Goal: Information Seeking & Learning: Learn about a topic

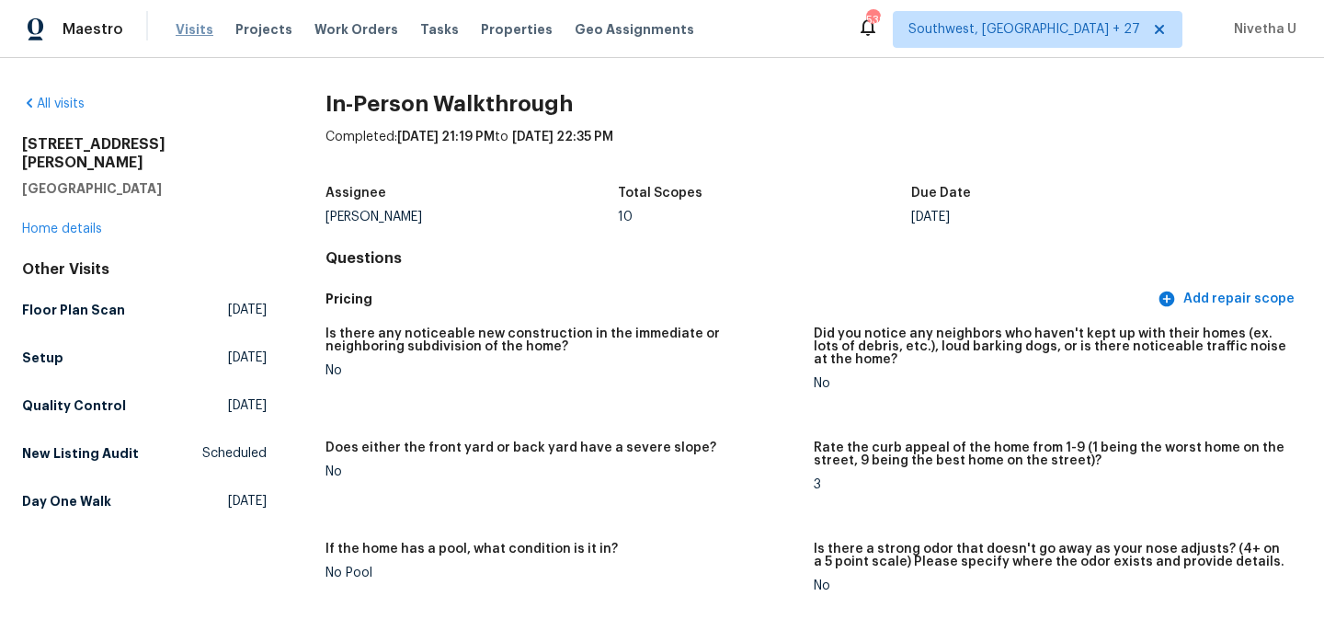
click at [186, 34] on span "Visits" at bounding box center [195, 29] width 38 height 18
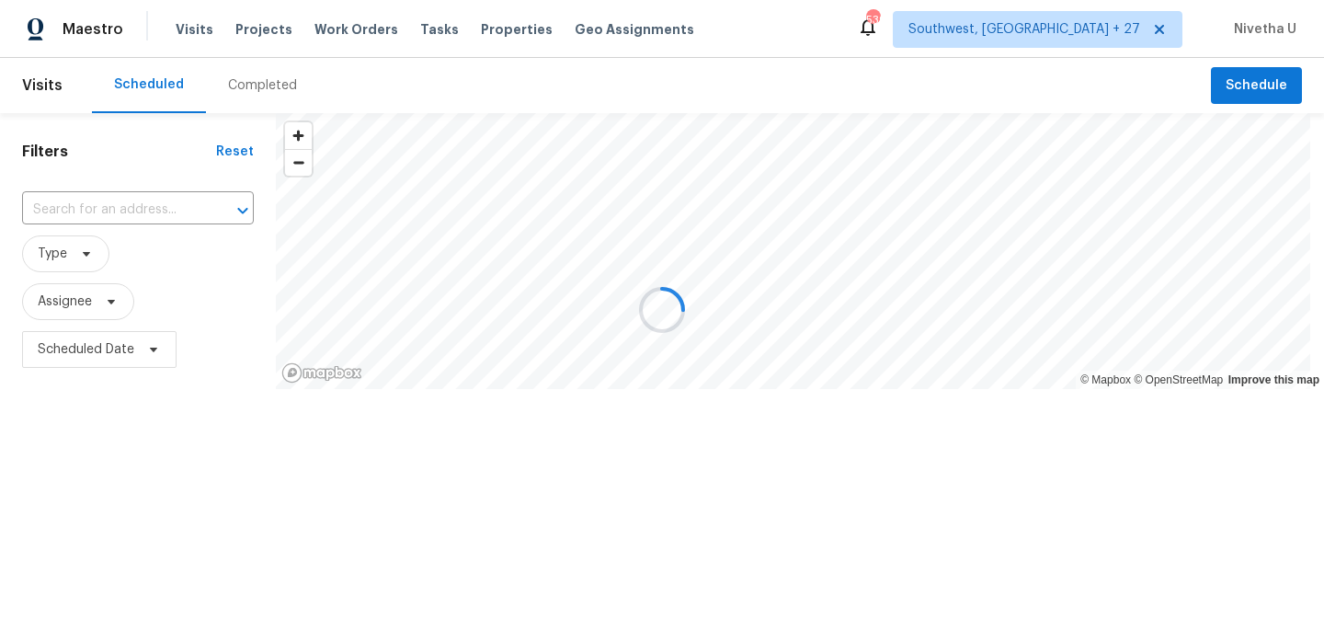
click at [269, 93] on div at bounding box center [662, 309] width 1324 height 619
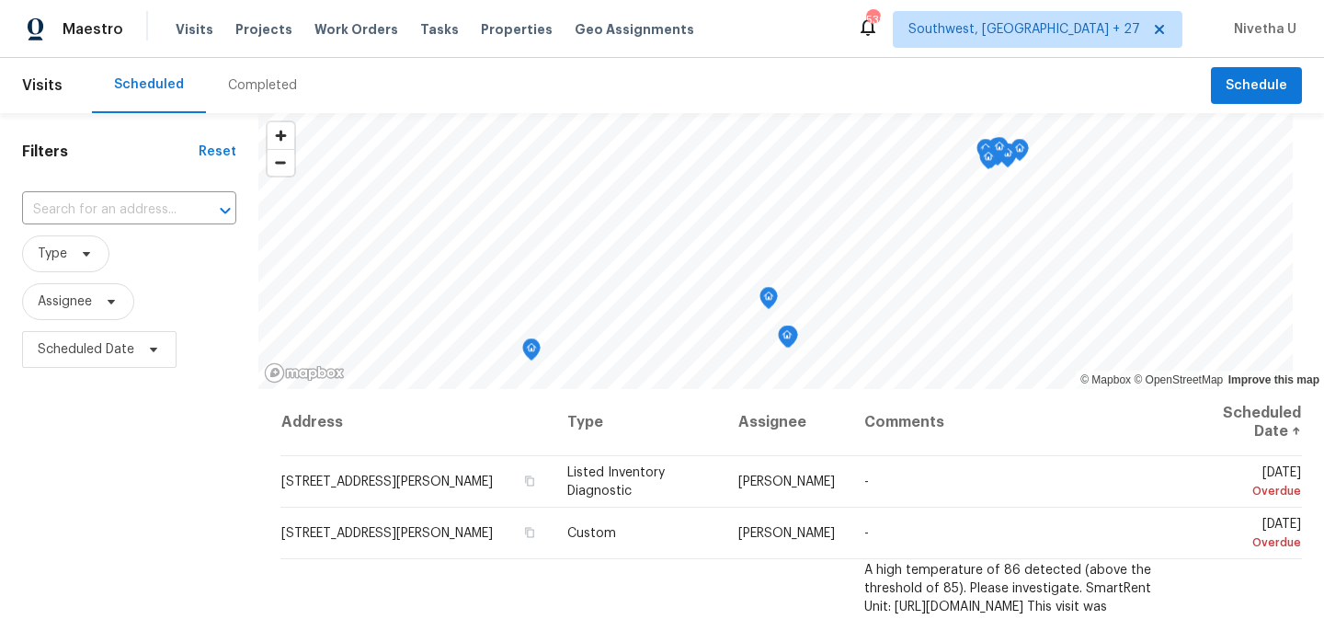
click at [265, 86] on div "Completed" at bounding box center [262, 85] width 69 height 18
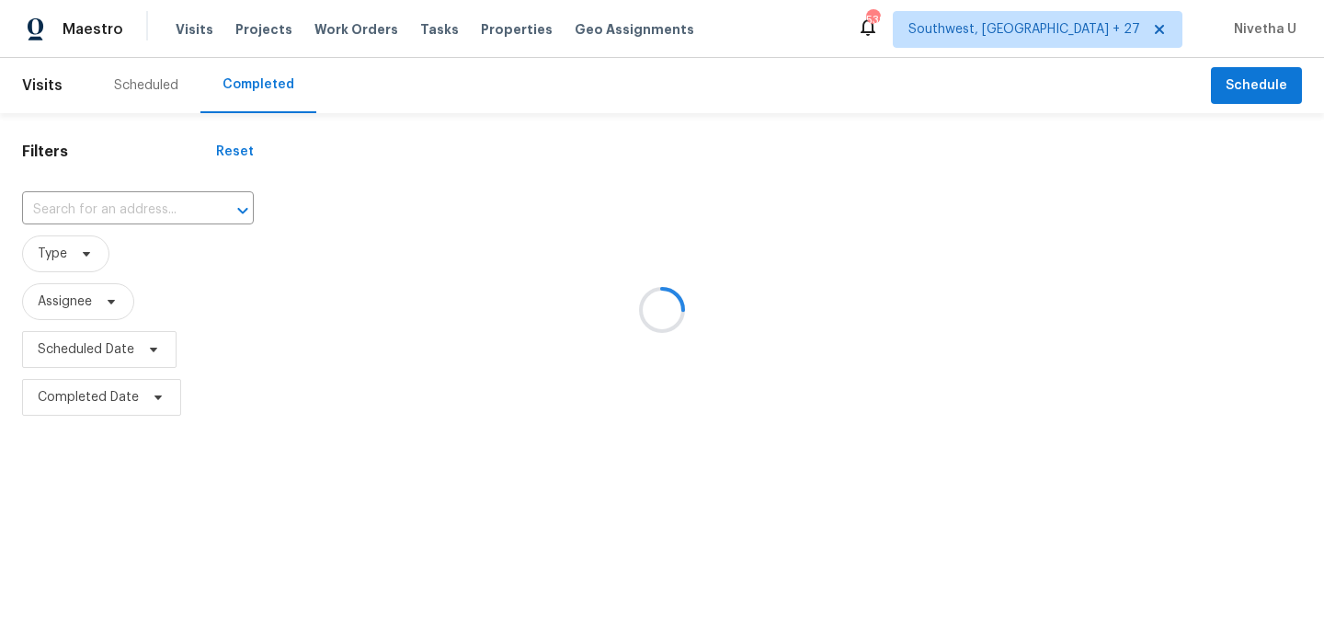
click at [130, 263] on div at bounding box center [662, 309] width 1324 height 619
click at [130, 216] on div at bounding box center [662, 309] width 1324 height 619
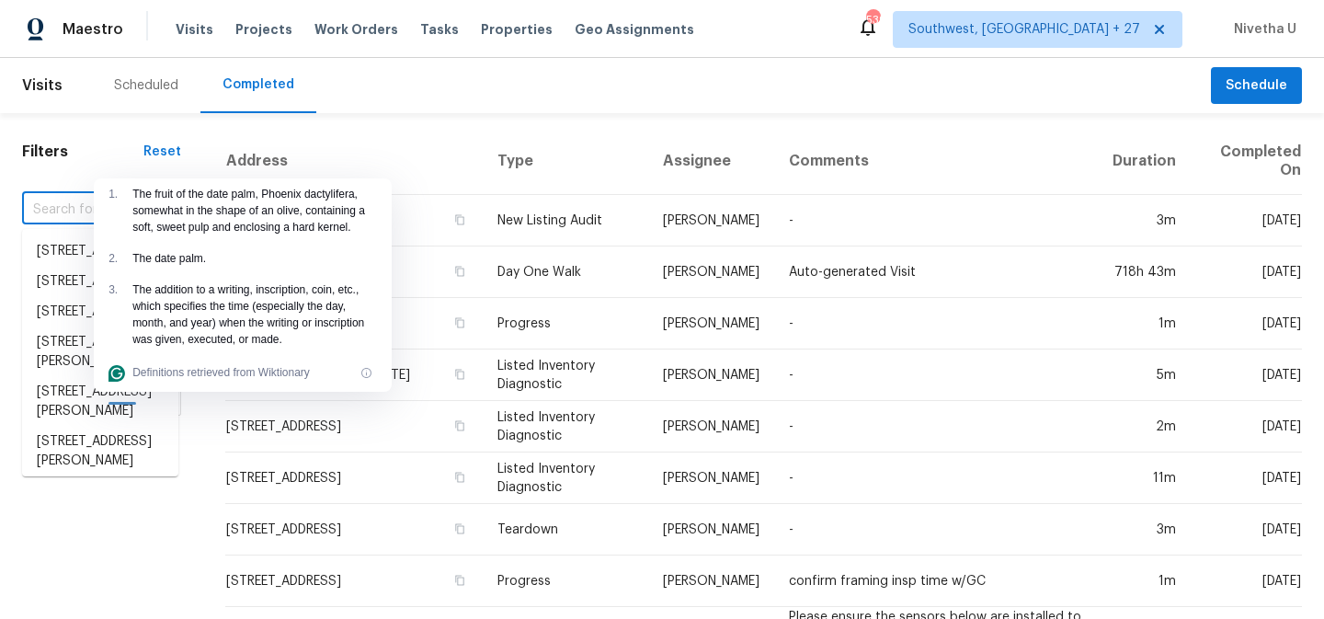
click at [54, 215] on input "text" at bounding box center [76, 210] width 108 height 29
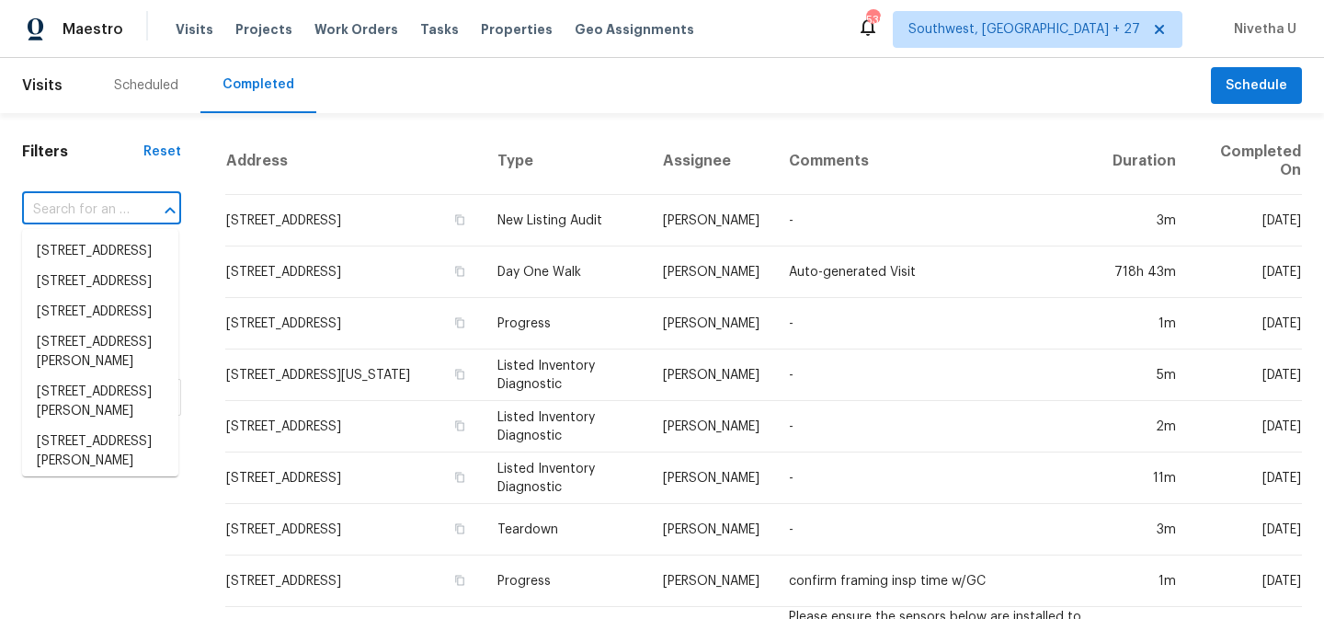
paste input "[STREET_ADDRESS][PERSON_NAME]"
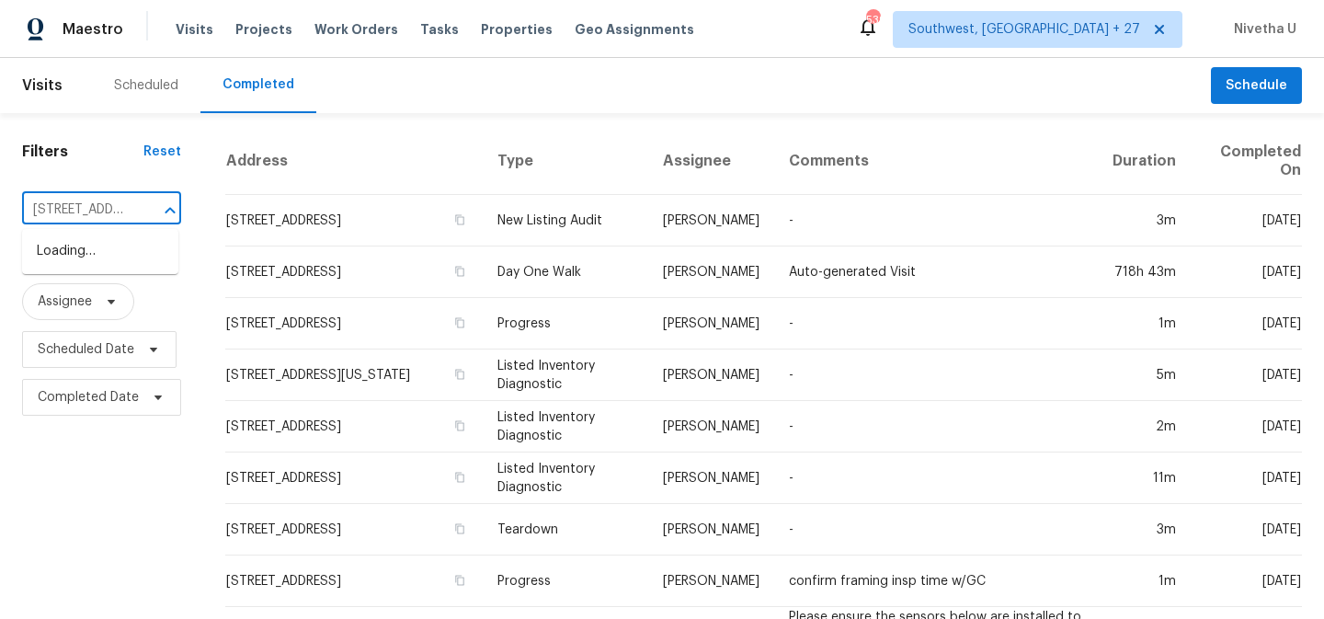
type input "[STREET_ADDRESS][PERSON_NAME]"
click at [105, 267] on li "[STREET_ADDRESS][PERSON_NAME]" at bounding box center [100, 261] width 156 height 50
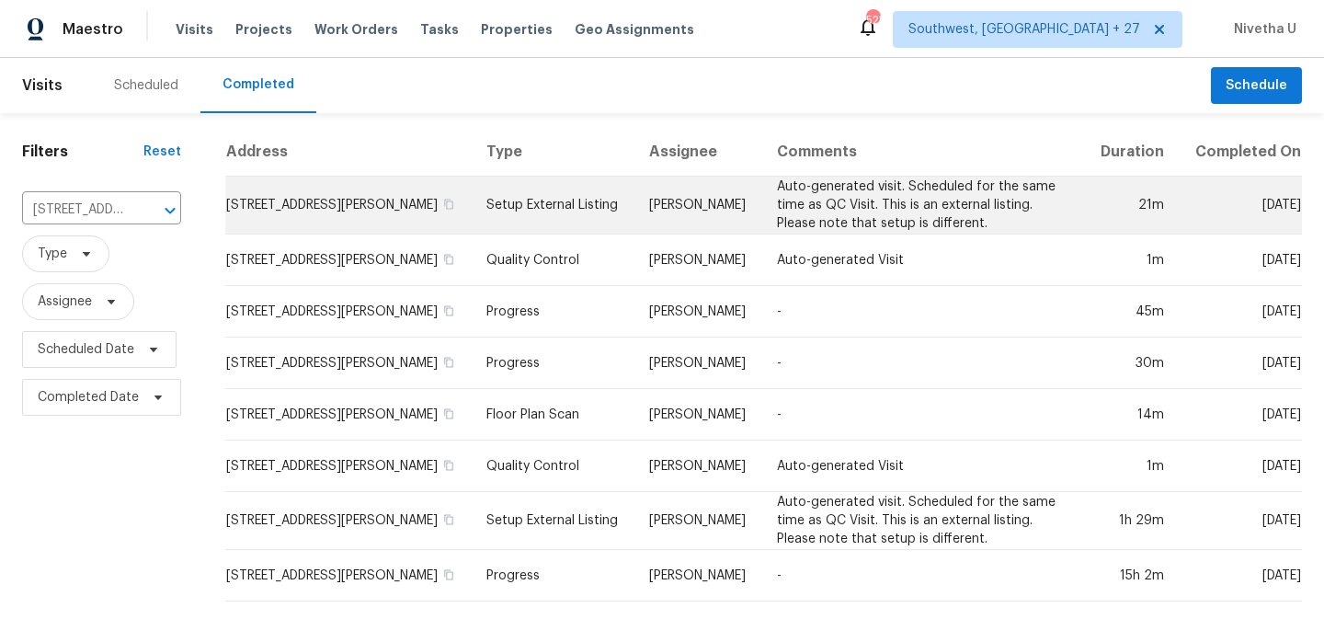
click at [540, 235] on td "Setup External Listing" at bounding box center [553, 206] width 163 height 58
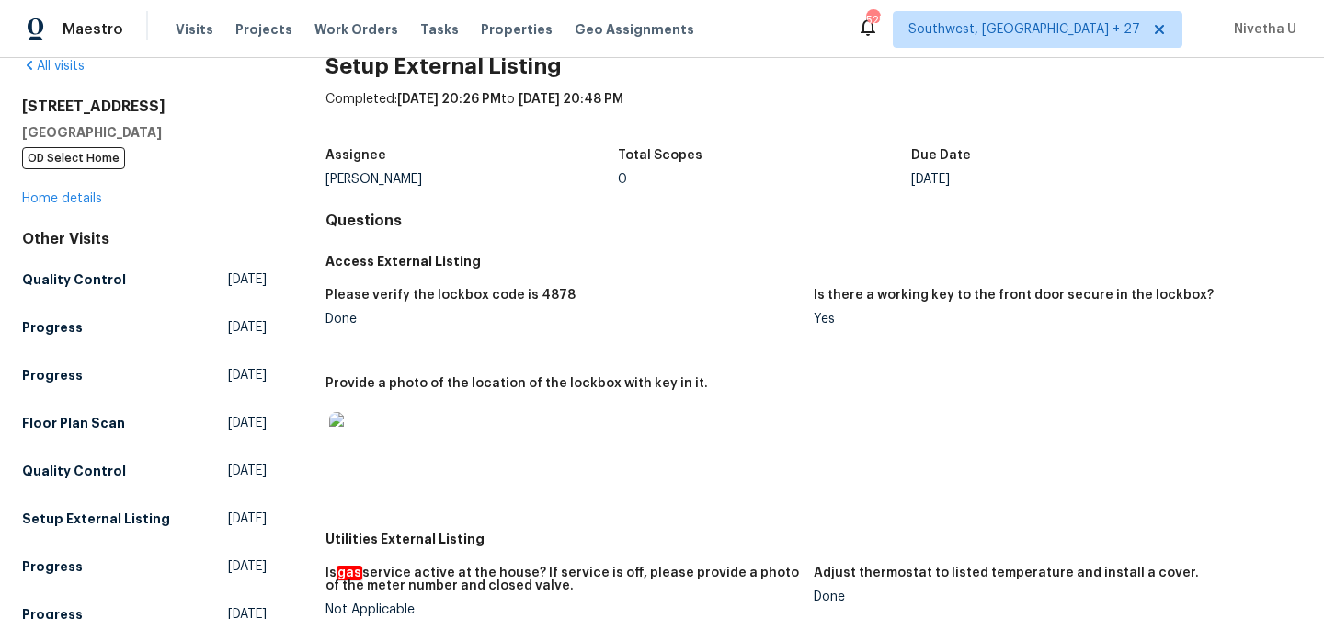
scroll to position [44, 0]
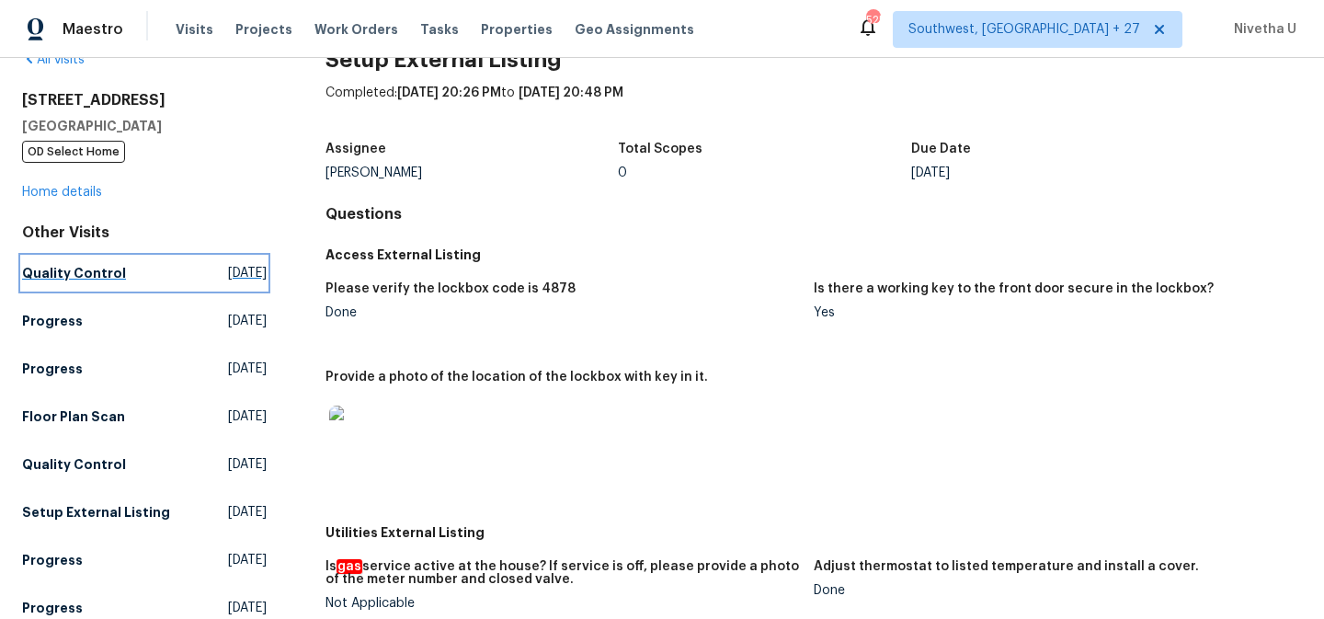
click at [136, 270] on link "Quality Control [DATE]" at bounding box center [144, 273] width 245 height 33
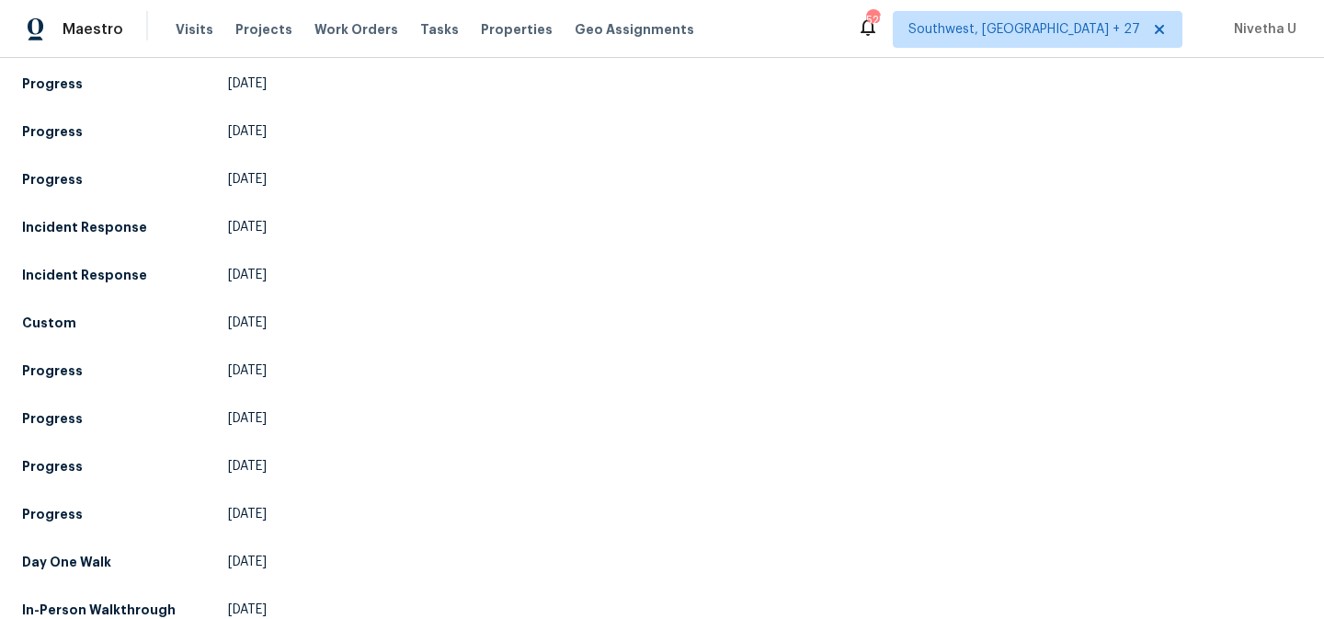
scroll to position [1024, 0]
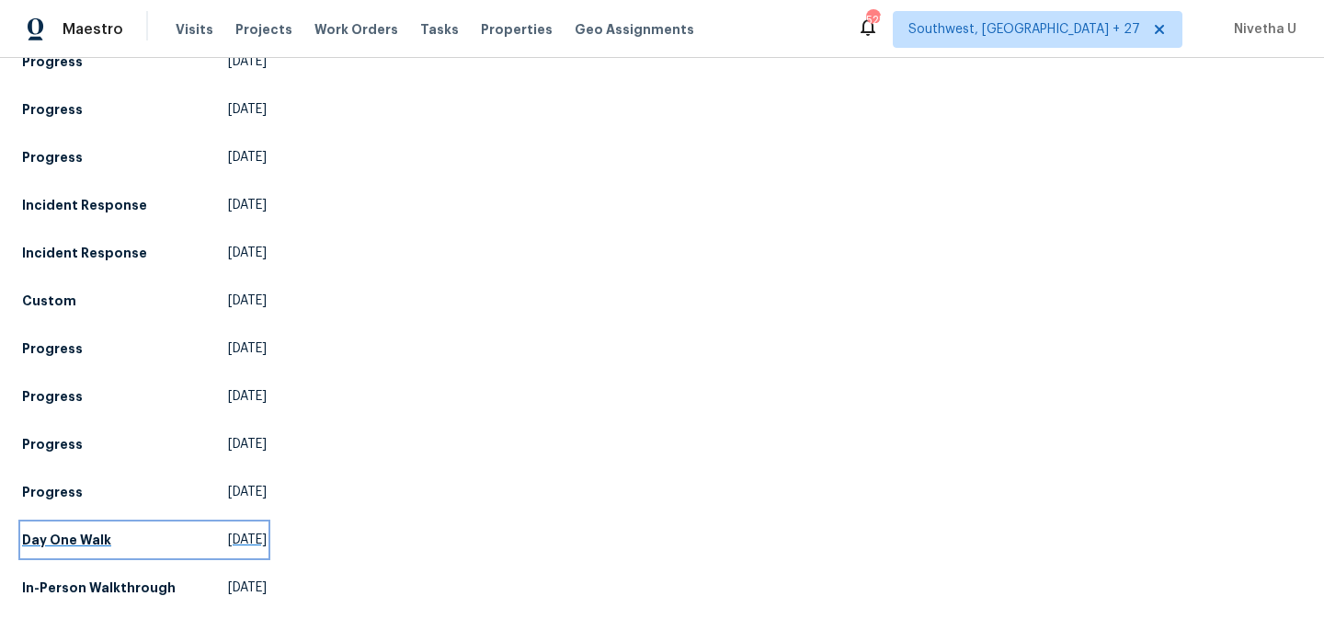
click at [109, 523] on link "Day One Walk [DATE]" at bounding box center [144, 539] width 245 height 33
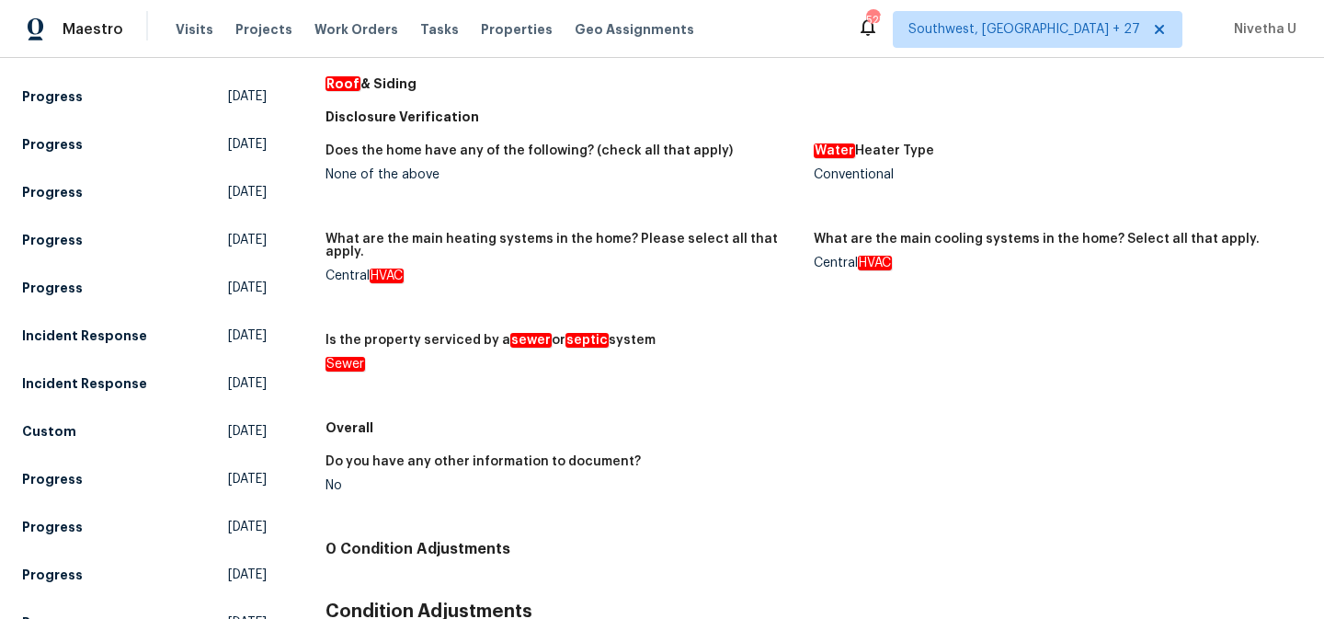
scroll to position [1024, 0]
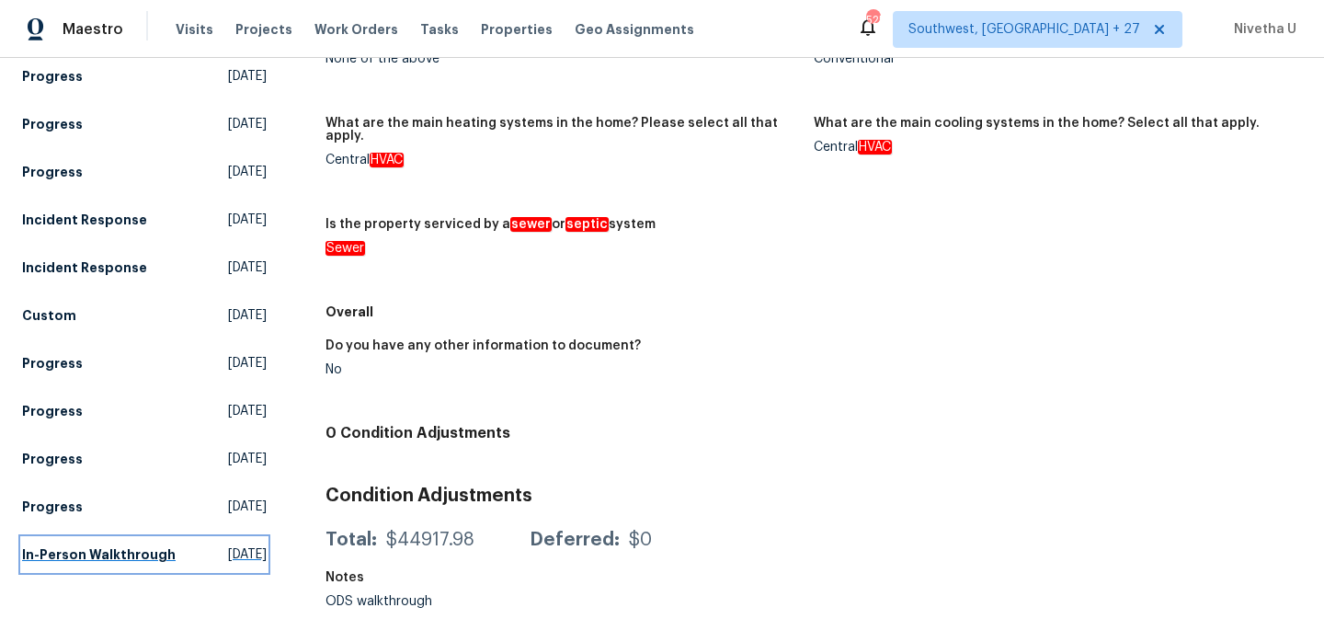
click at [116, 544] on link "In-Person Walkthrough [DATE]" at bounding box center [144, 554] width 245 height 33
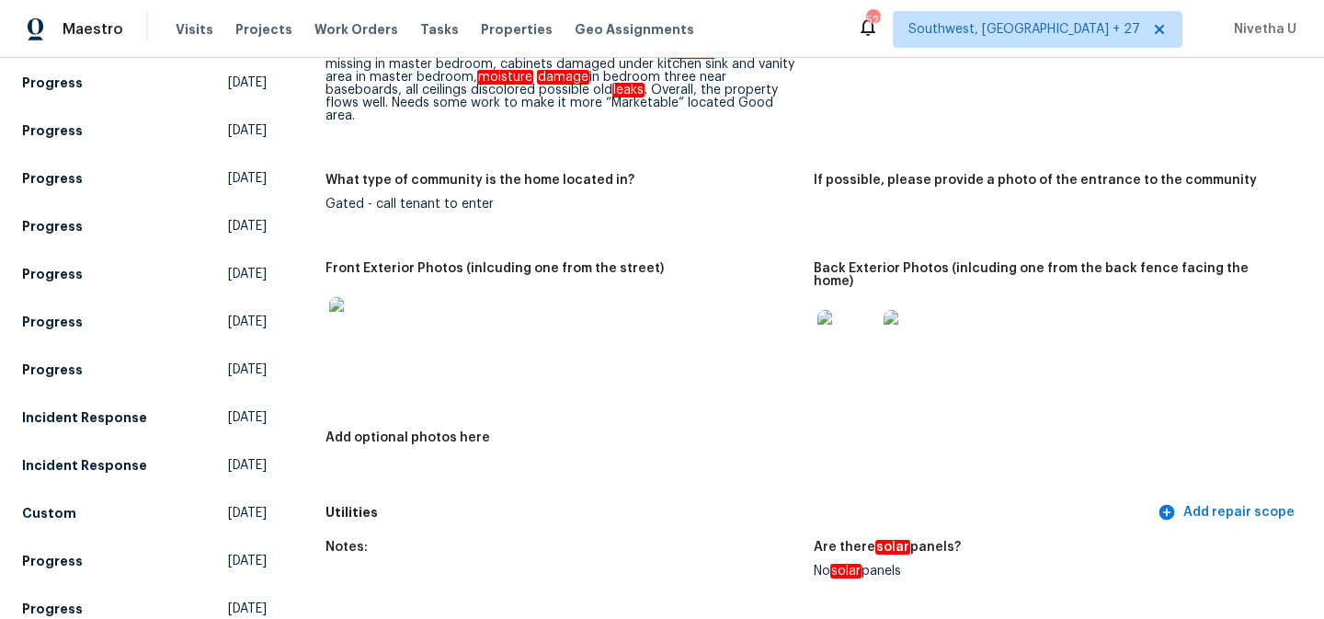
scroll to position [812, 0]
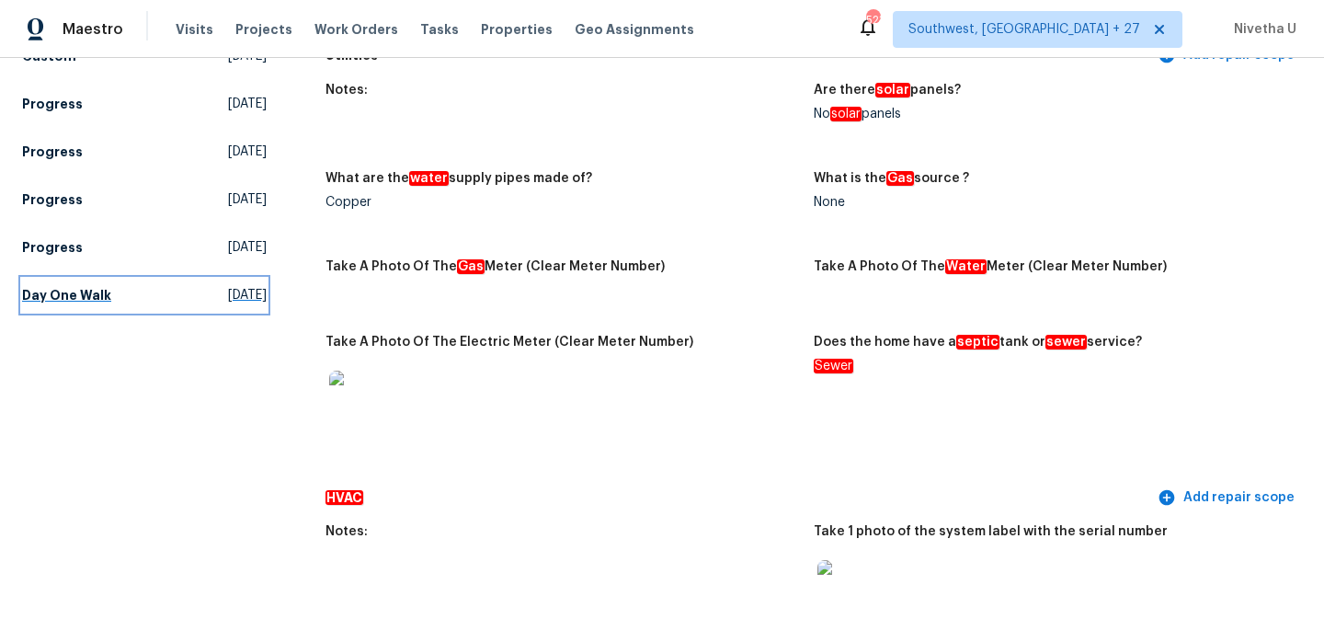
click at [95, 304] on h5 "Day One Walk" at bounding box center [66, 295] width 89 height 18
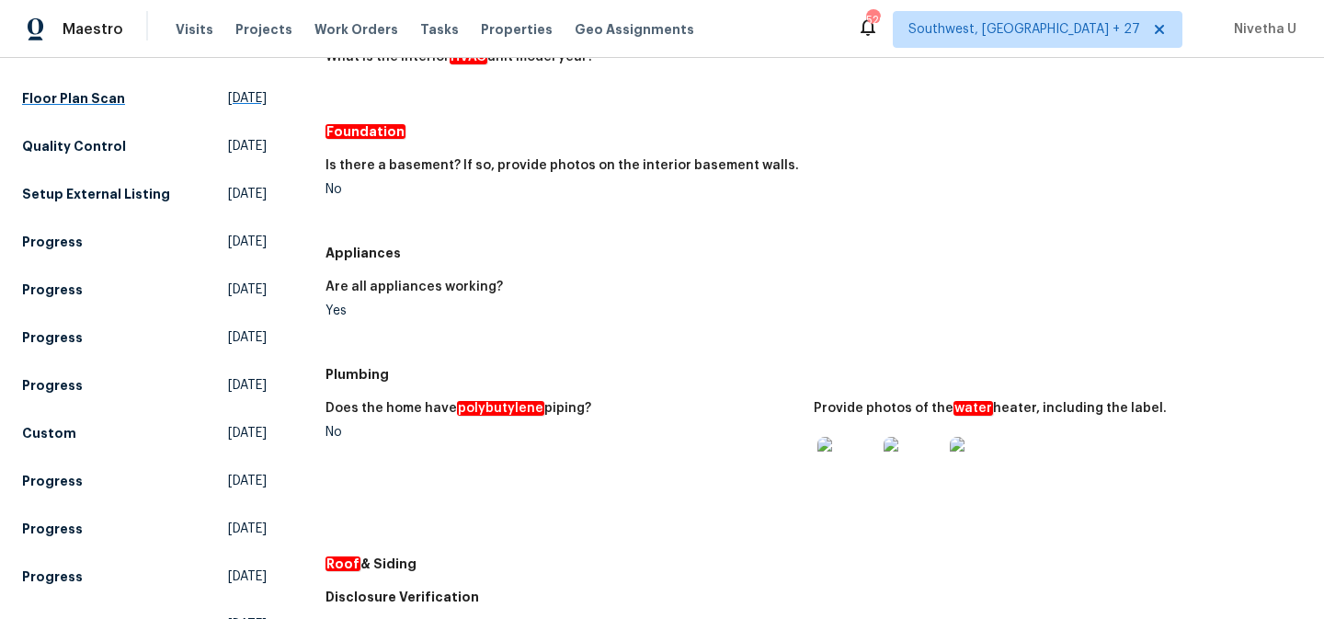
scroll to position [1024, 0]
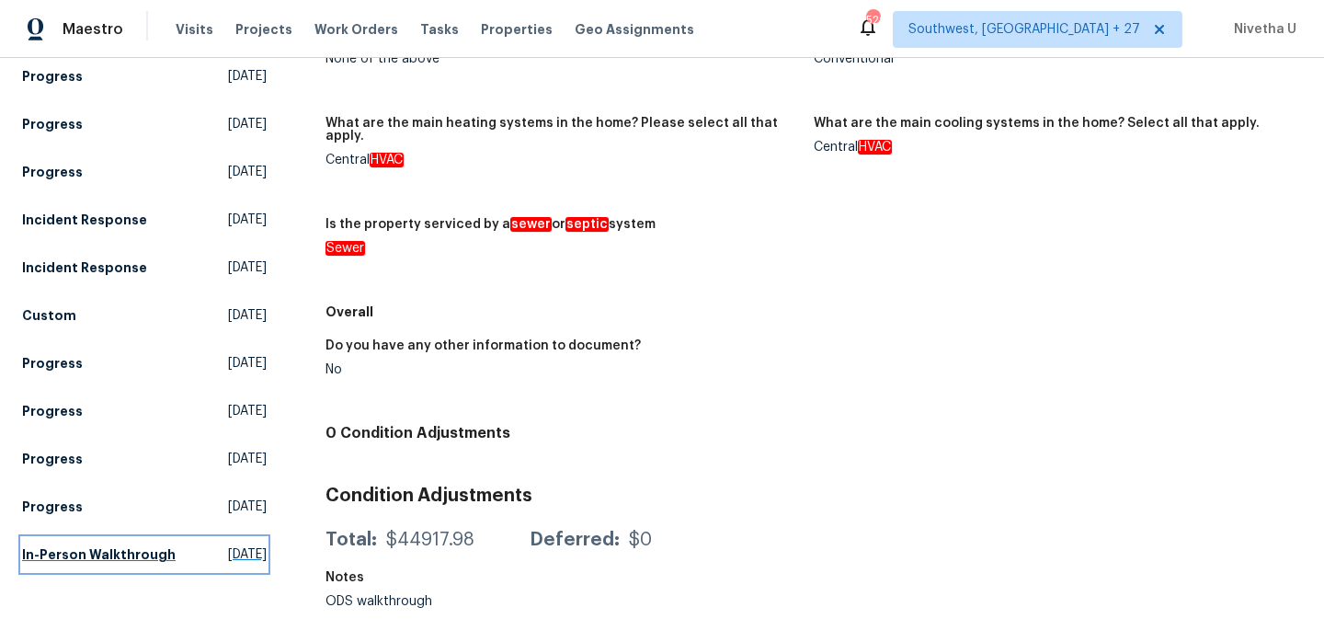
click at [102, 558] on h5 "In-Person Walkthrough" at bounding box center [99, 554] width 154 height 18
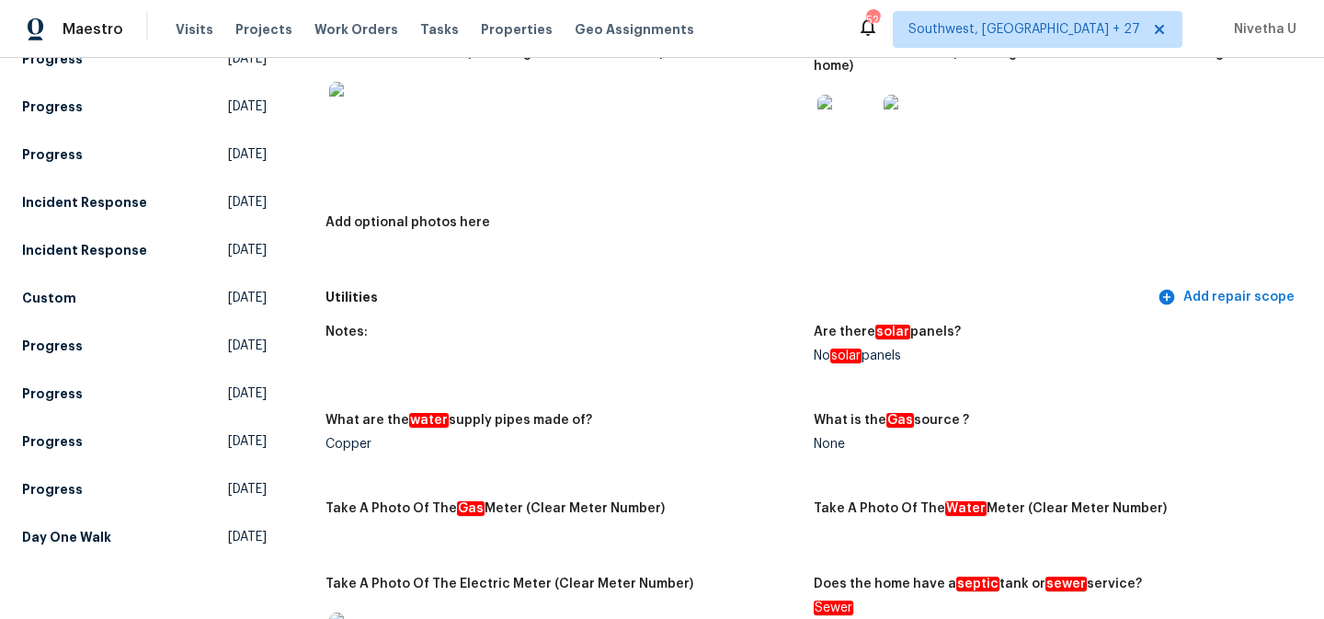
scroll to position [3363, 0]
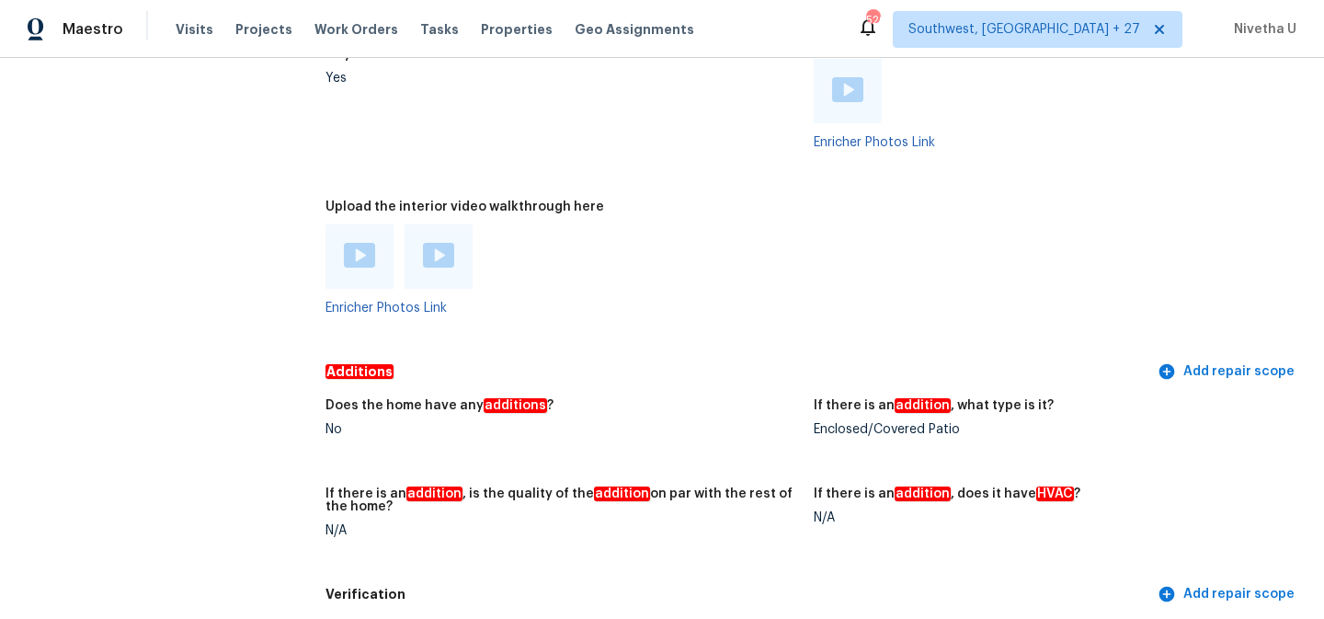
click at [820, 399] on figure "If there is an addition , what type is it? Enclosed/Covered Patio" at bounding box center [1058, 432] width 488 height 66
drag, startPoint x: 801, startPoint y: 392, endPoint x: 987, endPoint y: 392, distance: 185.8
click at [987, 392] on div "Does the home have any additions ? No If there is an addition , what type is it…" at bounding box center [814, 482] width 977 height 189
click at [987, 423] on div "Enclosed/Covered Patio" at bounding box center [1051, 429] width 474 height 13
drag, startPoint x: 953, startPoint y: 392, endPoint x: 806, endPoint y: 390, distance: 147.2
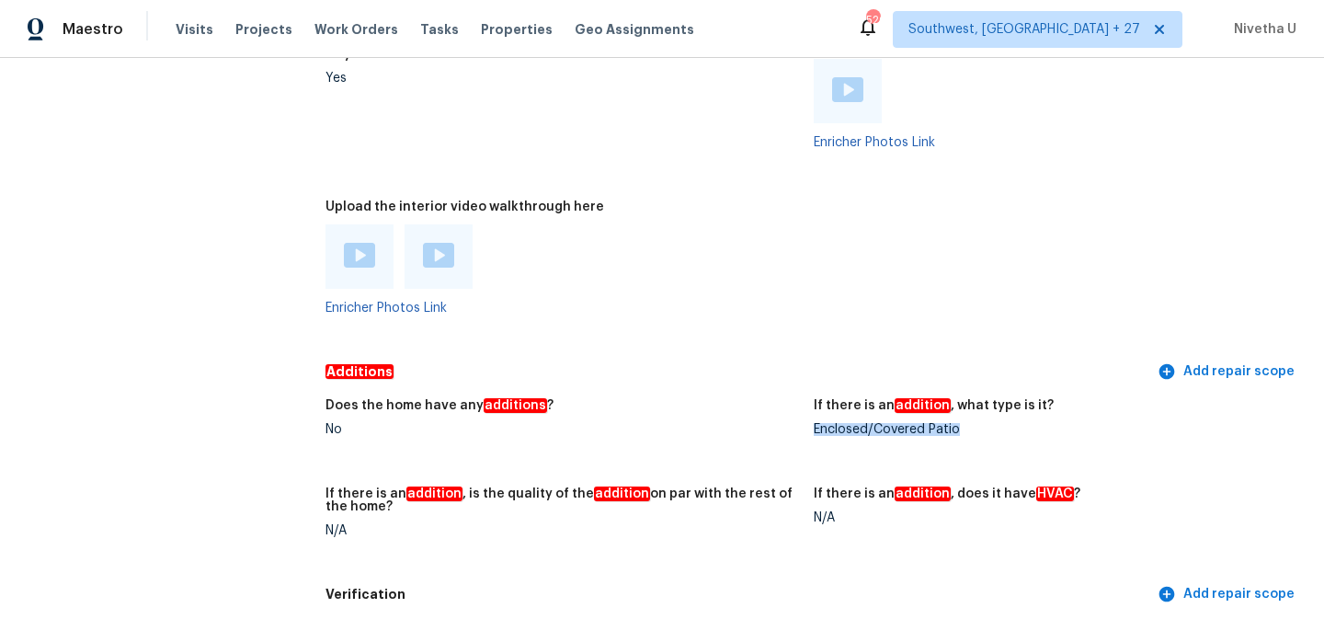
click at [814, 423] on div "Enclosed/Covered Patio" at bounding box center [1051, 429] width 474 height 13
copy div "Enclosed/Covered Patio"
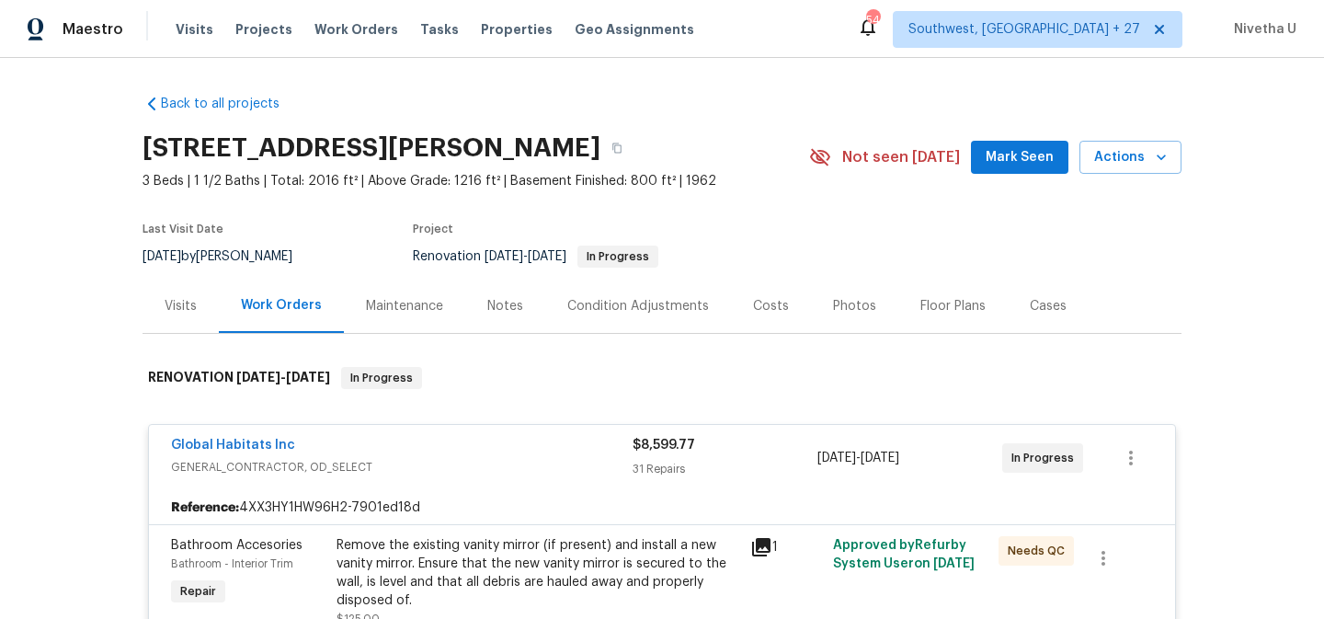
scroll to position [4227, 0]
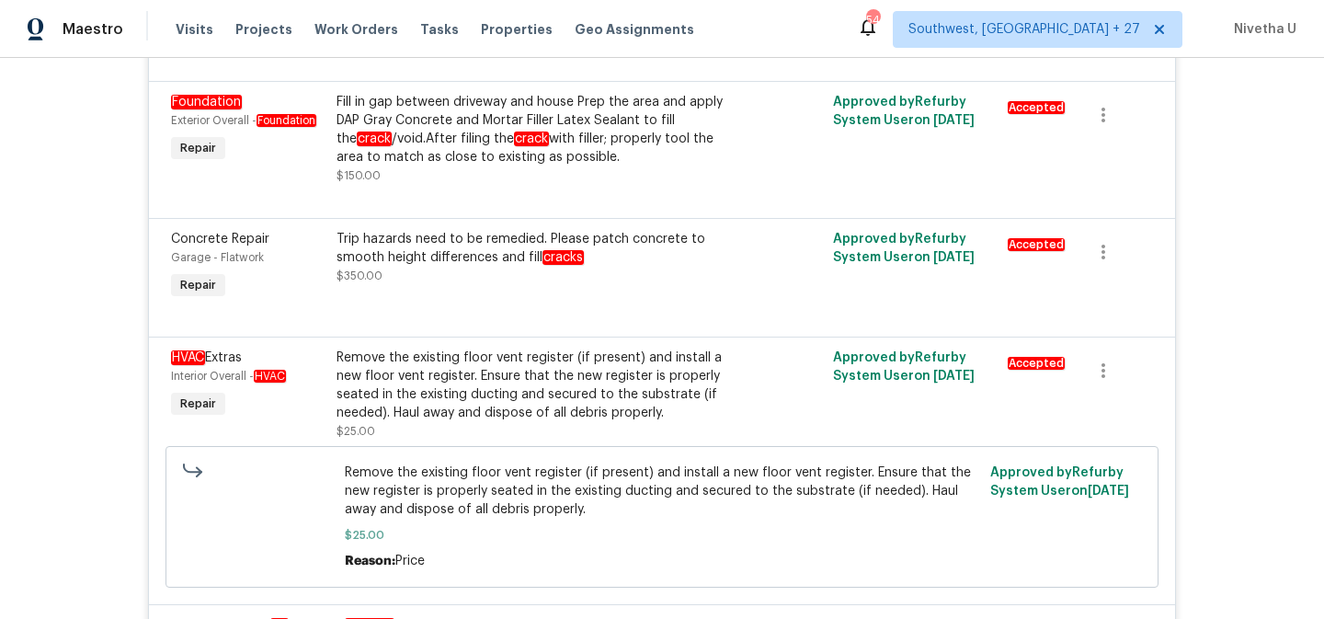
click at [320, 20] on span "Work Orders" at bounding box center [357, 29] width 84 height 18
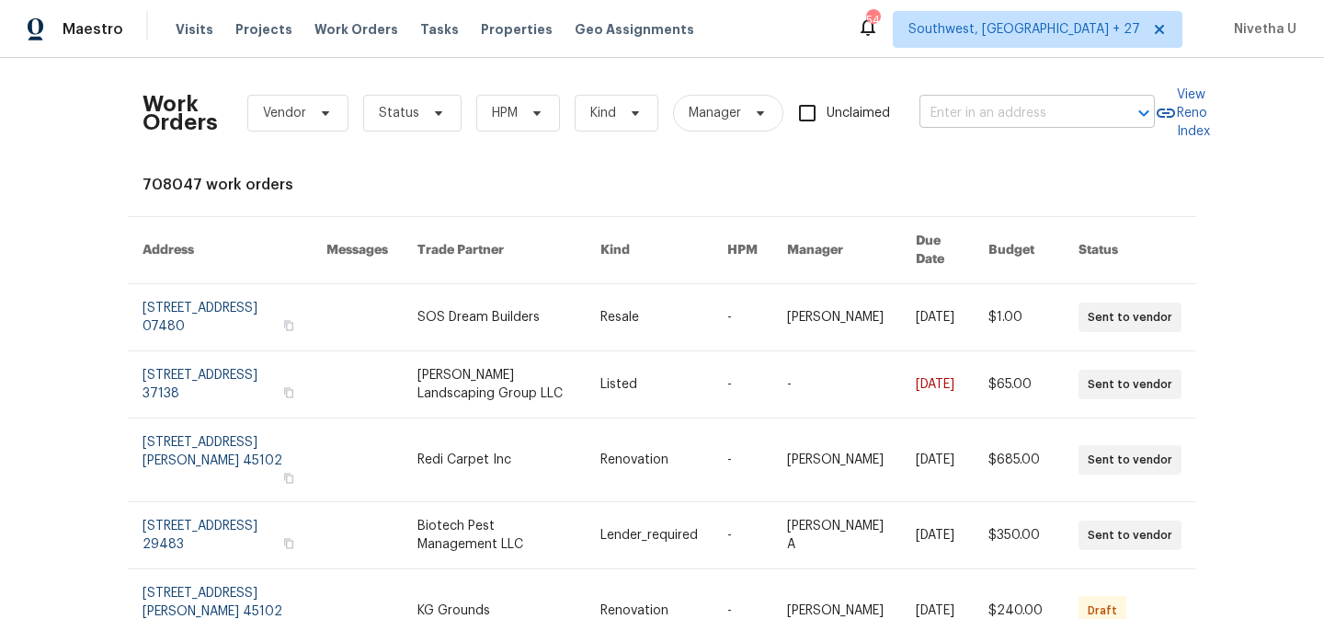
click at [1038, 120] on input "text" at bounding box center [1012, 113] width 184 height 29
paste input "680 Lady Lake Rd W, Jacksonville, FL 32218"
type input "680 Lady Lake Rd W, Jacksonville, FL 32218"
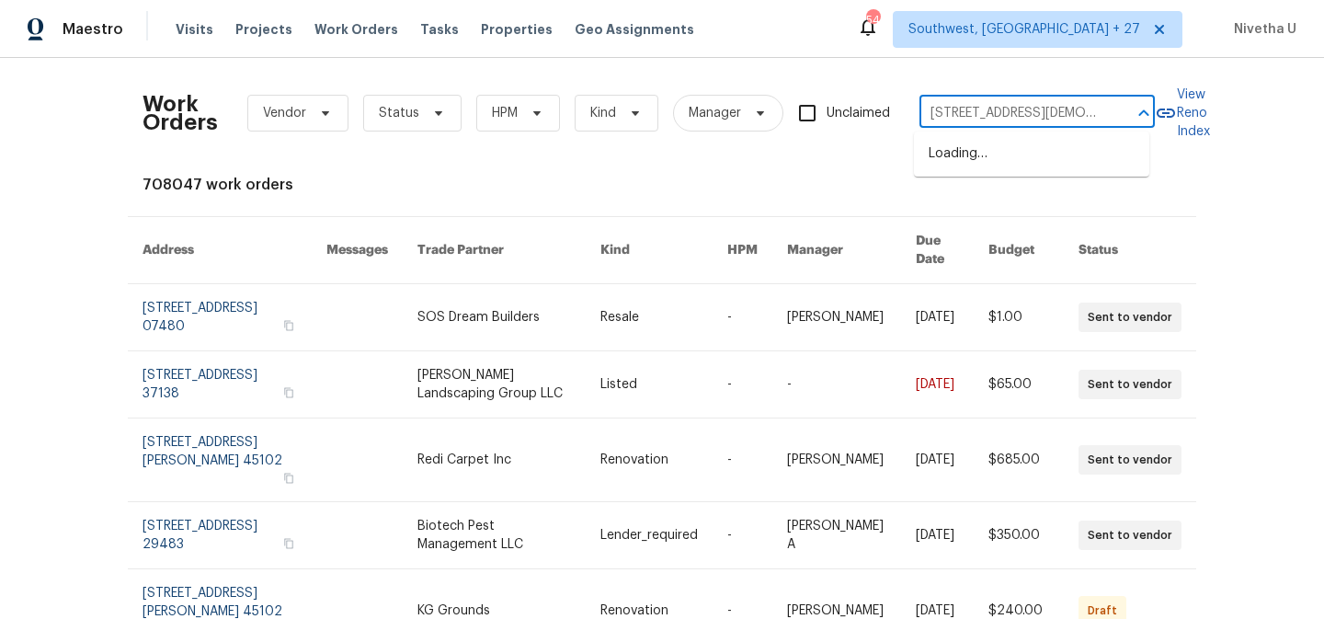
scroll to position [0, 86]
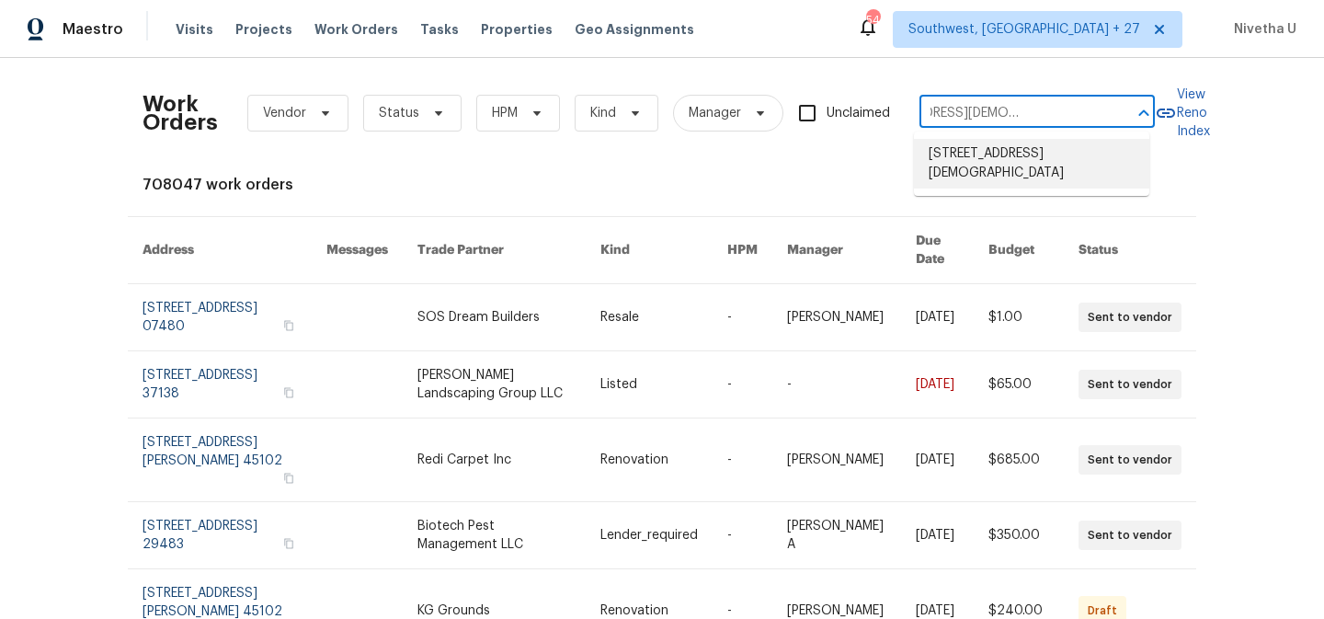
click at [1049, 168] on li "680 Lady Lake Rd W, Jacksonville, FL 32218" at bounding box center [1031, 164] width 235 height 50
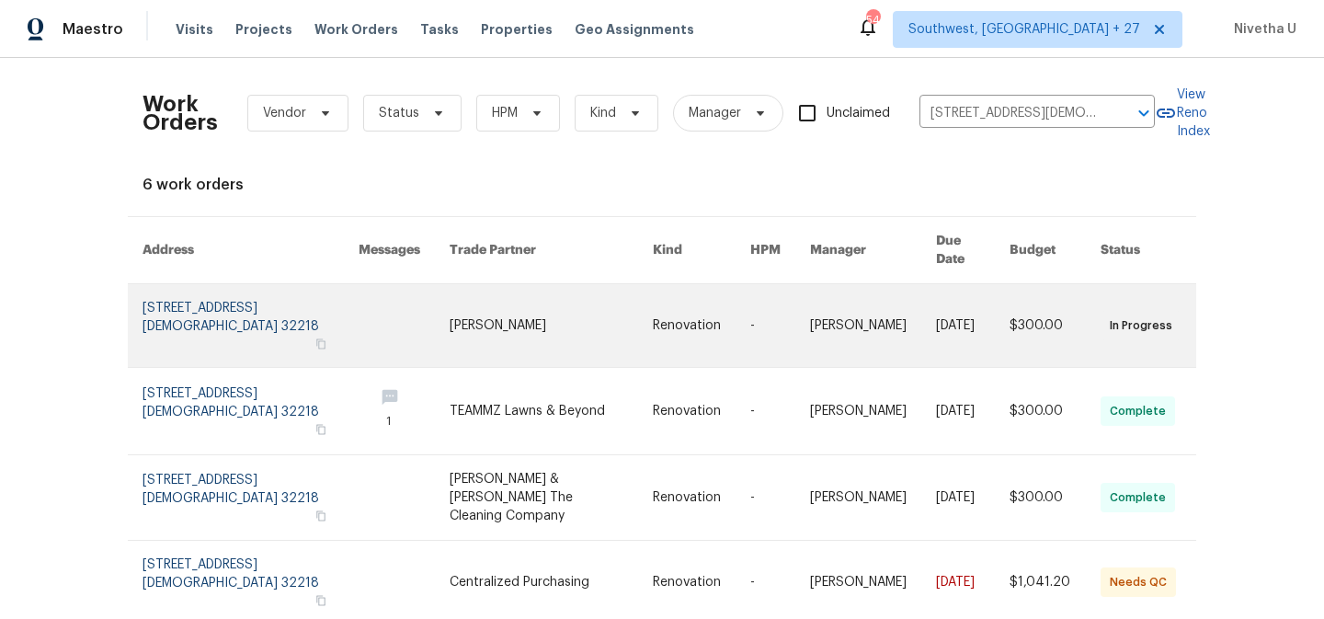
click at [180, 304] on link at bounding box center [251, 325] width 216 height 83
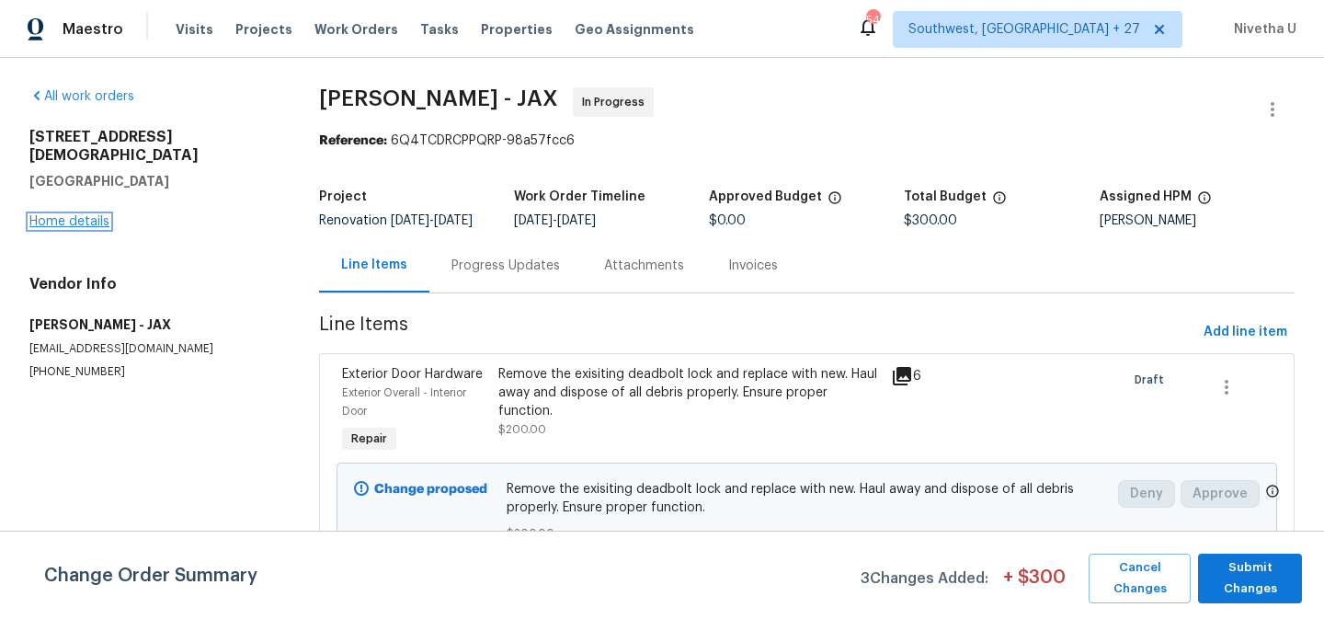
click at [51, 215] on link "Home details" at bounding box center [69, 221] width 80 height 13
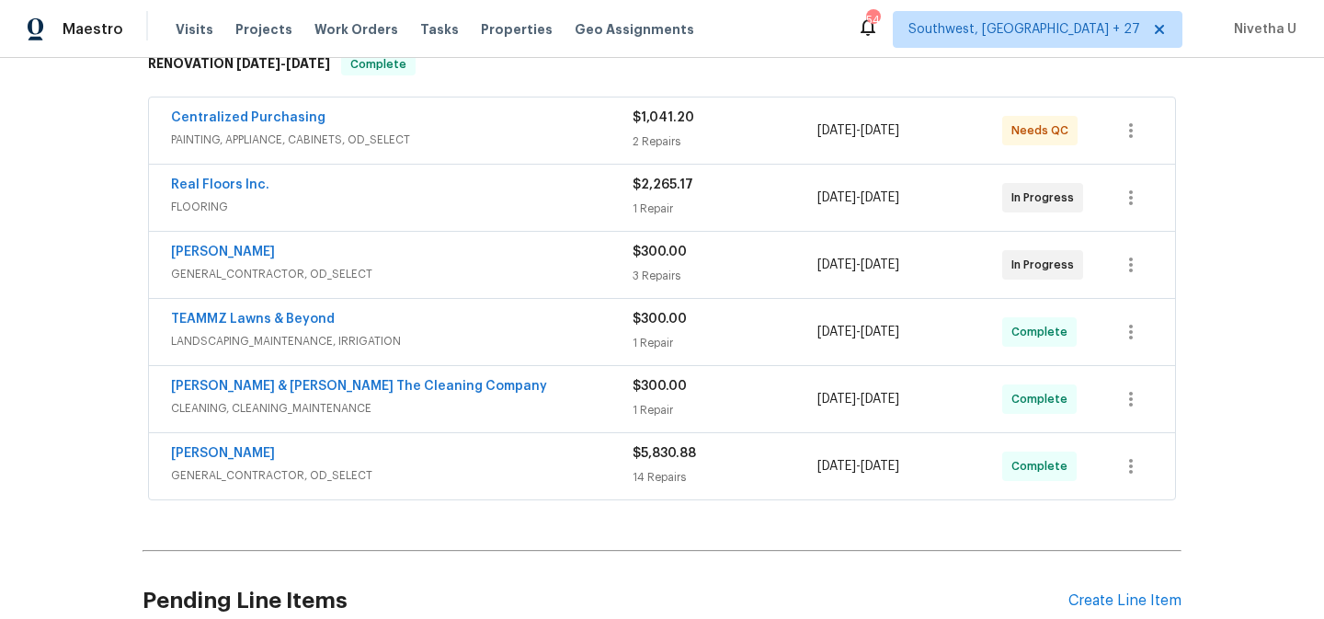
scroll to position [457, 0]
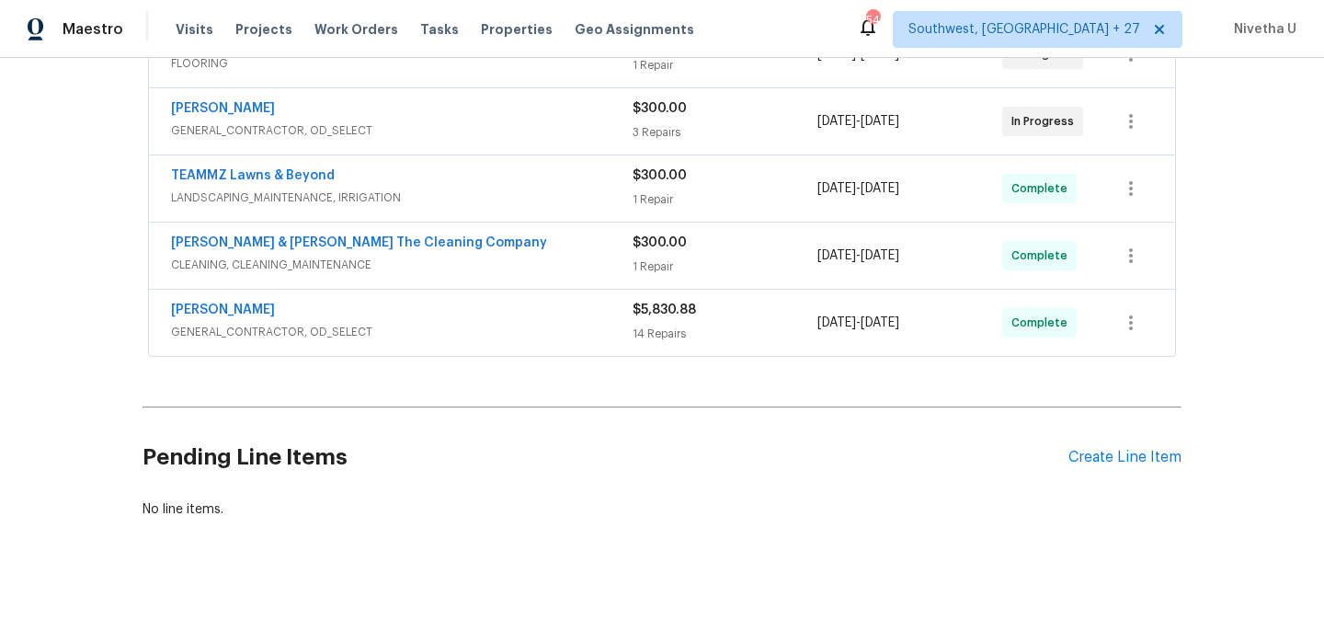
click at [516, 312] on div "Eric Hernandez" at bounding box center [402, 312] width 462 height 22
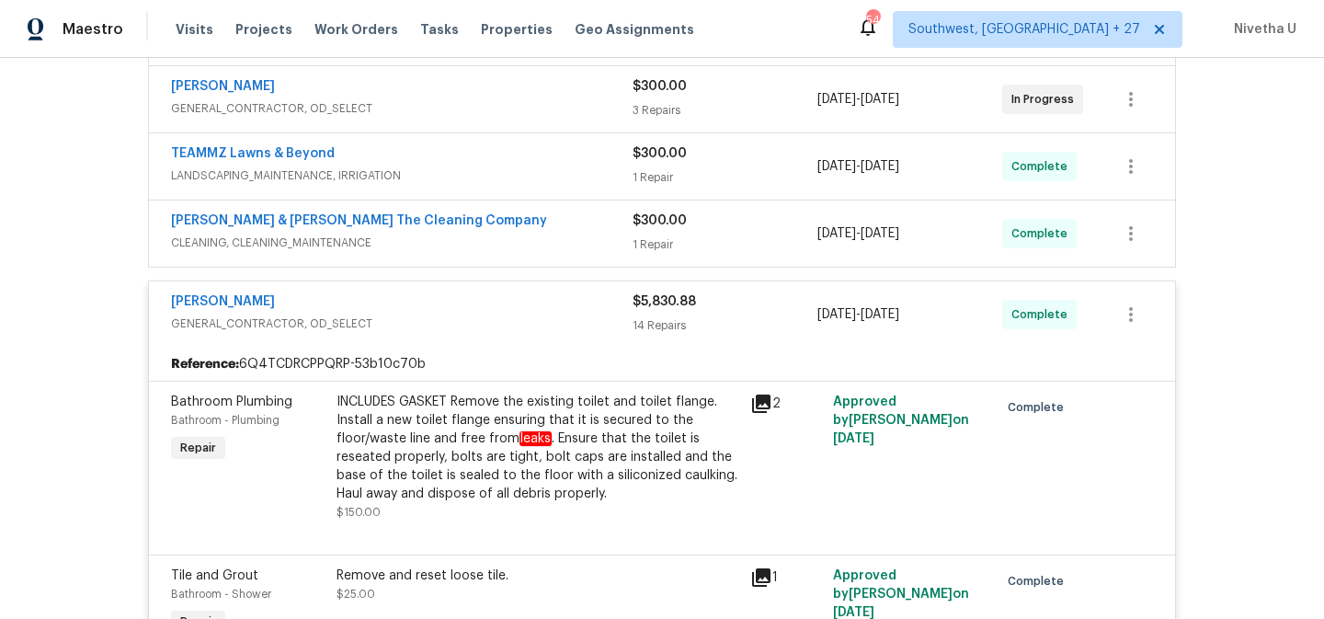
scroll to position [476, 0]
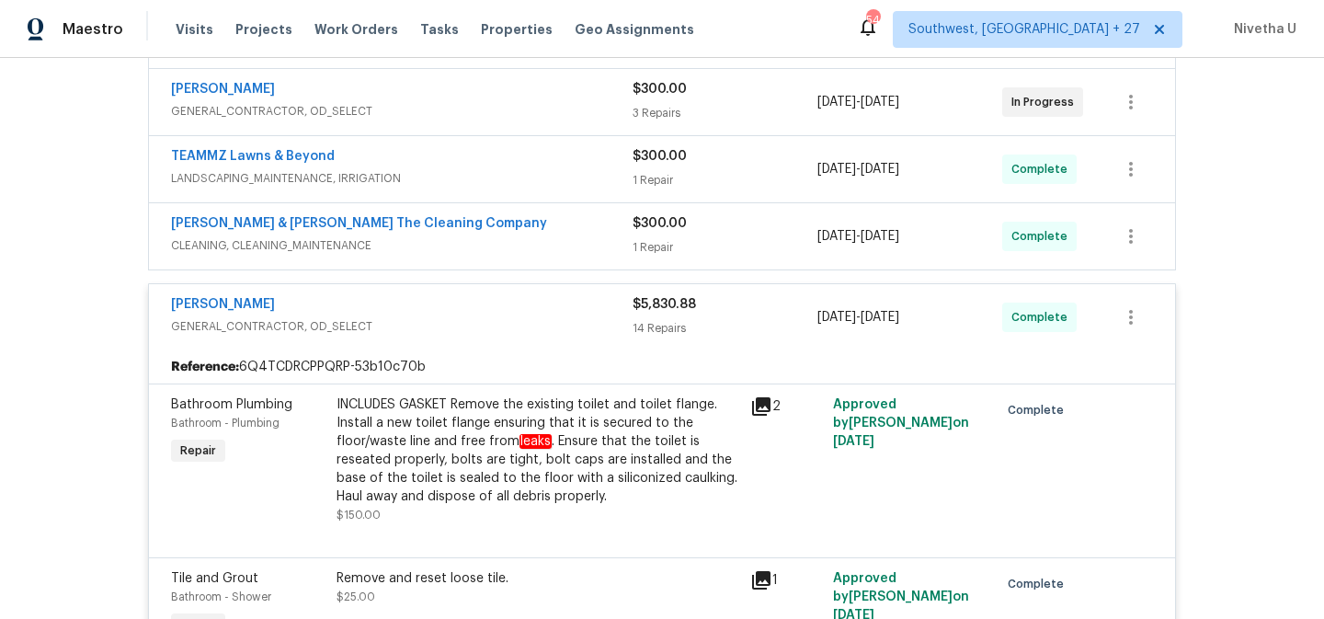
click at [510, 323] on span "GENERAL_CONTRACTOR, OD_SELECT" at bounding box center [402, 326] width 462 height 18
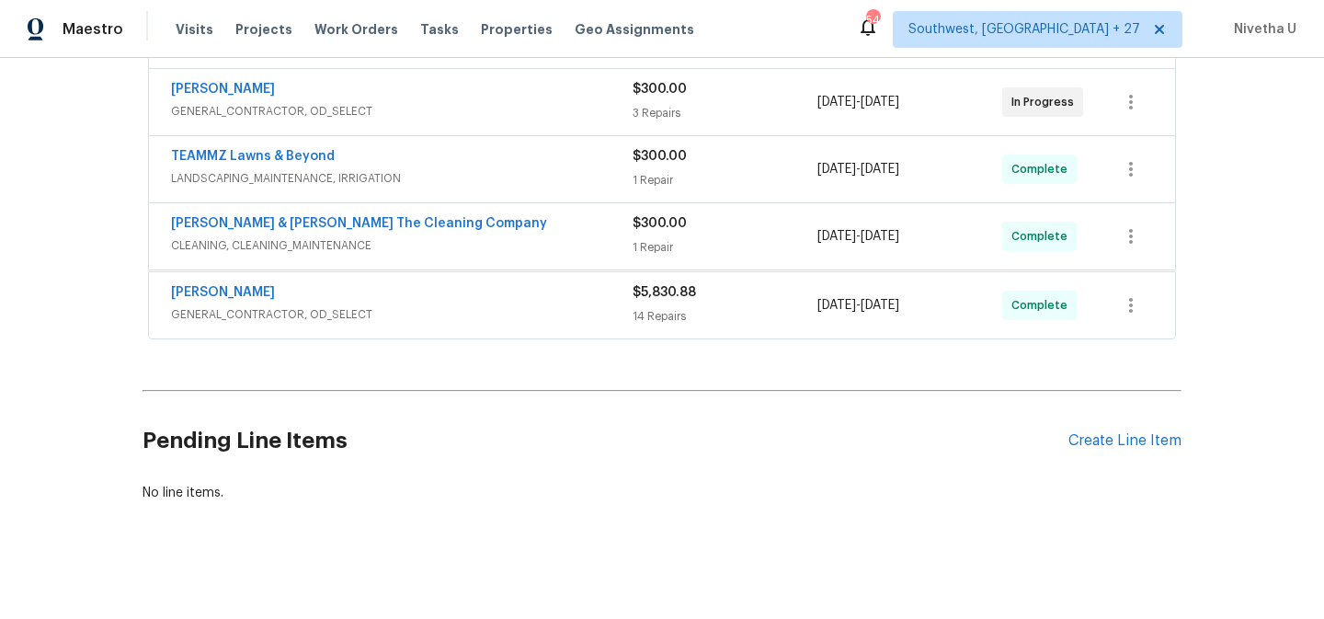
click at [517, 224] on div "Montalvo & Sangalang The Cleaning Company" at bounding box center [402, 225] width 462 height 22
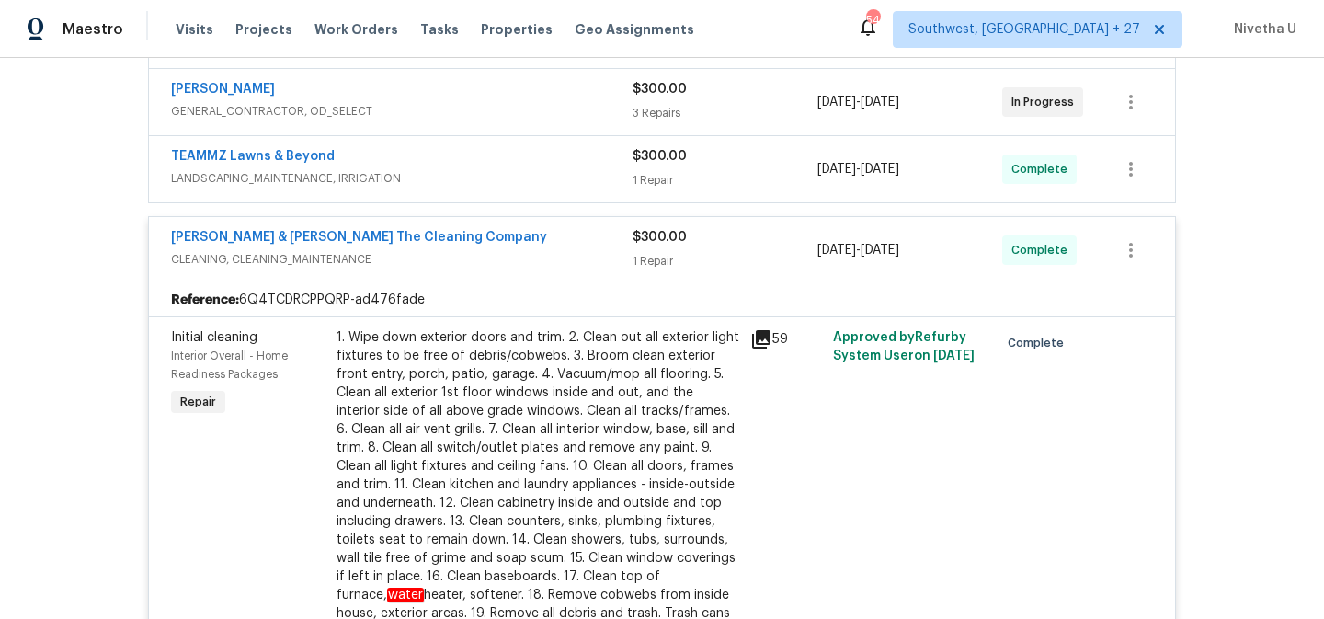
click at [519, 260] on span "CLEANING, CLEANING_MAINTENANCE" at bounding box center [402, 259] width 462 height 18
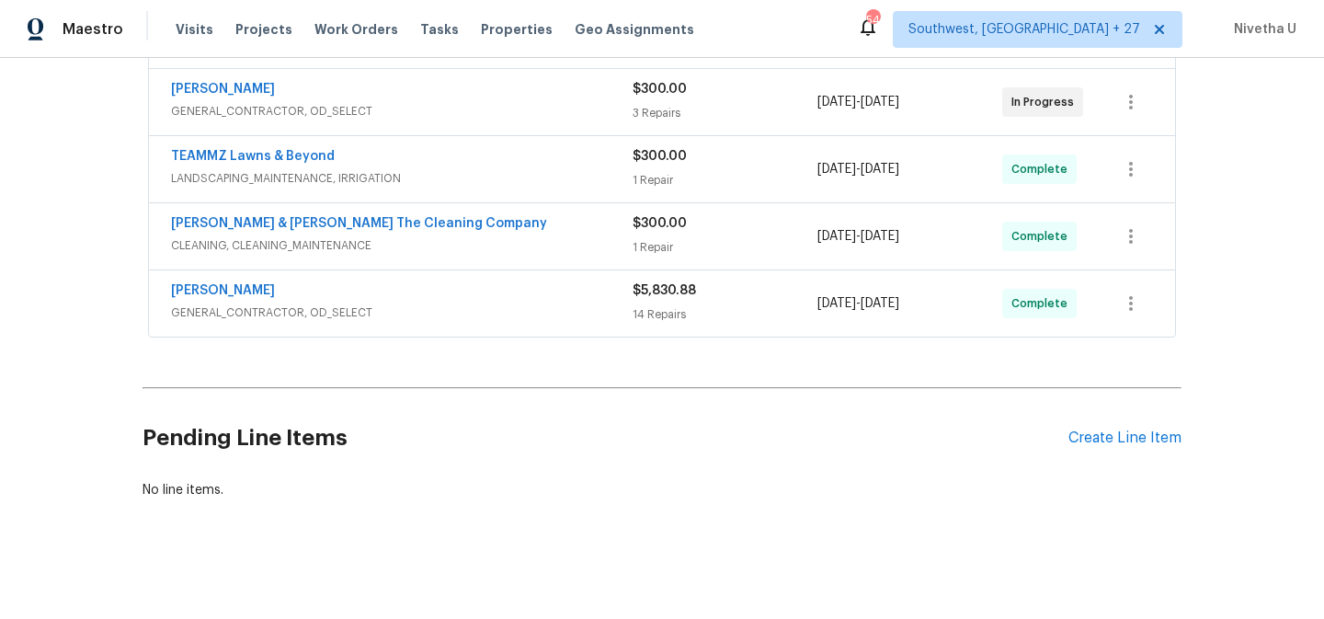
click at [508, 195] on div "TEAMMZ Lawns & Beyond LANDSCAPING_MAINTENANCE, IRRIGATION $300.00 1 Repair 8/18…" at bounding box center [662, 169] width 1026 height 66
click at [499, 173] on span "LANDSCAPING_MAINTENANCE, IRRIGATION" at bounding box center [402, 178] width 462 height 18
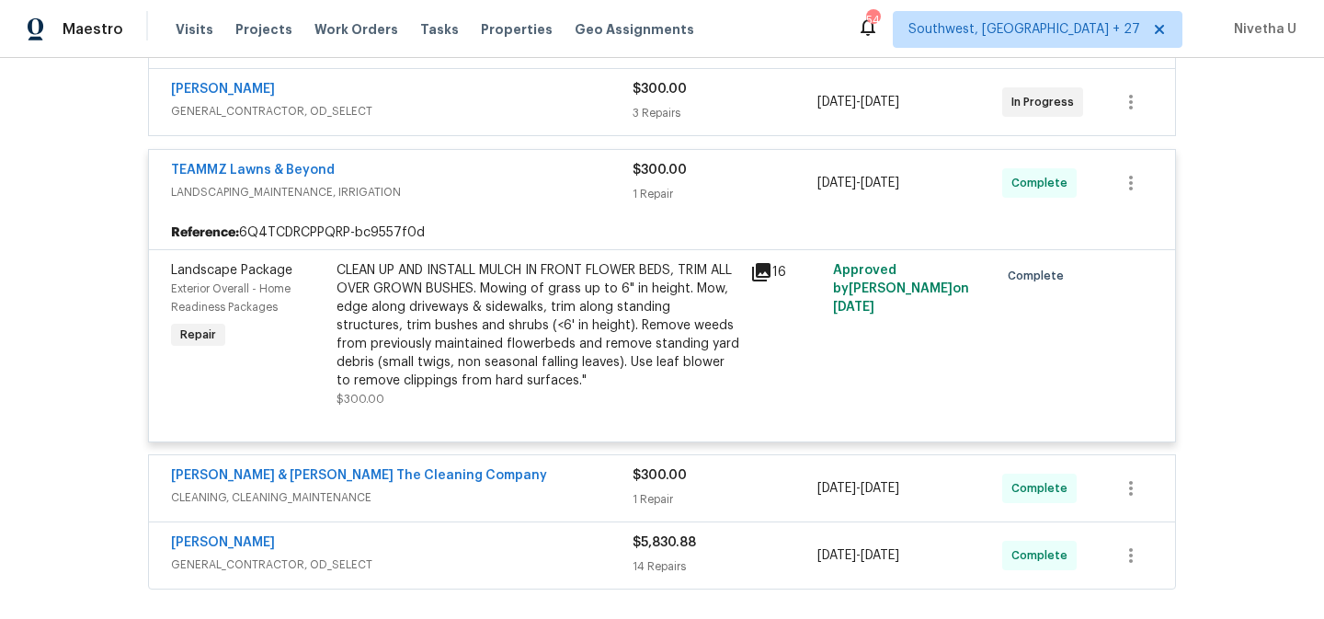
click at [502, 186] on span "LANDSCAPING_MAINTENANCE, IRRIGATION" at bounding box center [402, 192] width 462 height 18
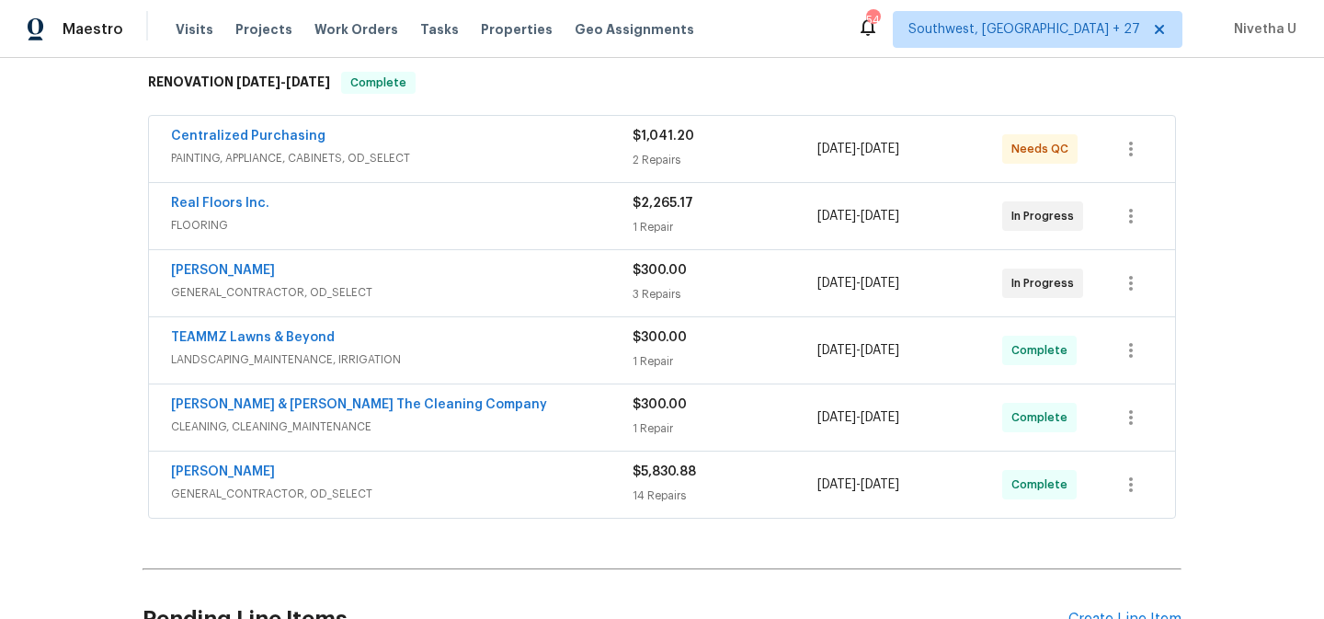
scroll to position [294, 0]
click at [480, 263] on div "Eric Hernandez" at bounding box center [402, 273] width 462 height 22
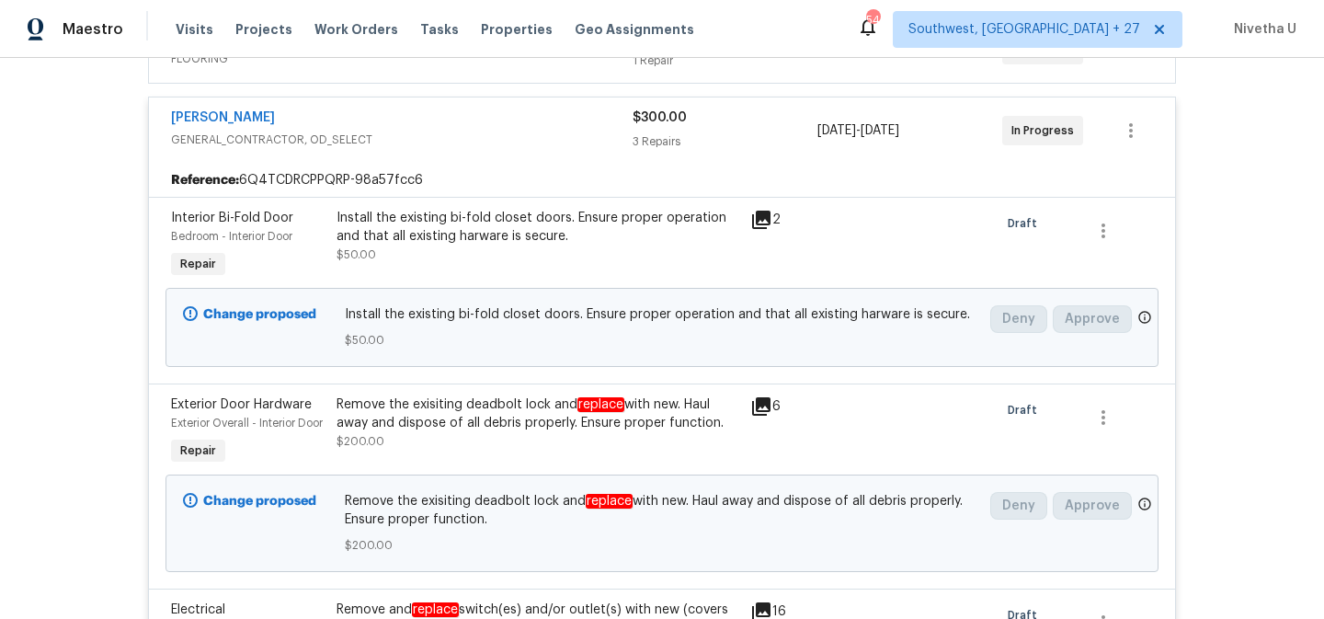
scroll to position [289, 0]
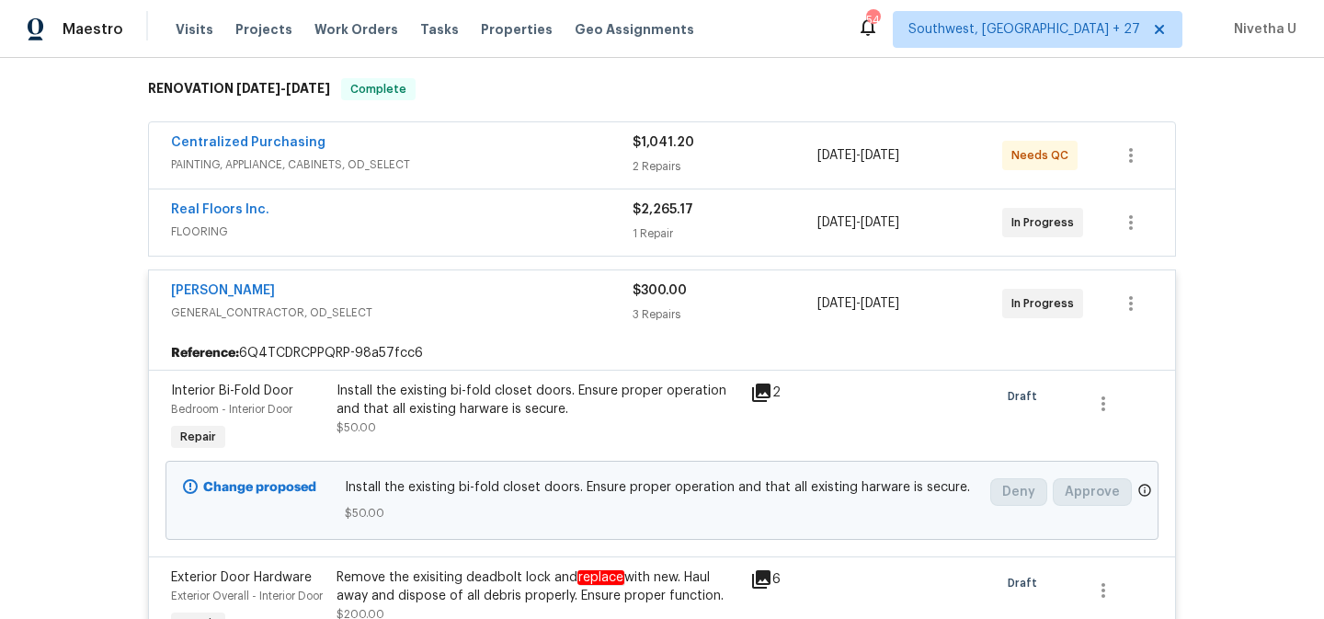
click at [489, 289] on div "Eric Hernandez" at bounding box center [402, 292] width 462 height 22
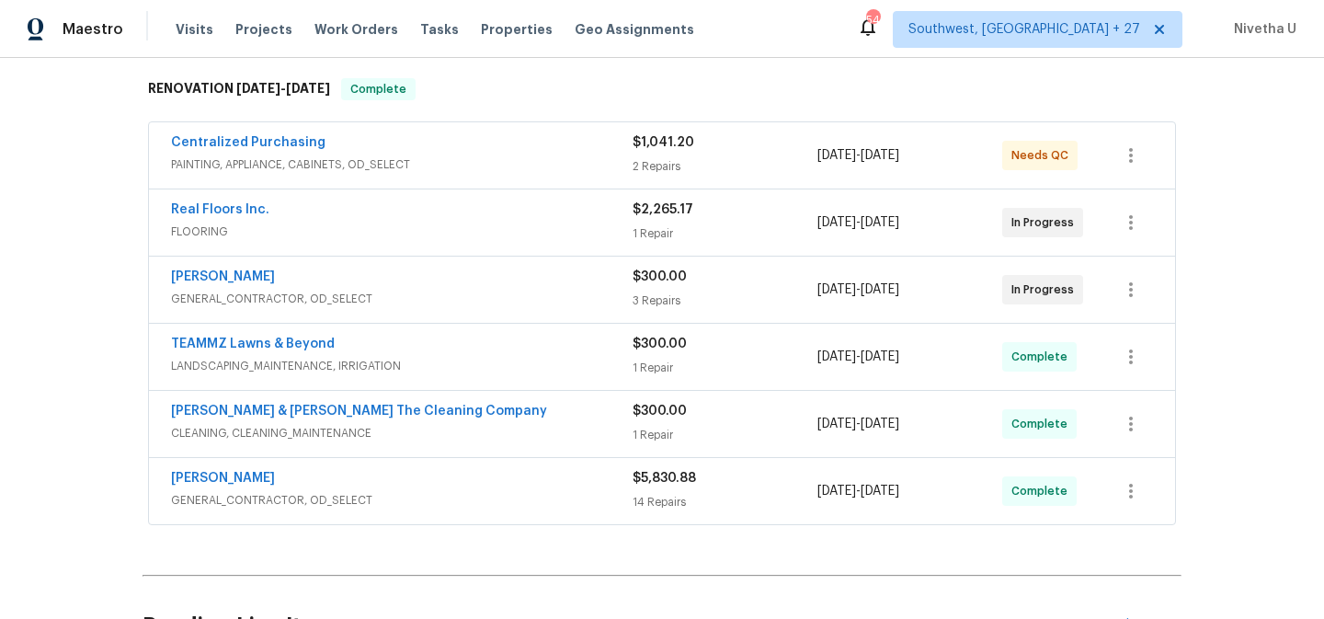
click at [464, 230] on span "FLOORING" at bounding box center [402, 232] width 462 height 18
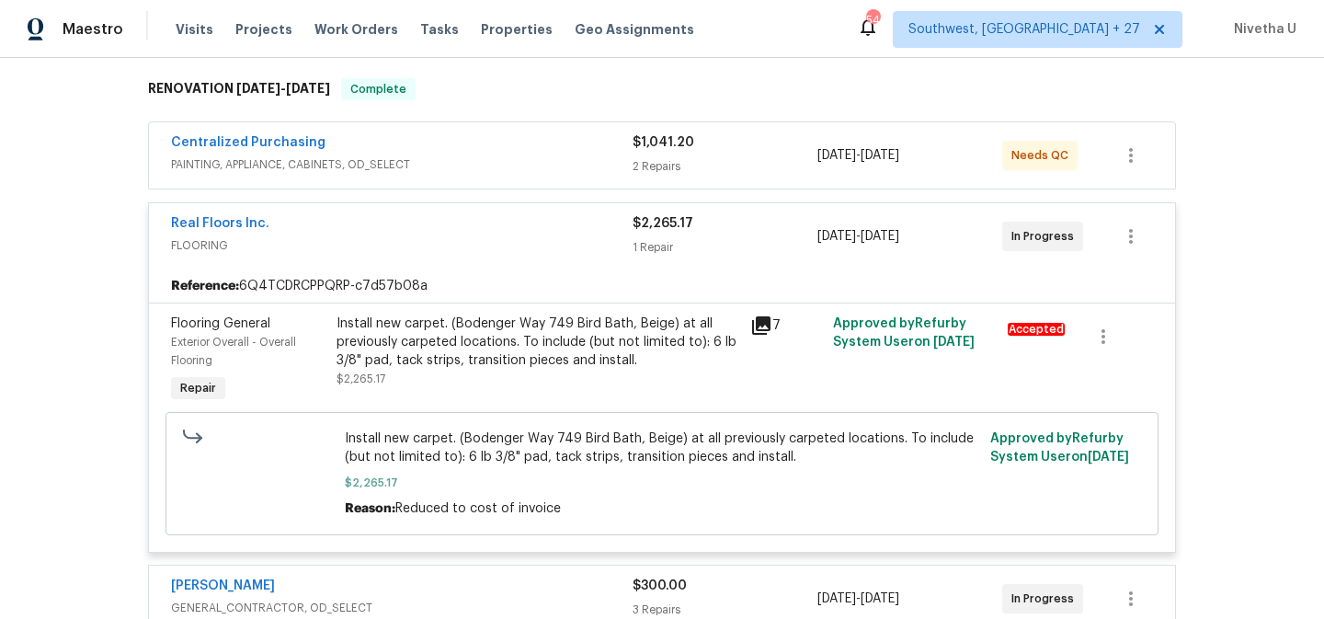
click at [464, 230] on div "Real Floors Inc." at bounding box center [402, 225] width 462 height 22
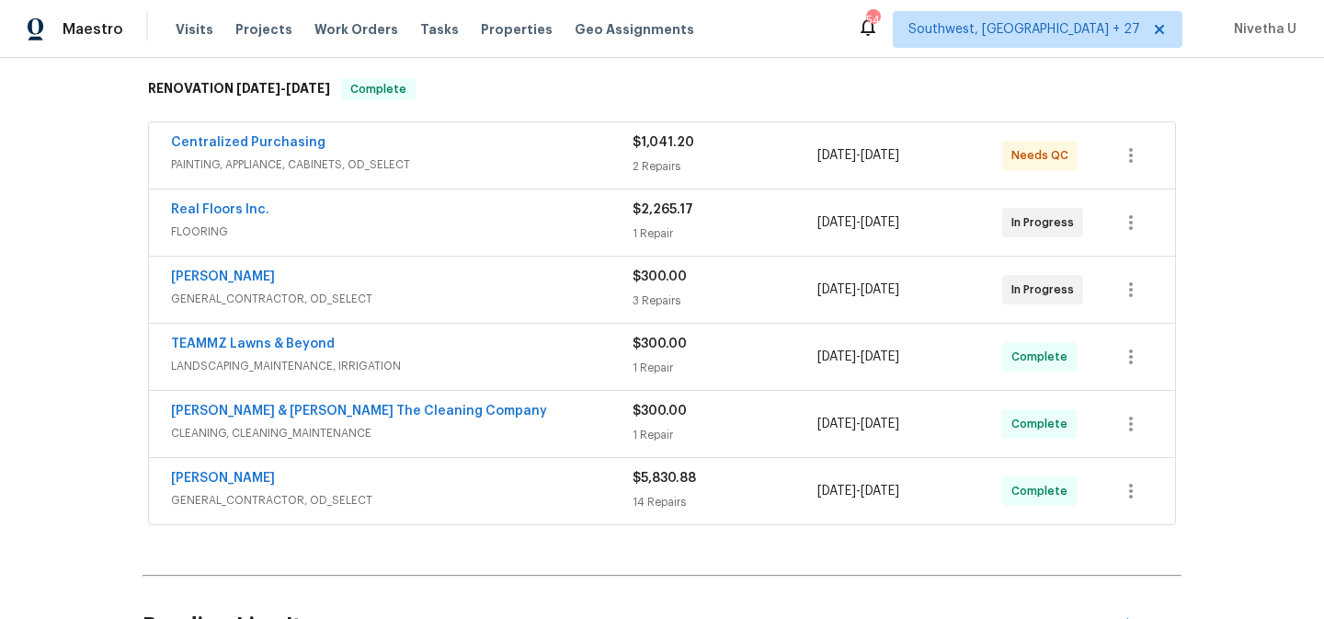
click at [480, 171] on span "PAINTING, APPLIANCE, CABINETS, OD_SELECT" at bounding box center [402, 164] width 462 height 18
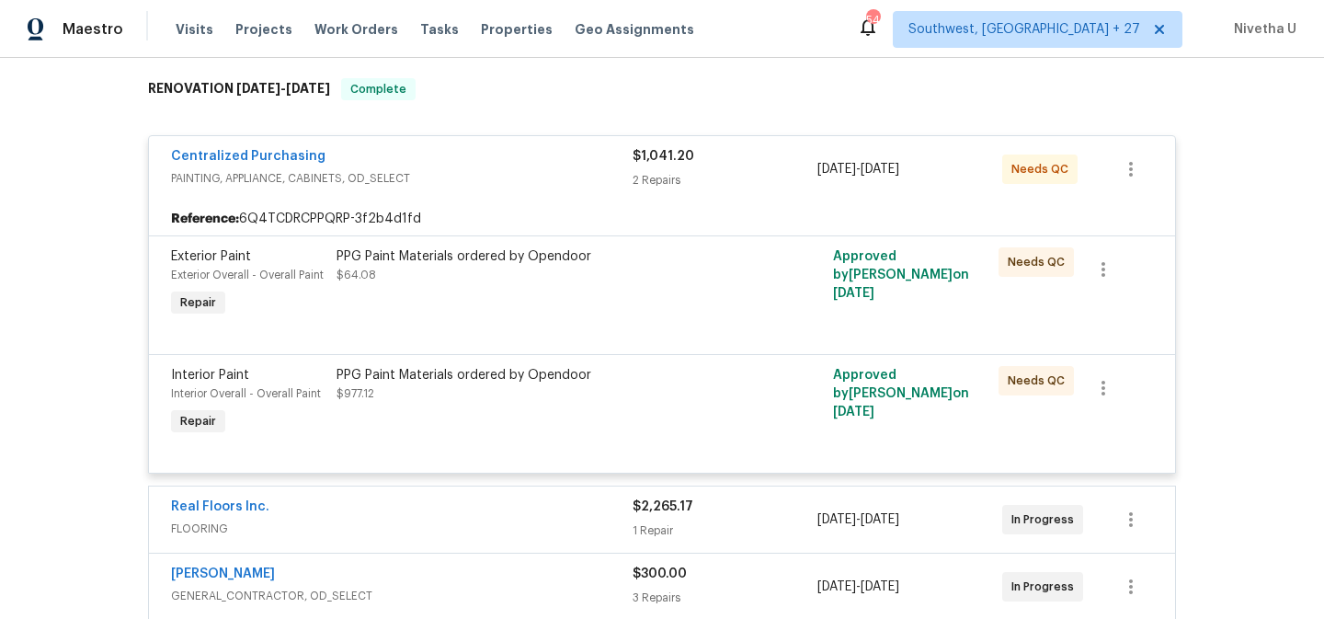
click at [480, 171] on span "PAINTING, APPLIANCE, CABINETS, OD_SELECT" at bounding box center [402, 178] width 462 height 18
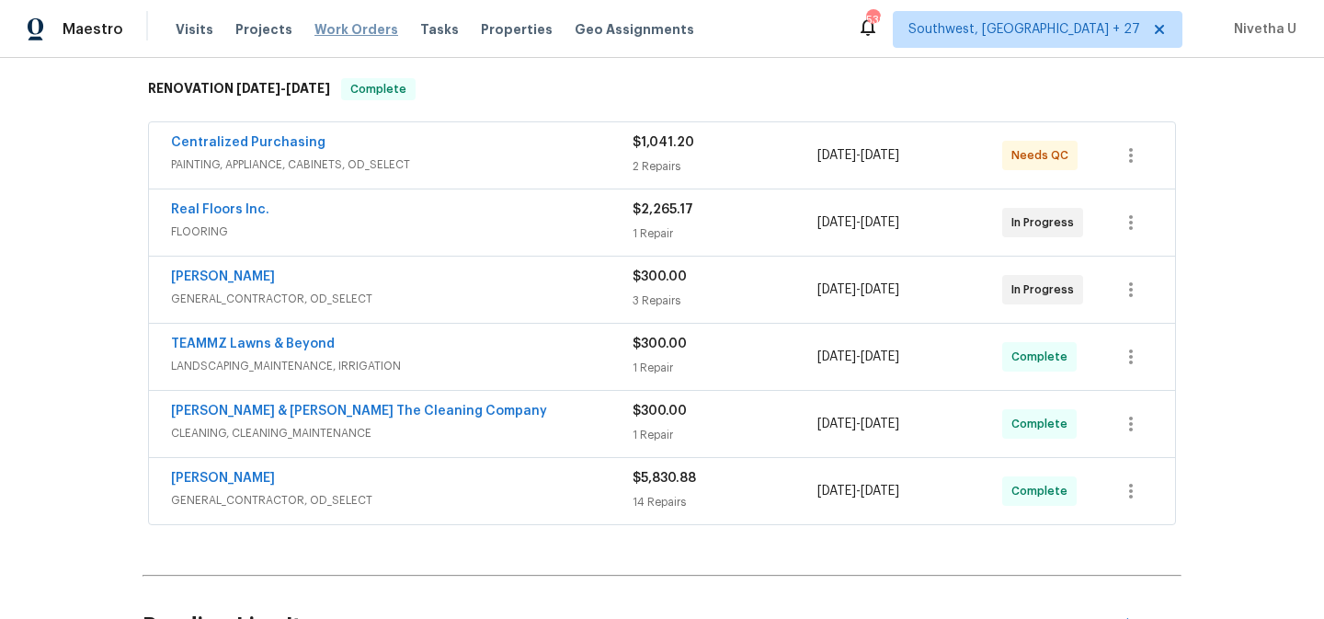
click at [339, 36] on span "Work Orders" at bounding box center [357, 29] width 84 height 18
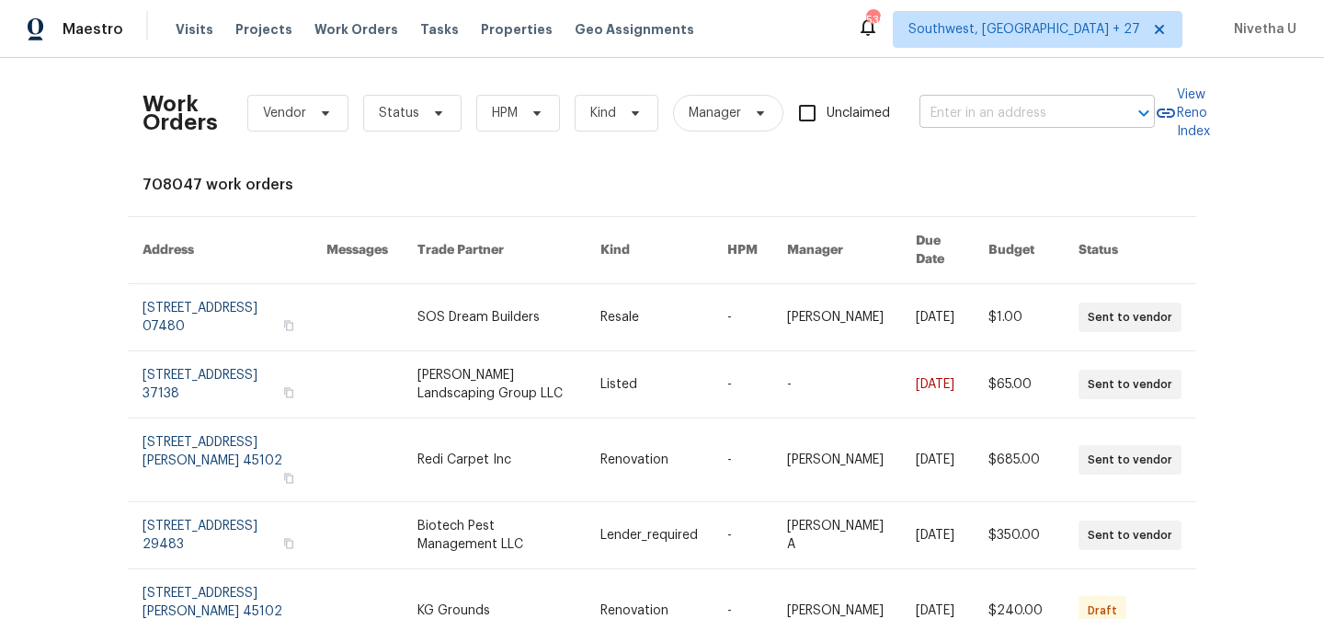
click at [1051, 99] on input "text" at bounding box center [1012, 113] width 184 height 29
paste input "[STREET_ADDRESS][PERSON_NAME]"
type input "[STREET_ADDRESS][PERSON_NAME]"
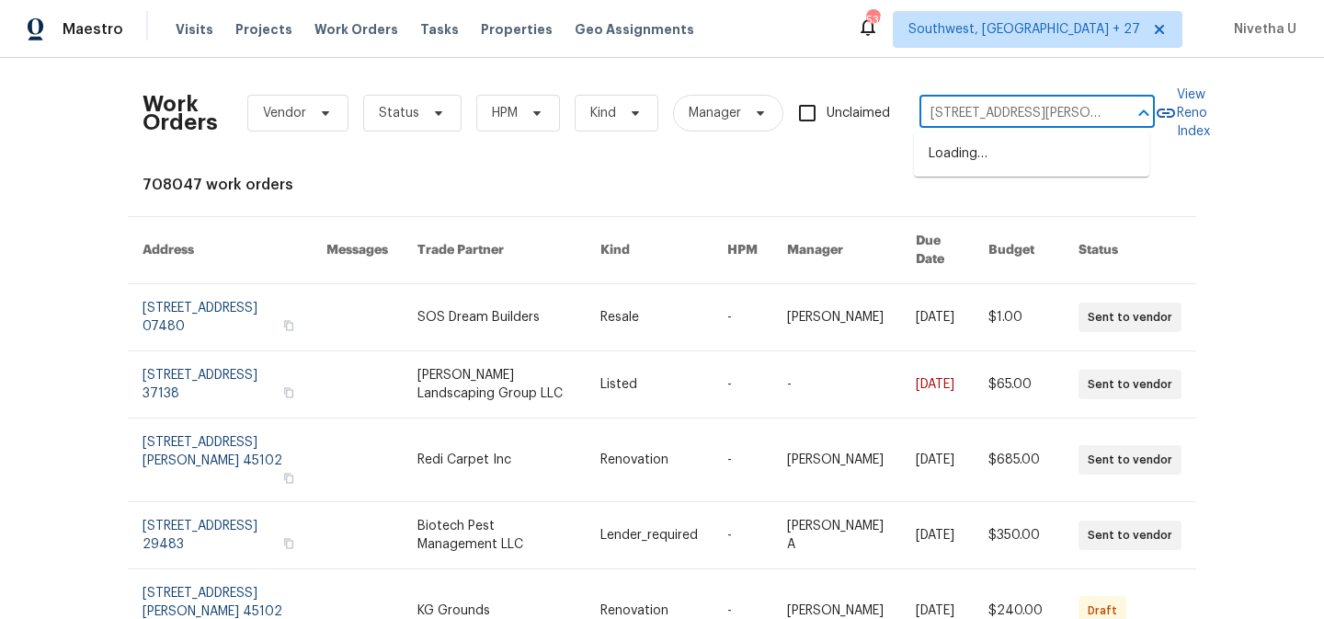
scroll to position [0, 101]
click at [1021, 181] on li "[STREET_ADDRESS][PERSON_NAME]" at bounding box center [1031, 164] width 235 height 50
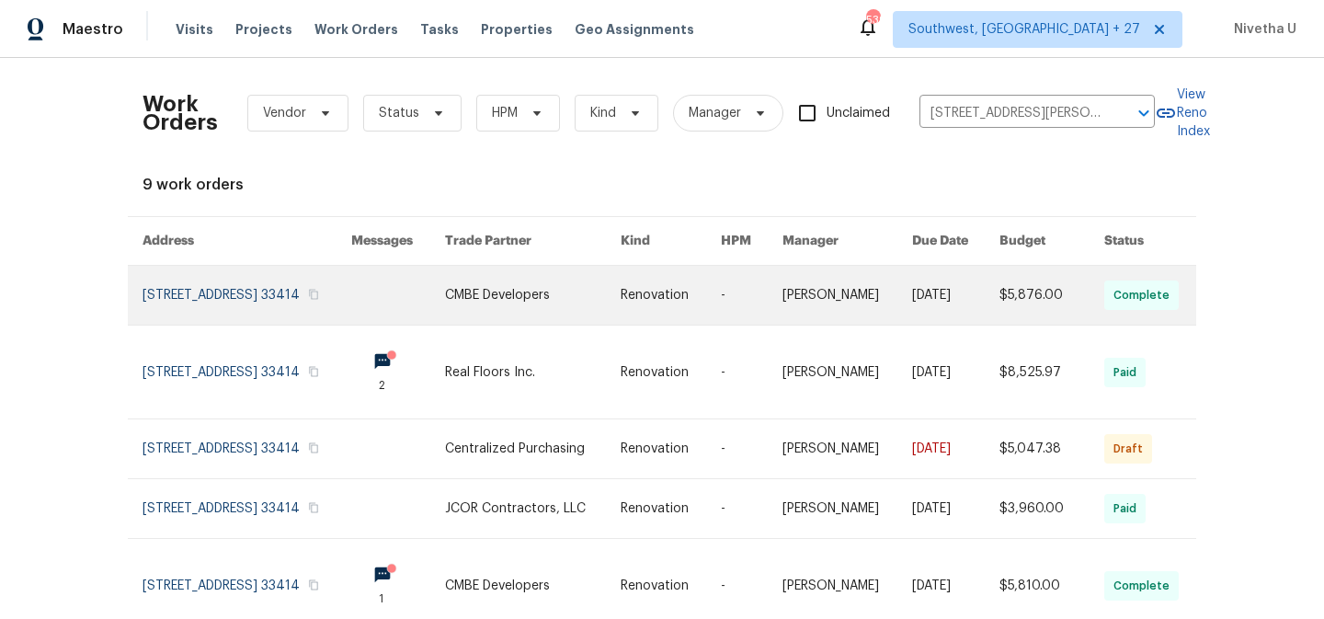
click at [208, 293] on link at bounding box center [247, 295] width 209 height 59
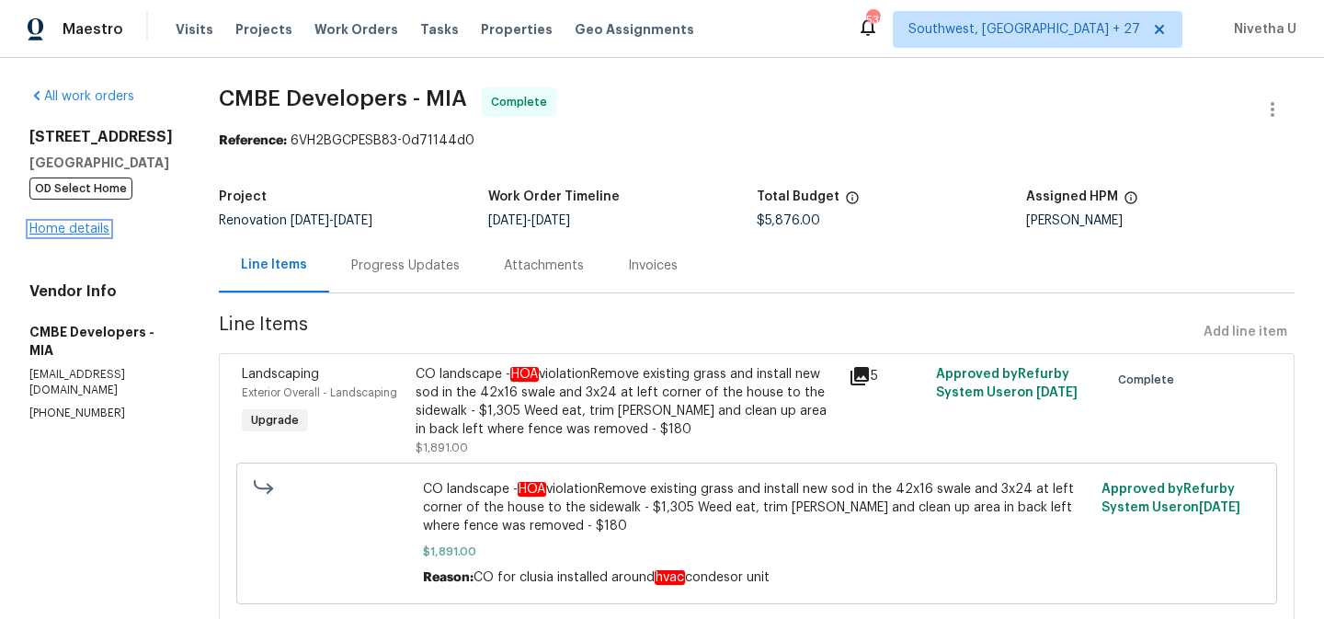
click at [59, 235] on link "Home details" at bounding box center [69, 229] width 80 height 13
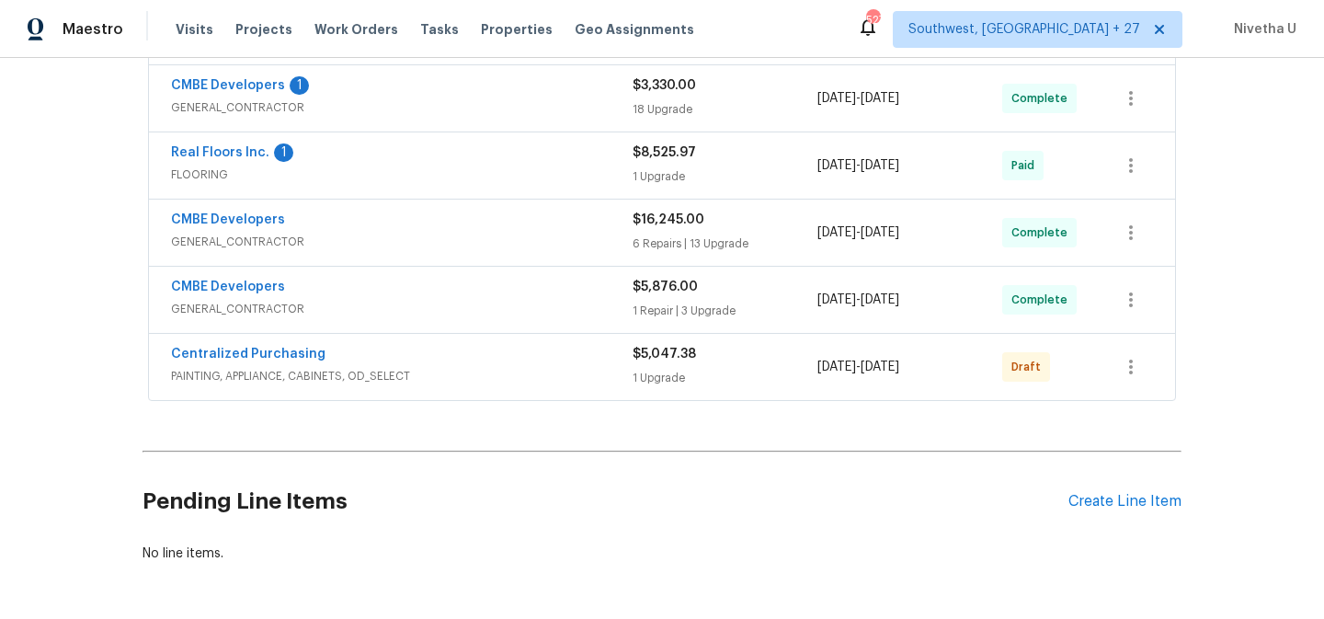
scroll to position [697, 0]
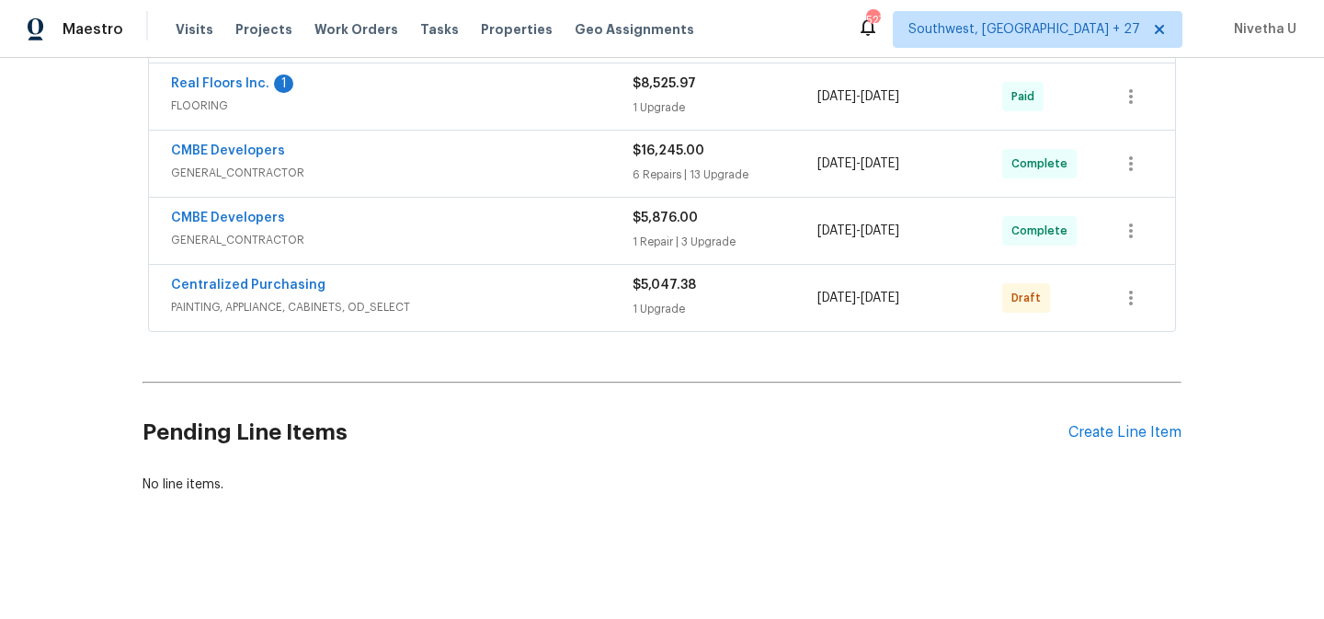
click at [509, 301] on span "PAINTING, APPLIANCE, CABINETS, OD_SELECT" at bounding box center [402, 307] width 462 height 18
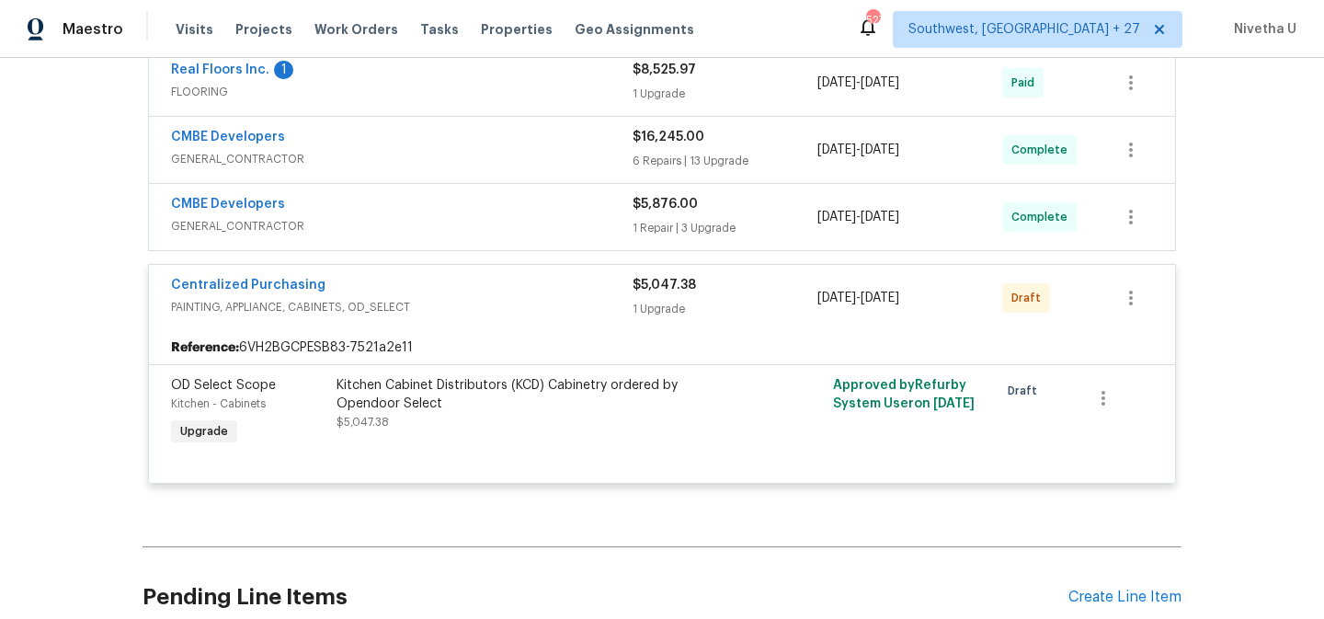
click at [476, 303] on span "PAINTING, APPLIANCE, CABINETS, OD_SELECT" at bounding box center [402, 307] width 462 height 18
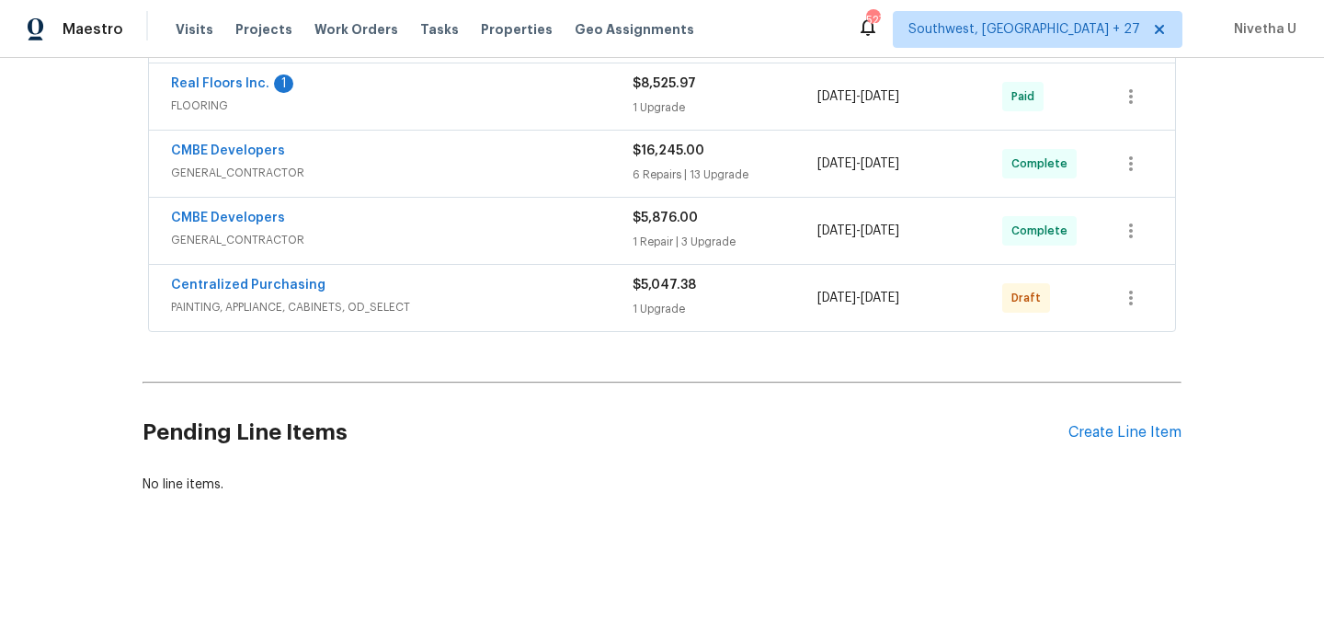
click at [467, 198] on div "CMBE Developers GENERAL_CONTRACTOR $5,876.00 1 Repair | 3 Upgrade 8/18/2025 - 8…" at bounding box center [662, 231] width 1026 height 66
click at [467, 231] on span "GENERAL_CONTRACTOR" at bounding box center [402, 240] width 462 height 18
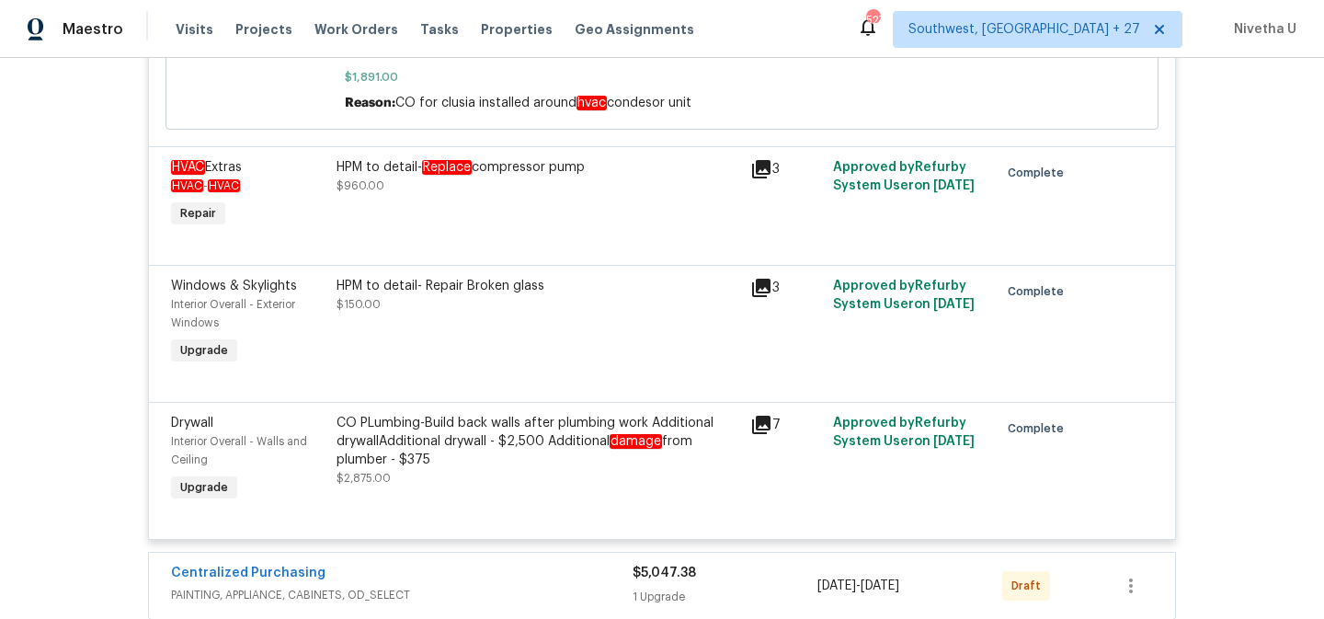
scroll to position [1119, 0]
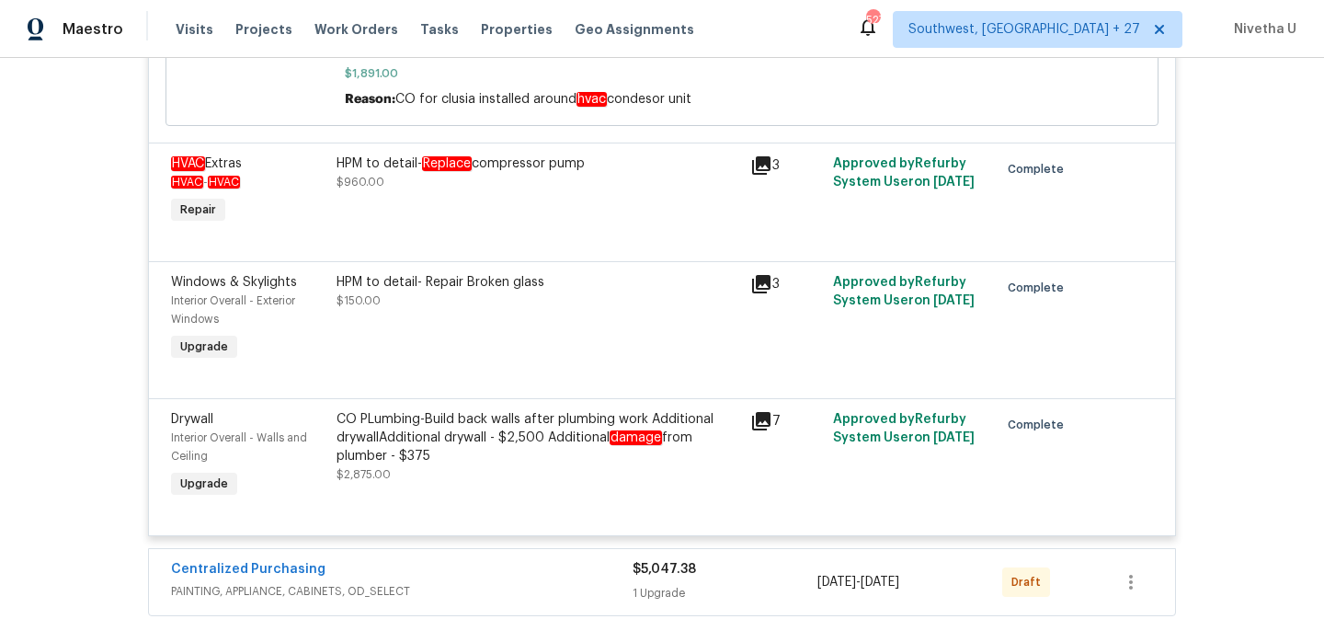
click at [459, 431] on div "CO PLumbing-Build back walls after plumbing work Additional drywallAdditional d…" at bounding box center [538, 437] width 403 height 55
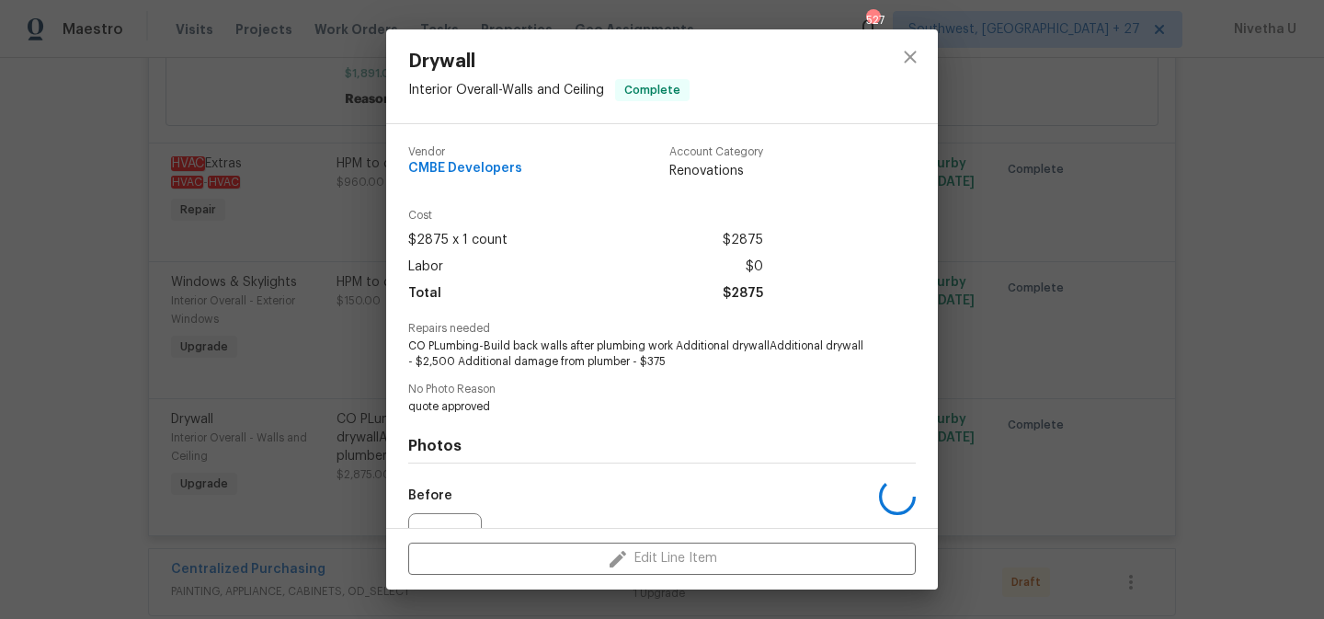
scroll to position [197, 0]
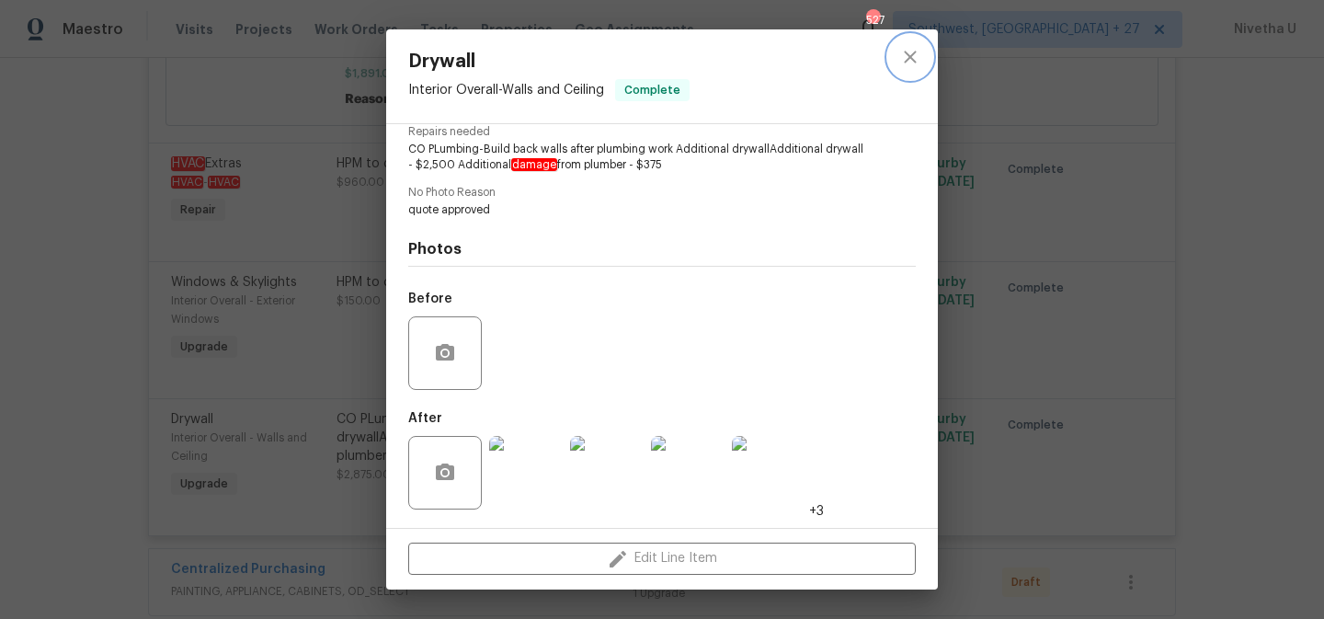
click at [903, 47] on icon "close" at bounding box center [911, 57] width 22 height 22
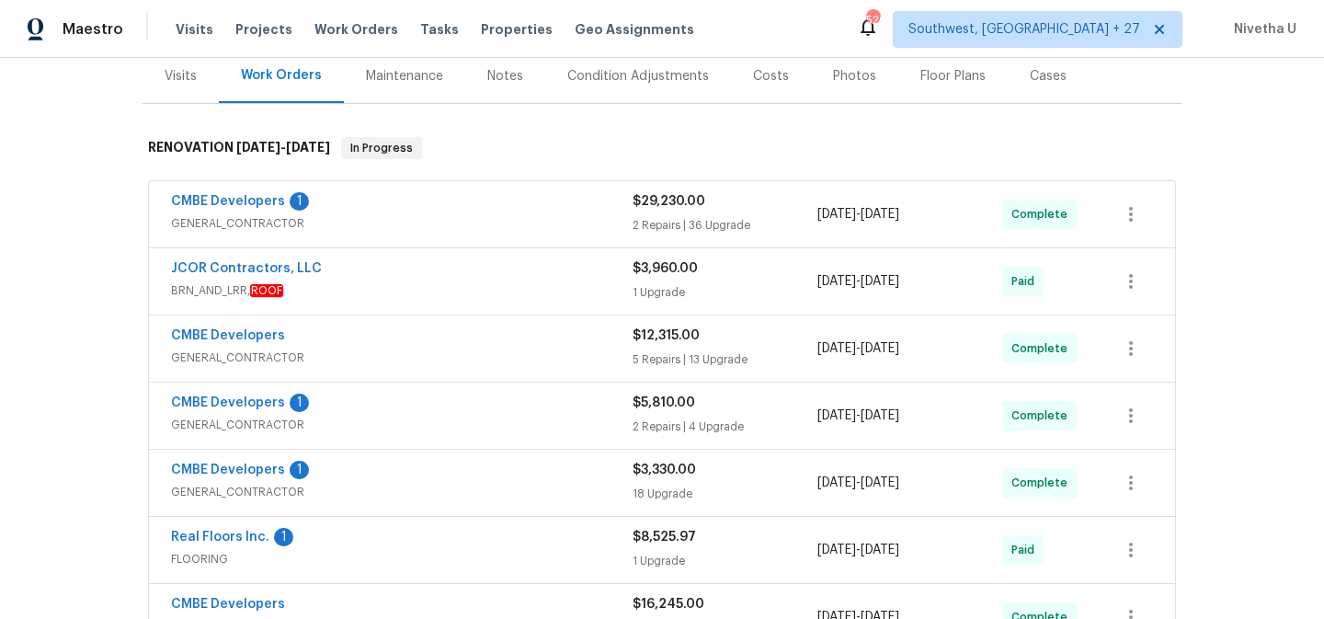
scroll to position [607, 0]
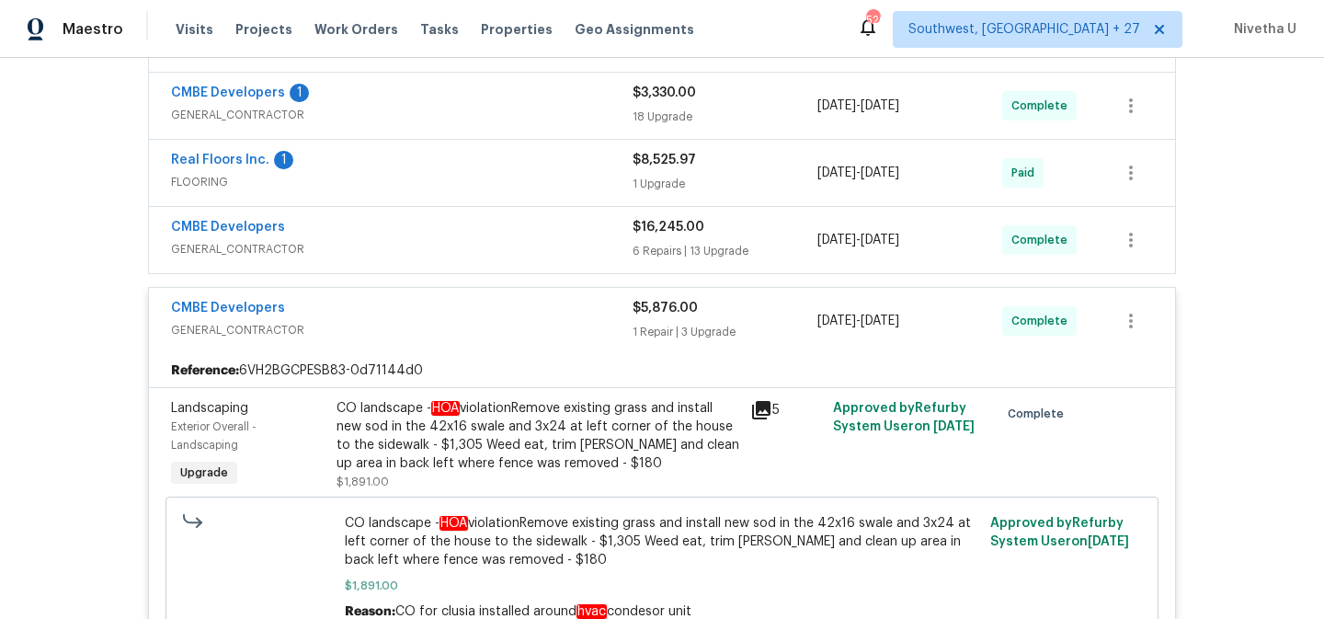
click at [476, 252] on span "GENERAL_CONTRACTOR" at bounding box center [402, 249] width 462 height 18
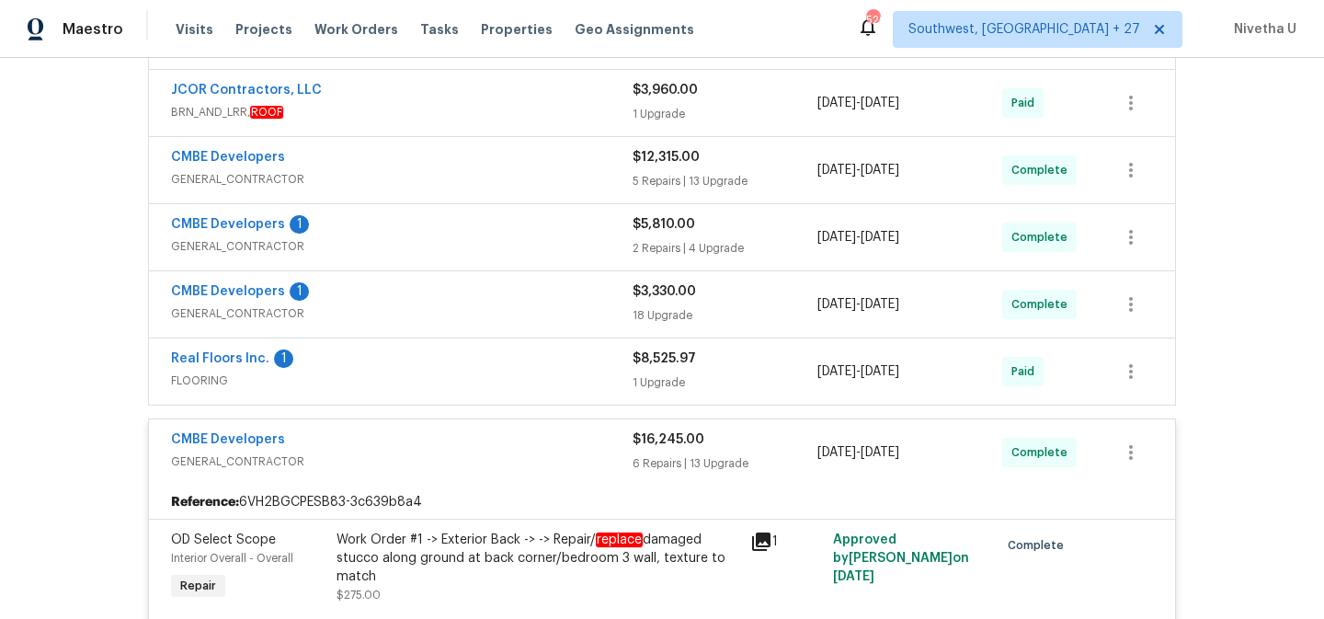
scroll to position [432, 0]
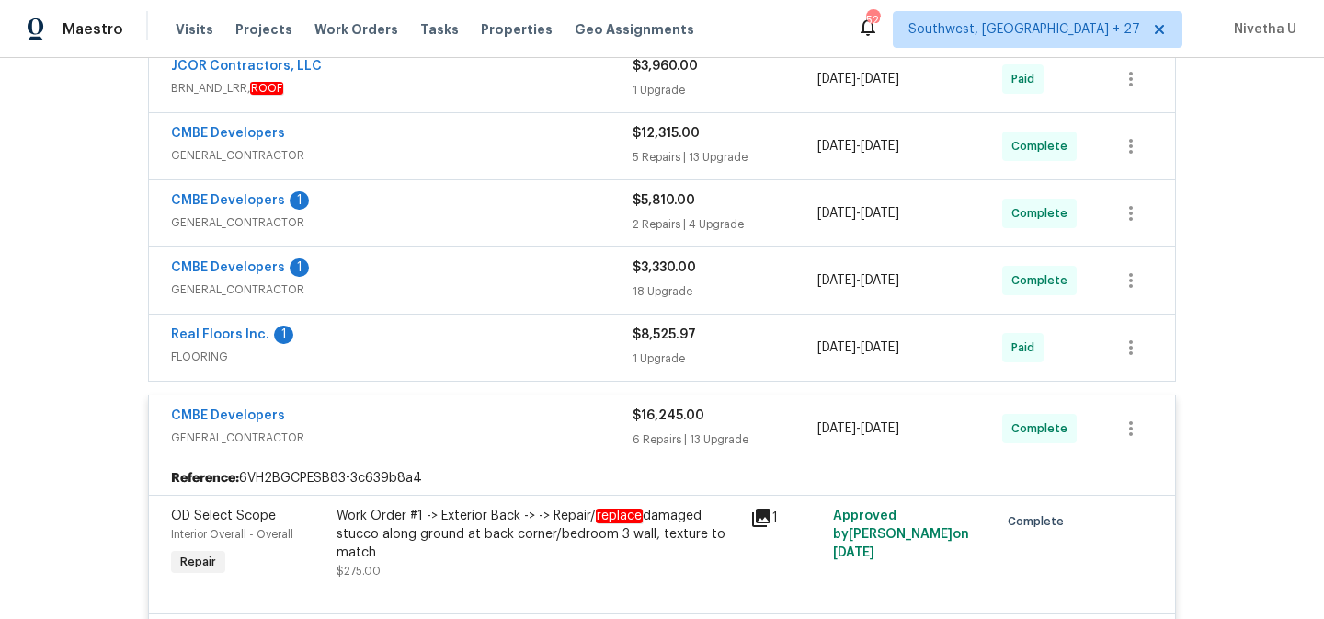
click at [461, 420] on div "CMBE Developers" at bounding box center [402, 418] width 462 height 22
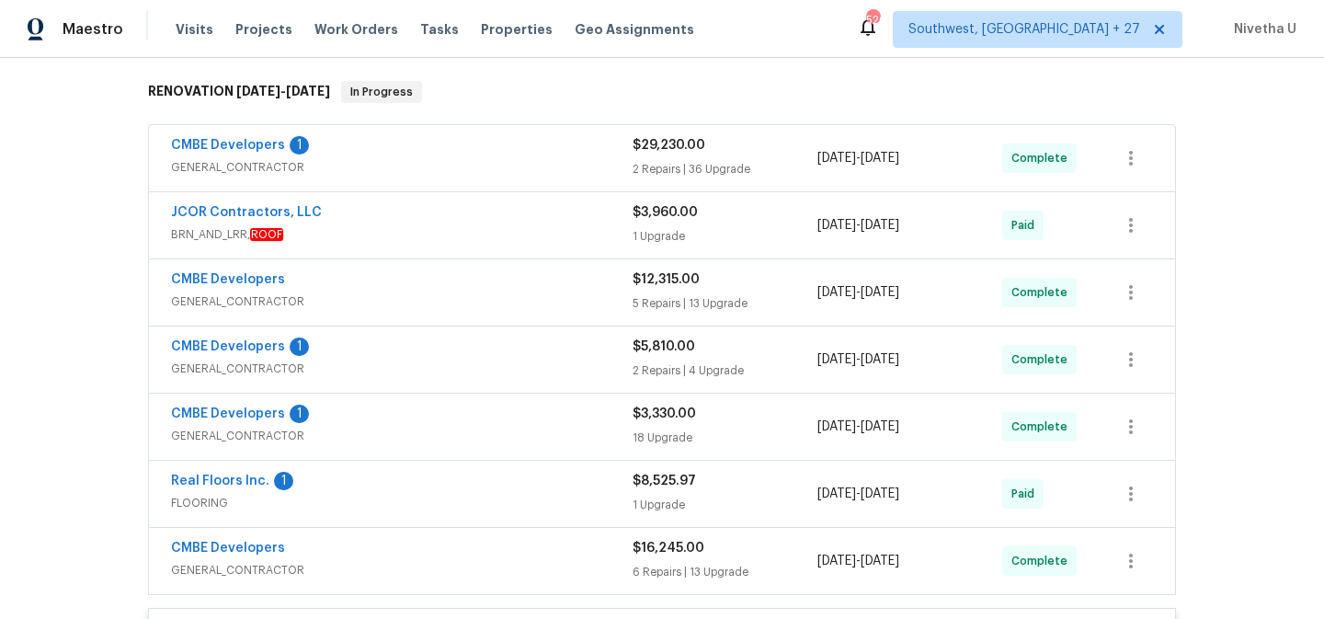
scroll to position [267, 0]
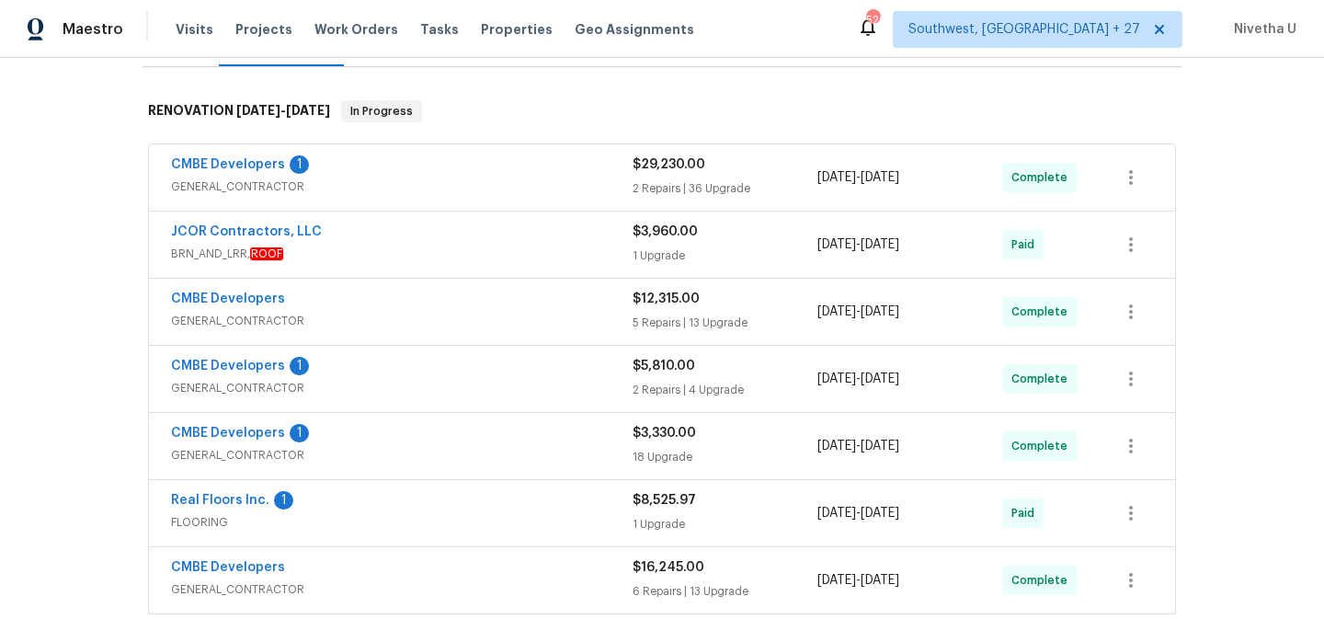
click at [476, 173] on div "CMBE Developers 1" at bounding box center [402, 166] width 462 height 22
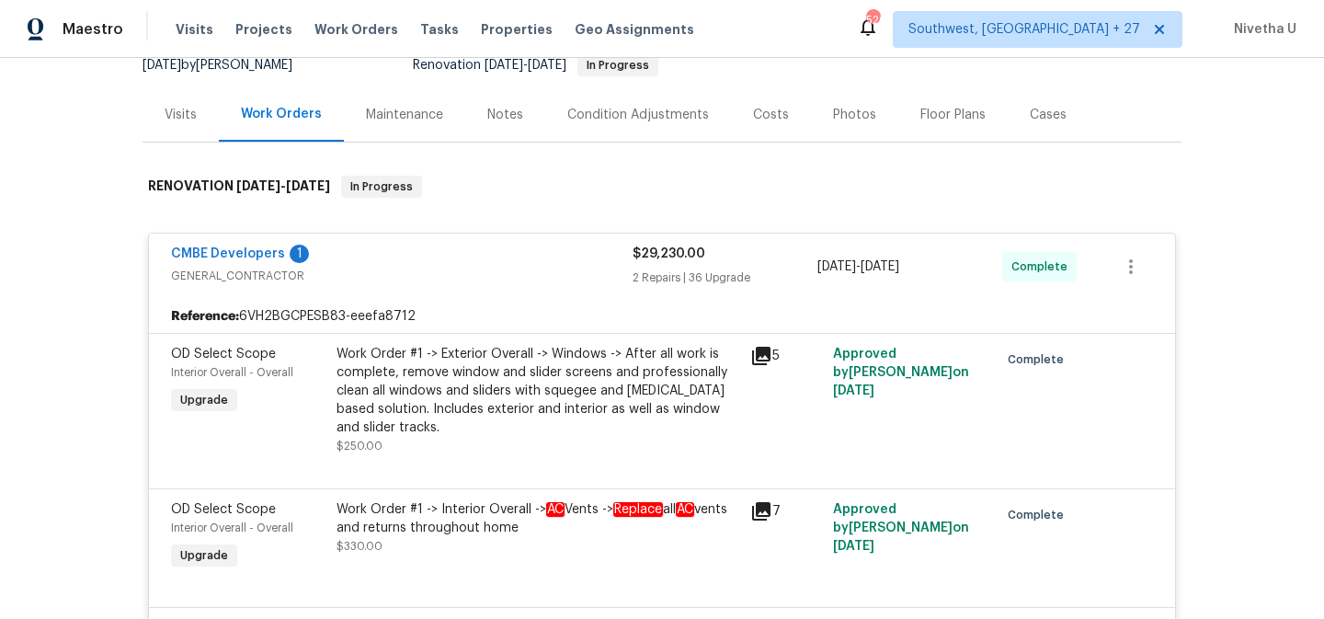
scroll to position [185, 0]
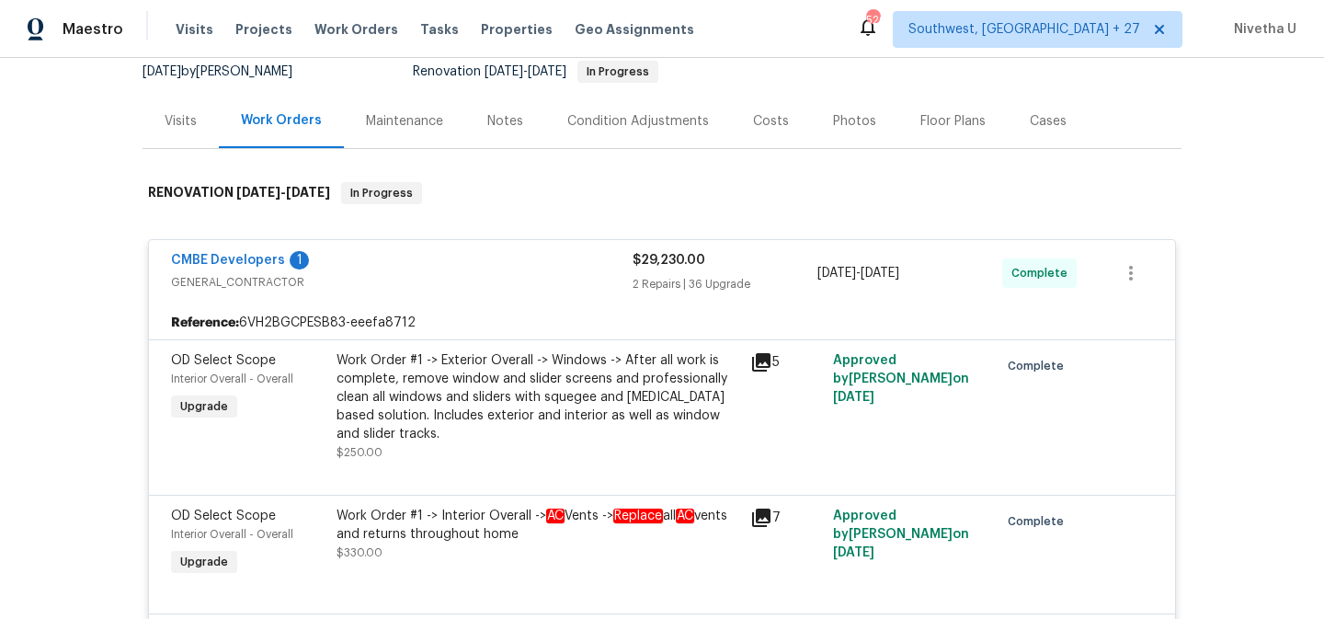
click at [435, 280] on span "GENERAL_CONTRACTOR" at bounding box center [402, 282] width 462 height 18
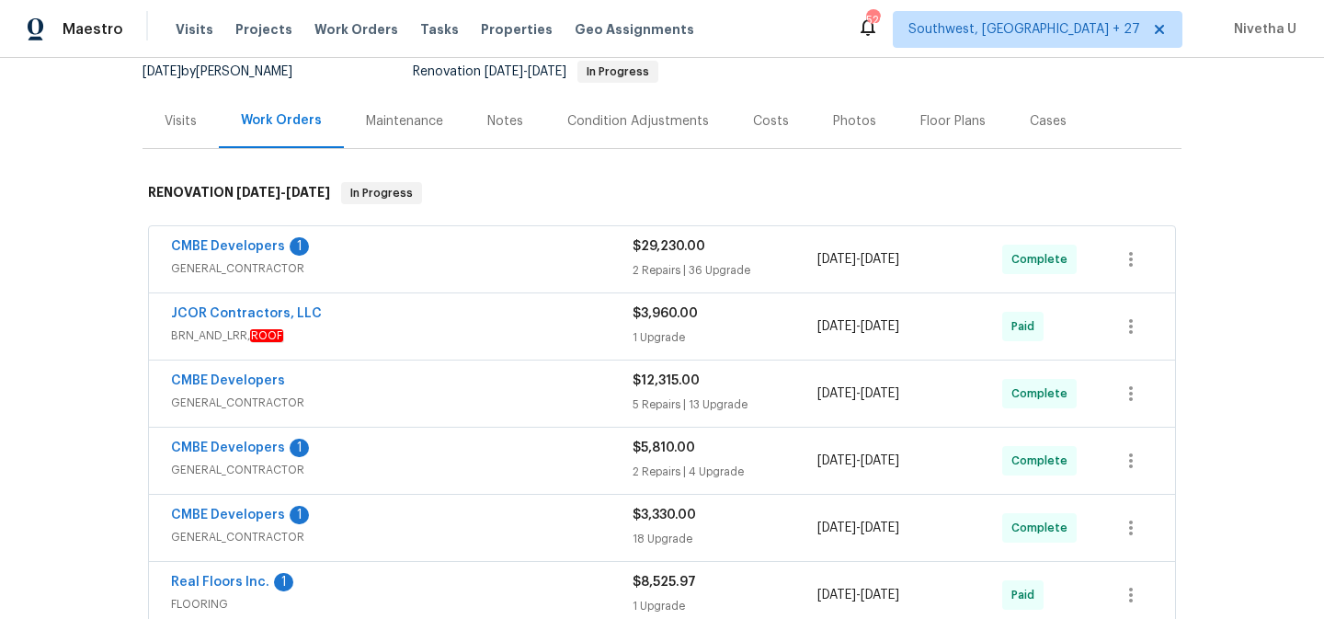
click at [430, 338] on span "BRN_AND_LRR, ROOF" at bounding box center [402, 336] width 462 height 18
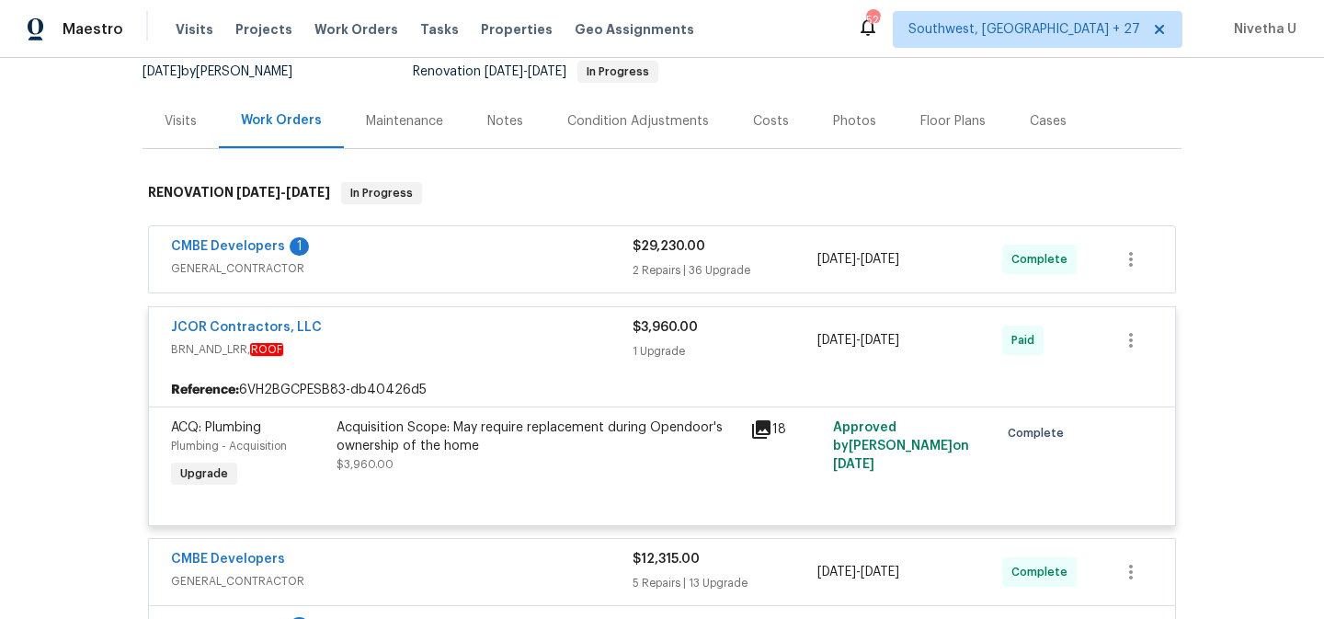
click at [486, 347] on span "BRN_AND_LRR, ROOF" at bounding box center [402, 349] width 462 height 18
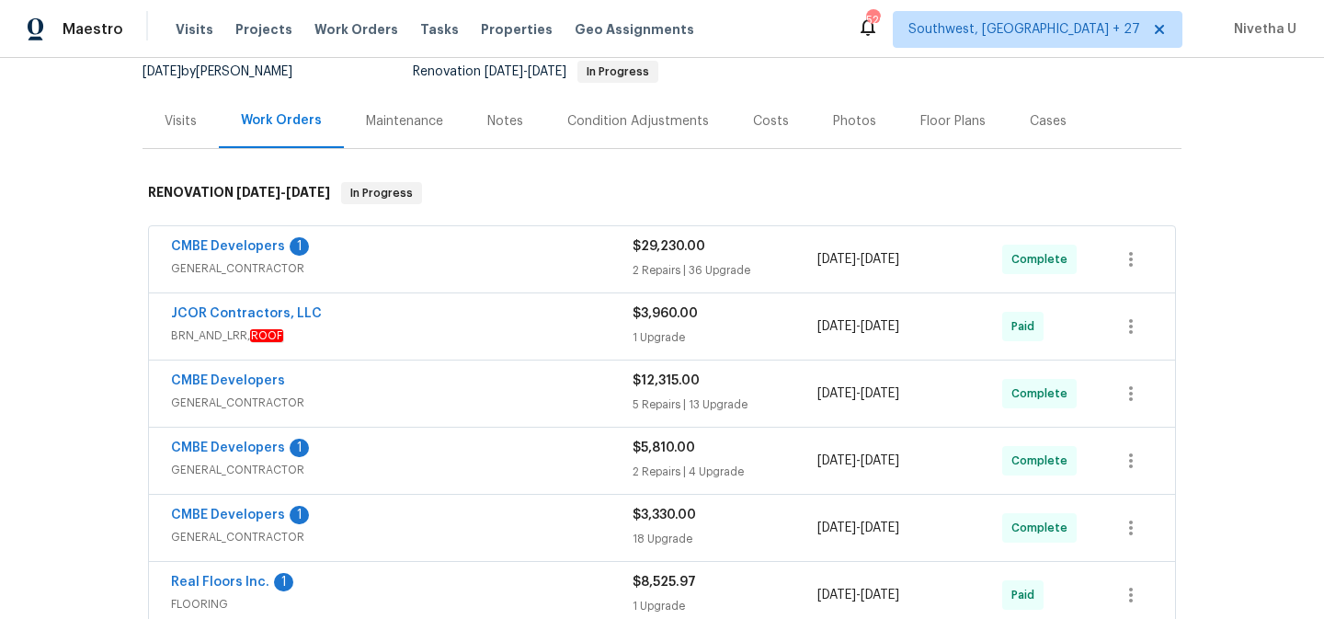
scroll to position [308, 0]
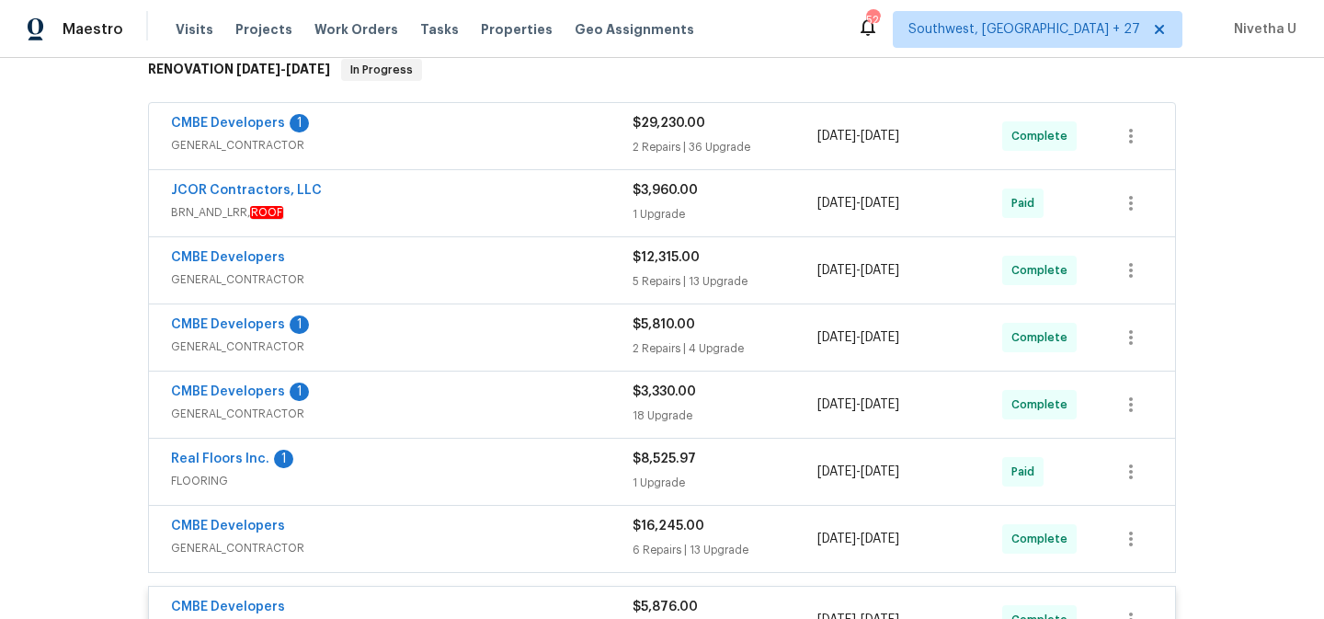
click at [464, 282] on span "GENERAL_CONTRACTOR" at bounding box center [402, 279] width 462 height 18
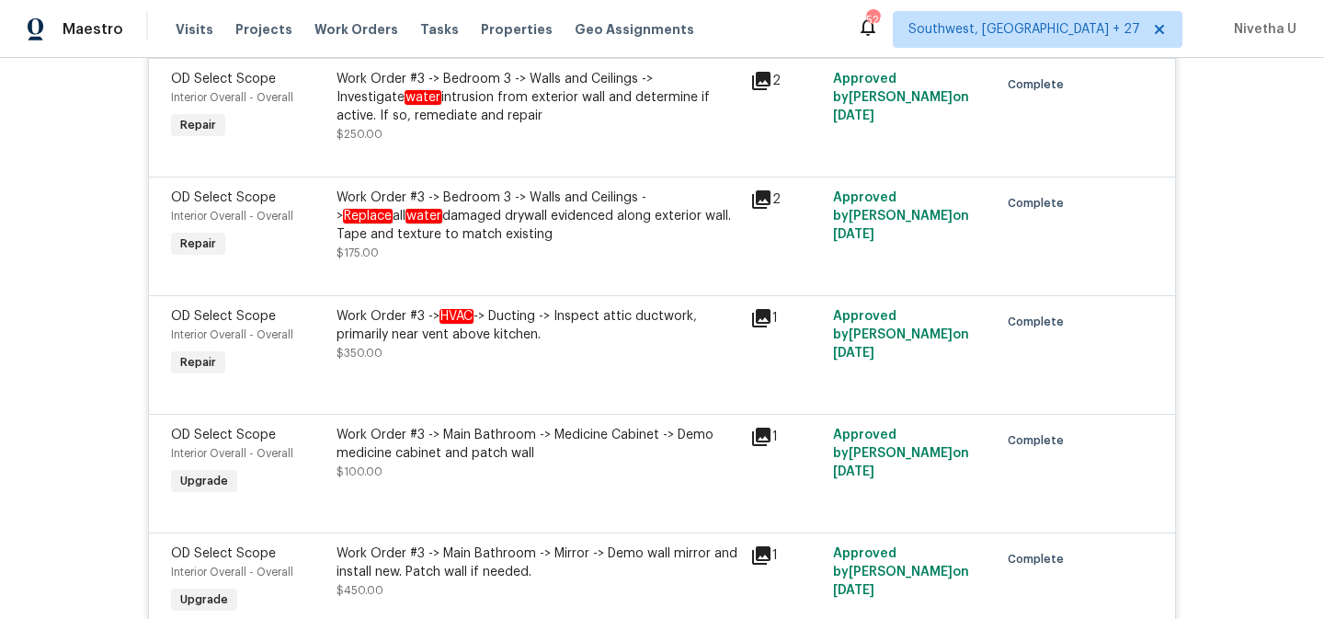
scroll to position [2017, 0]
click at [508, 119] on div "Work Order #3 -> Bedroom 3 -> Walls and Ceilings -> Investigate water intrusion…" at bounding box center [538, 98] width 403 height 55
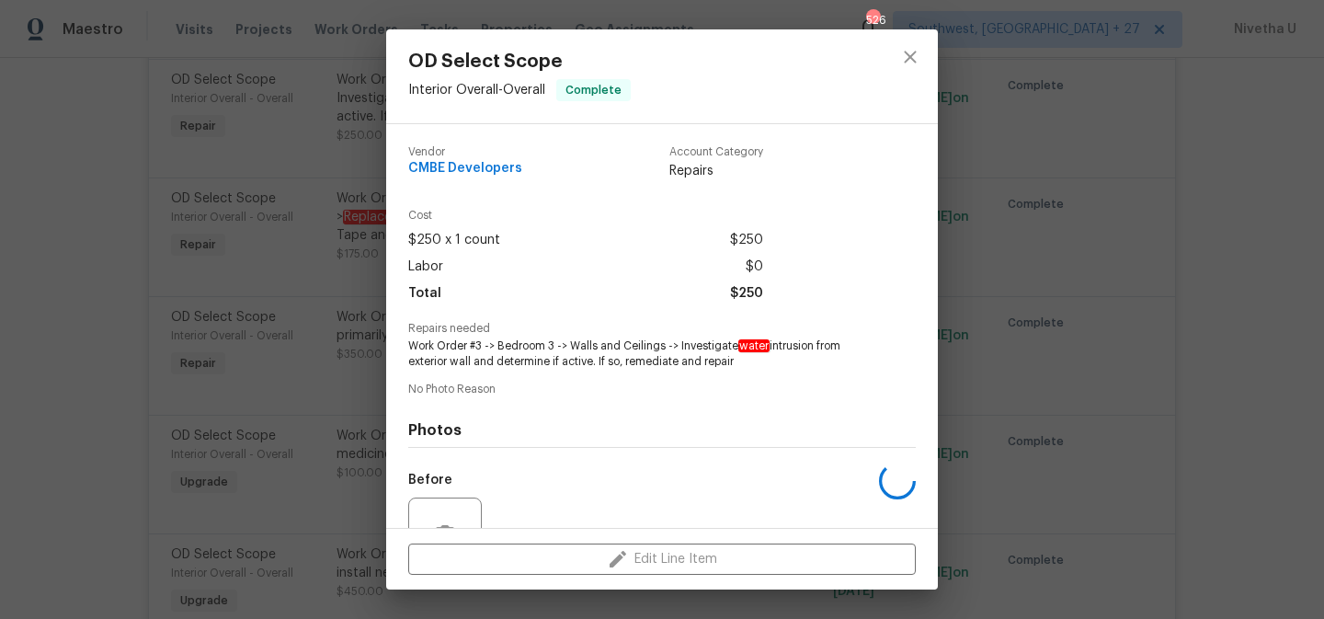
scroll to position [181, 0]
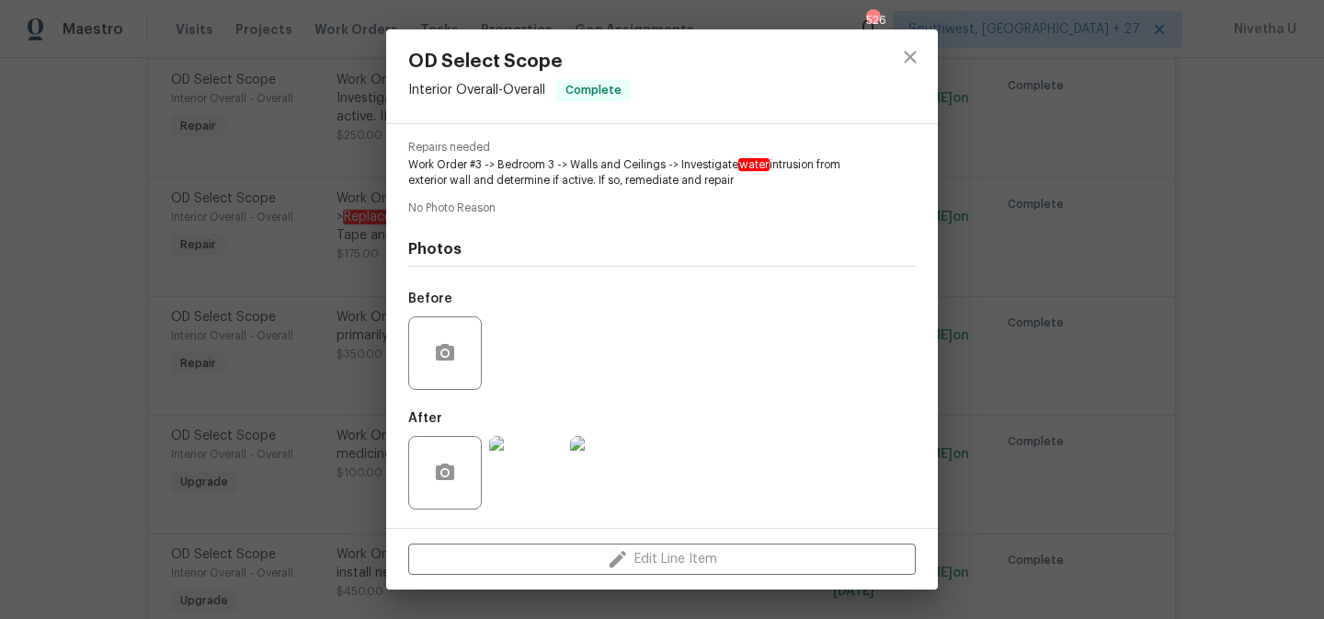
click at [536, 477] on img at bounding box center [526, 473] width 74 height 74
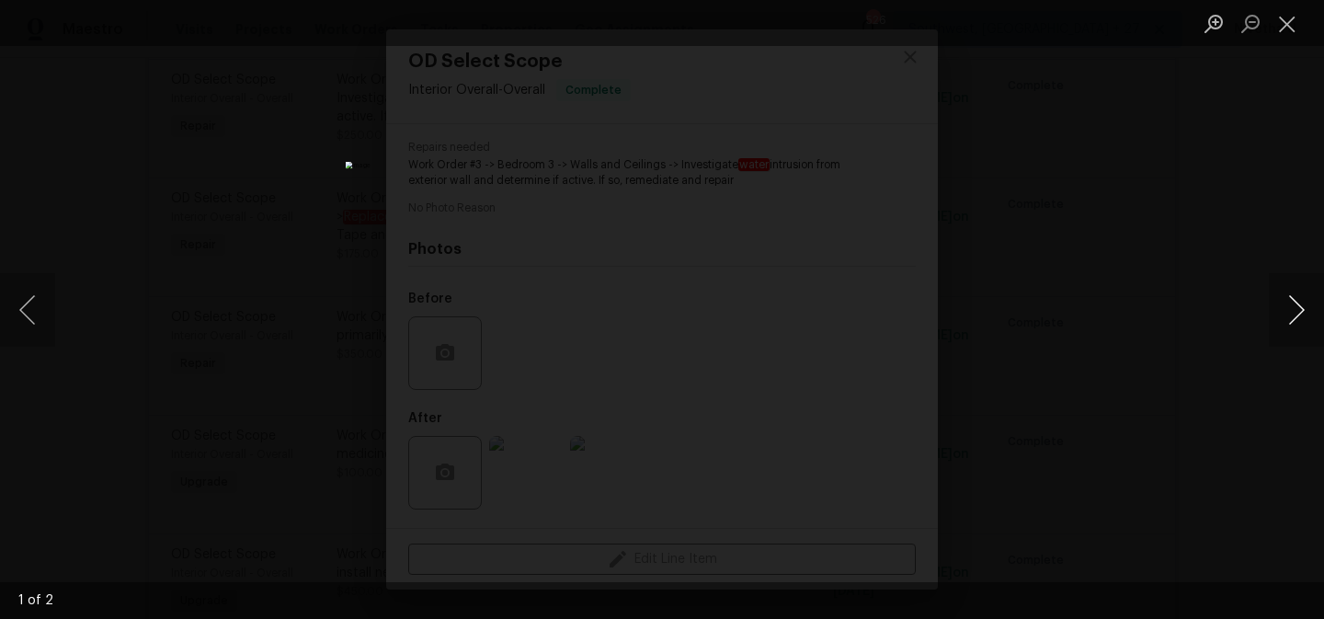
click at [1278, 329] on button "Next image" at bounding box center [1296, 310] width 55 height 74
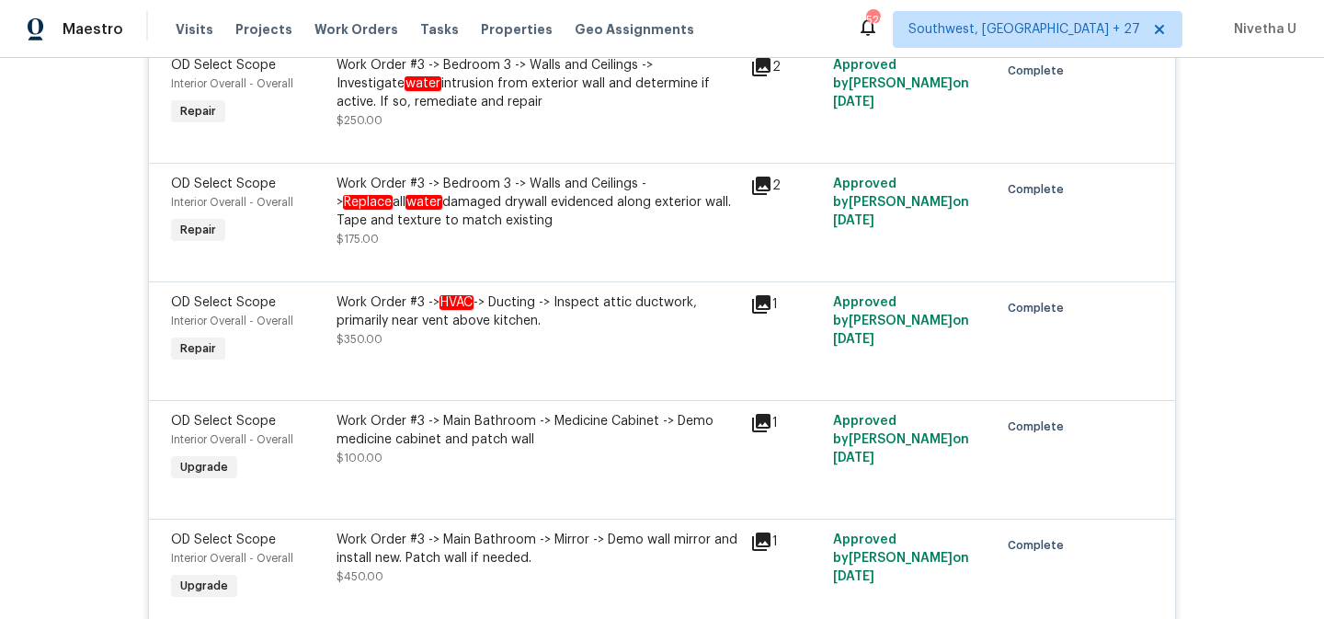
scroll to position [2036, 0]
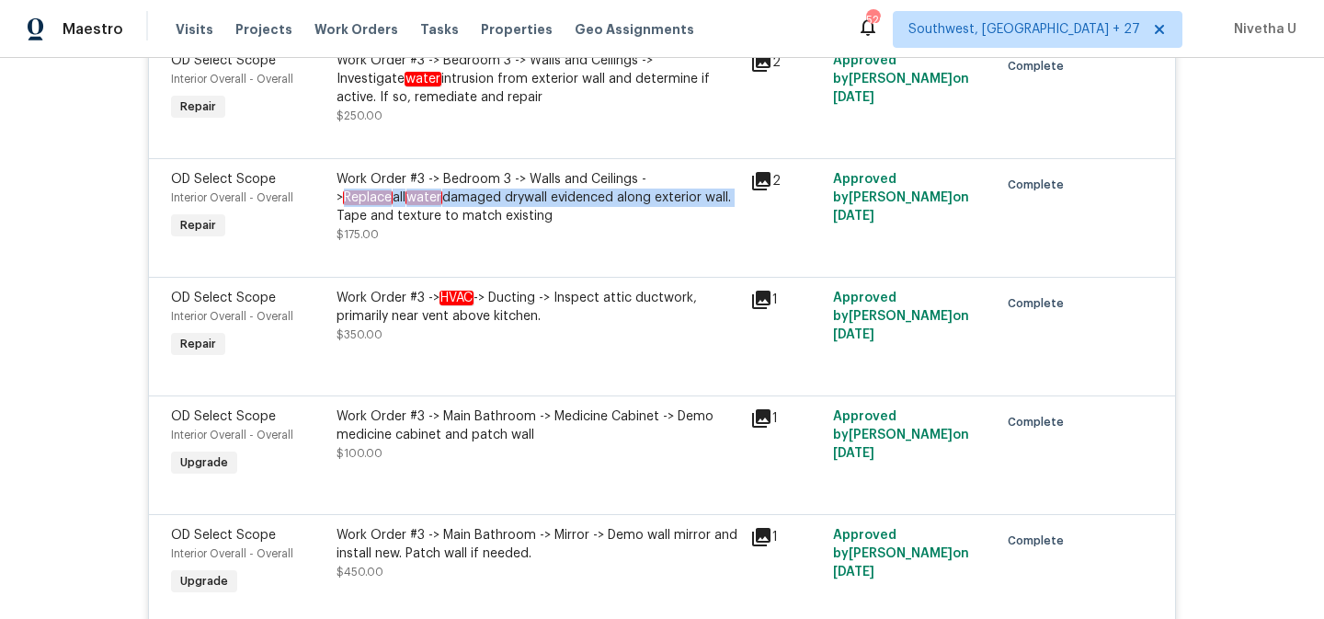
drag, startPoint x: 649, startPoint y: 187, endPoint x: 657, endPoint y: 208, distance: 22.4
click at [657, 208] on div "Work Order #3 -> Bedroom 3 -> Walls and Ceilings -> Replace all water damaged d…" at bounding box center [538, 197] width 403 height 55
copy div "Replace all water damaged drywall evidenced along exterior wall."
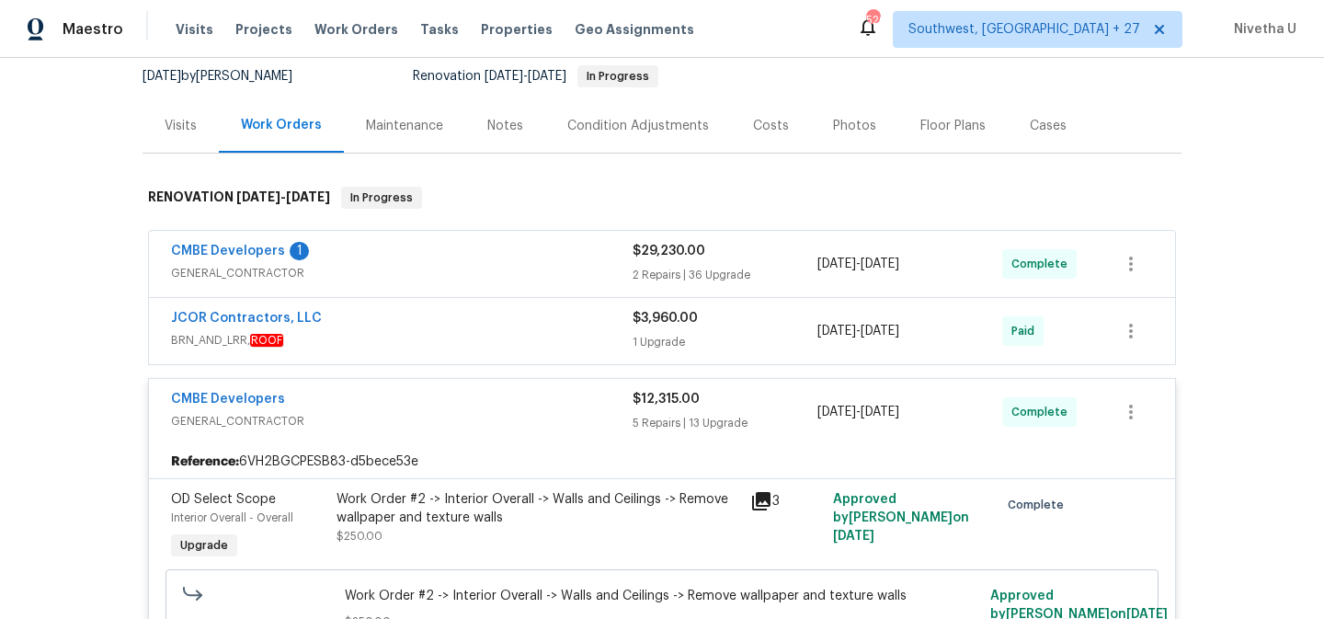
scroll to position [152, 0]
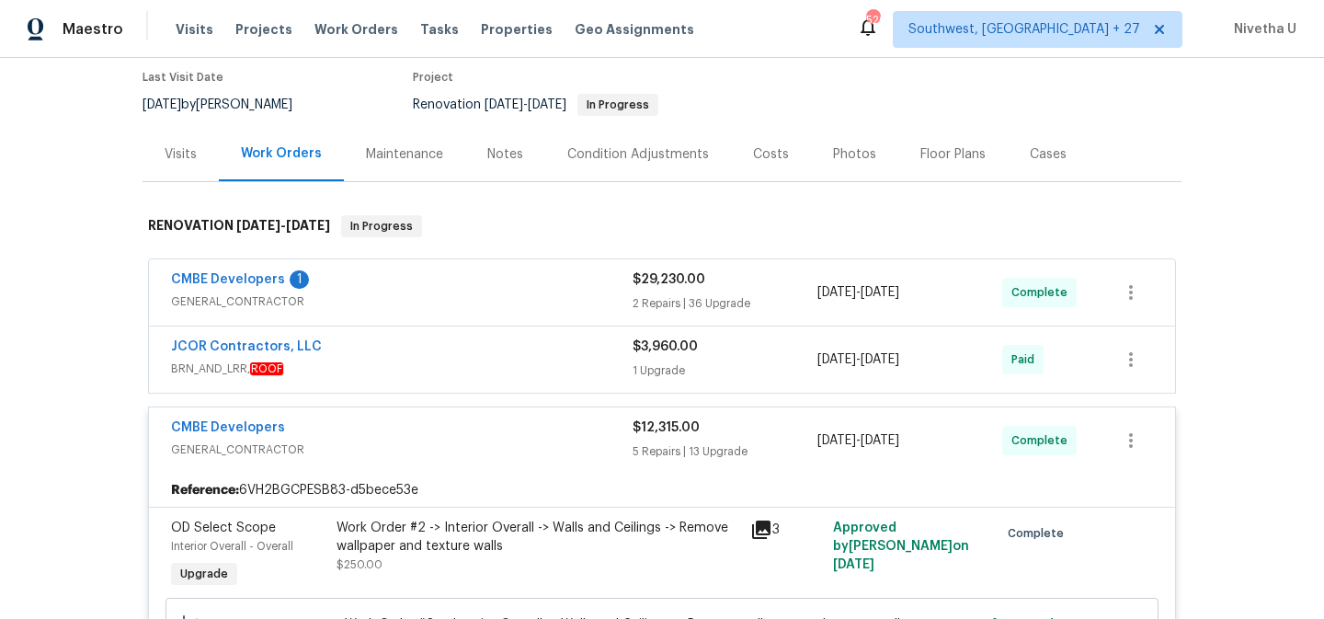
click at [502, 442] on span "GENERAL_CONTRACTOR" at bounding box center [402, 450] width 462 height 18
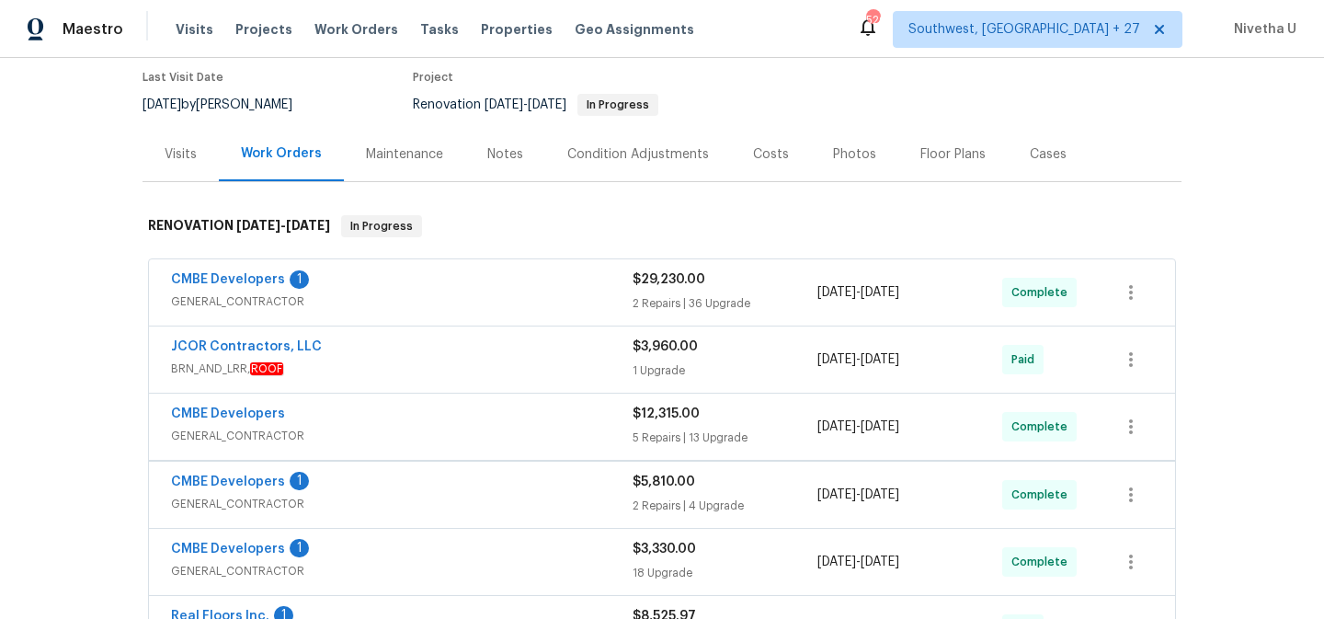
scroll to position [312, 0]
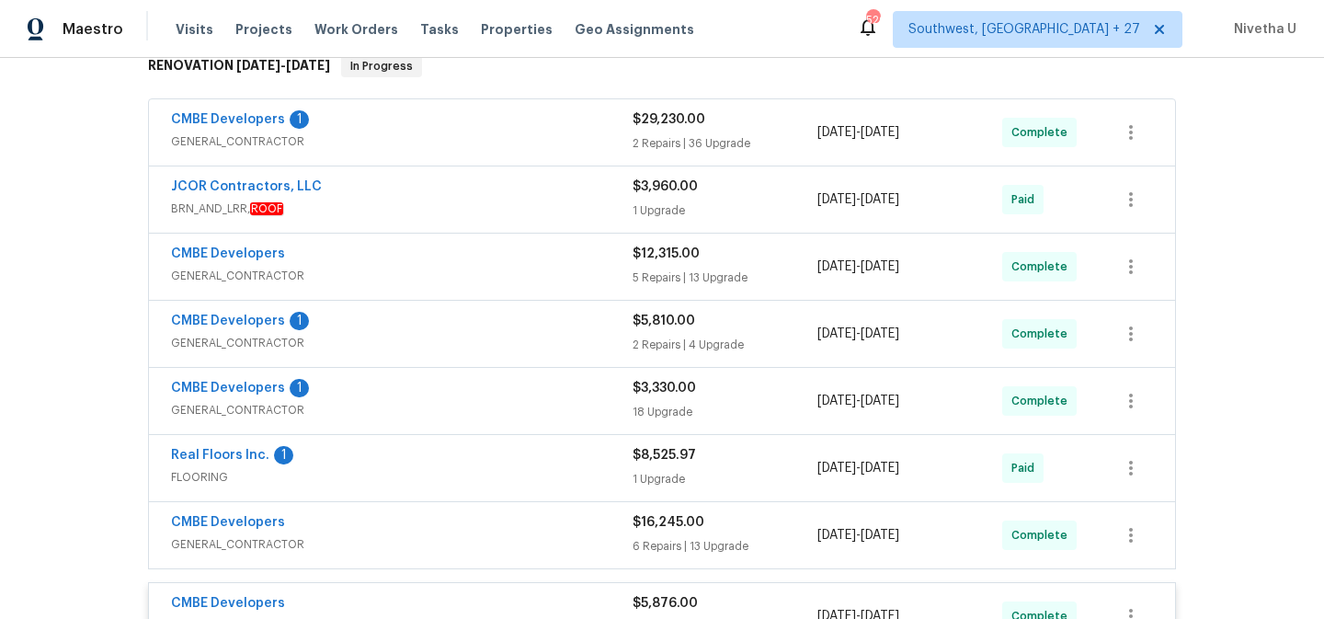
click at [505, 327] on div "CMBE Developers 1" at bounding box center [402, 323] width 462 height 22
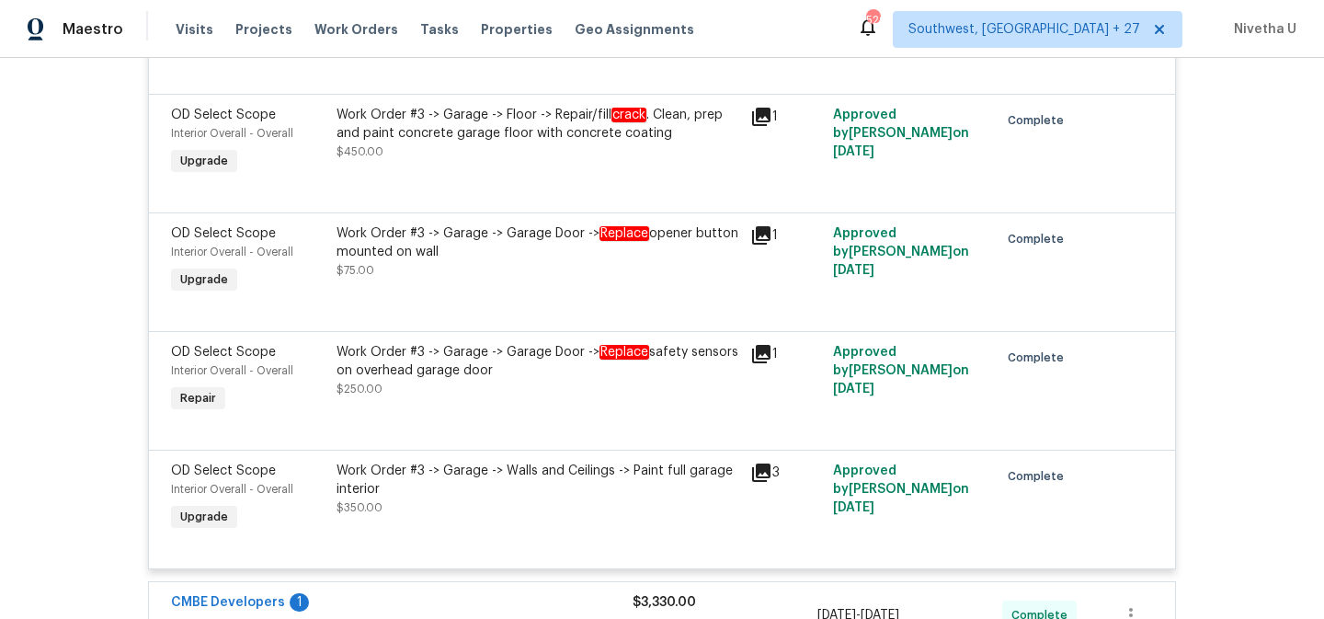
scroll to position [871, 0]
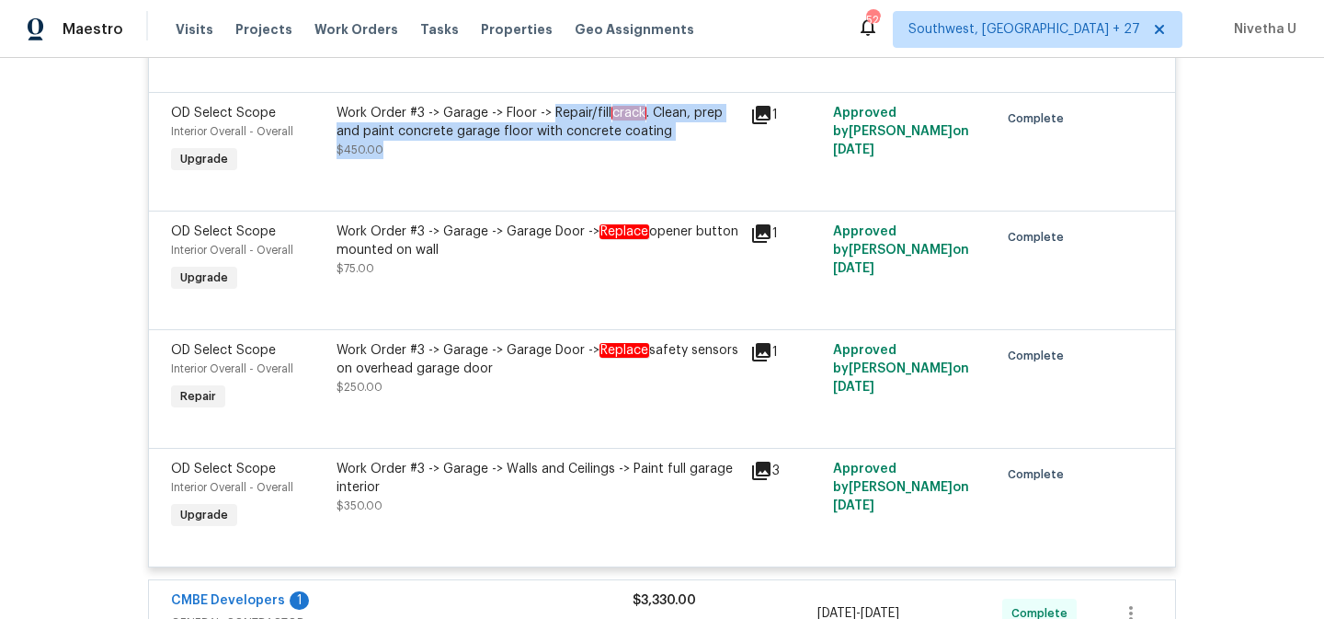
drag, startPoint x: 545, startPoint y: 117, endPoint x: 666, endPoint y: 142, distance: 123.9
click at [666, 142] on div "Work Order #3 -> Garage -> Floor -> Repair/fill crack . Clean, prep and paint c…" at bounding box center [538, 131] width 403 height 55
copy div "Repair/fill crack . Clean, prep and paint concrete garage floor with concrete c…"
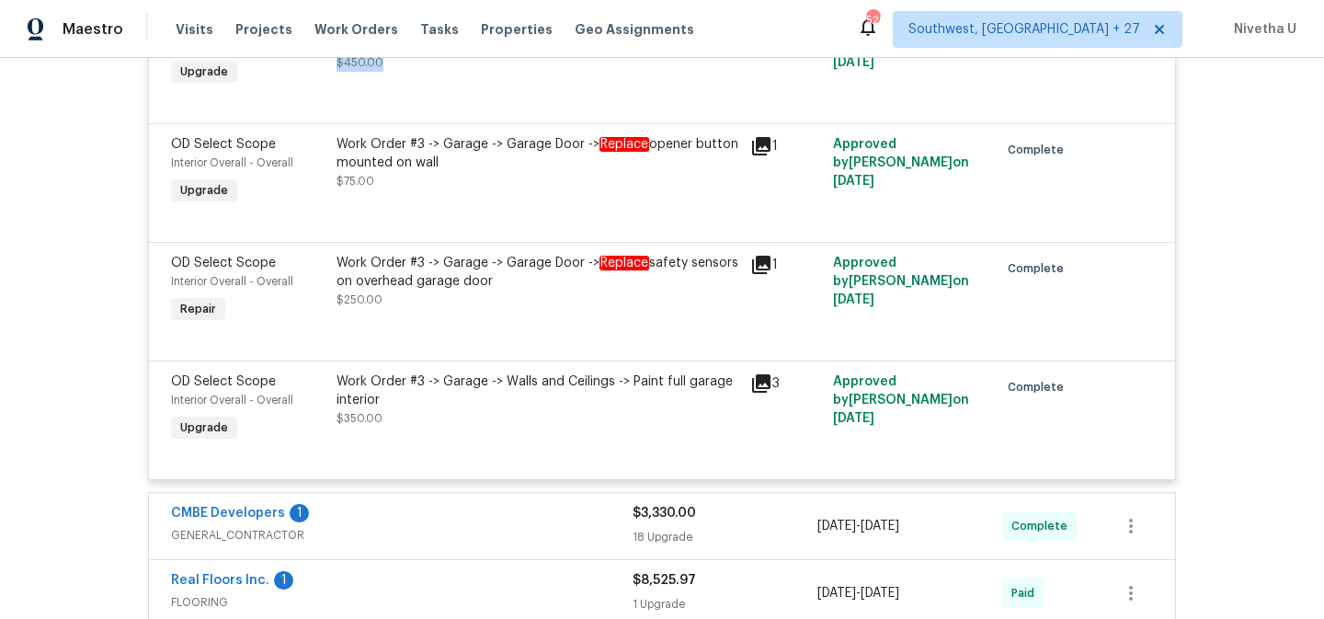
scroll to position [401, 0]
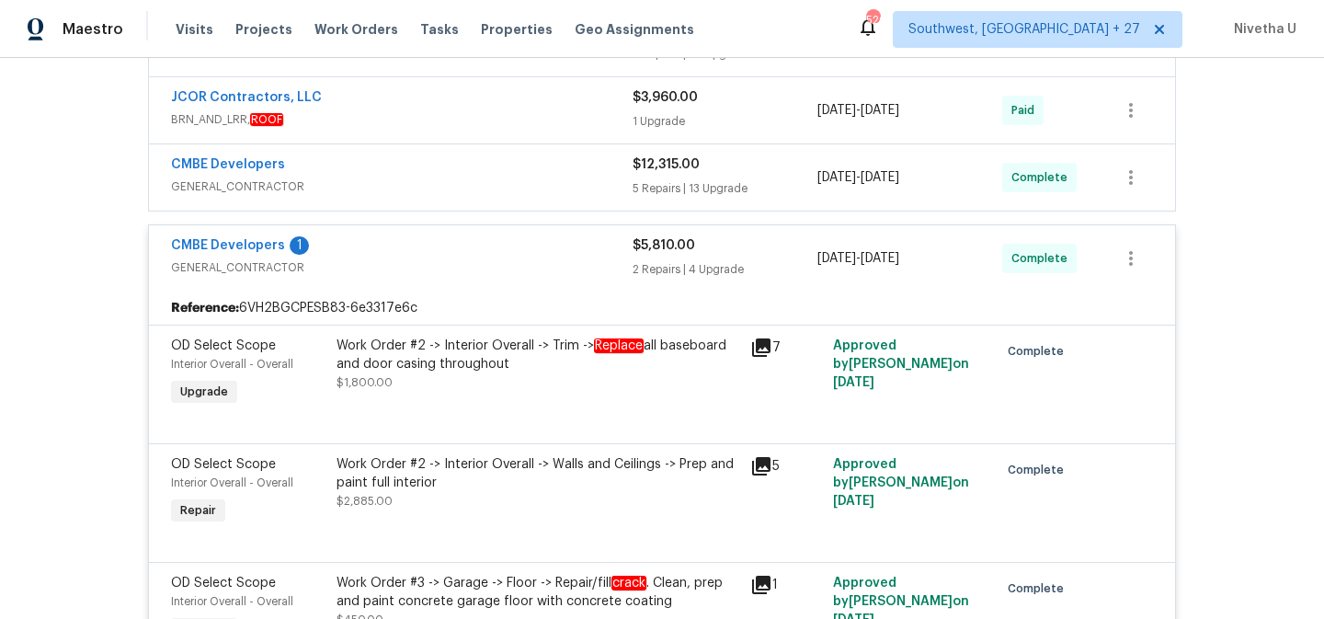
click at [537, 283] on div "CMBE Developers 1 GENERAL_CONTRACTOR $5,810.00 2 Repairs | 4 Upgrade 6/6/2025 -…" at bounding box center [662, 258] width 1026 height 66
click at [523, 258] on div "CMBE Developers 1 GENERAL_CONTRACTOR" at bounding box center [402, 256] width 462 height 40
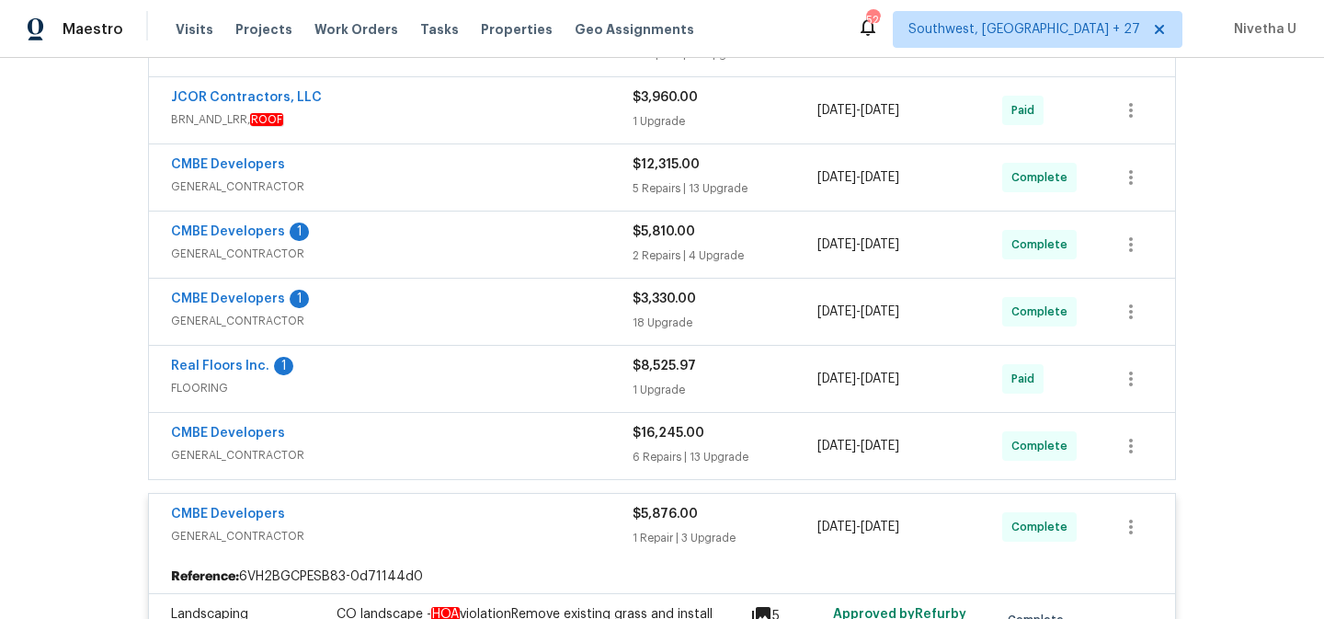
click at [507, 305] on div "CMBE Developers 1" at bounding box center [402, 301] width 462 height 22
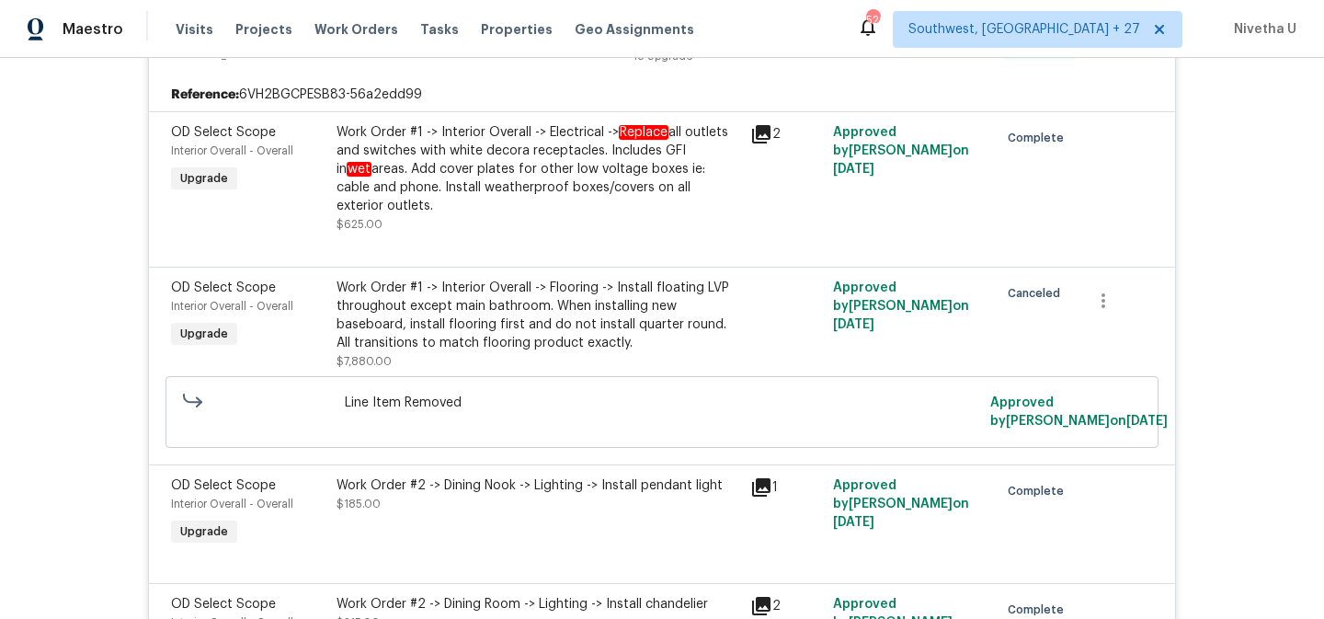
scroll to position [556, 0]
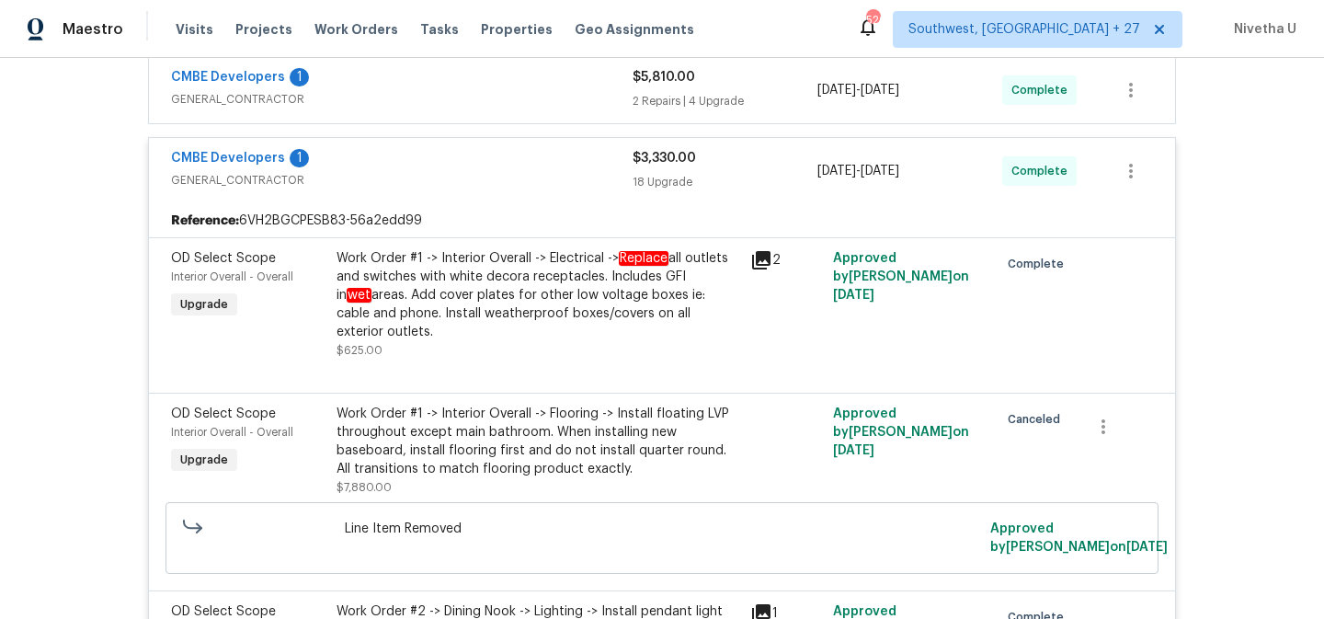
click at [462, 166] on div "CMBE Developers 1" at bounding box center [402, 160] width 462 height 22
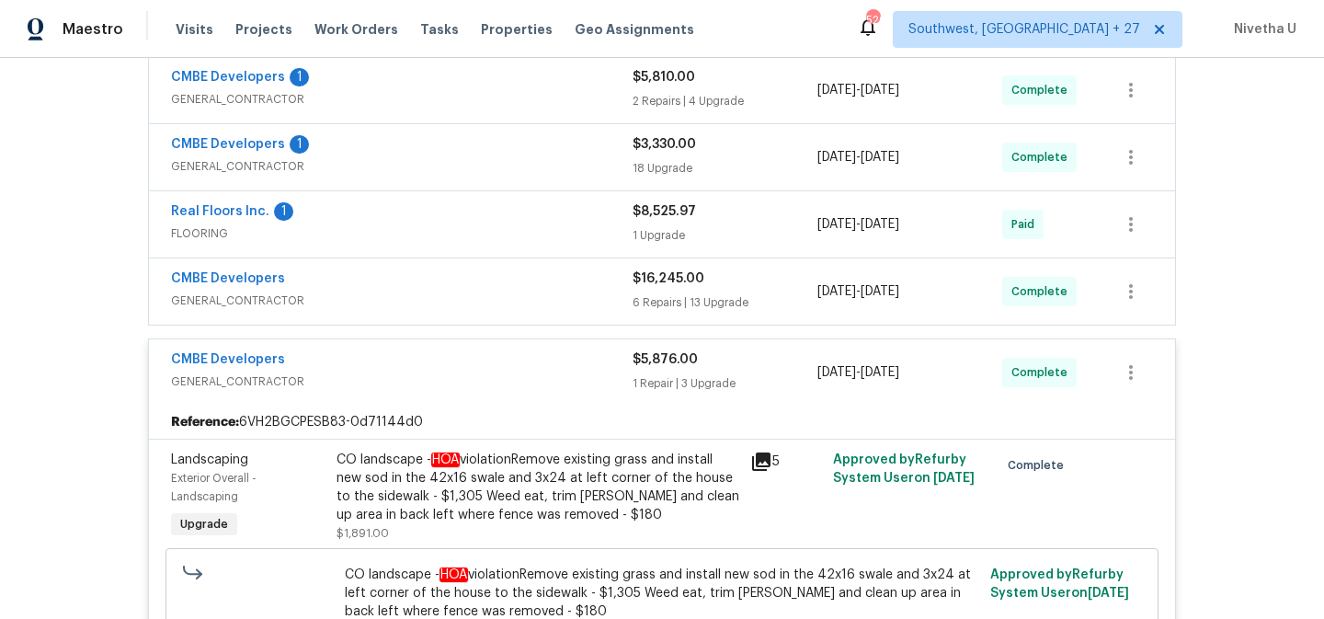
click at [471, 223] on div "Real Floors Inc. 1" at bounding box center [402, 213] width 462 height 22
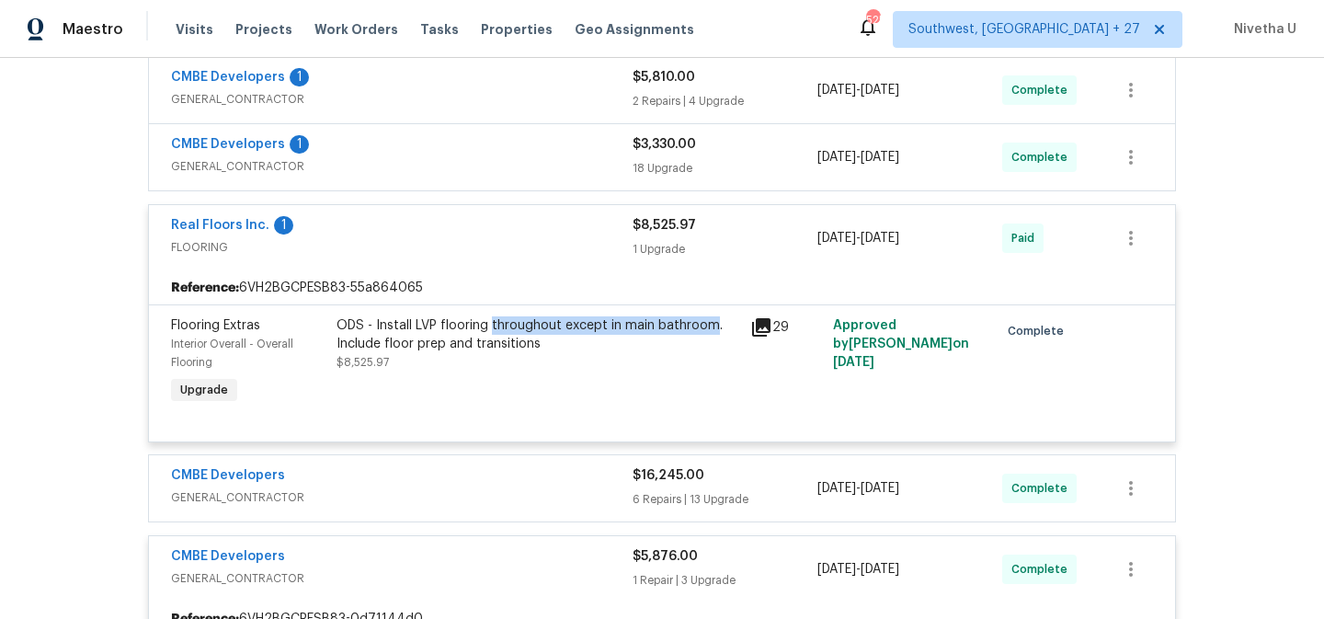
drag, startPoint x: 484, startPoint y: 327, endPoint x: 704, endPoint y: 334, distance: 219.9
click at [704, 334] on div "ODS - Install LVP flooring throughout except in main bathroom. Include floor pr…" at bounding box center [538, 334] width 403 height 37
copy div "throughout except in main bathroom"
click at [500, 235] on div "Real Floors Inc. 1" at bounding box center [402, 227] width 462 height 22
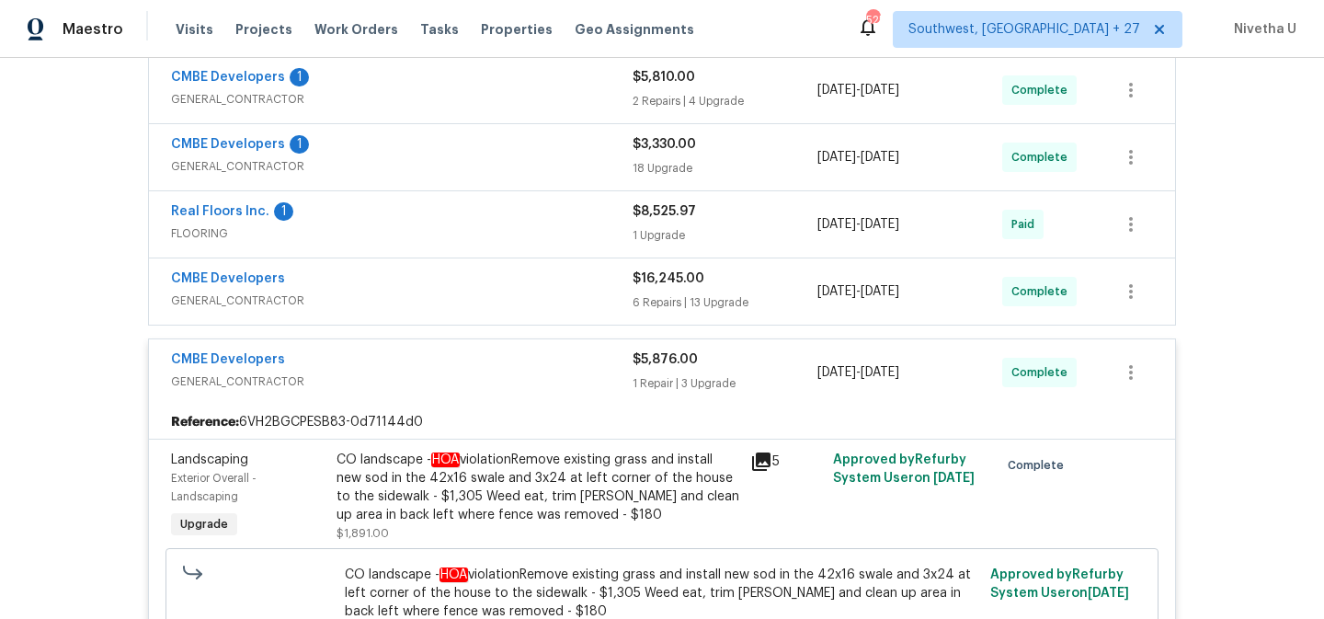
click at [494, 308] on span "GENERAL_CONTRACTOR" at bounding box center [402, 301] width 462 height 18
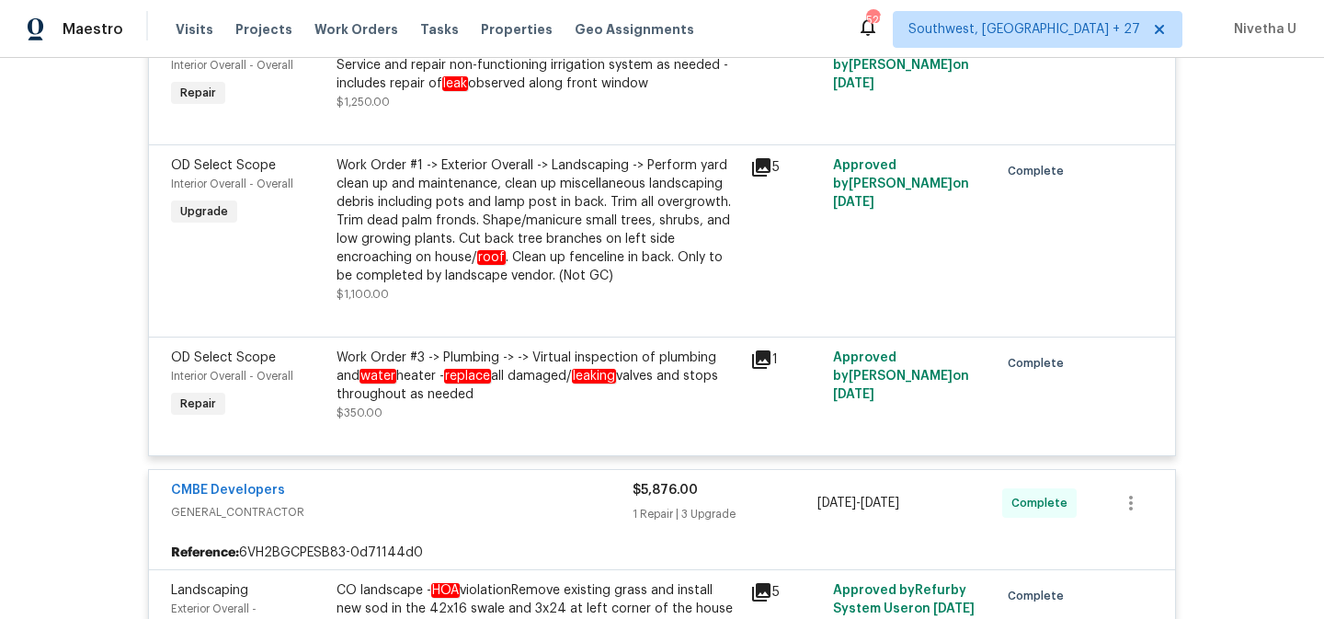
scroll to position [2819, 0]
drag, startPoint x: 418, startPoint y: 392, endPoint x: 464, endPoint y: 400, distance: 46.7
click at [464, 400] on div "Work Order #3 -> Plumbing -> -> Virtual inspection of plumbing and water heater…" at bounding box center [538, 375] width 403 height 55
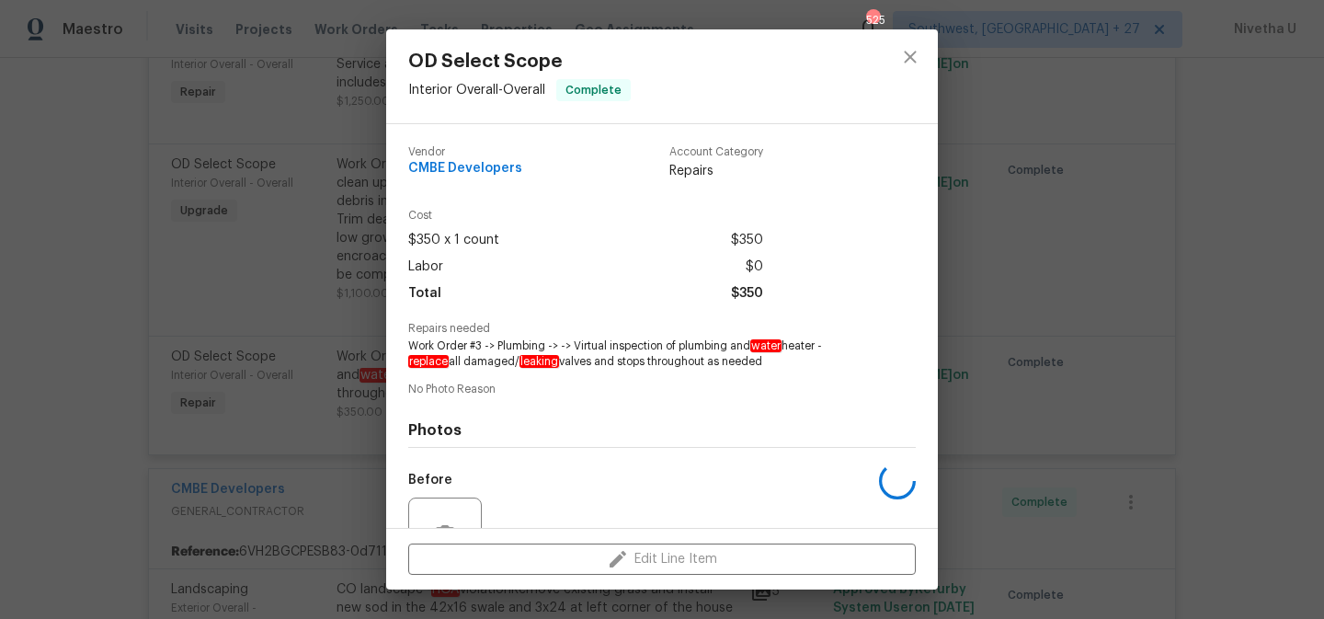
copy div "replace all damaged/ leaking valves and stops throughout as needed"
click at [908, 62] on icon "close" at bounding box center [911, 57] width 22 height 22
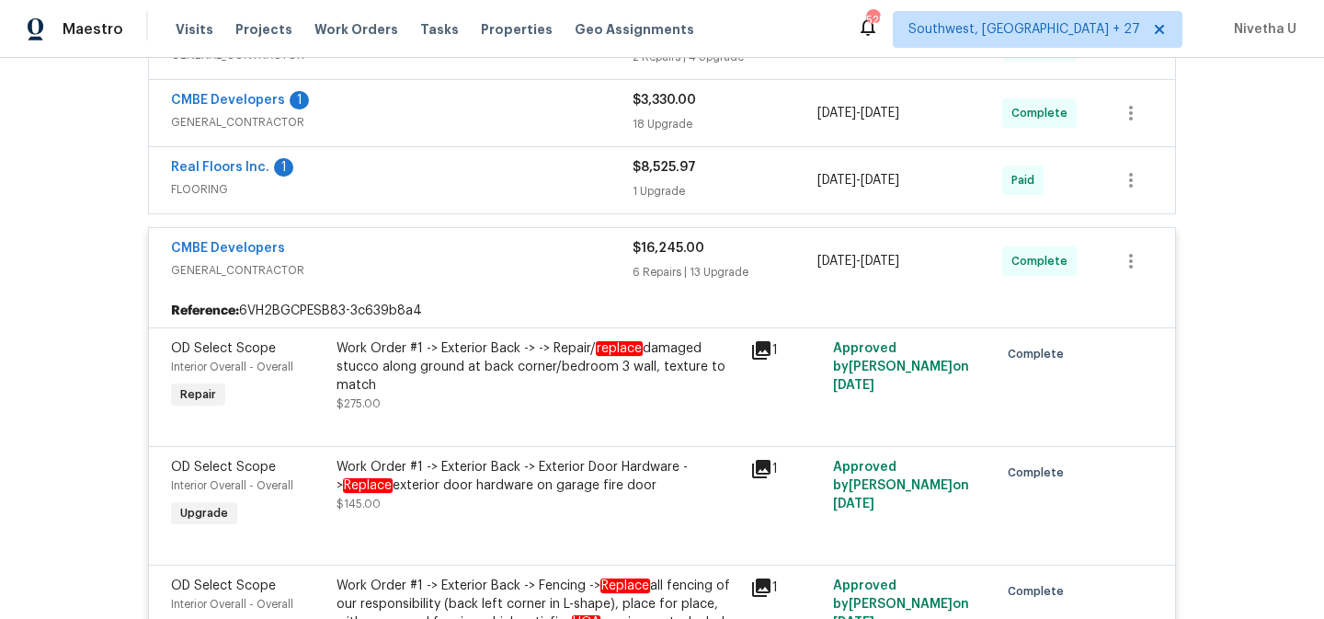
scroll to position [485, 0]
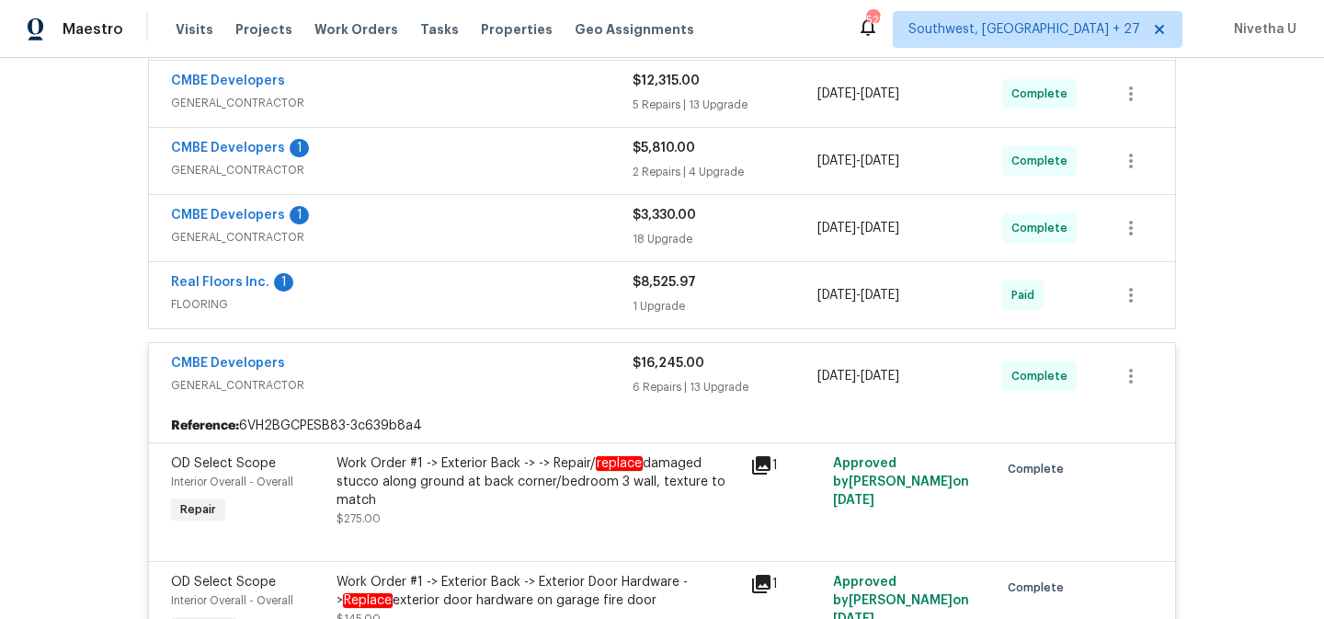
click at [509, 397] on div "CMBE Developers GENERAL_CONTRACTOR" at bounding box center [402, 376] width 462 height 44
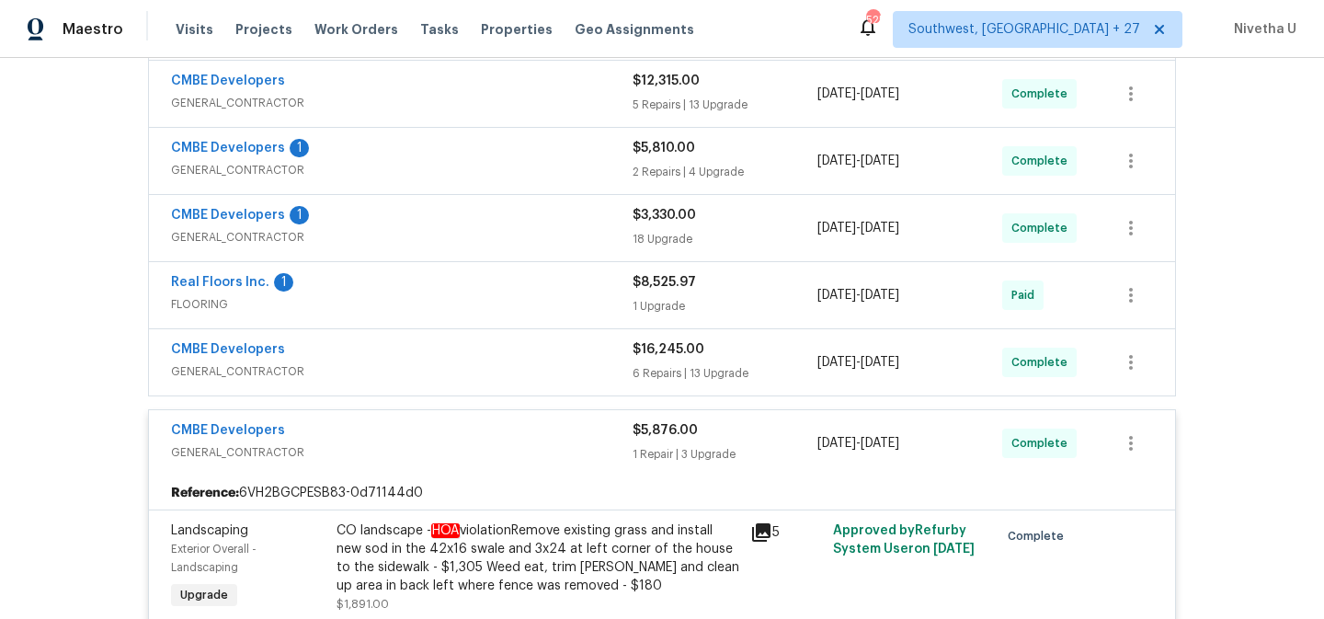
click at [500, 447] on span "GENERAL_CONTRACTOR" at bounding box center [402, 452] width 462 height 18
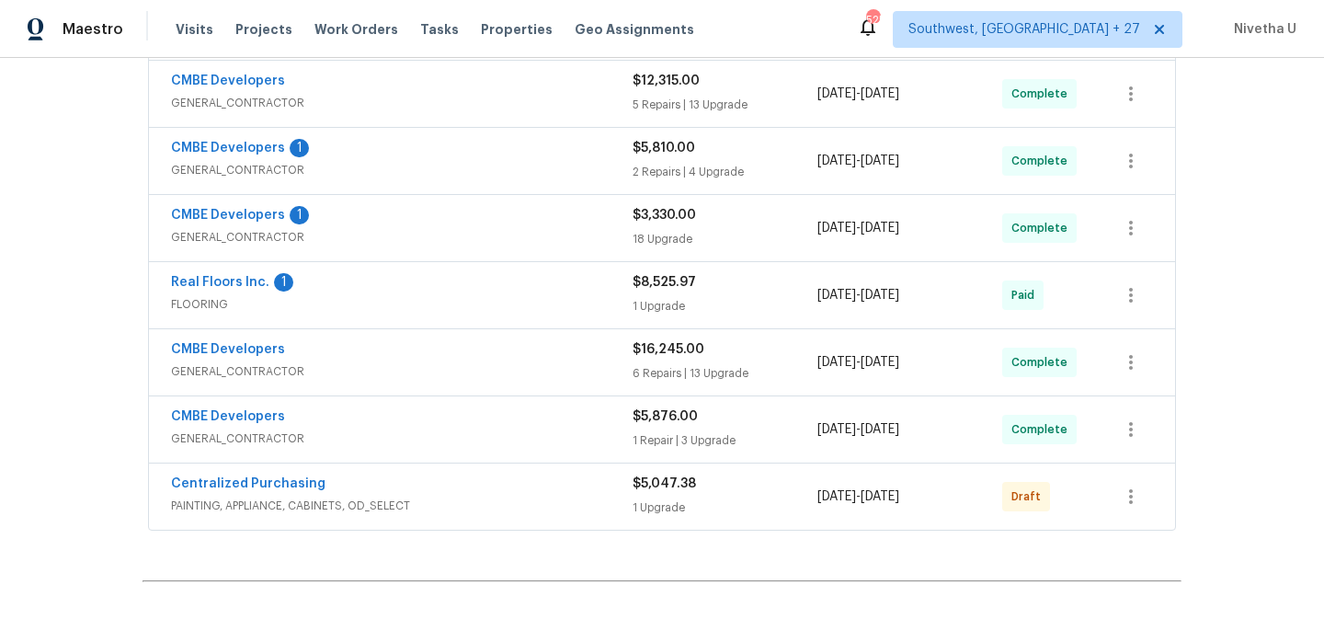
click at [494, 417] on div "CMBE Developers" at bounding box center [402, 418] width 462 height 22
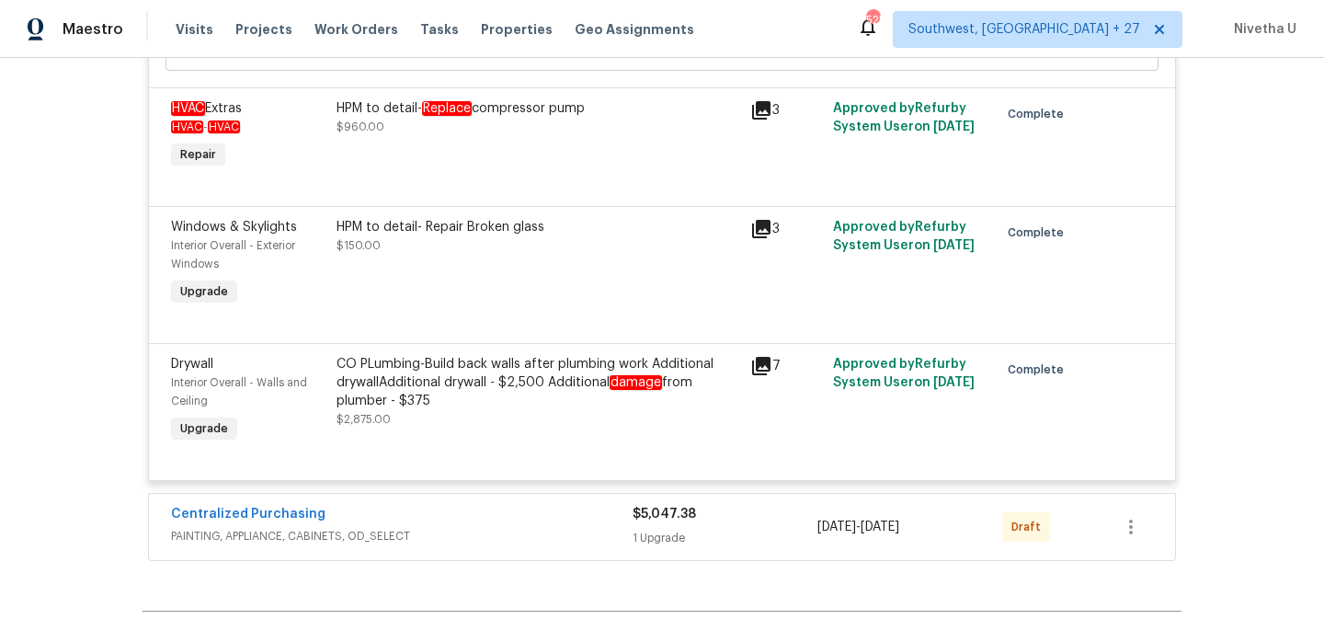
scroll to position [1193, 0]
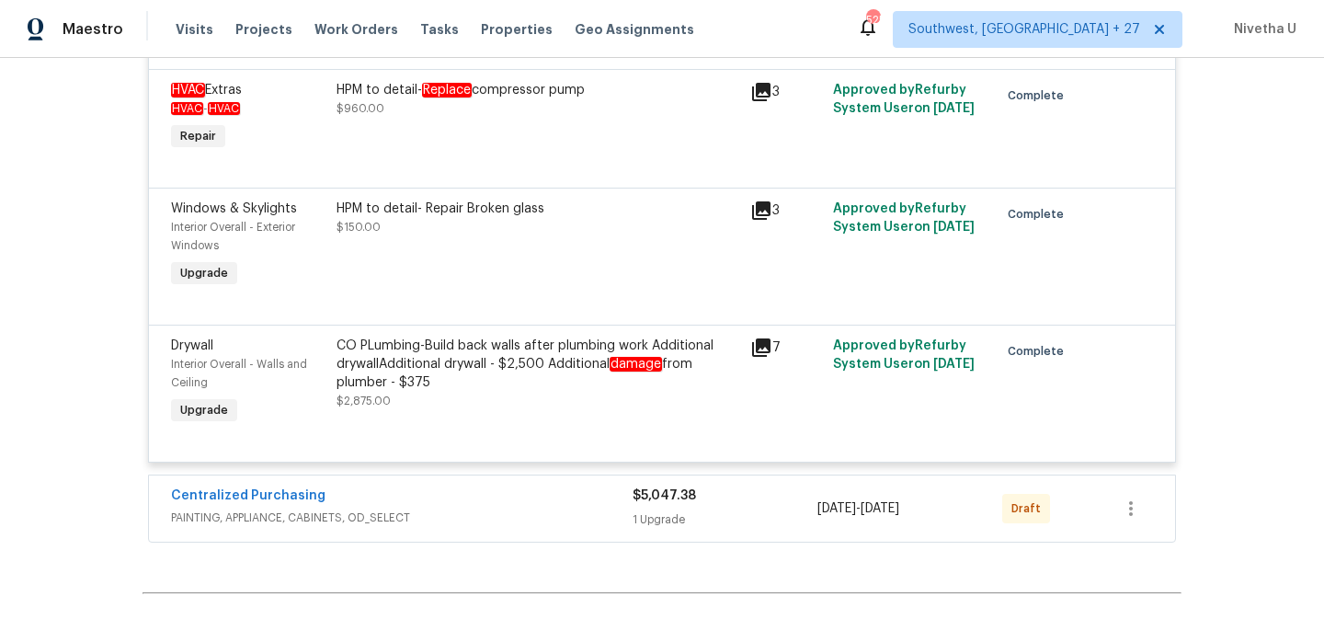
drag, startPoint x: 419, startPoint y: 97, endPoint x: 587, endPoint y: 96, distance: 167.4
click at [587, 96] on div "HPM to detail- Replace compressor pump" at bounding box center [538, 90] width 403 height 18
copy div "Replace compressor pump"
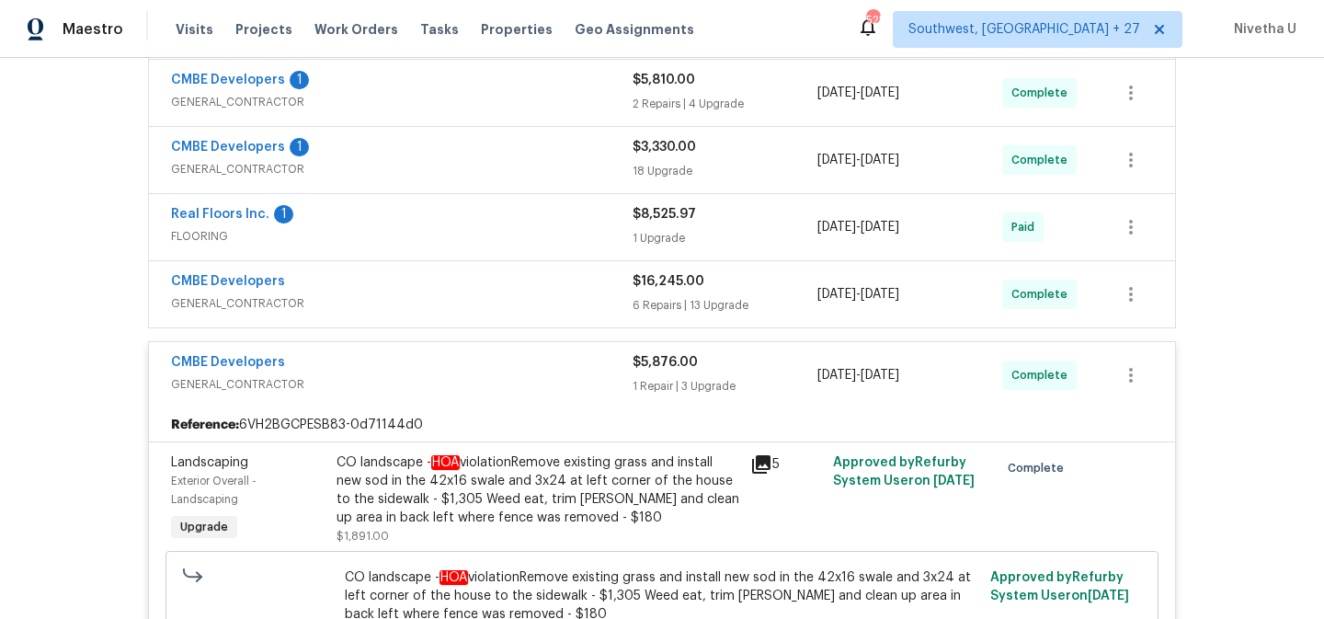
scroll to position [569, 0]
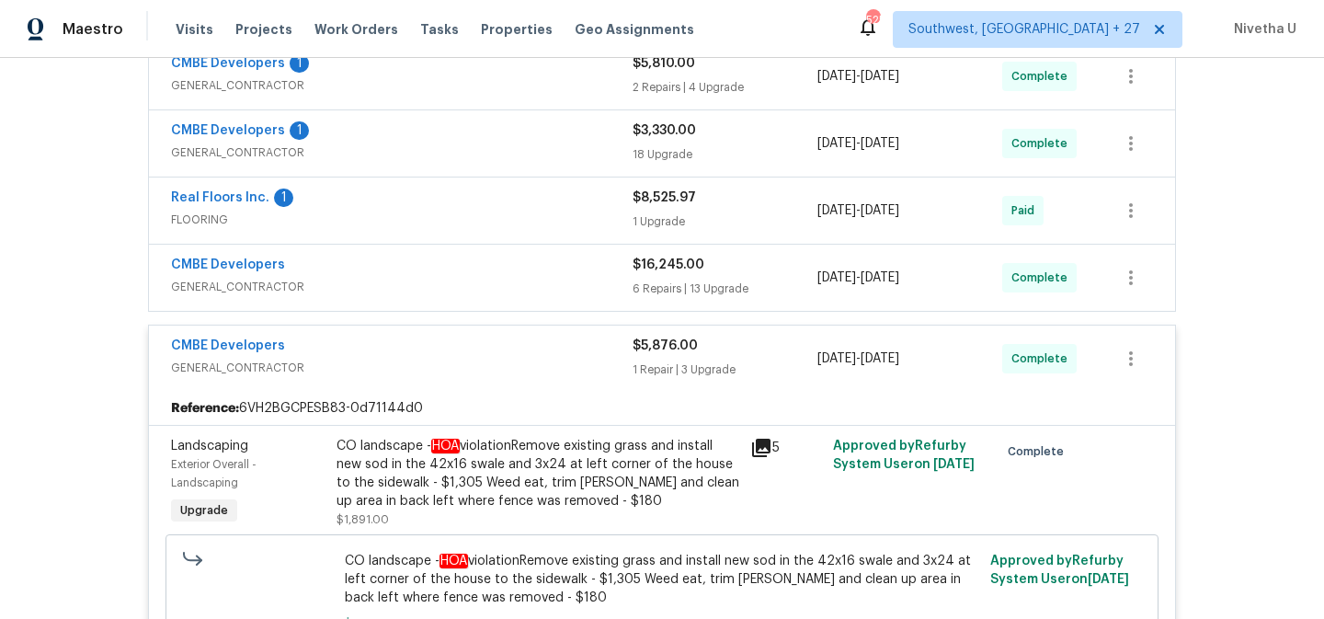
click at [561, 355] on div "CMBE Developers" at bounding box center [402, 348] width 462 height 22
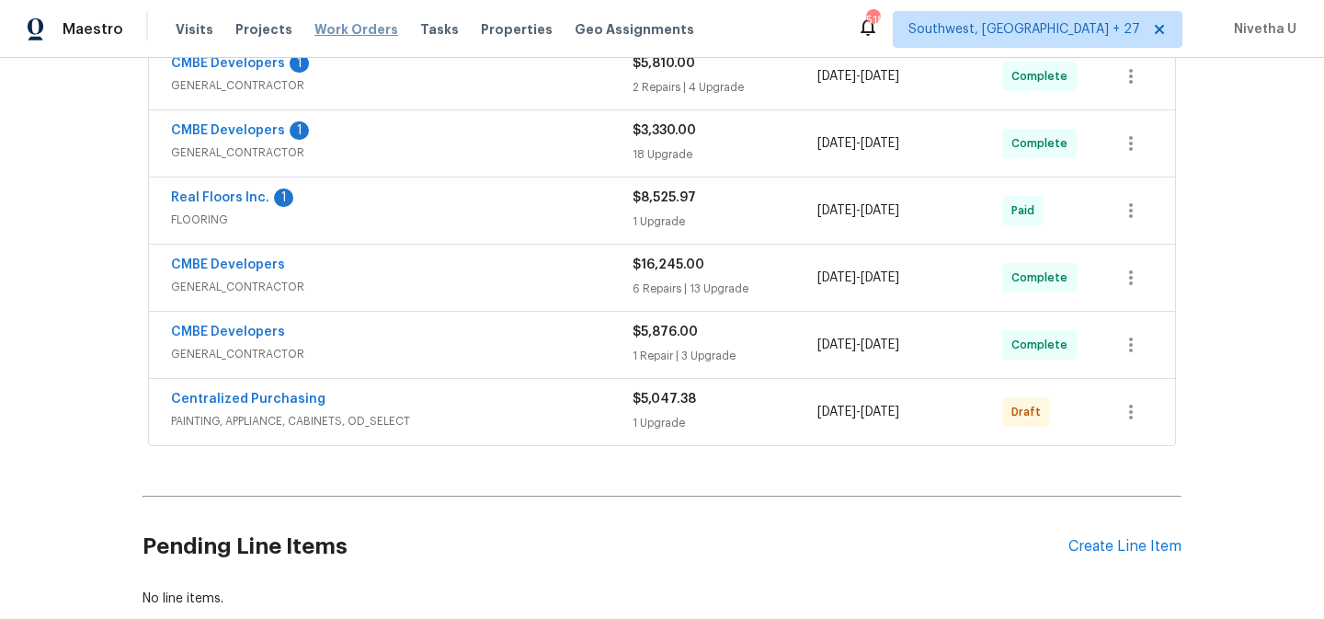
click at [342, 28] on span "Work Orders" at bounding box center [357, 29] width 84 height 18
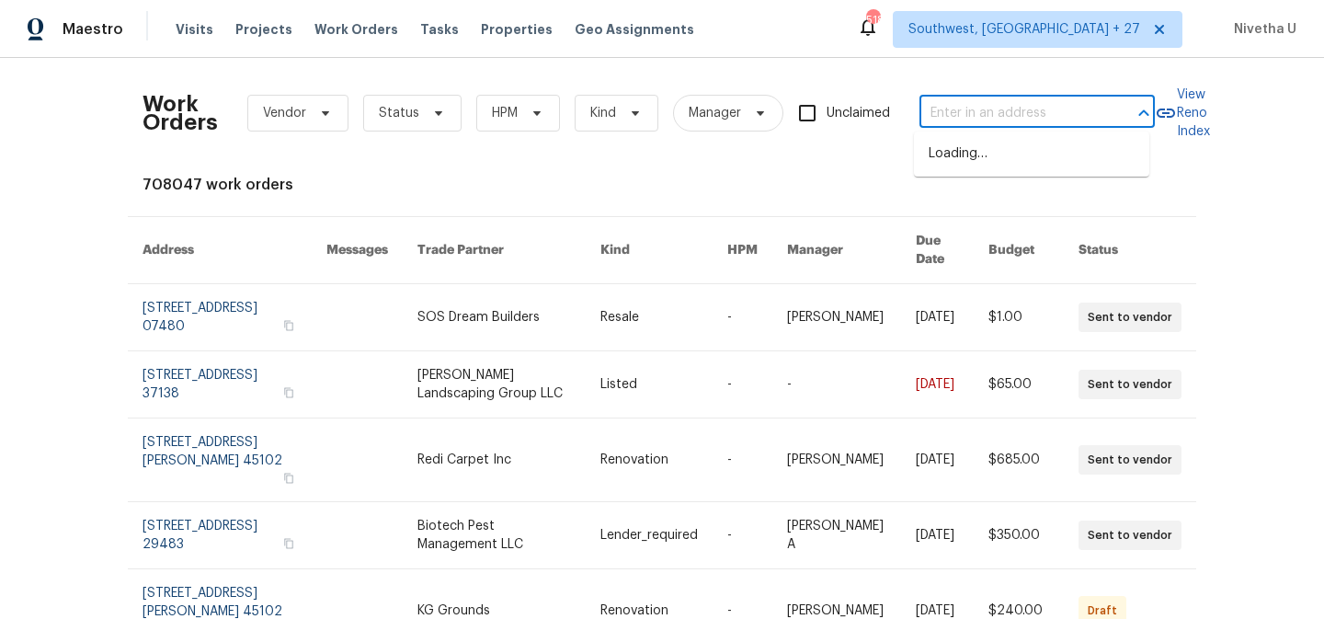
click at [1008, 118] on input "text" at bounding box center [1012, 113] width 184 height 29
paste input "1365 River Club Dr NE Conyers, GA 30012"
type input "1365 River Club Dr NE Conyers, GA 30012"
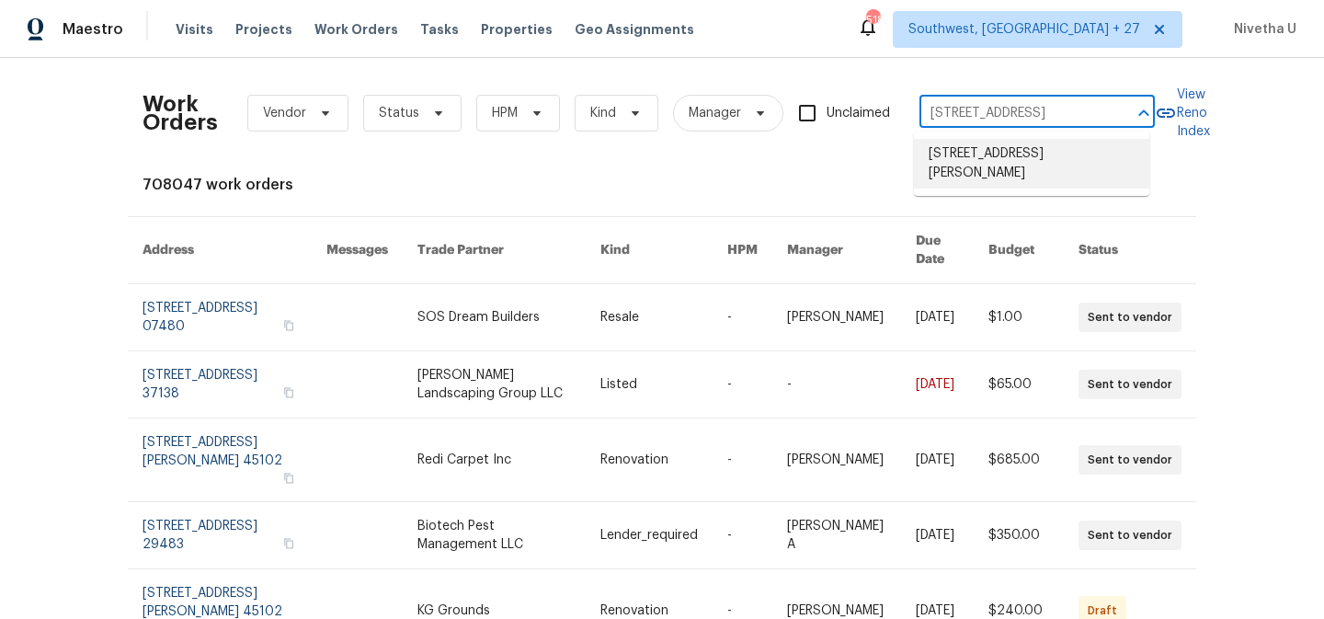
click at [1007, 142] on li "1365 River Club Dr NE, Conyers, GA 30012" at bounding box center [1031, 164] width 235 height 50
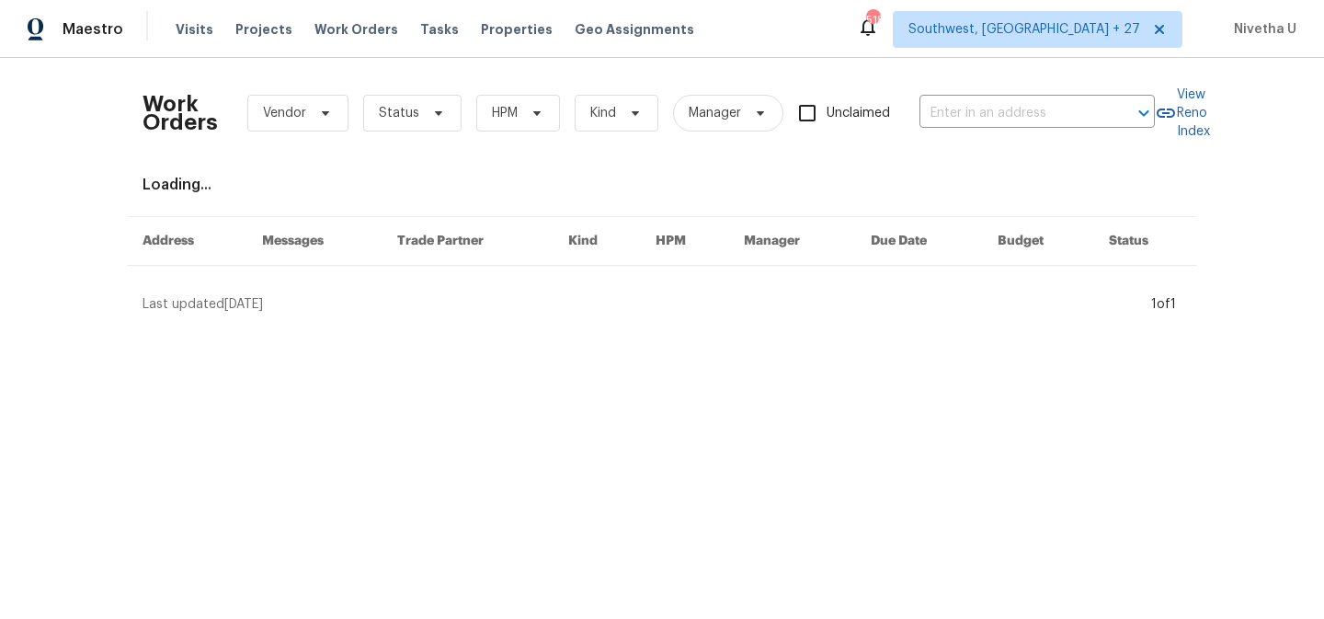
type input "1365 River Club Dr NE, Conyers, GA 30012"
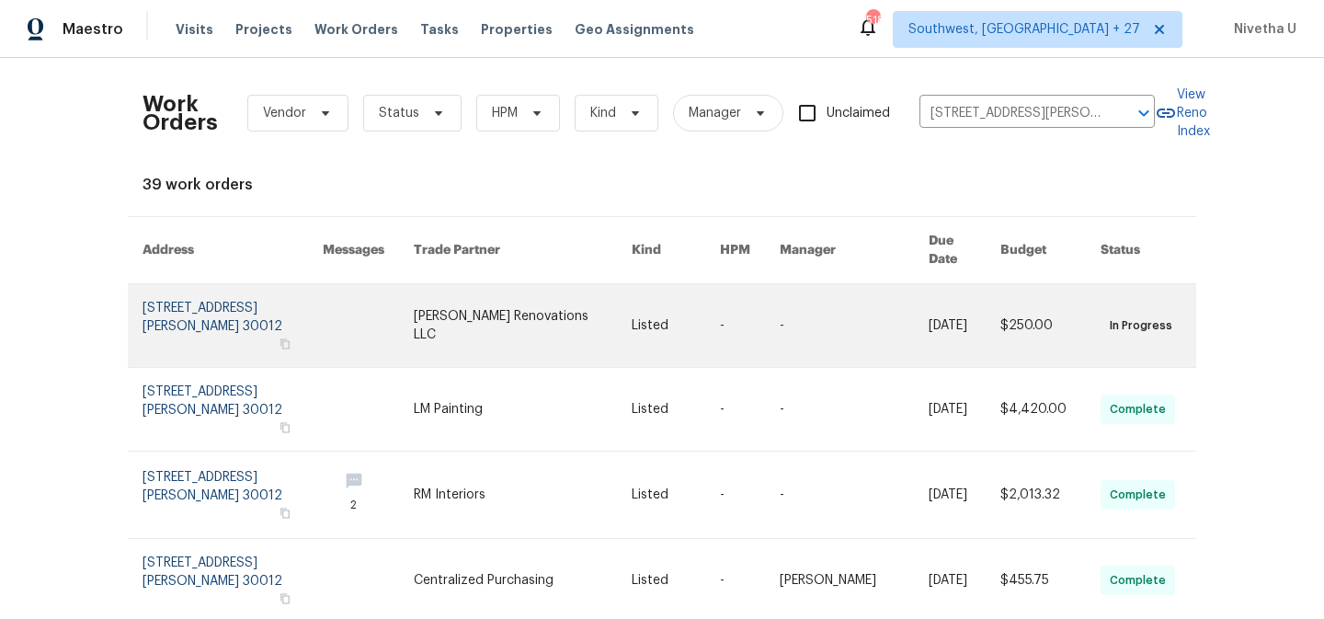
click at [172, 311] on link at bounding box center [233, 325] width 180 height 83
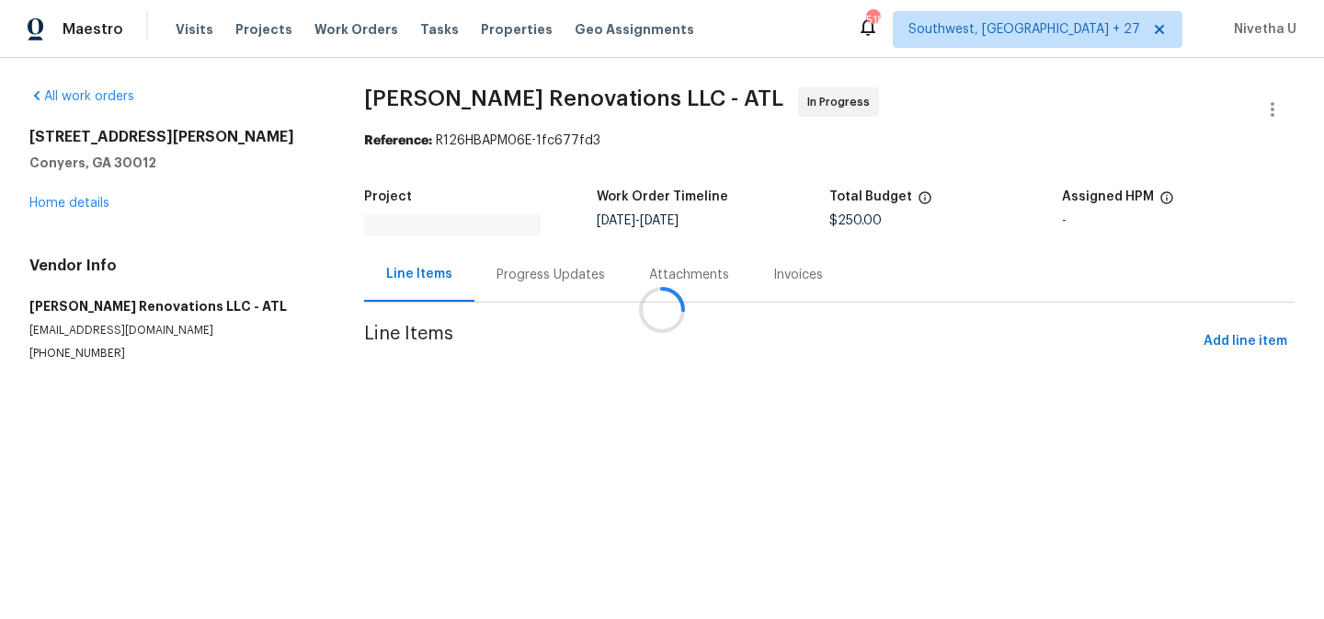
click at [70, 207] on div at bounding box center [662, 309] width 1324 height 619
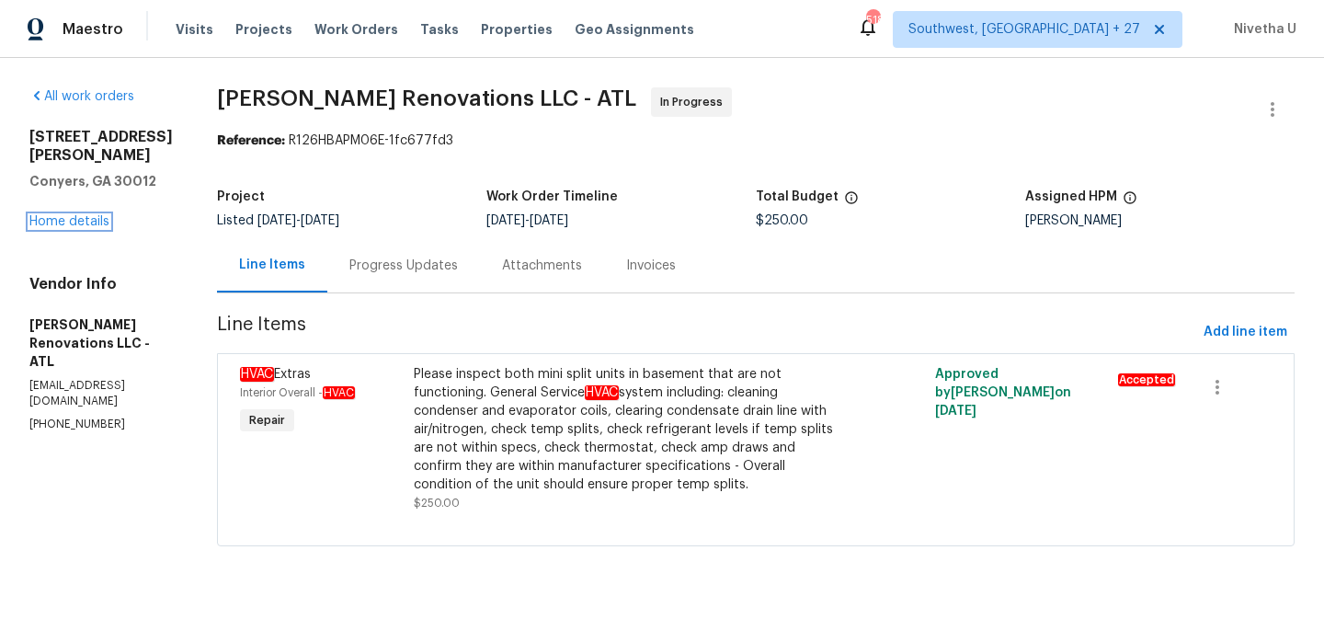
click at [70, 215] on link "Home details" at bounding box center [69, 221] width 80 height 13
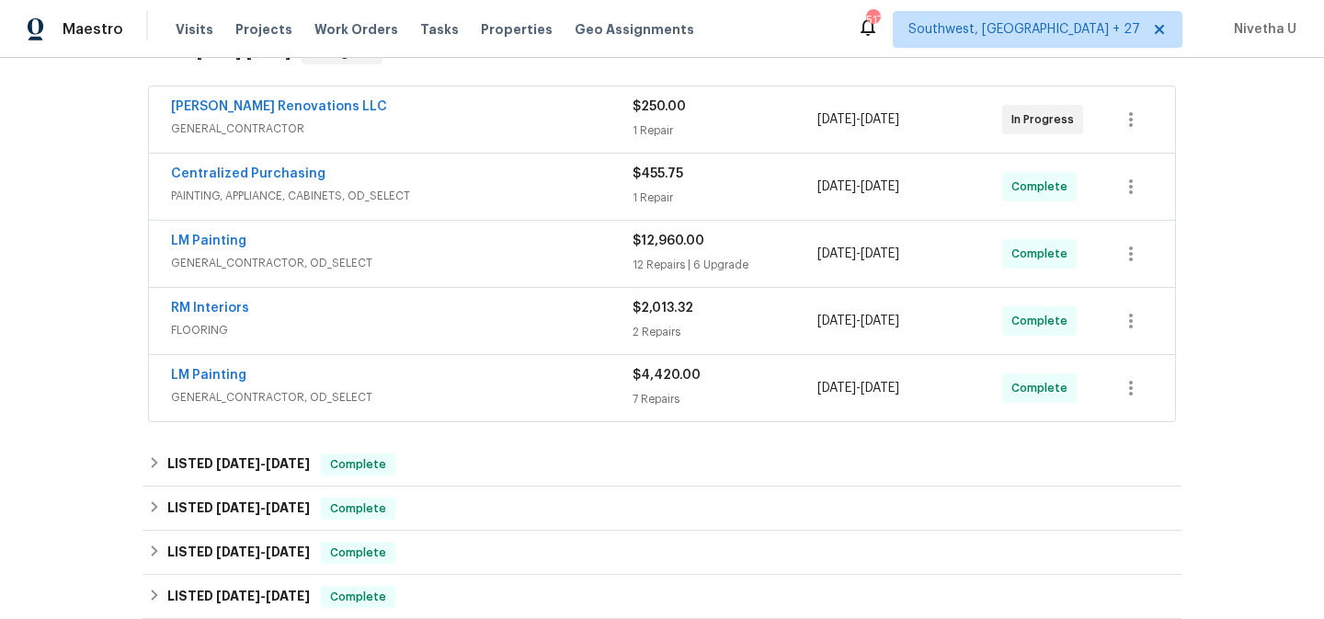
scroll to position [323, 0]
click at [462, 388] on div "LM Painting" at bounding box center [402, 379] width 462 height 22
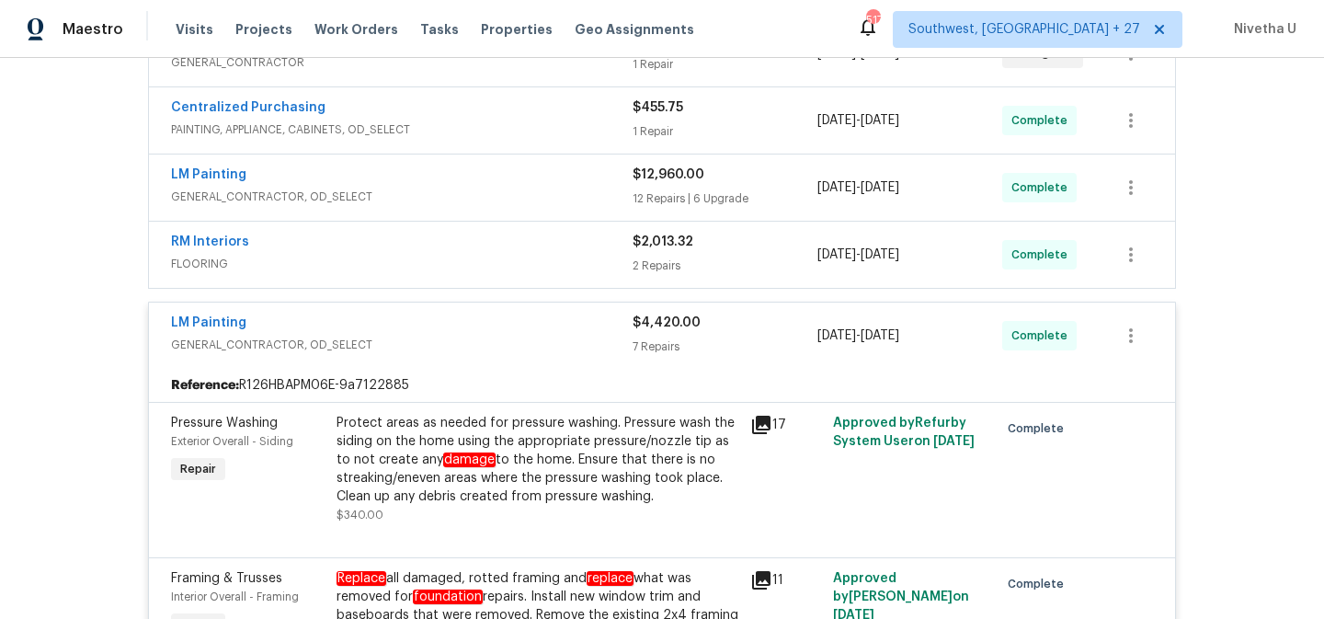
scroll to position [265, 0]
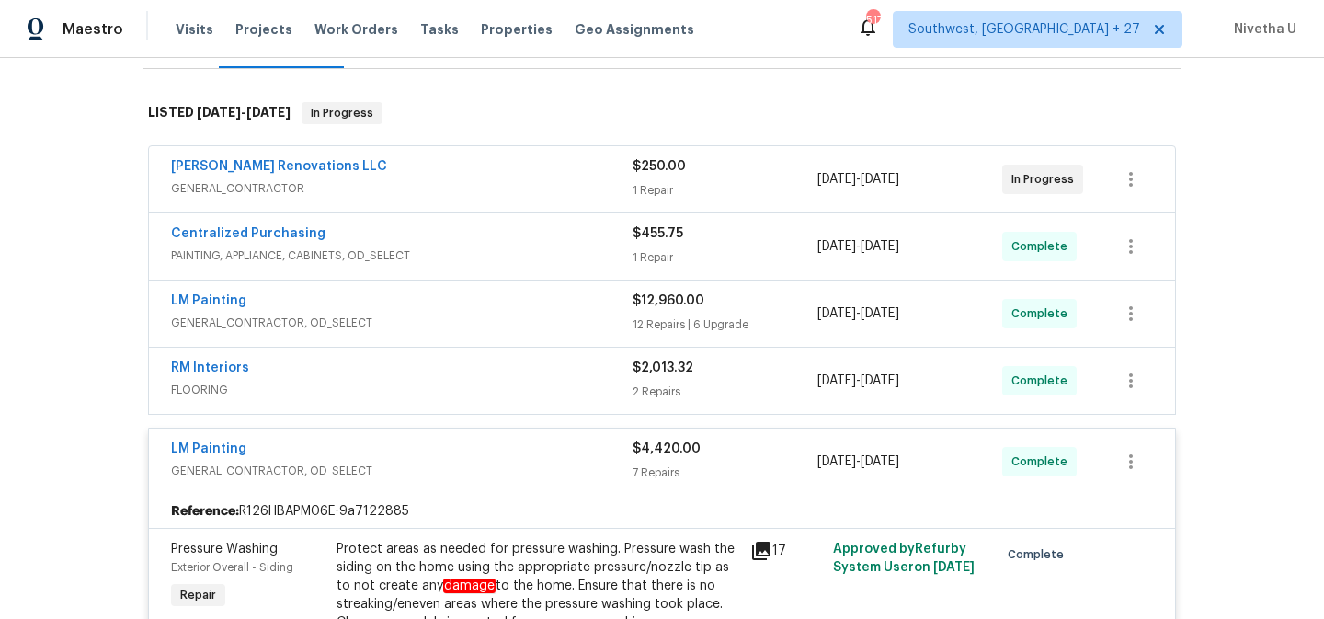
click at [515, 460] on div "LM Painting" at bounding box center [402, 451] width 462 height 22
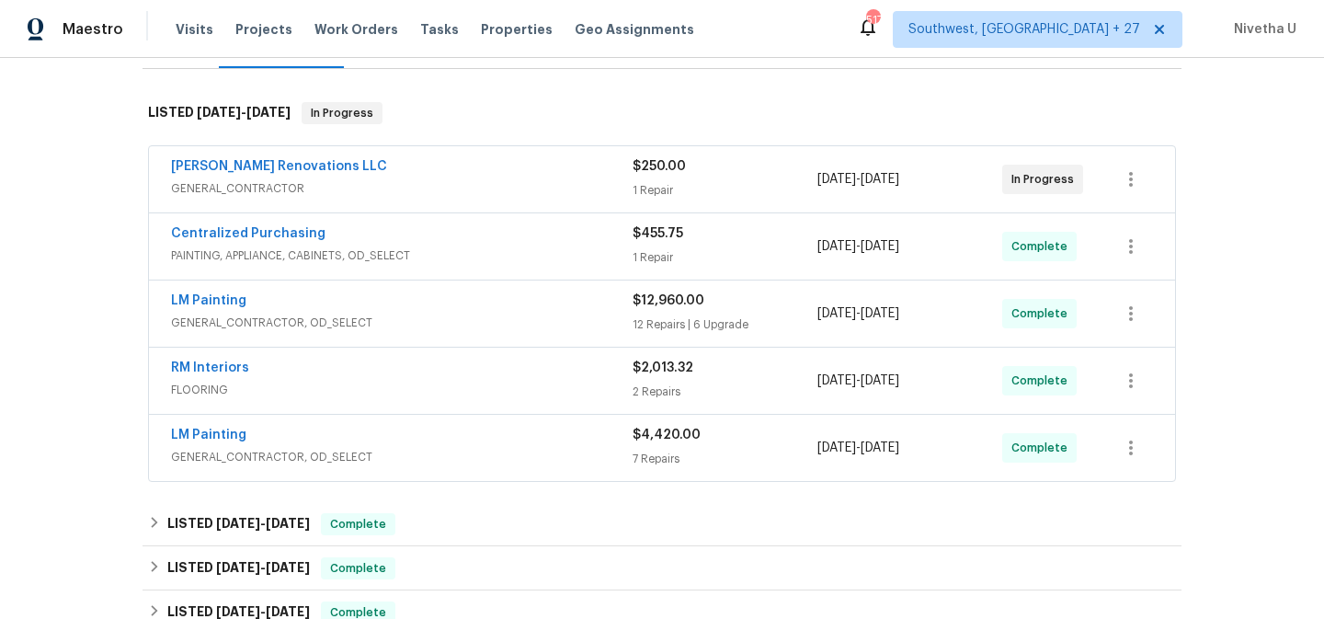
click at [475, 392] on span "FLOORING" at bounding box center [402, 390] width 462 height 18
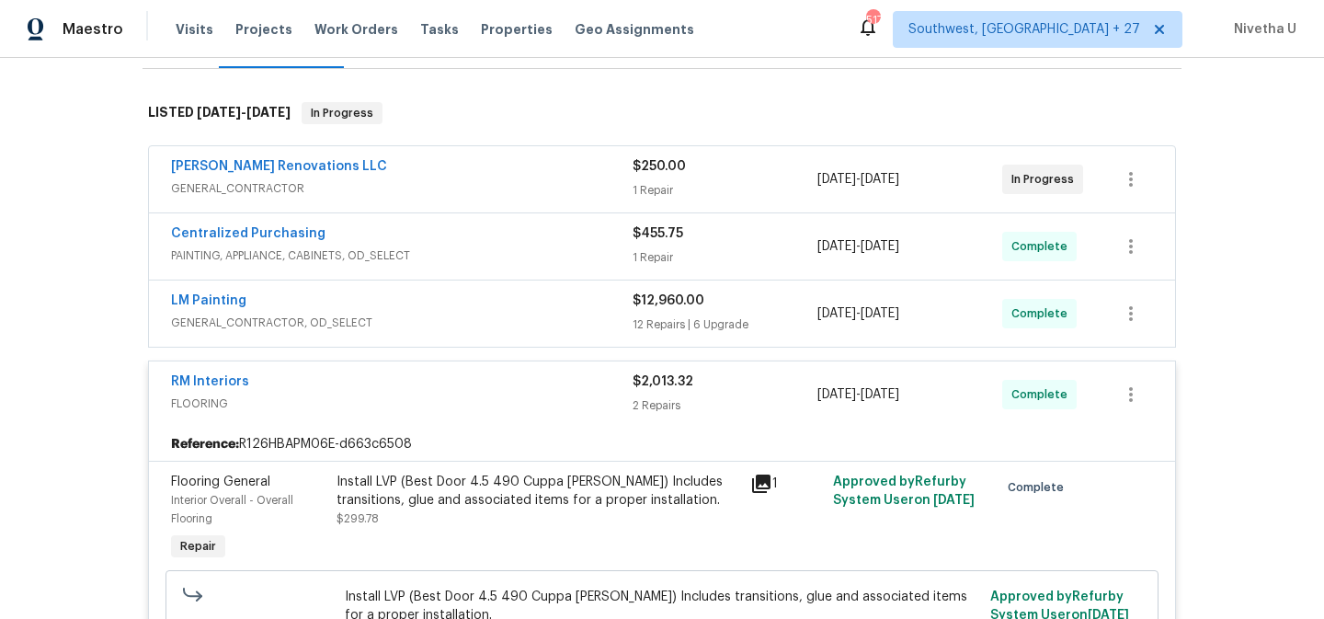
click at [533, 395] on span "FLOORING" at bounding box center [402, 404] width 462 height 18
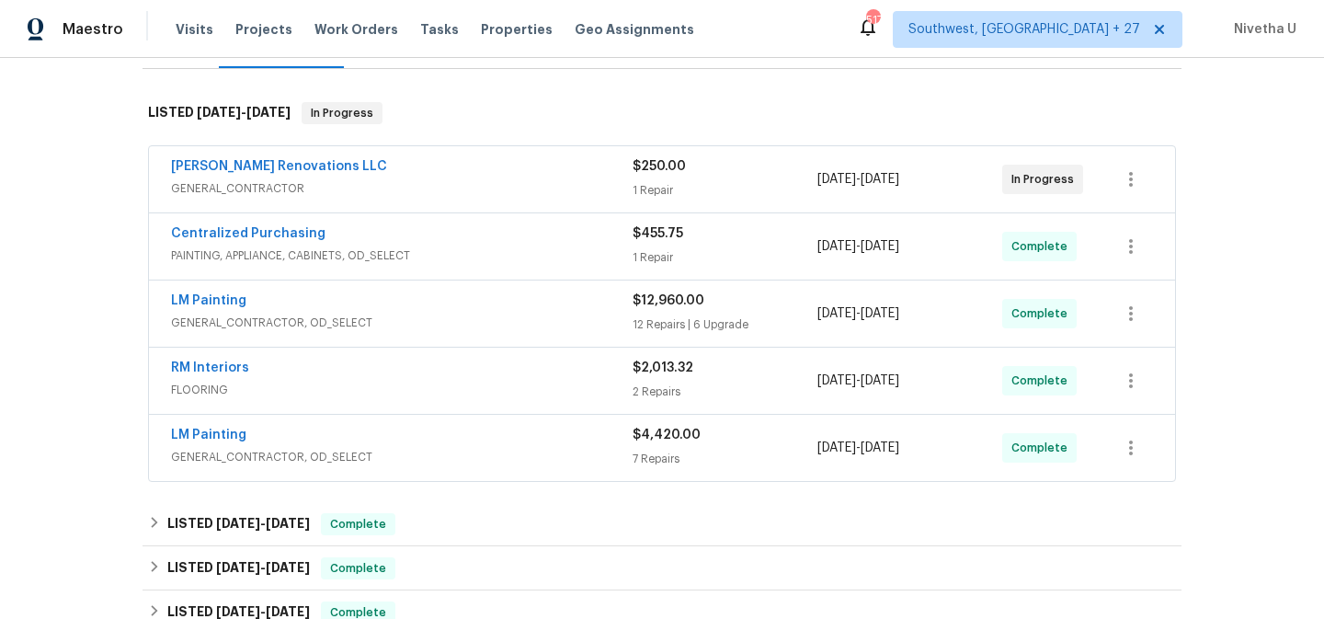
click at [496, 314] on span "GENERAL_CONTRACTOR, OD_SELECT" at bounding box center [402, 323] width 462 height 18
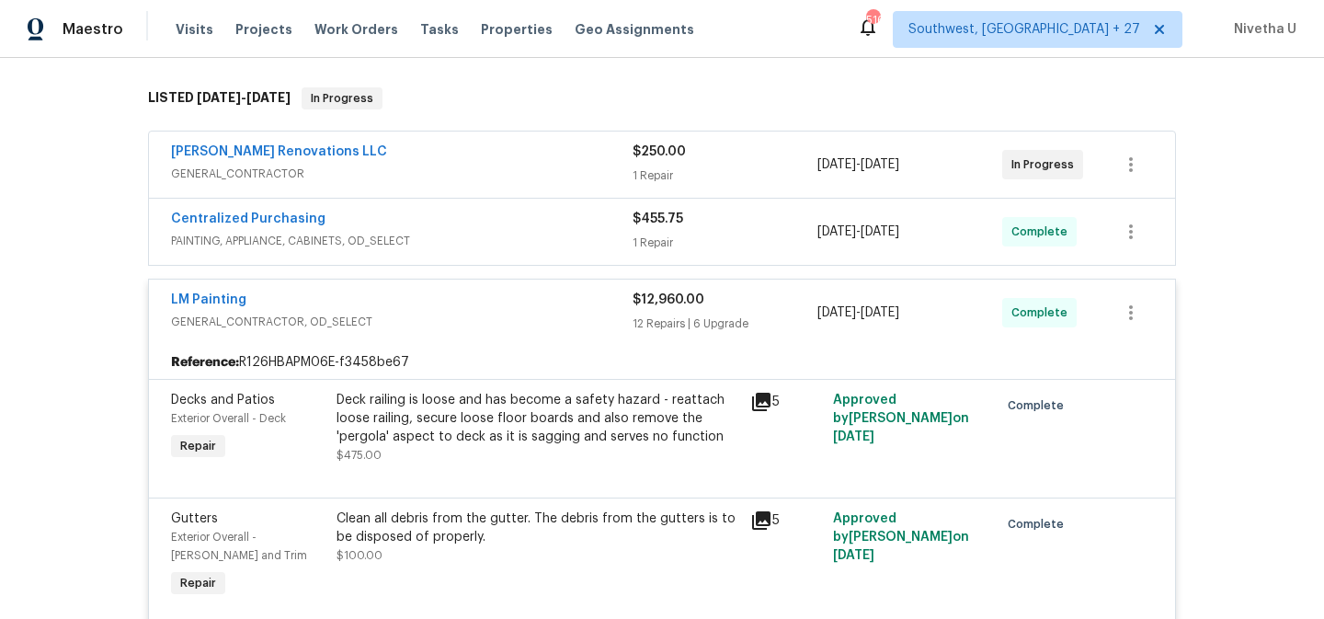
scroll to position [163, 0]
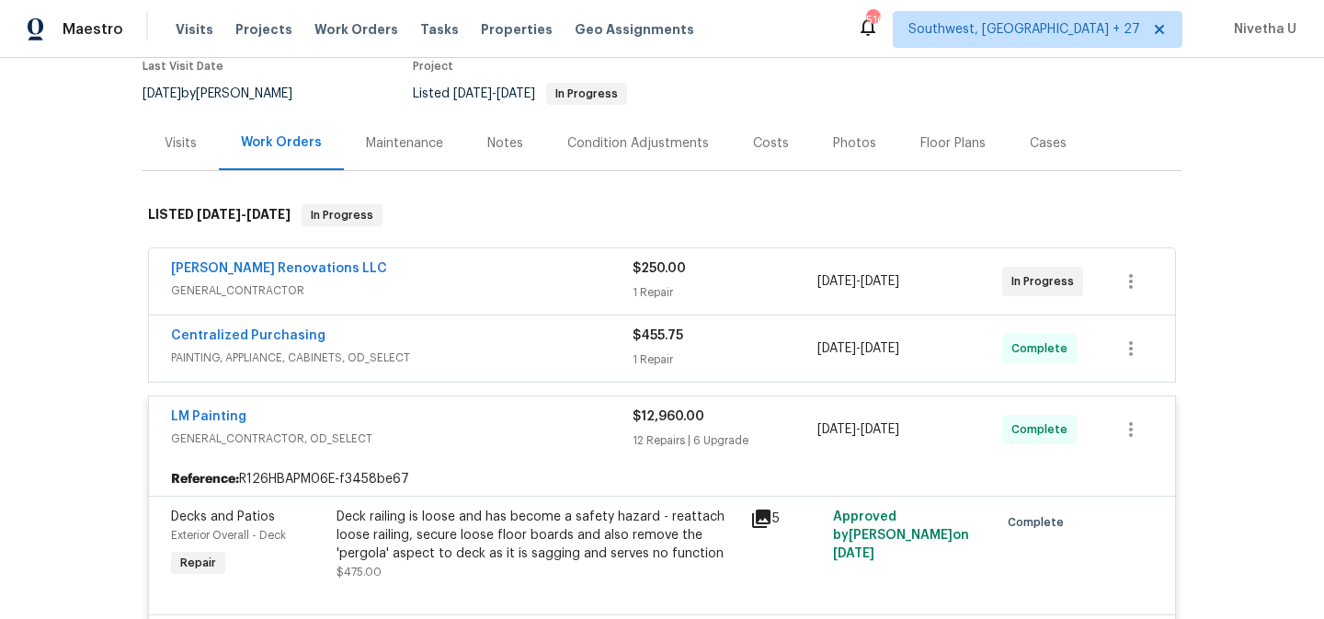
click at [468, 301] on div "Aseem Renovations LLC GENERAL_CONTRACTOR" at bounding box center [402, 281] width 462 height 44
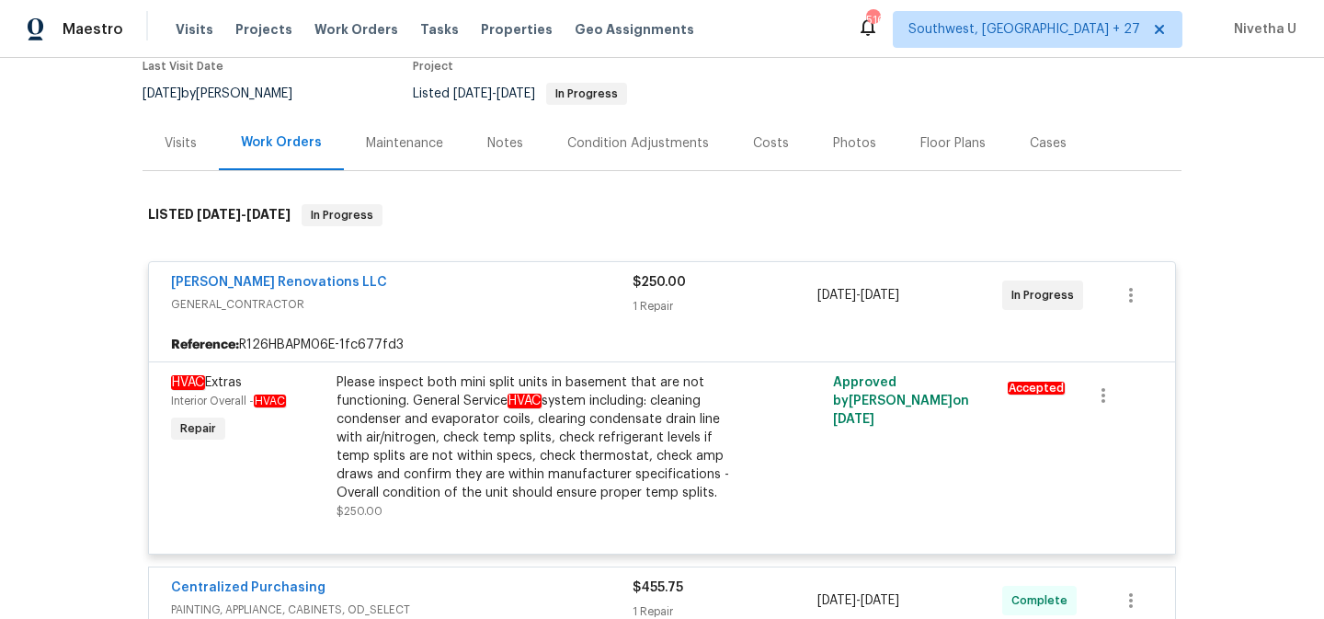
click at [468, 301] on span "GENERAL_CONTRACTOR" at bounding box center [402, 304] width 462 height 18
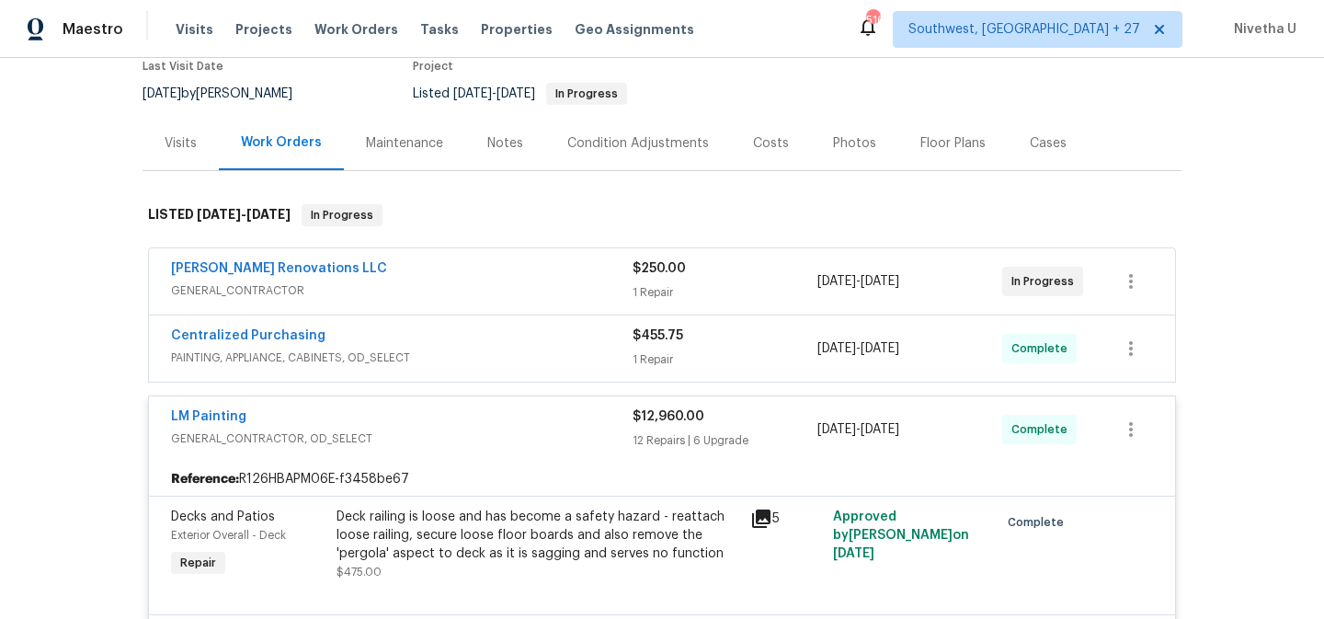
click at [465, 345] on div "Centralized Purchasing" at bounding box center [402, 338] width 462 height 22
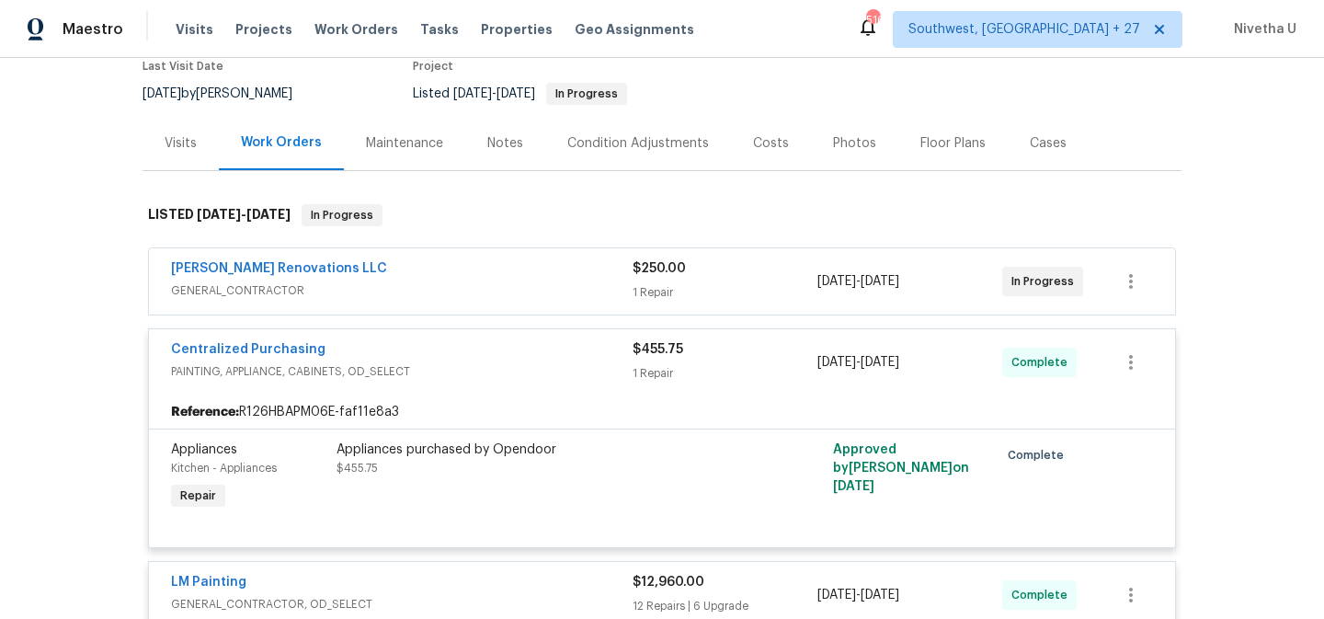
click at [466, 361] on div "Centralized Purchasing" at bounding box center [402, 351] width 462 height 22
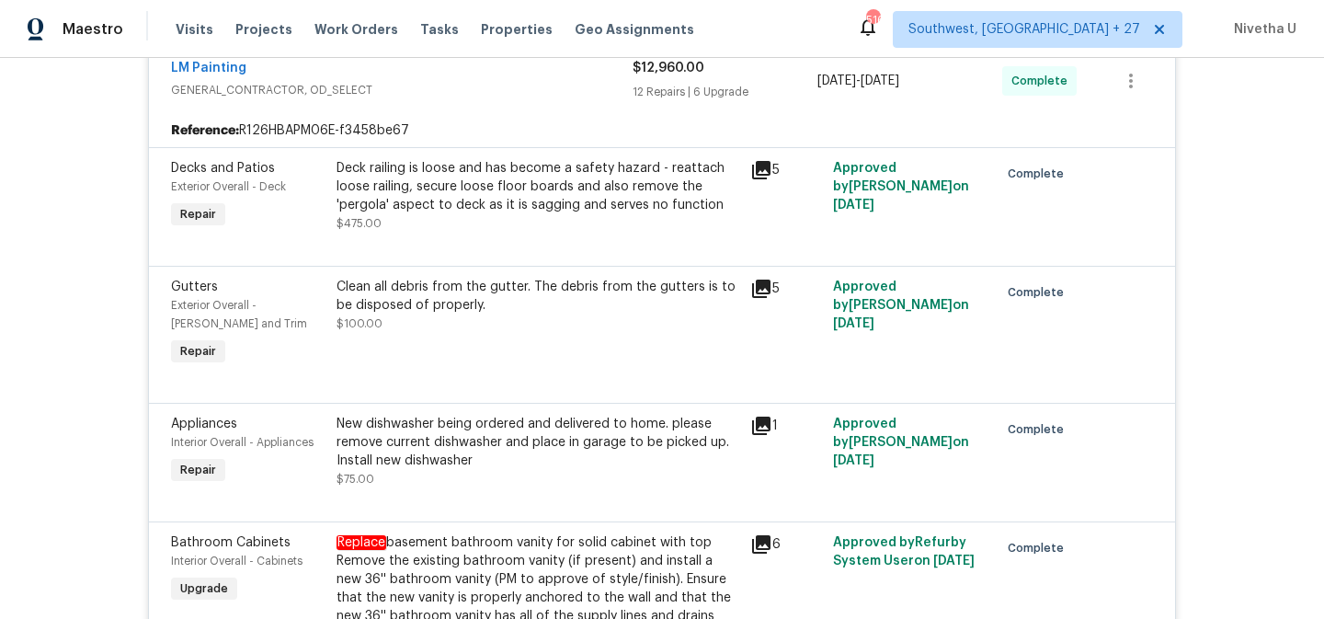
scroll to position [478, 0]
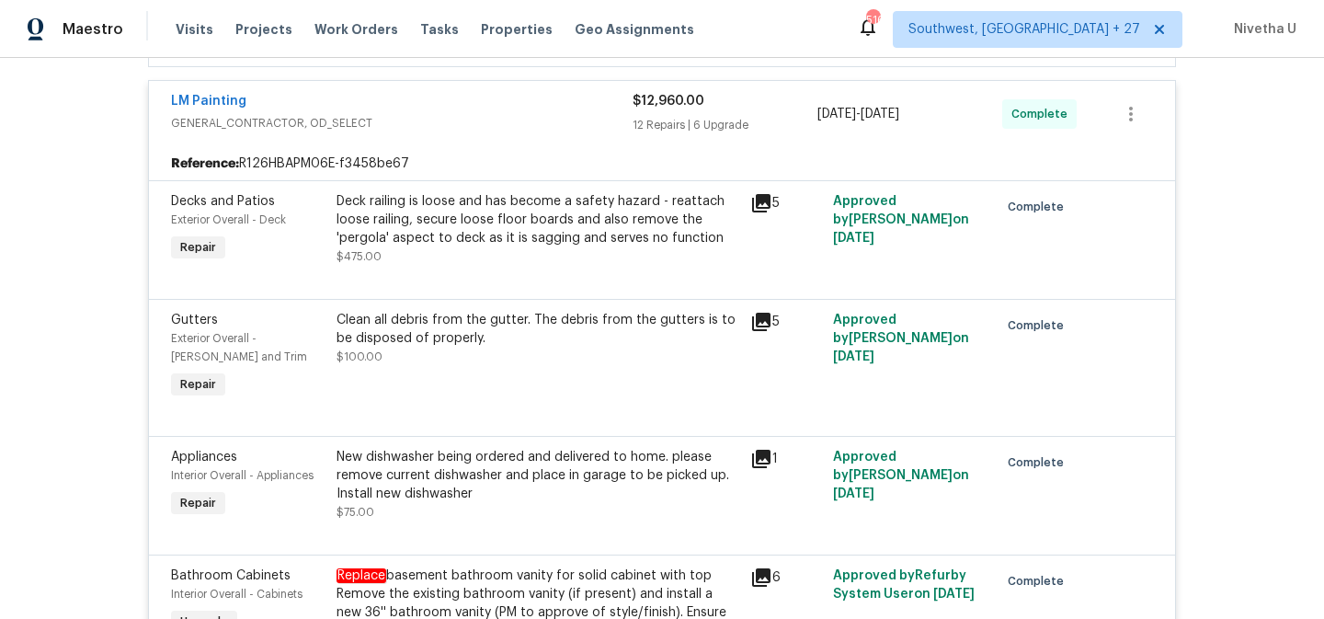
click at [492, 110] on div "LM Painting" at bounding box center [402, 103] width 462 height 22
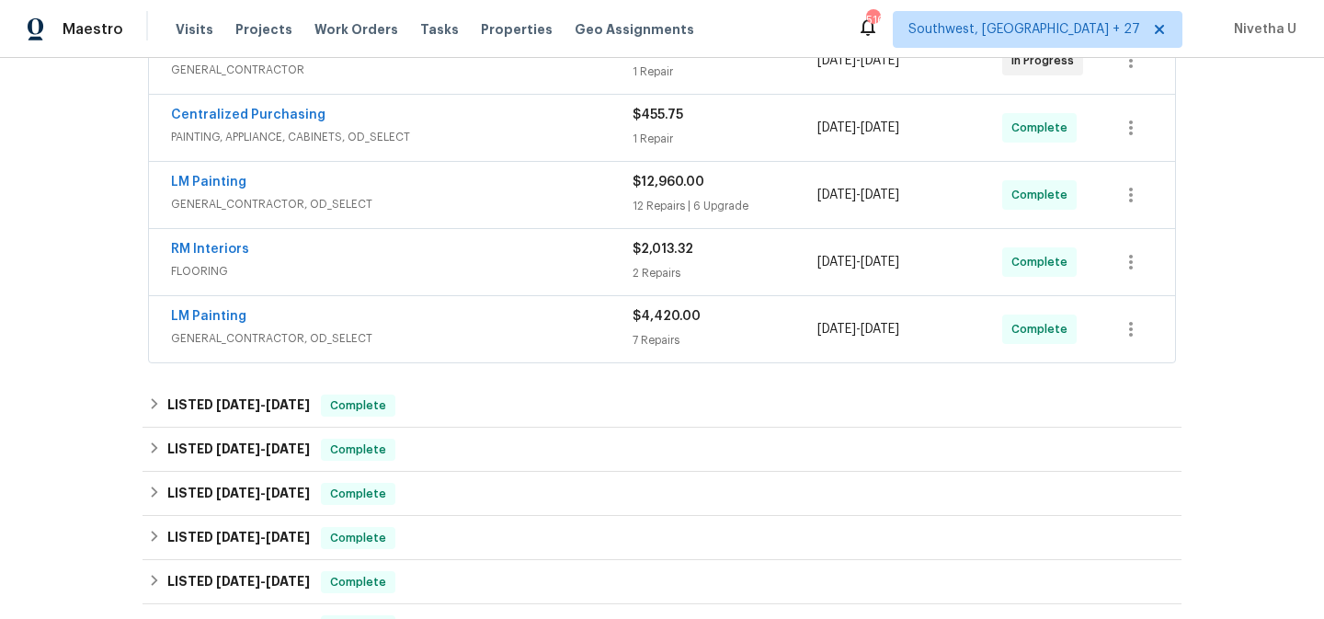
scroll to position [366, 0]
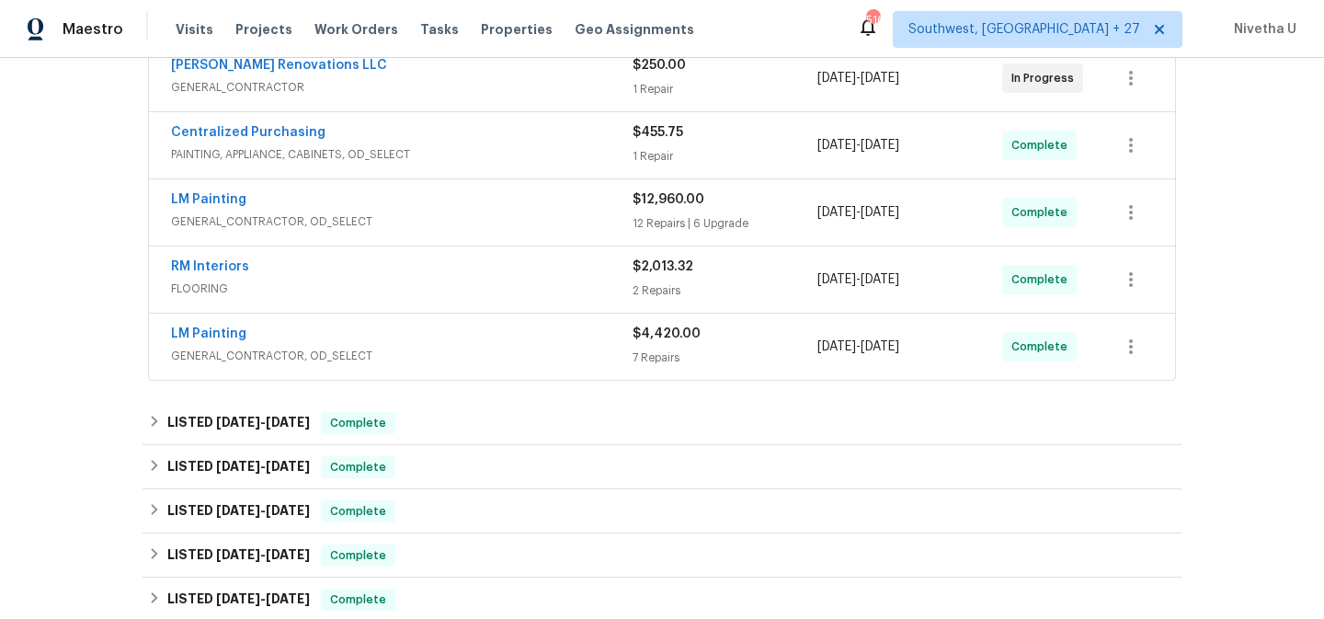
click at [474, 350] on span "GENERAL_CONTRACTOR, OD_SELECT" at bounding box center [402, 356] width 462 height 18
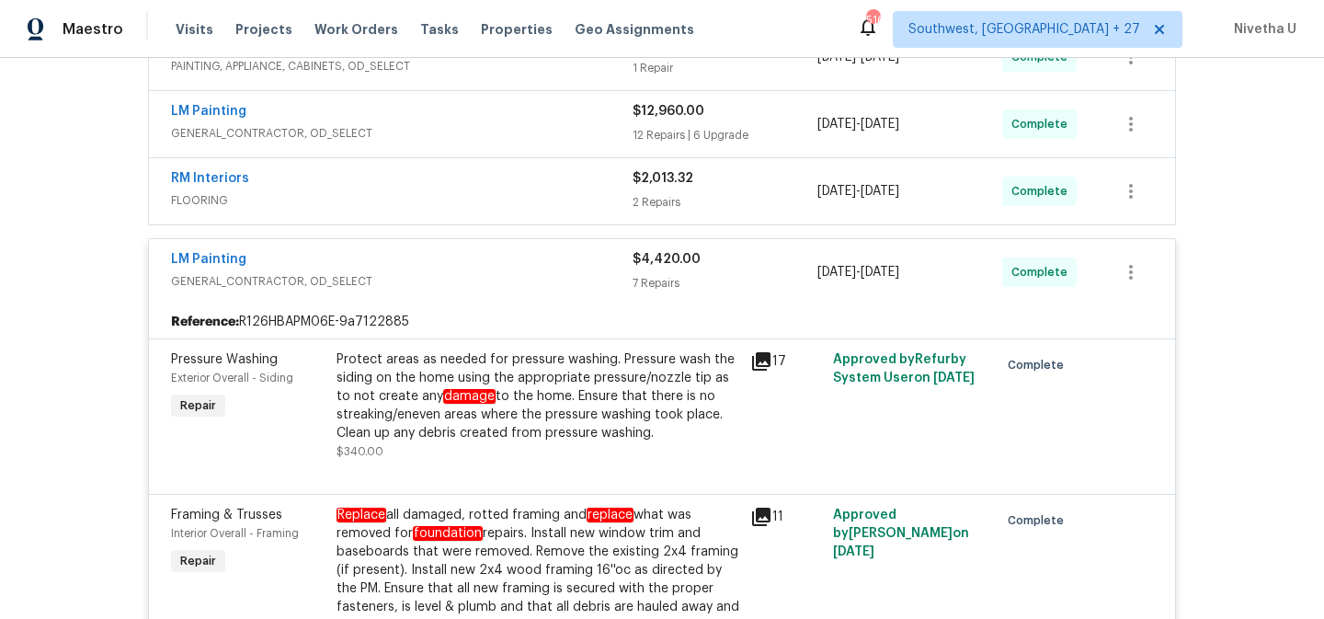
scroll to position [453, 0]
click at [467, 259] on div "LM Painting" at bounding box center [402, 262] width 462 height 22
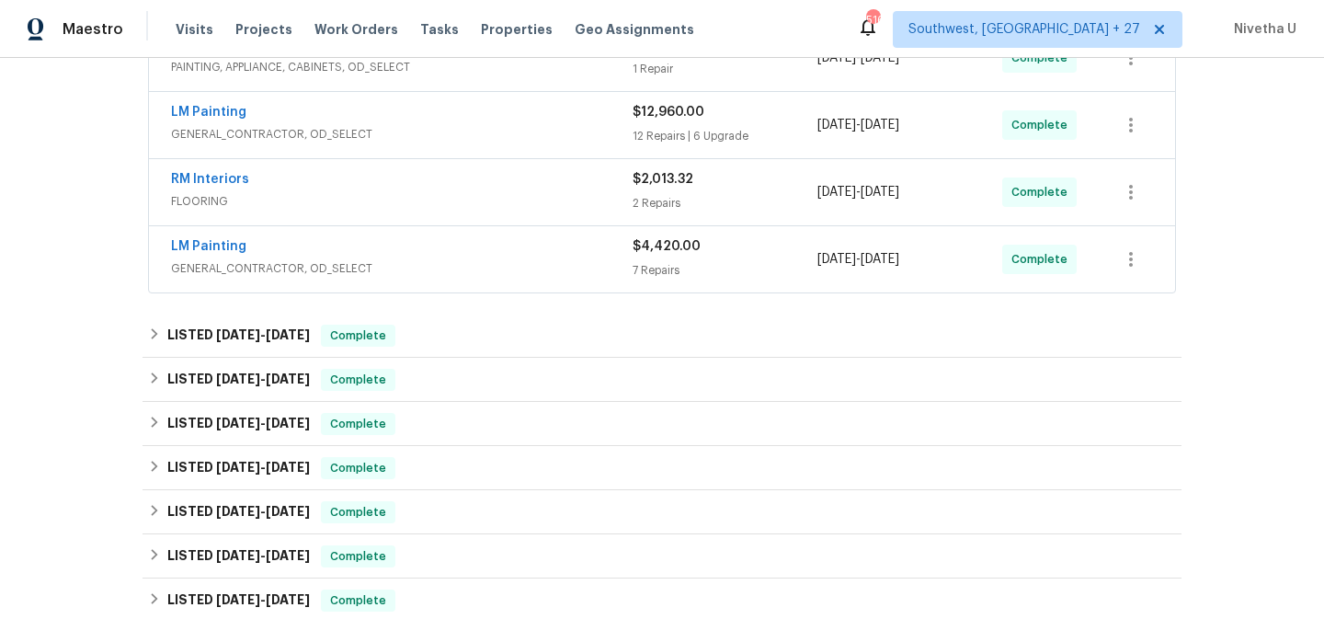
scroll to position [380, 0]
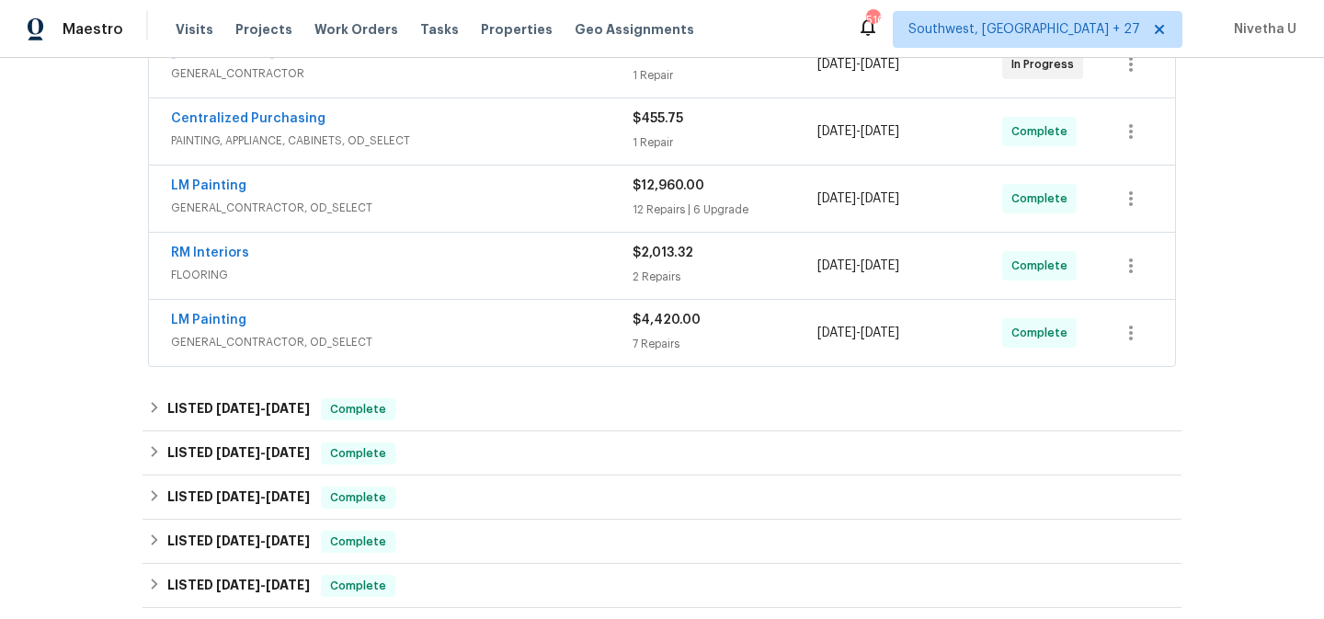
click at [466, 270] on span "FLOORING" at bounding box center [402, 275] width 462 height 18
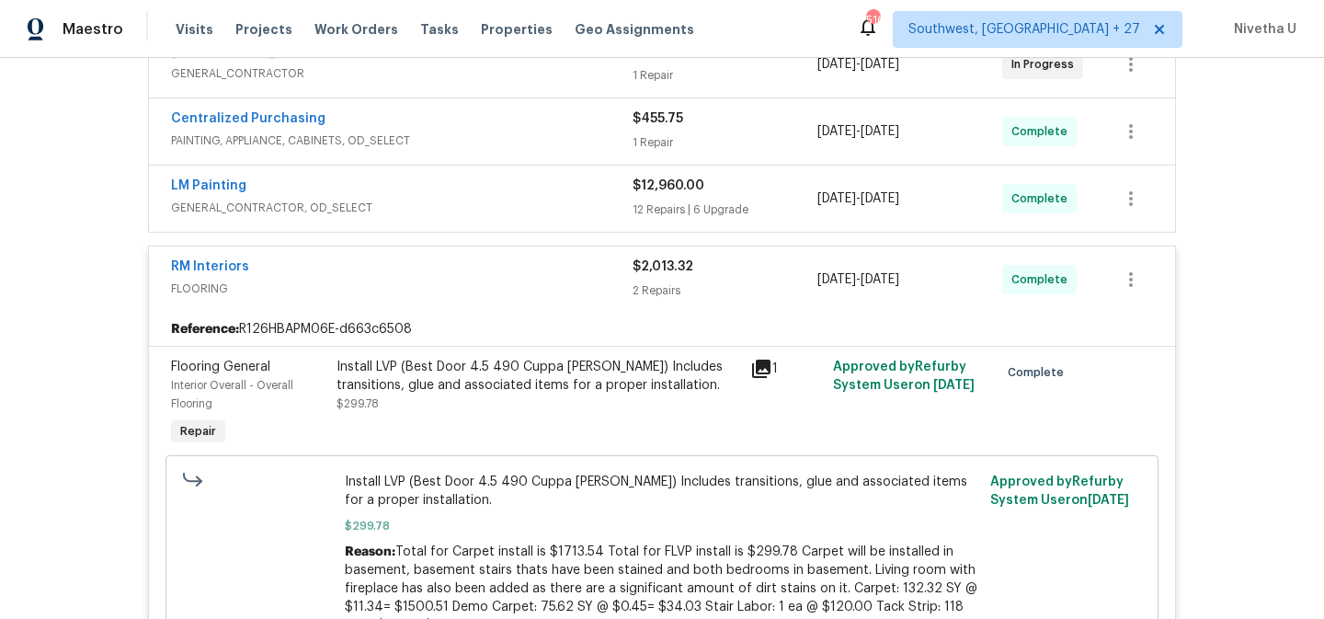
click at [465, 277] on div "RM Interiors" at bounding box center [402, 269] width 462 height 22
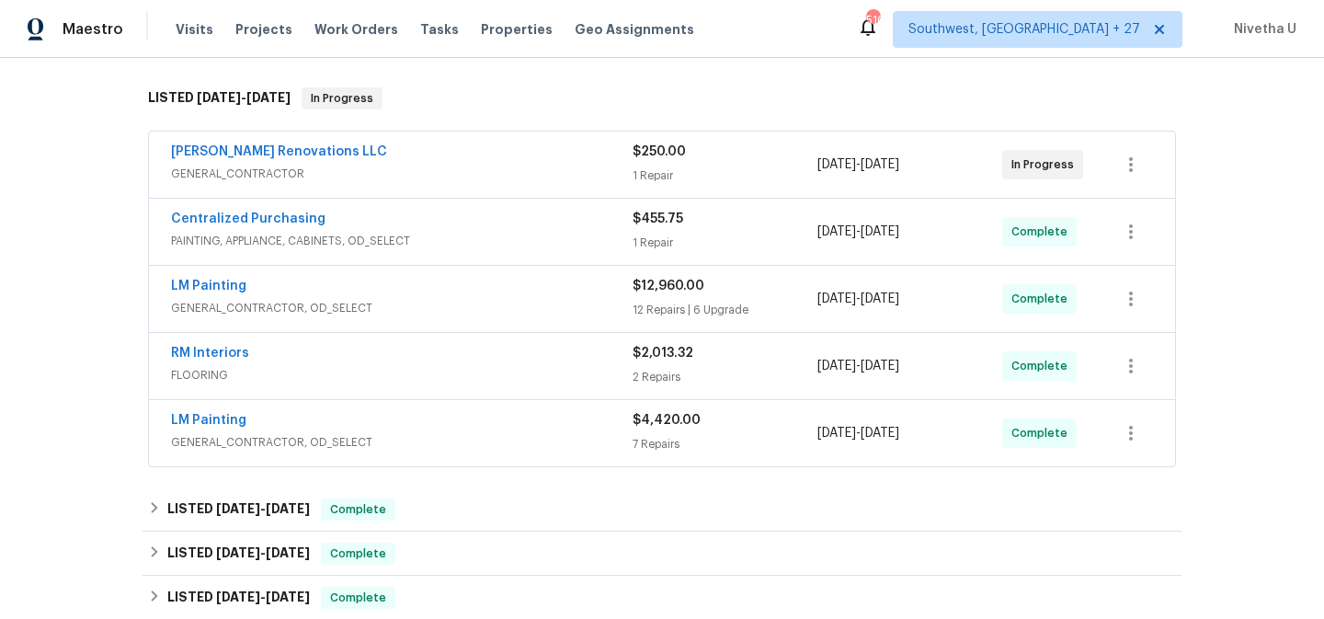
scroll to position [259, 0]
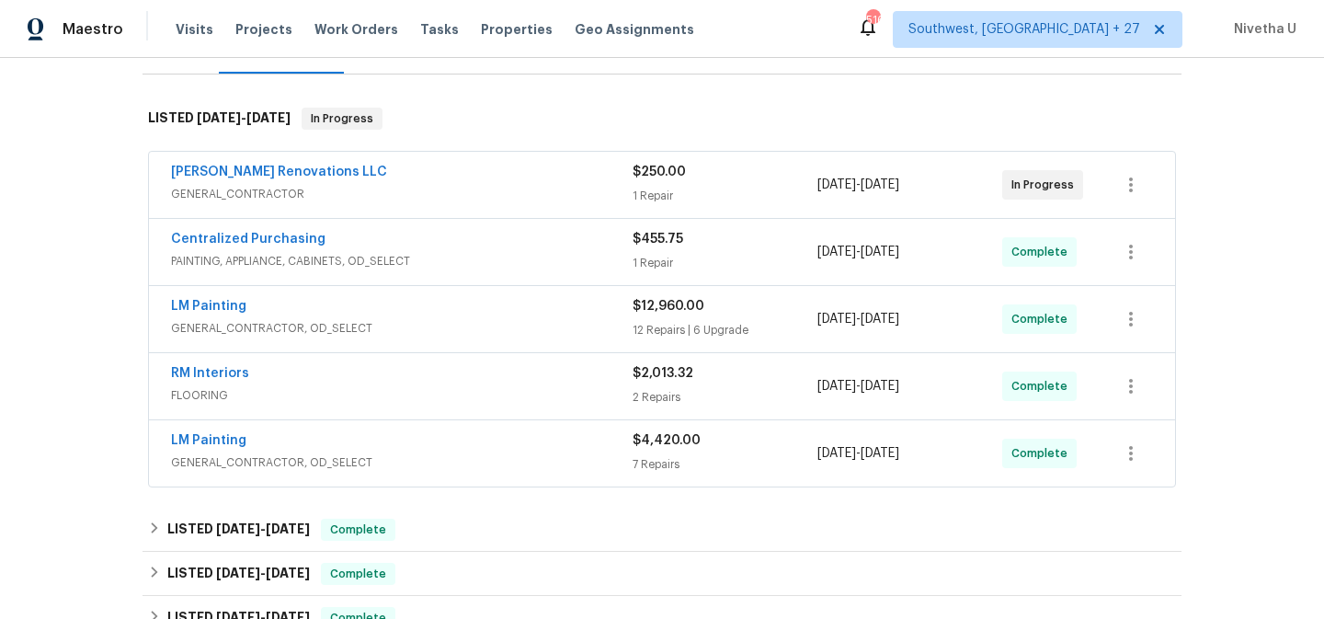
click at [492, 392] on span "FLOORING" at bounding box center [402, 395] width 462 height 18
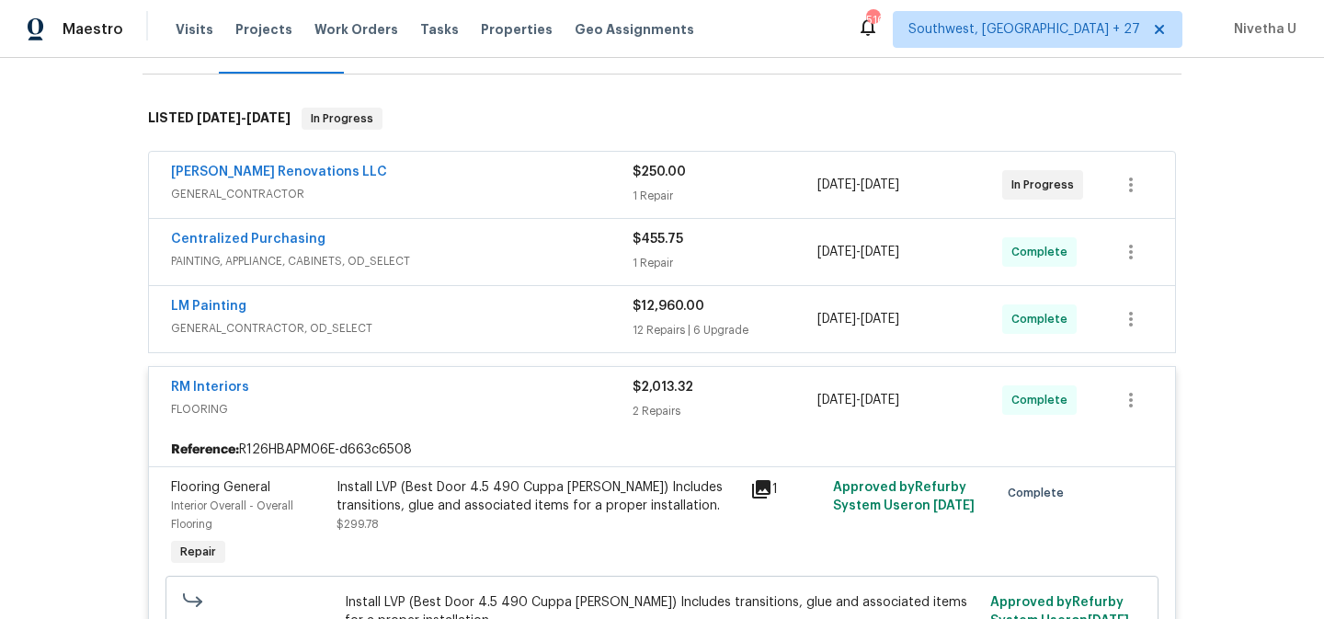
click at [491, 394] on div "RM Interiors" at bounding box center [402, 389] width 462 height 22
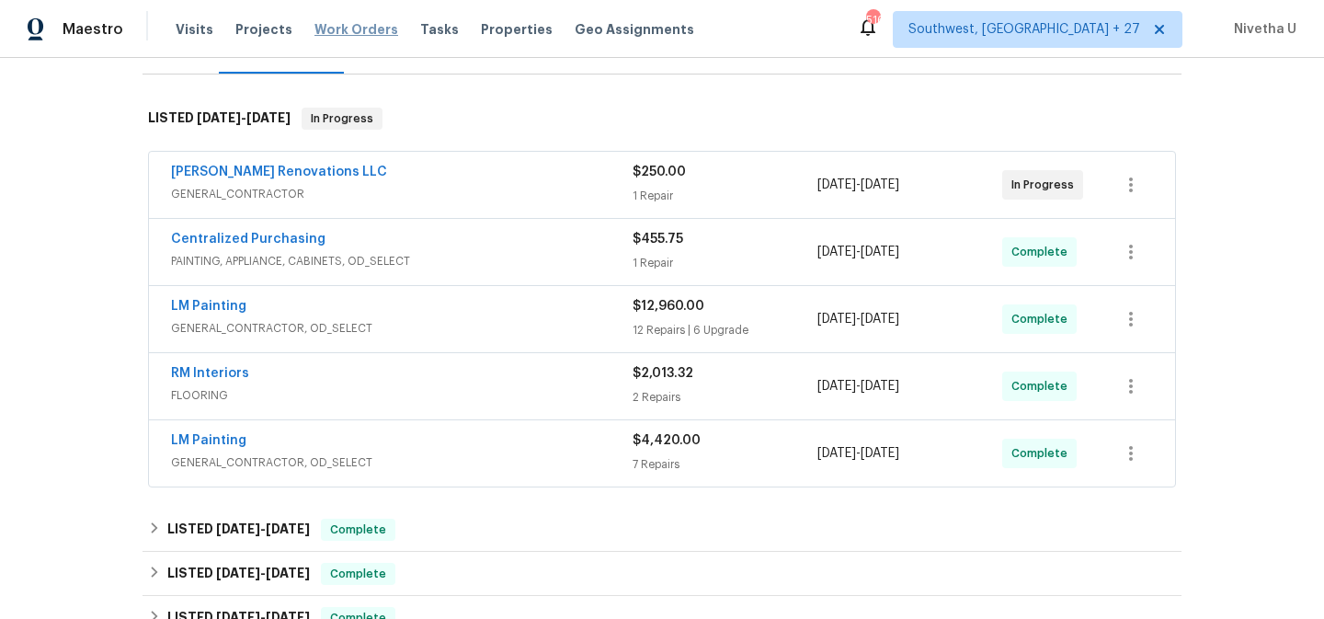
click at [338, 34] on span "Work Orders" at bounding box center [357, 29] width 84 height 18
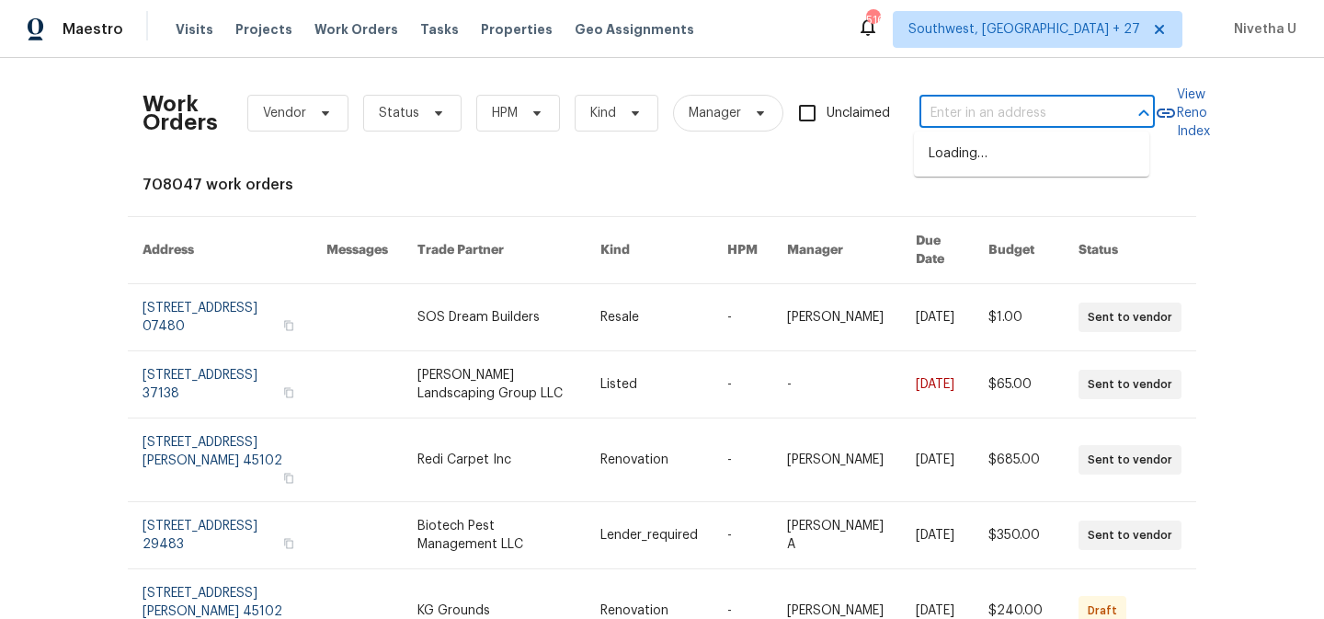
click at [977, 109] on input "text" at bounding box center [1012, 113] width 184 height 29
paste input "[STREET_ADDRESS]"
type input "[STREET_ADDRESS]"
click at [992, 164] on li "[STREET_ADDRESS]" at bounding box center [1031, 154] width 235 height 30
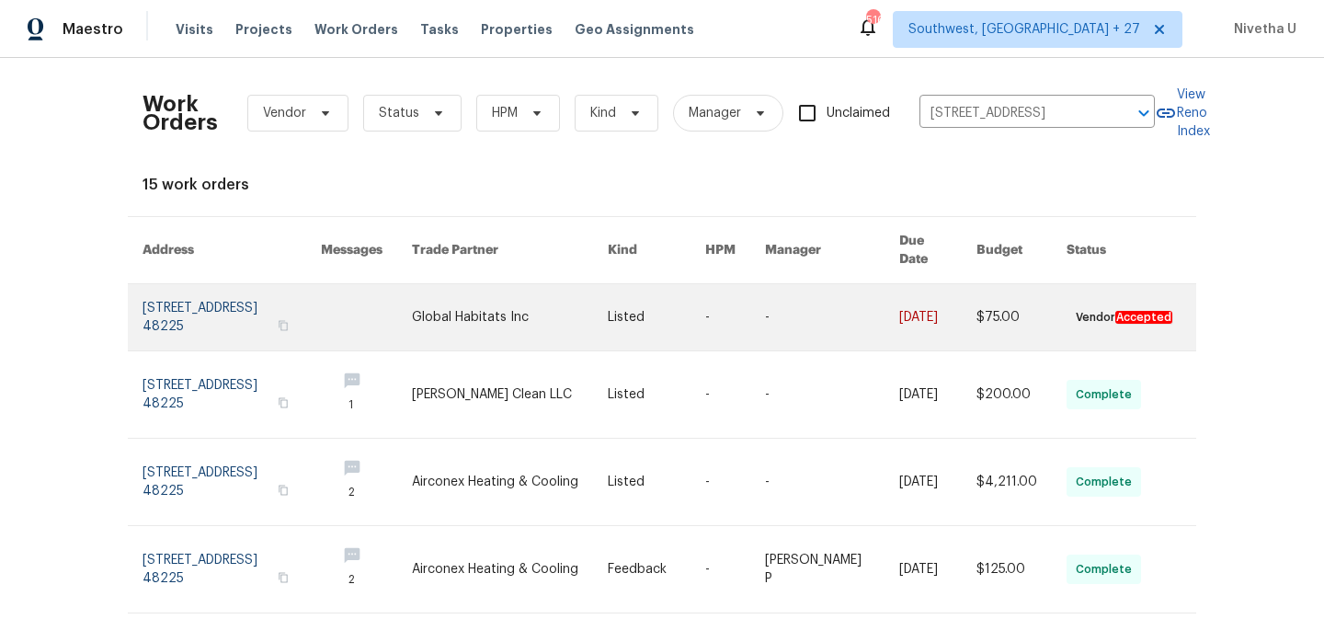
click at [191, 303] on link at bounding box center [232, 317] width 178 height 66
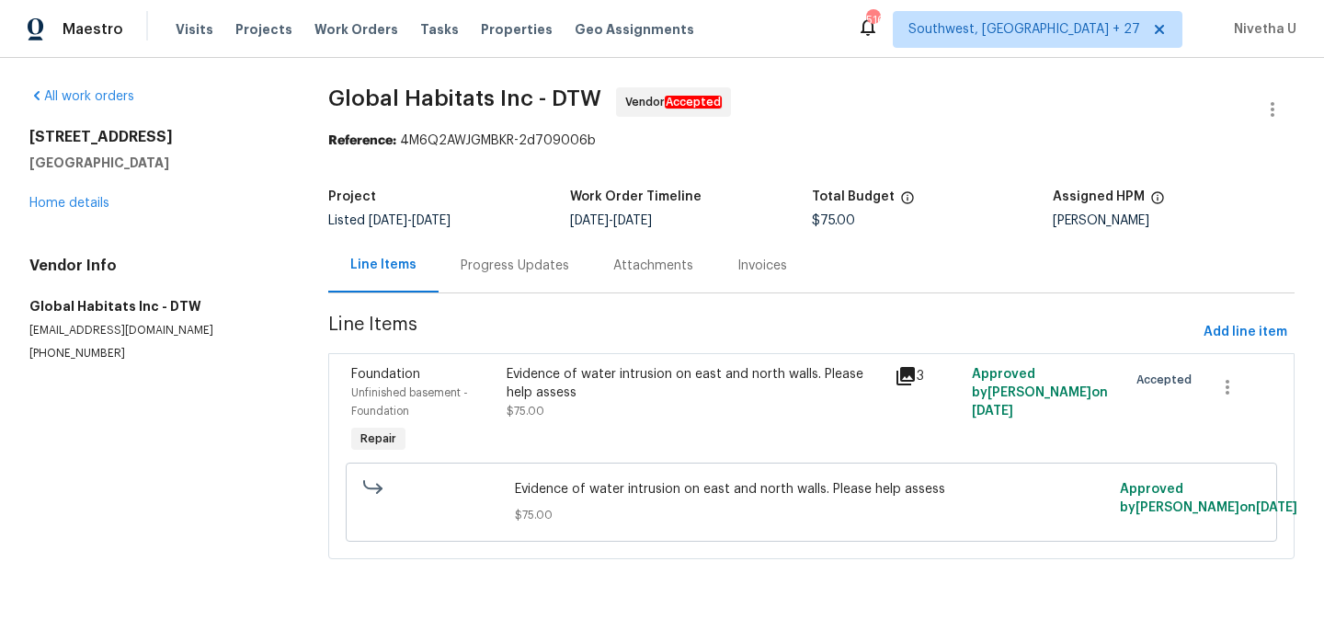
click at [55, 210] on div "20612 Kingsville St Harper Woods, MI 48225 Home details" at bounding box center [156, 170] width 255 height 85
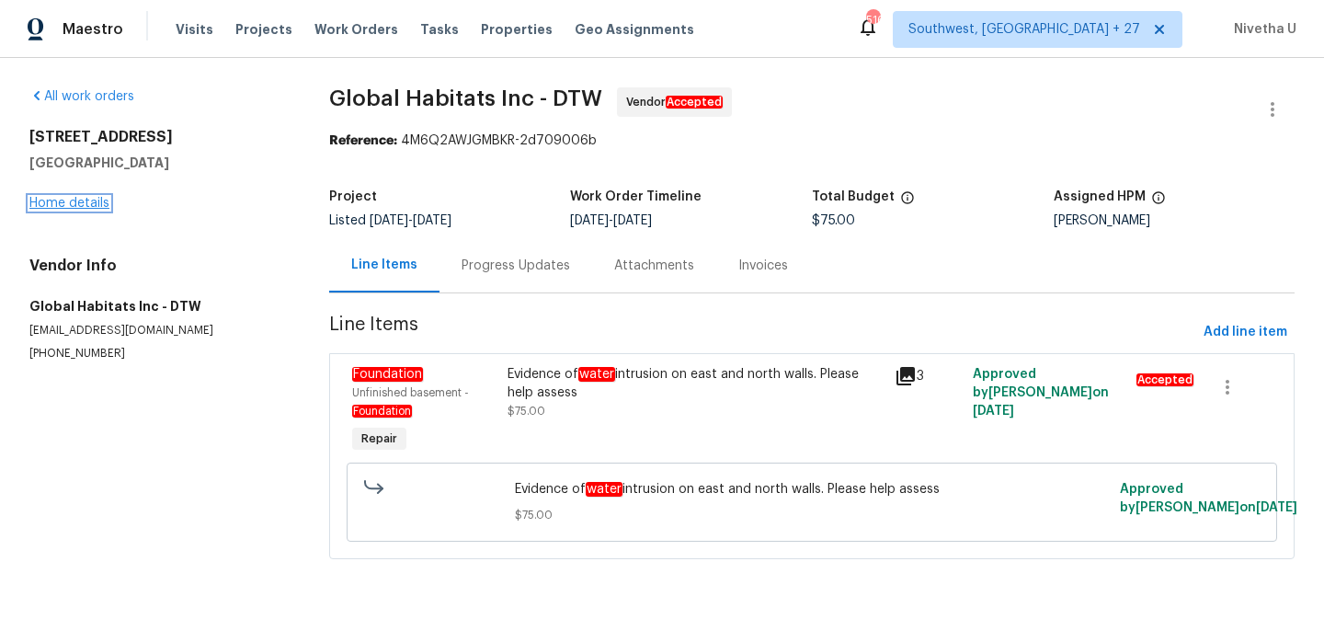
click at [55, 209] on link "Home details" at bounding box center [69, 203] width 80 height 13
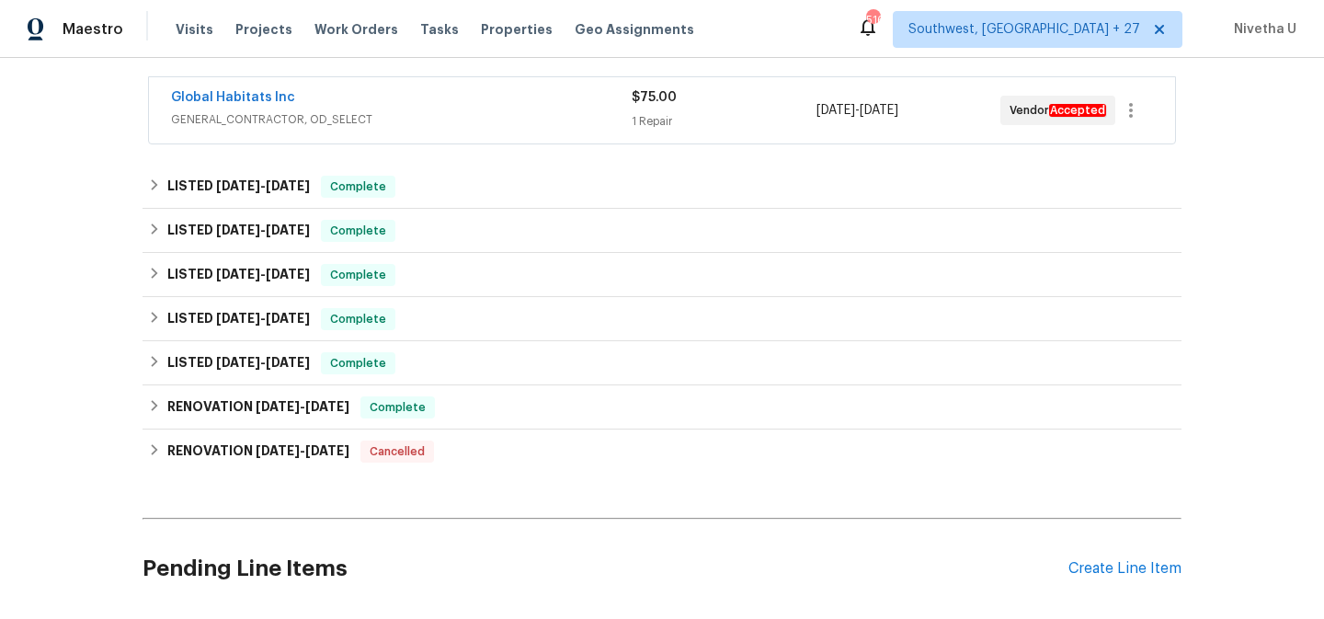
scroll to position [337, 0]
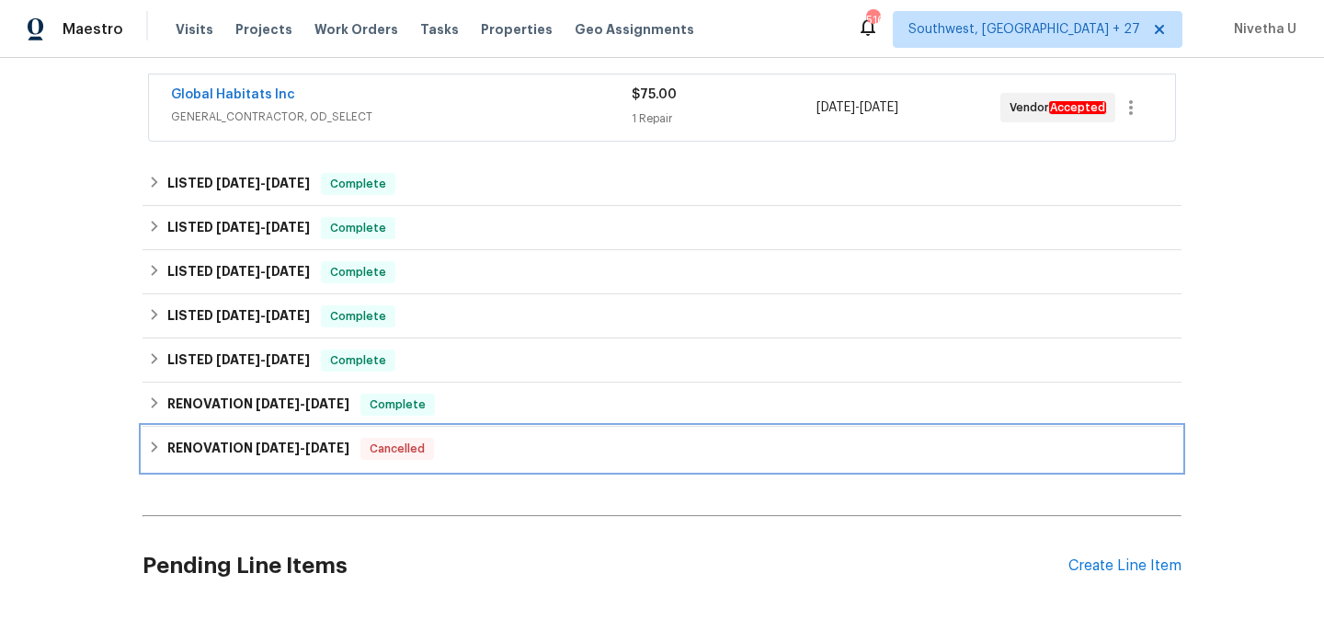
click at [477, 450] on div "RENOVATION 2/7/25 - 2/10/25 Cancelled" at bounding box center [662, 449] width 1028 height 22
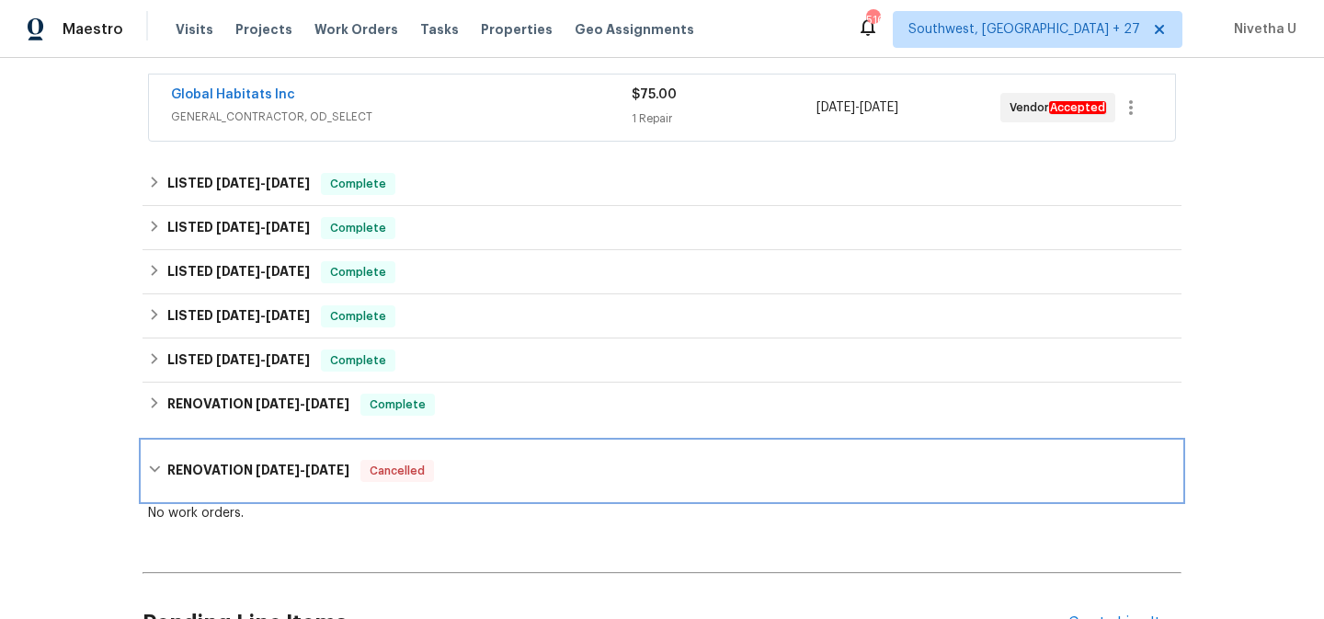
click at [477, 450] on div "RENOVATION 2/7/25 - 2/10/25 Cancelled" at bounding box center [662, 470] width 1039 height 59
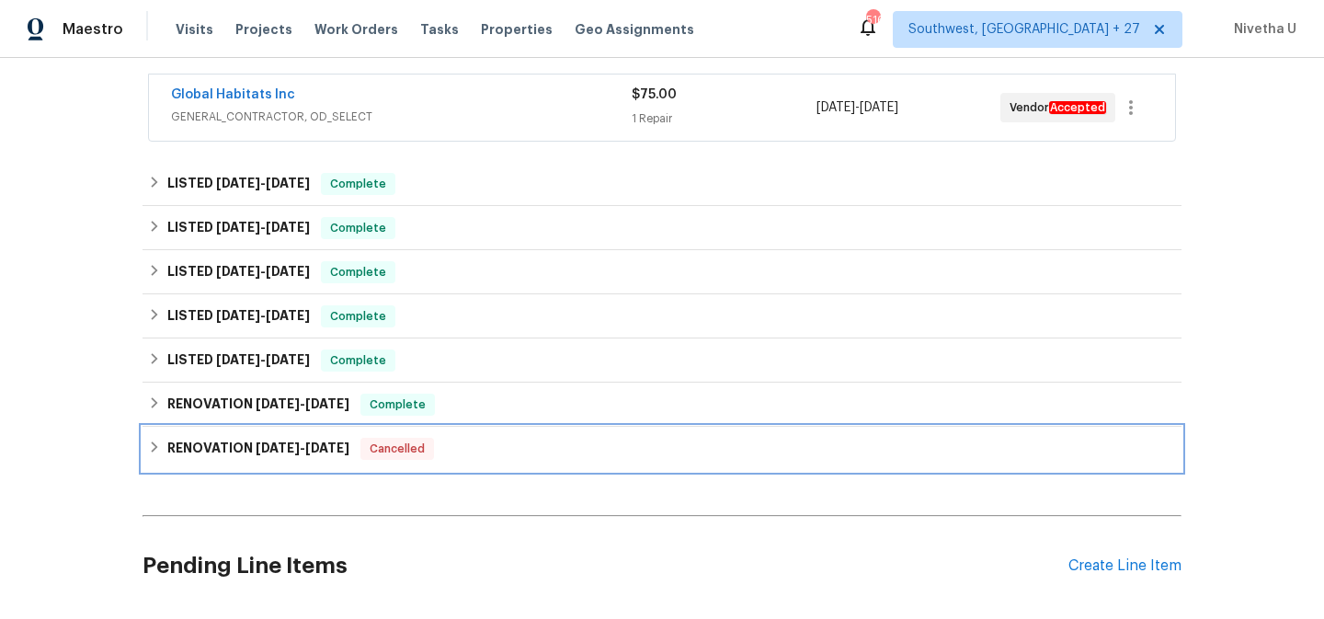
click at [476, 427] on div "RENOVATION 2/7/25 - 2/10/25 Cancelled" at bounding box center [662, 449] width 1039 height 44
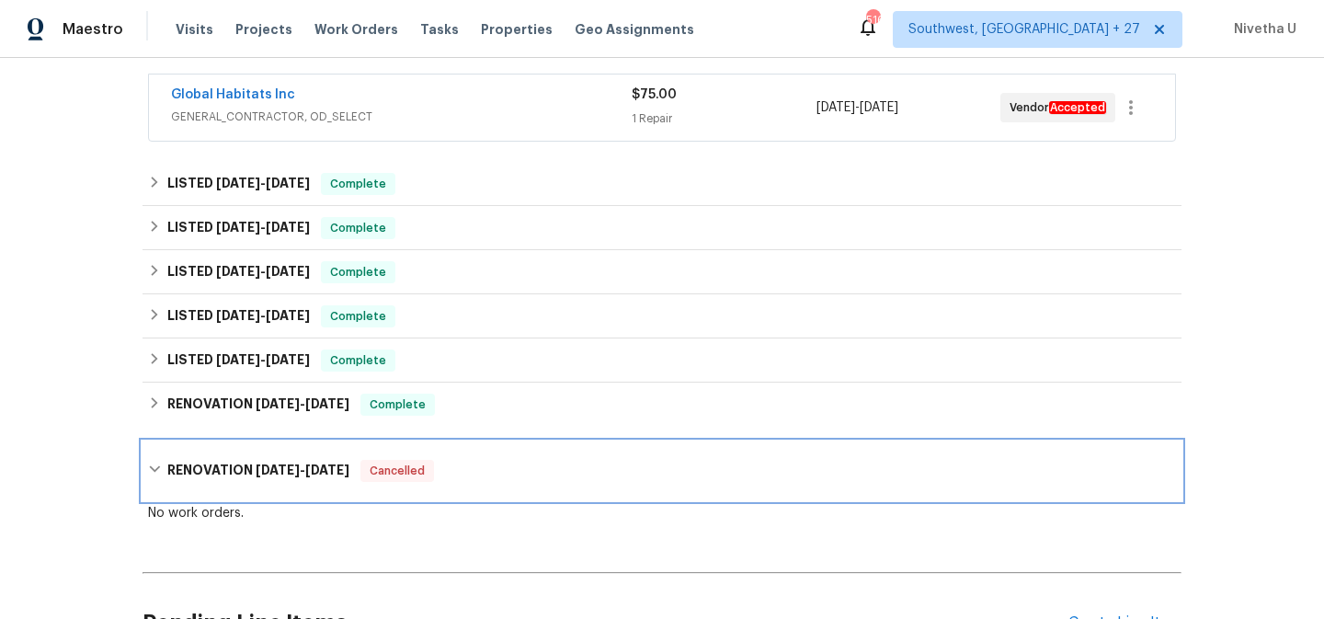
click at [470, 453] on div "RENOVATION 2/7/25 - 2/10/25 Cancelled" at bounding box center [662, 470] width 1039 height 59
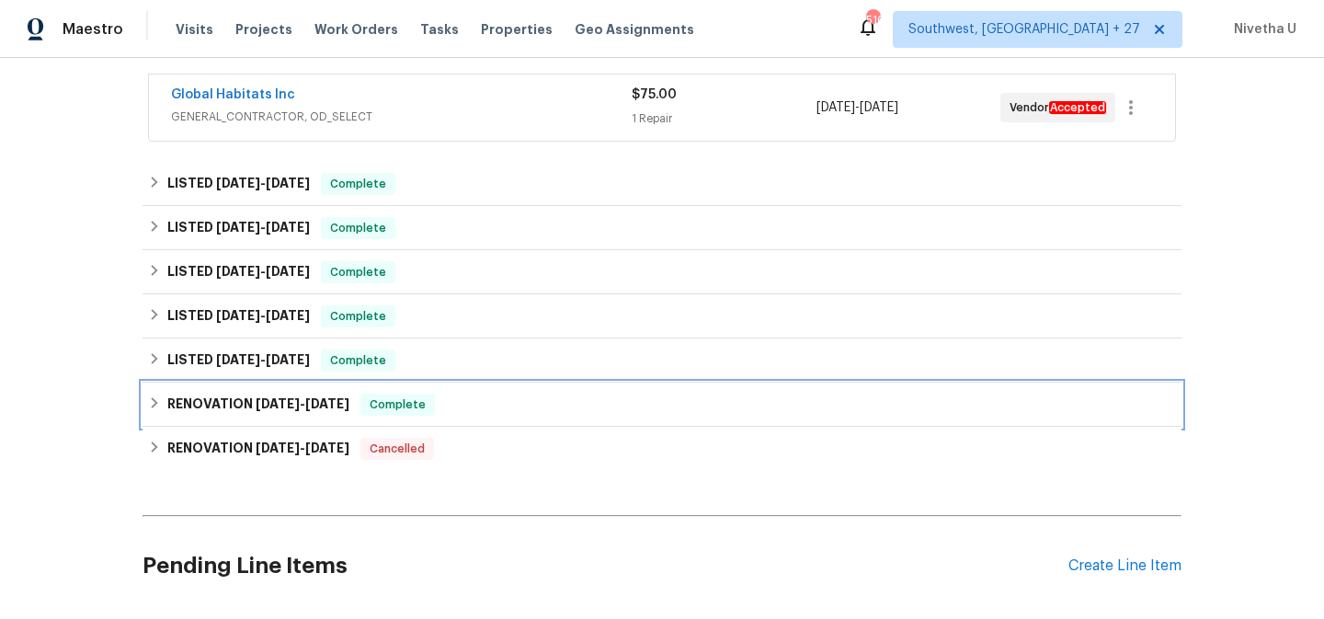
click at [464, 419] on div "RENOVATION 4/21/25 - 4/24/25 Complete" at bounding box center [662, 405] width 1039 height 44
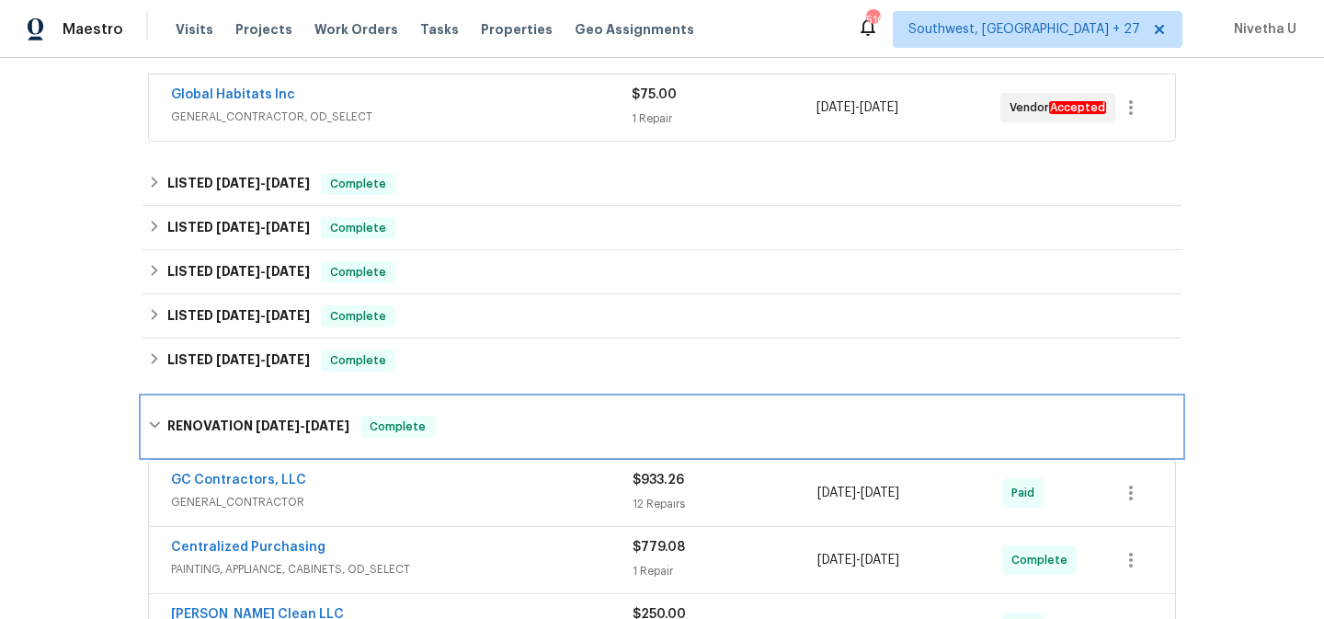
scroll to position [500, 0]
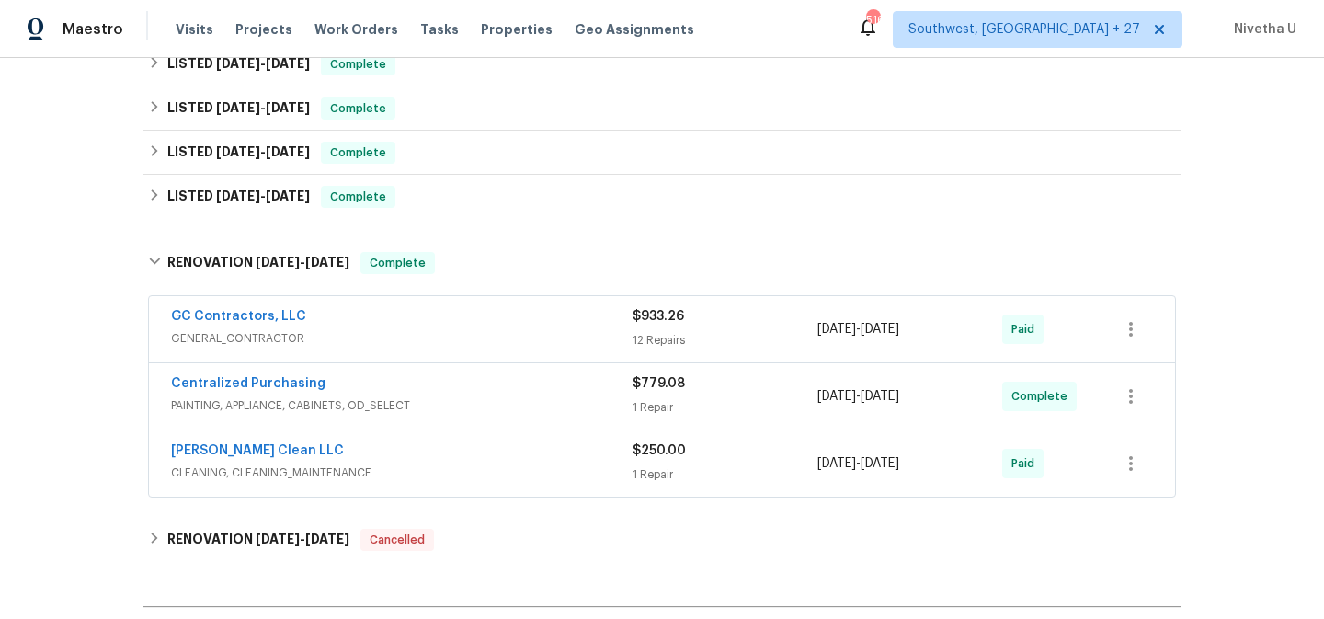
click at [462, 477] on span "CLEANING, CLEANING_MAINTENANCE" at bounding box center [402, 473] width 462 height 18
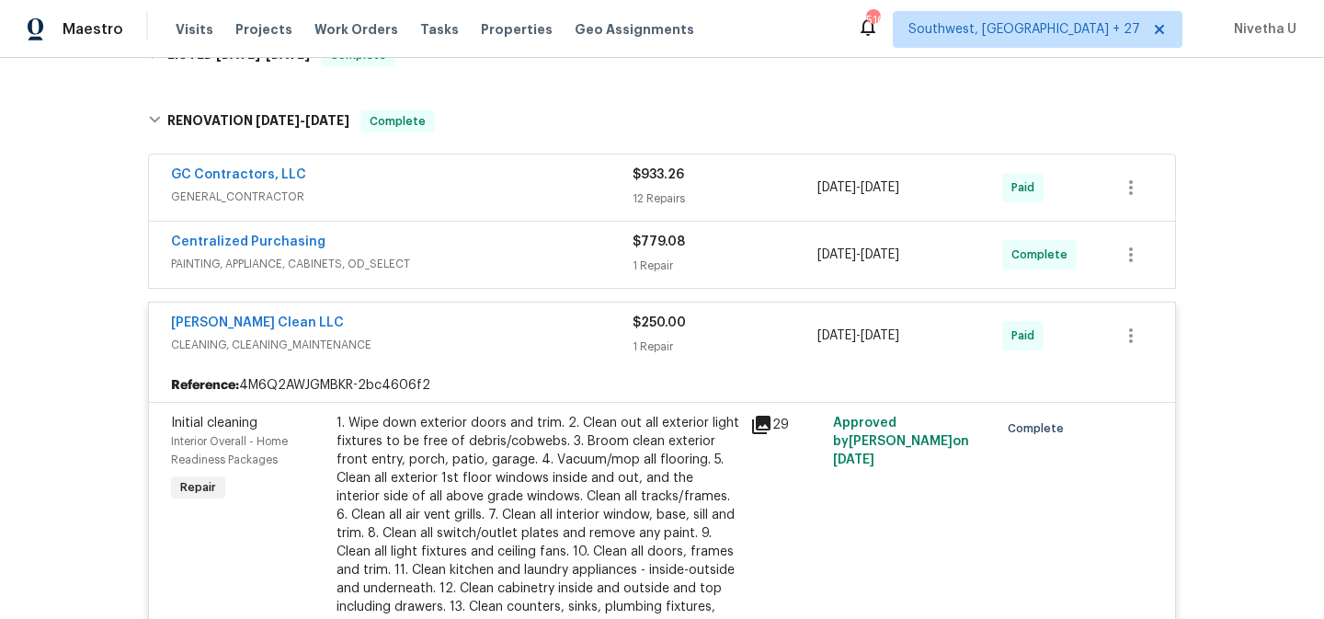
scroll to position [461, 0]
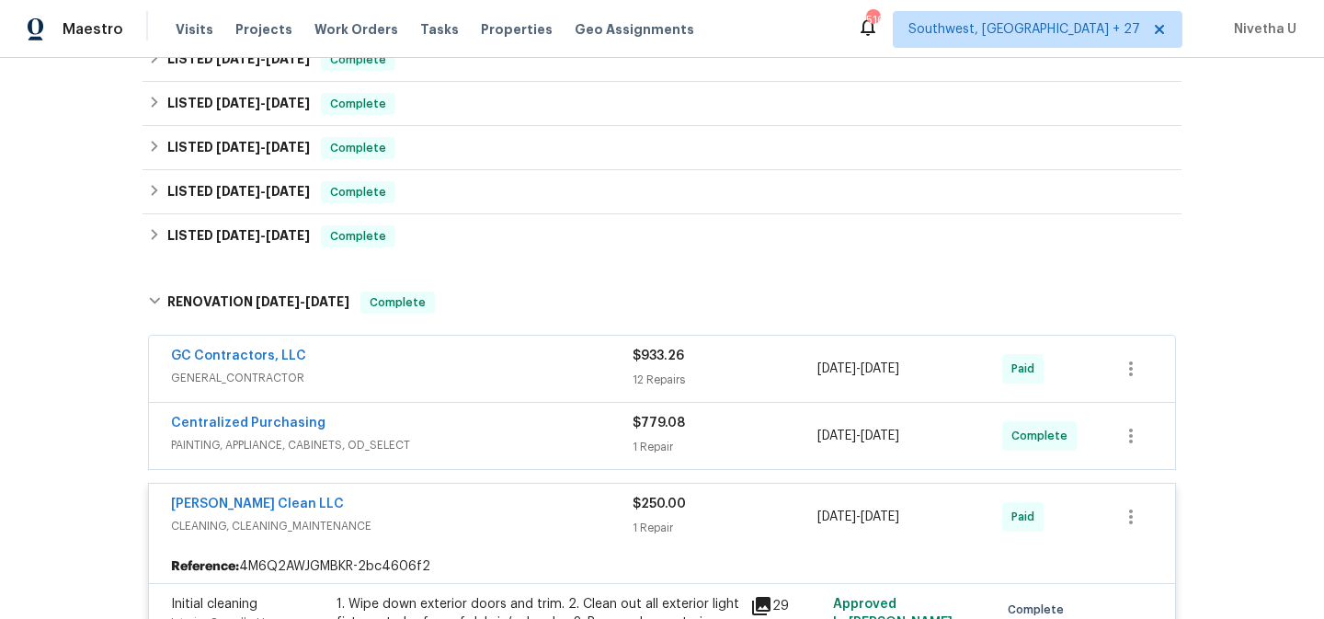
click at [457, 508] on div "Capelli Crystal Clean LLC" at bounding box center [402, 506] width 462 height 22
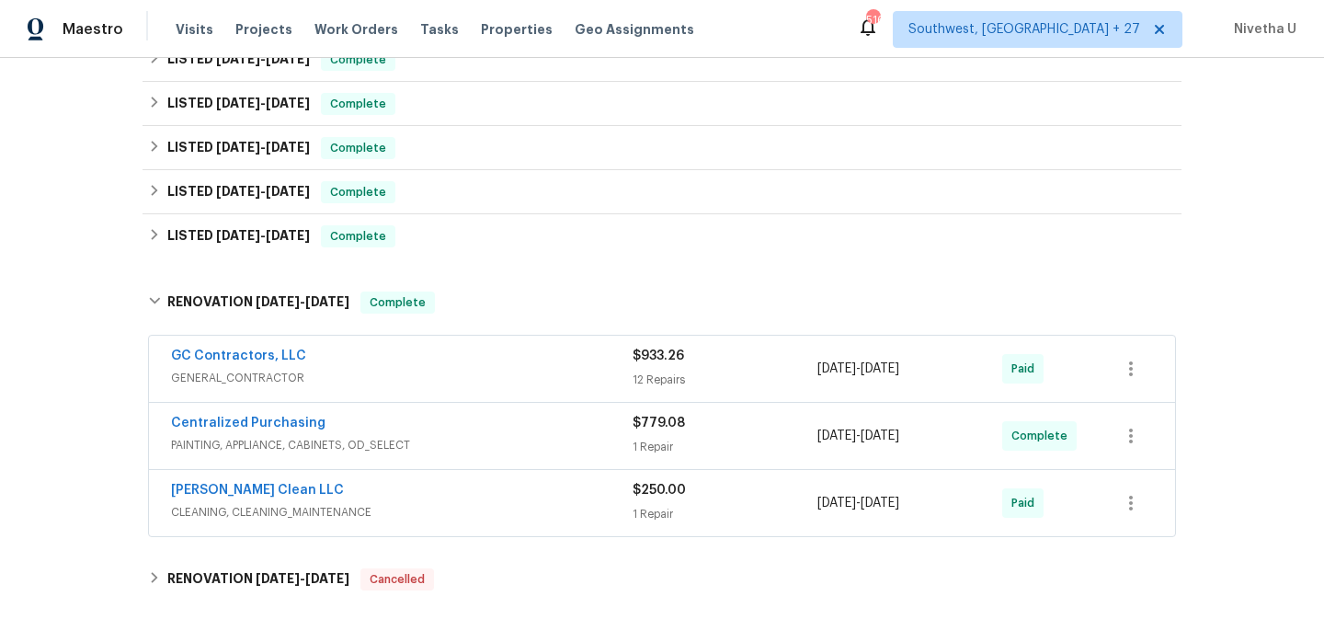
click at [453, 448] on span "PAINTING, APPLIANCE, CABINETS, OD_SELECT" at bounding box center [402, 445] width 462 height 18
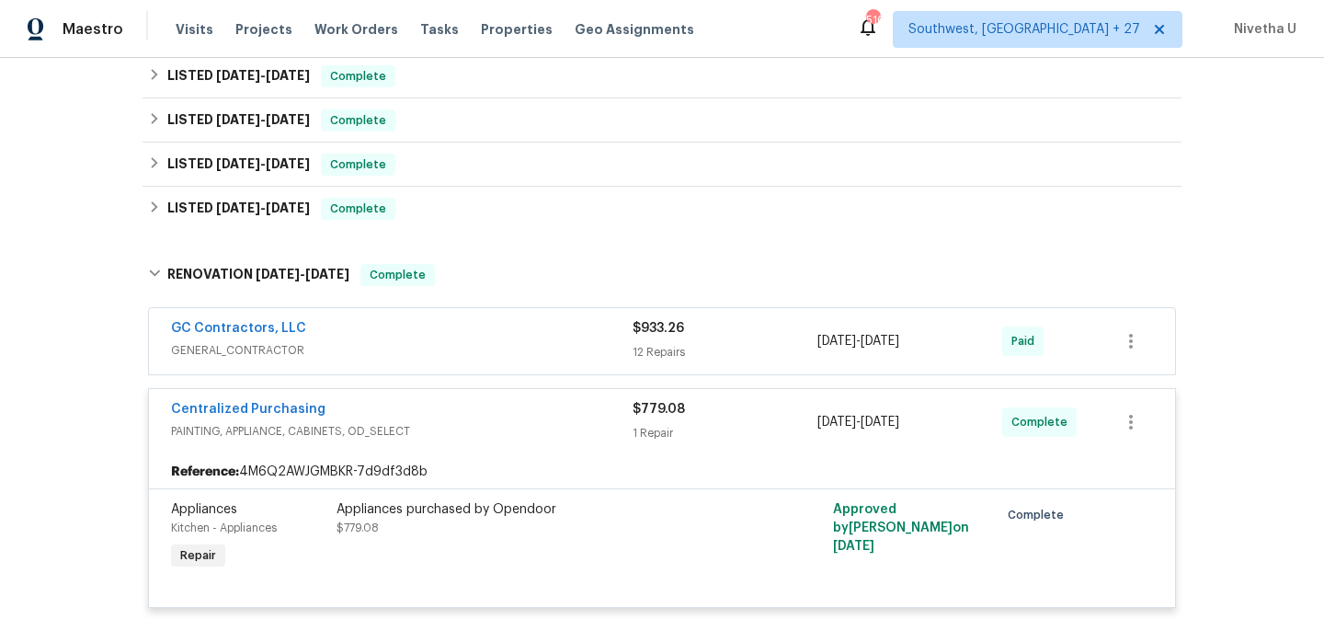
scroll to position [479, 0]
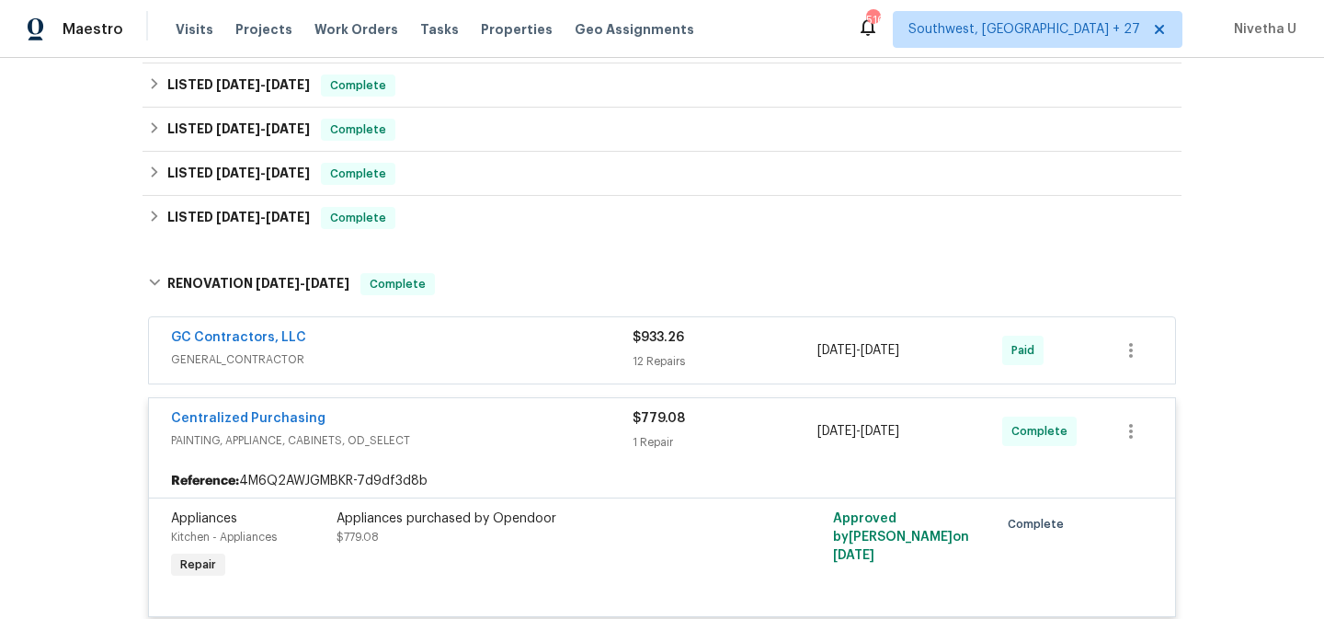
click at [453, 448] on span "PAINTING, APPLIANCE, CABINETS, OD_SELECT" at bounding box center [402, 440] width 462 height 18
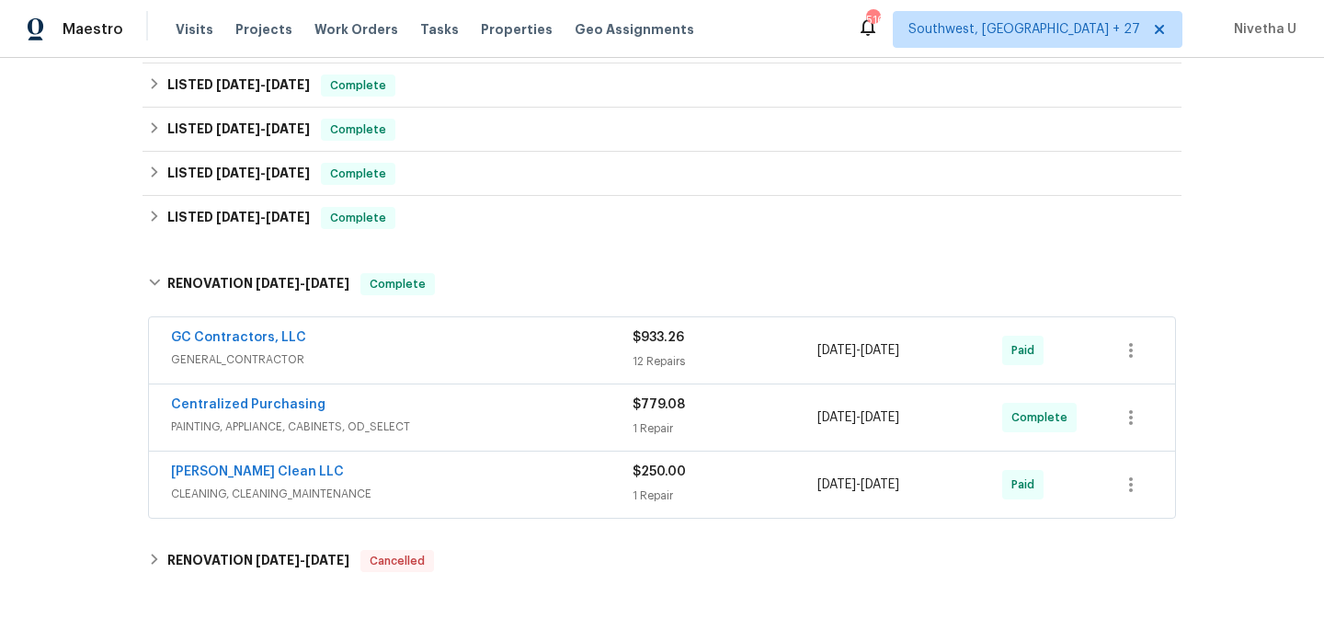
click at [440, 348] on div "GC Contractors, LLC" at bounding box center [402, 339] width 462 height 22
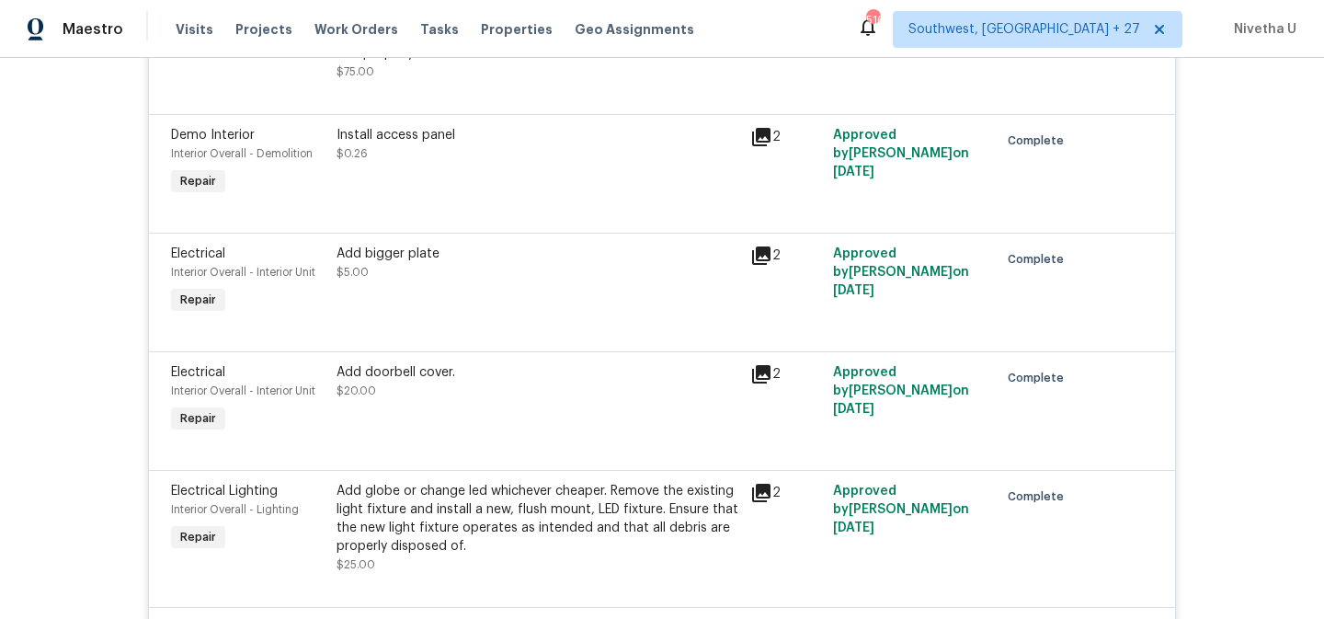
scroll to position [1728, 0]
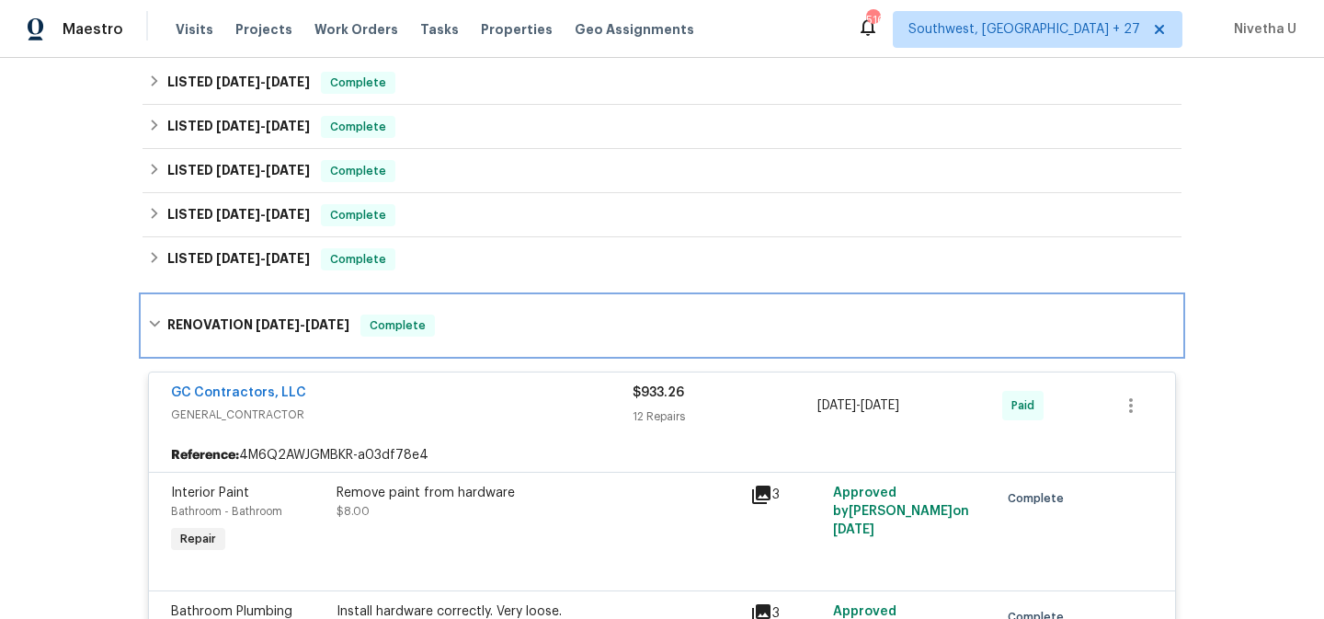
click at [415, 330] on span "Complete" at bounding box center [397, 325] width 71 height 18
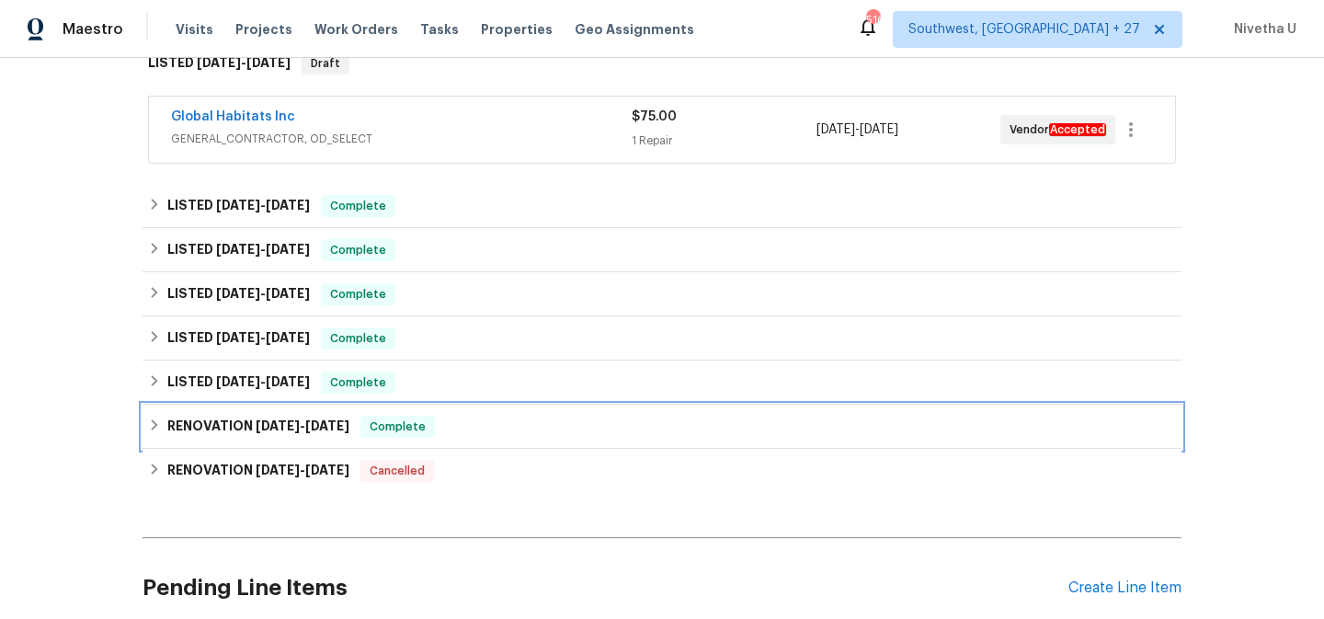
scroll to position [314, 0]
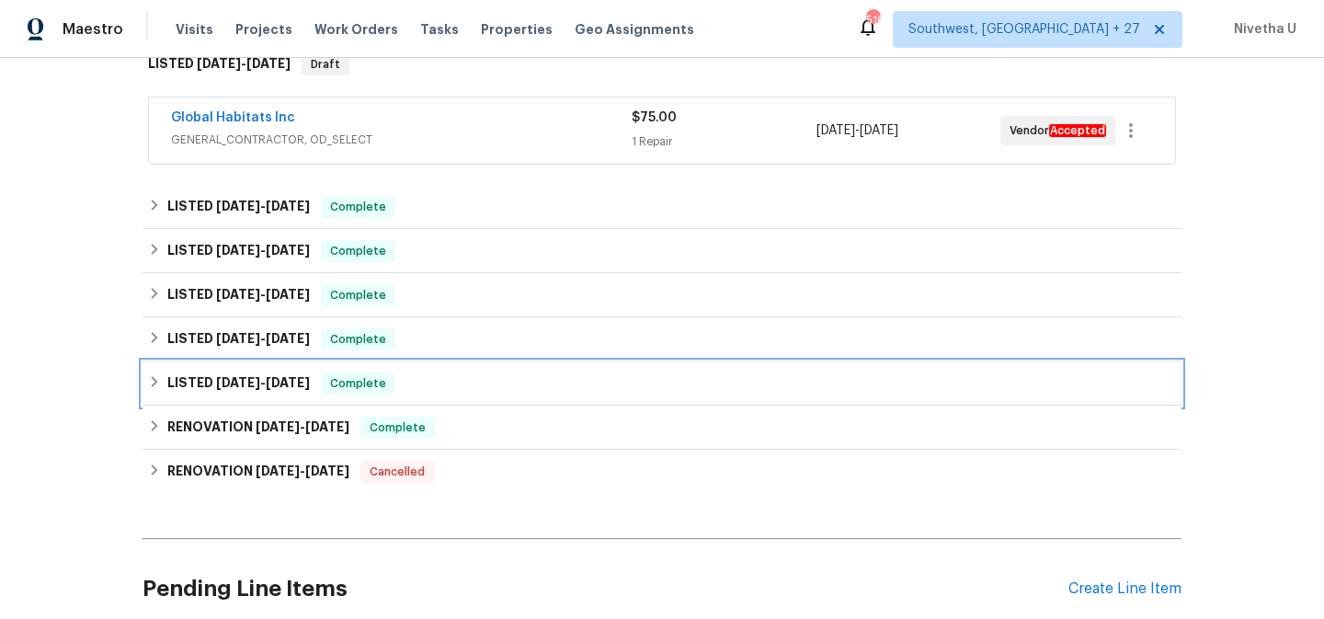
click at [419, 387] on div "LISTED 4/26/25 - 5/6/25 Complete" at bounding box center [662, 384] width 1028 height 22
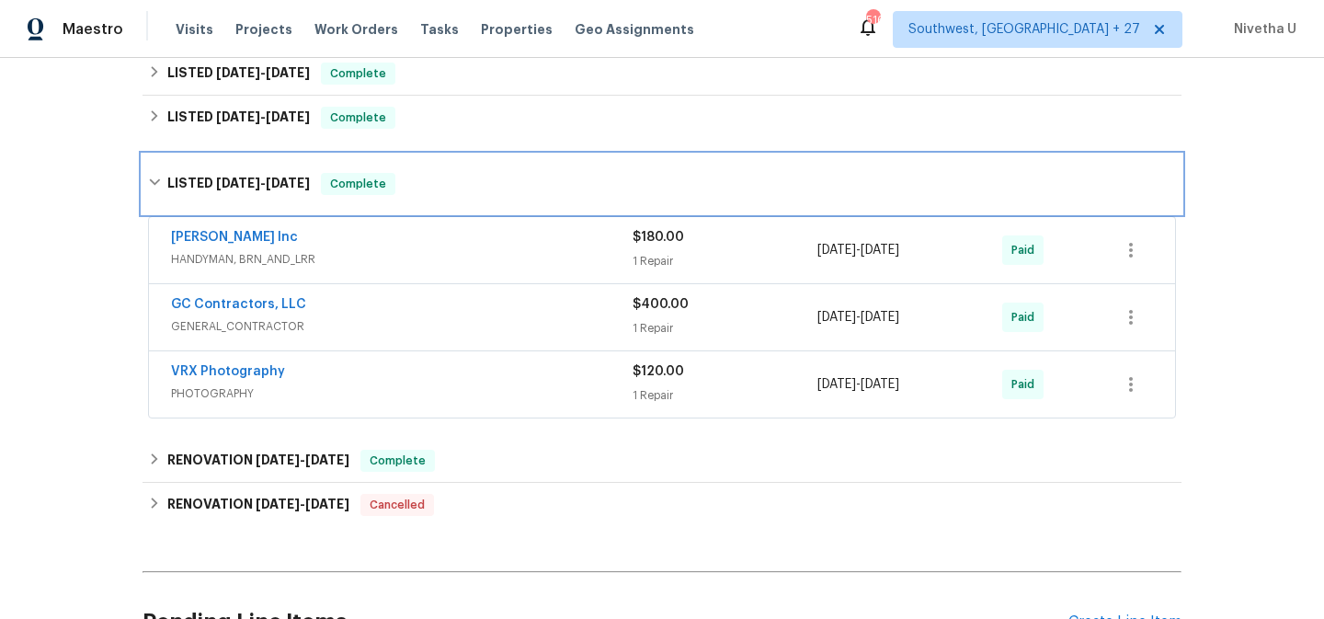
scroll to position [534, 0]
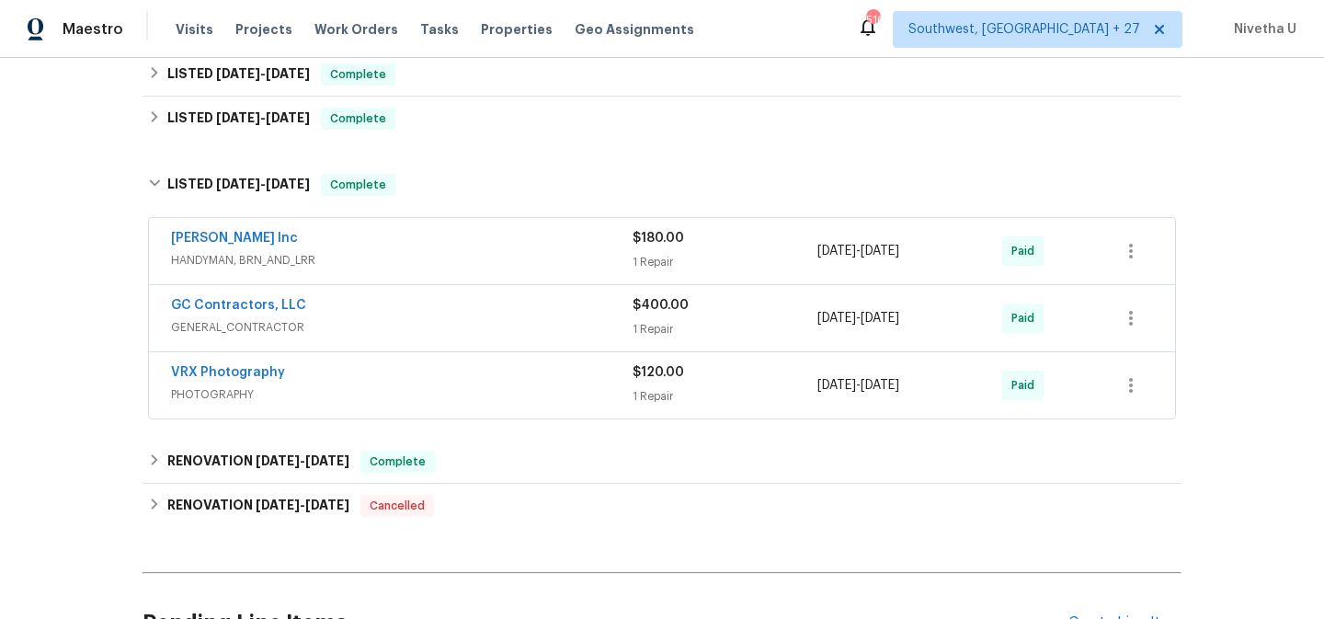
click at [459, 420] on div "Michael Radney Inc HANDYMAN, BRN_AND_LRR $180.00 1 Repair 4/29/2025 - 5/6/2025 …" at bounding box center [662, 319] width 1039 height 211
click at [451, 405] on div "VRX Photography PHOTOGRAPHY" at bounding box center [402, 385] width 462 height 44
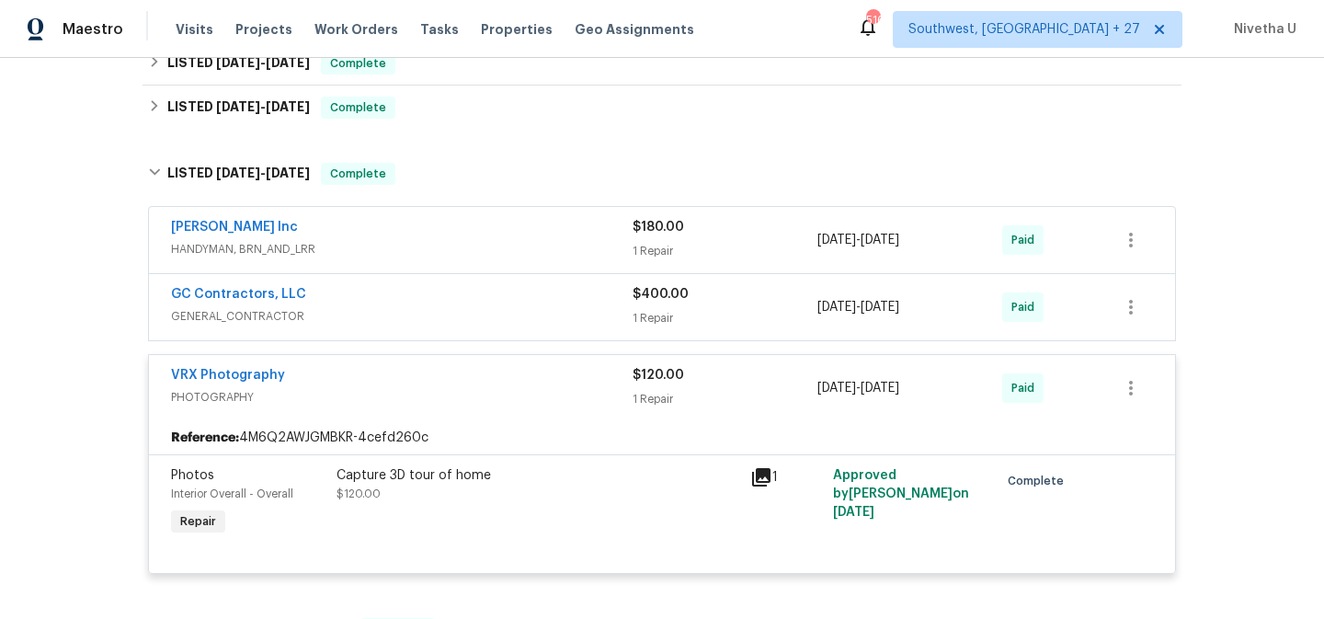
scroll to position [536, 0]
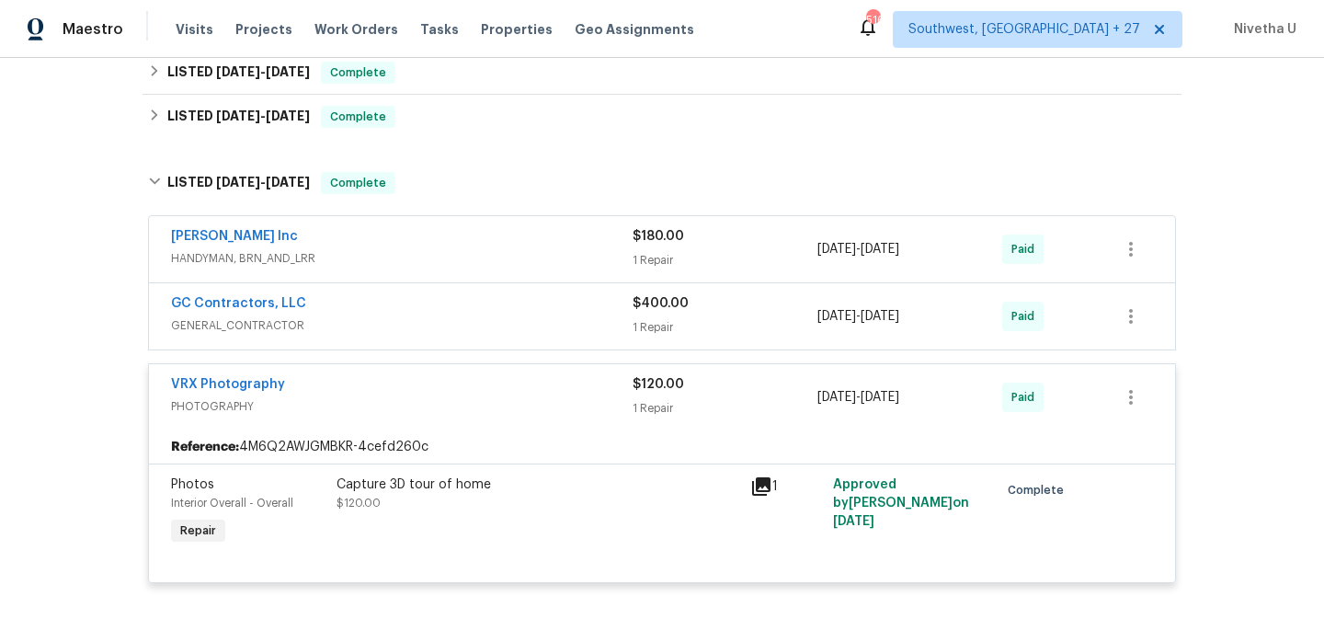
click at [445, 402] on span "PHOTOGRAPHY" at bounding box center [402, 406] width 462 height 18
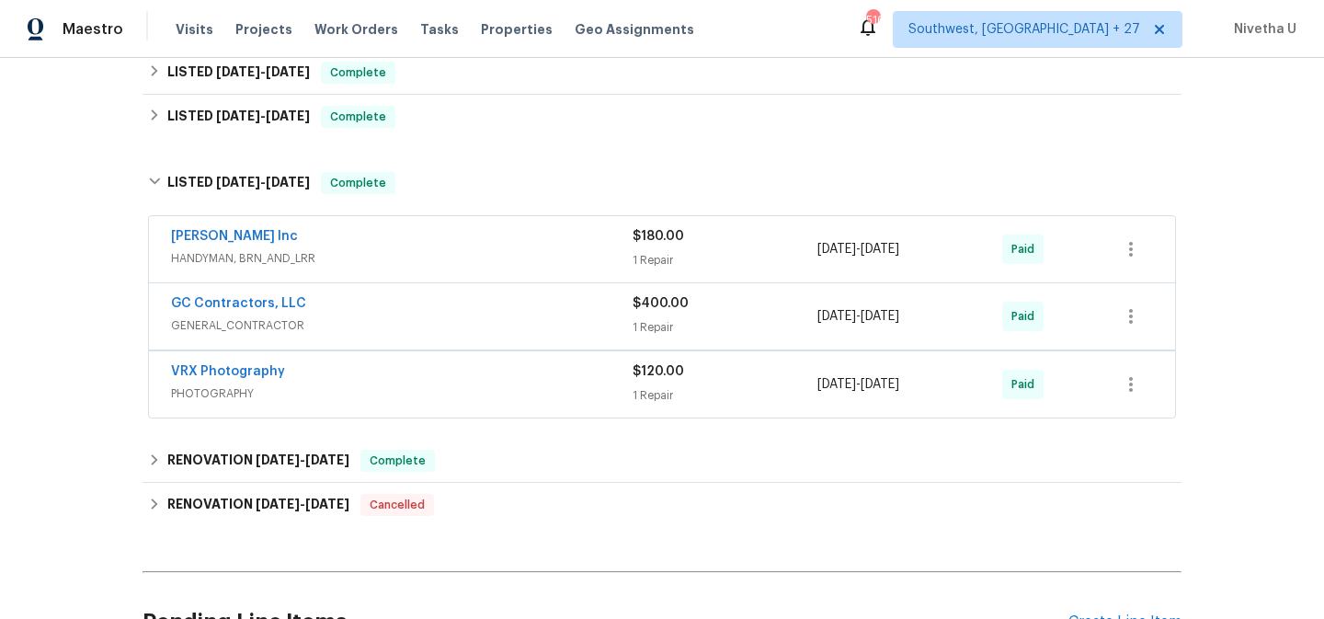
click at [438, 322] on span "GENERAL_CONTRACTOR" at bounding box center [402, 325] width 462 height 18
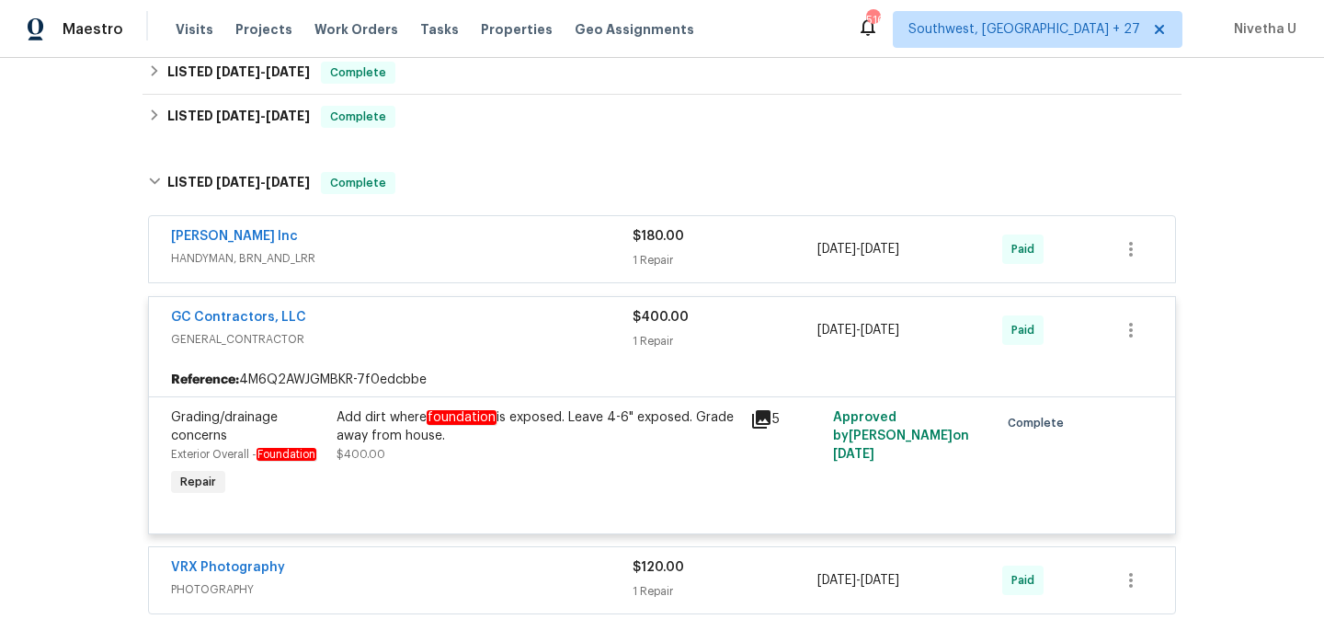
click at [433, 273] on div "Michael Radney Inc HANDYMAN, BRN_AND_LRR $180.00 1 Repair 4/29/2025 - 5/6/2025 …" at bounding box center [662, 249] width 1026 height 66
click at [427, 258] on span "HANDYMAN, BRN_AND_LRR" at bounding box center [402, 258] width 462 height 18
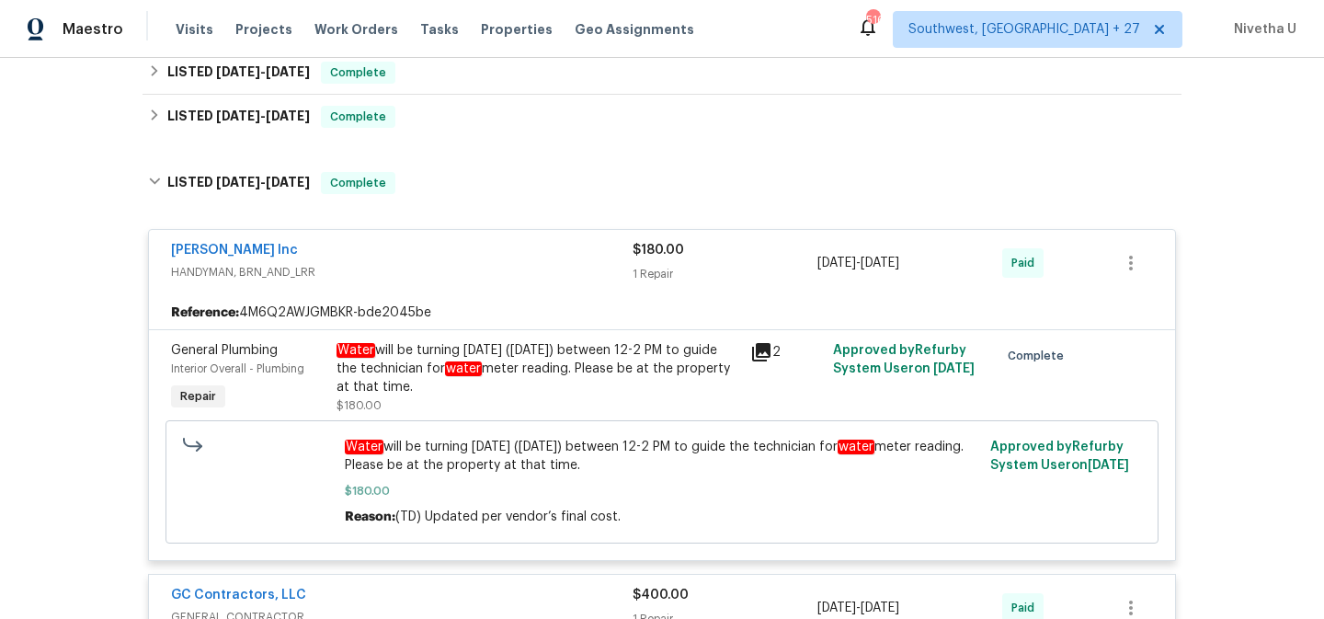
click at [427, 258] on div "Michael Radney Inc" at bounding box center [402, 252] width 462 height 22
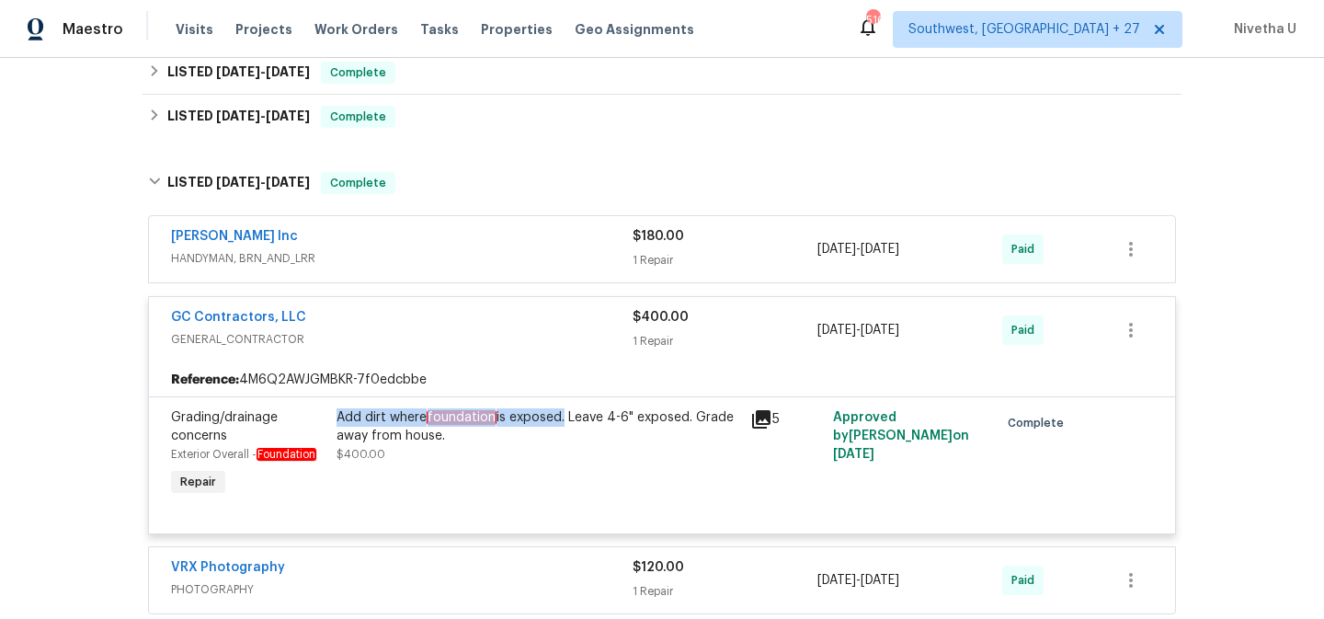
drag, startPoint x: 325, startPoint y: 419, endPoint x: 556, endPoint y: 420, distance: 231.8
click at [556, 420] on div "Add dirt where foundation is exposed. Leave 4-6" exposed. Grade away from house…" at bounding box center [538, 454] width 414 height 103
copy div "Add dirt where foundation is exposed"
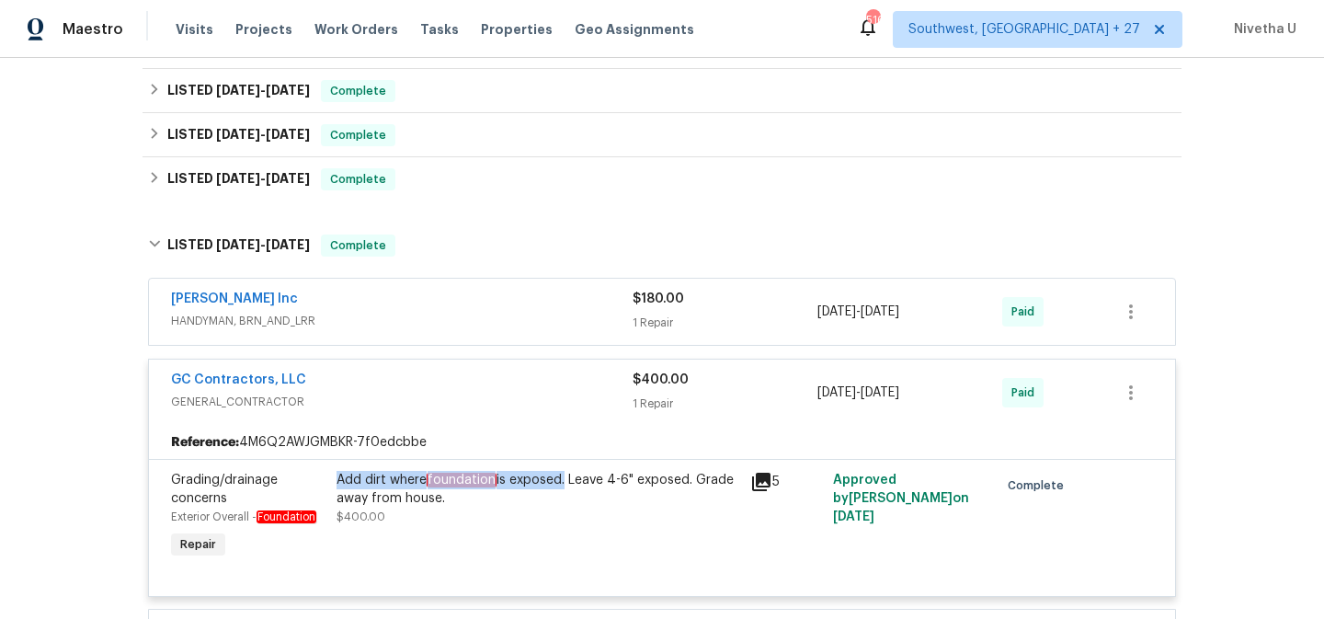
scroll to position [456, 0]
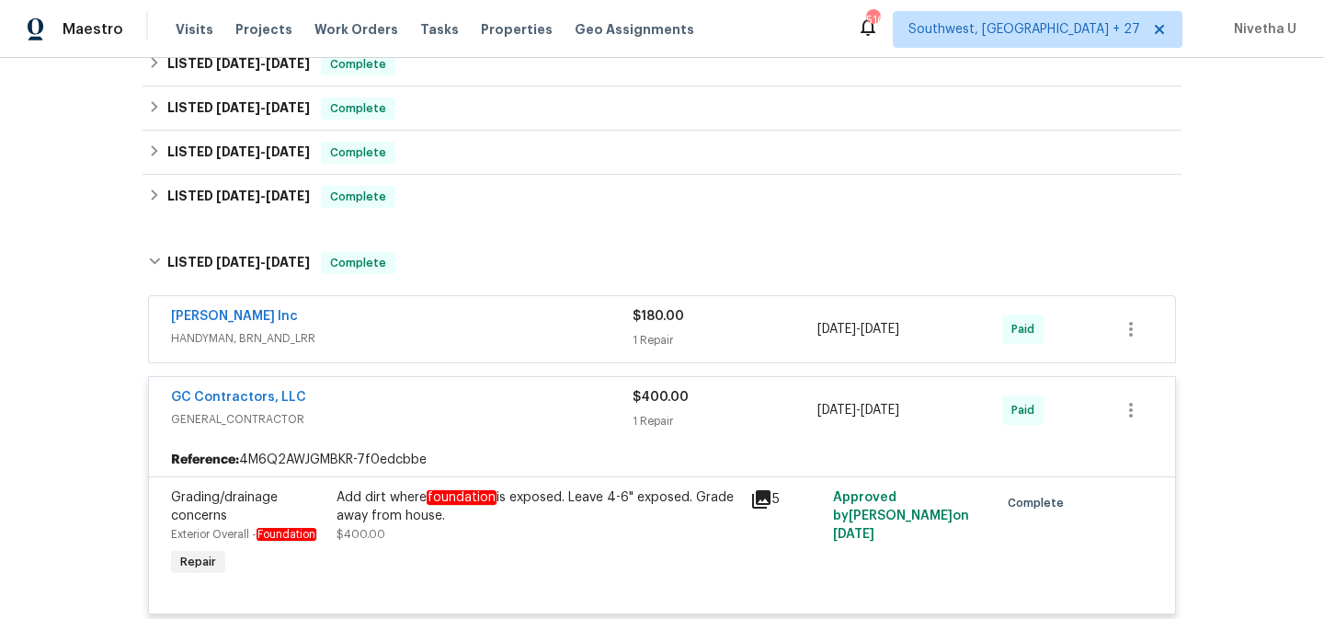
click at [389, 411] on span "GENERAL_CONTRACTOR" at bounding box center [402, 419] width 462 height 18
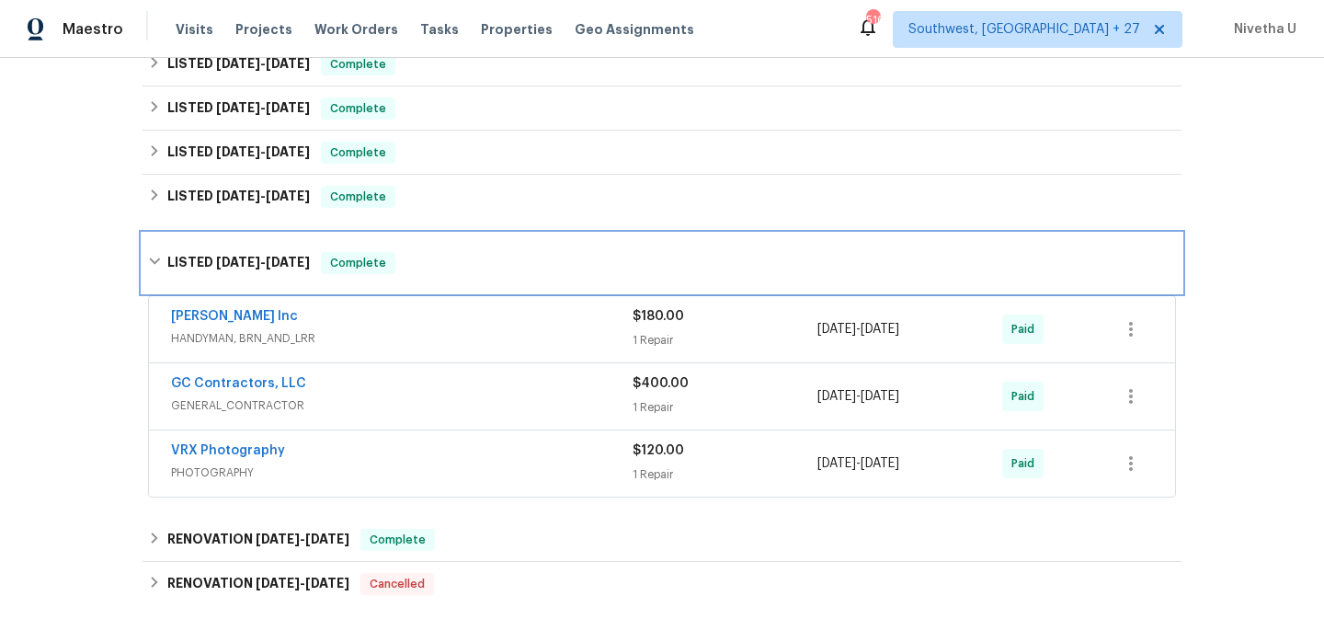
click at [363, 245] on div "LISTED 4/26/25 - 5/6/25 Complete" at bounding box center [662, 263] width 1039 height 59
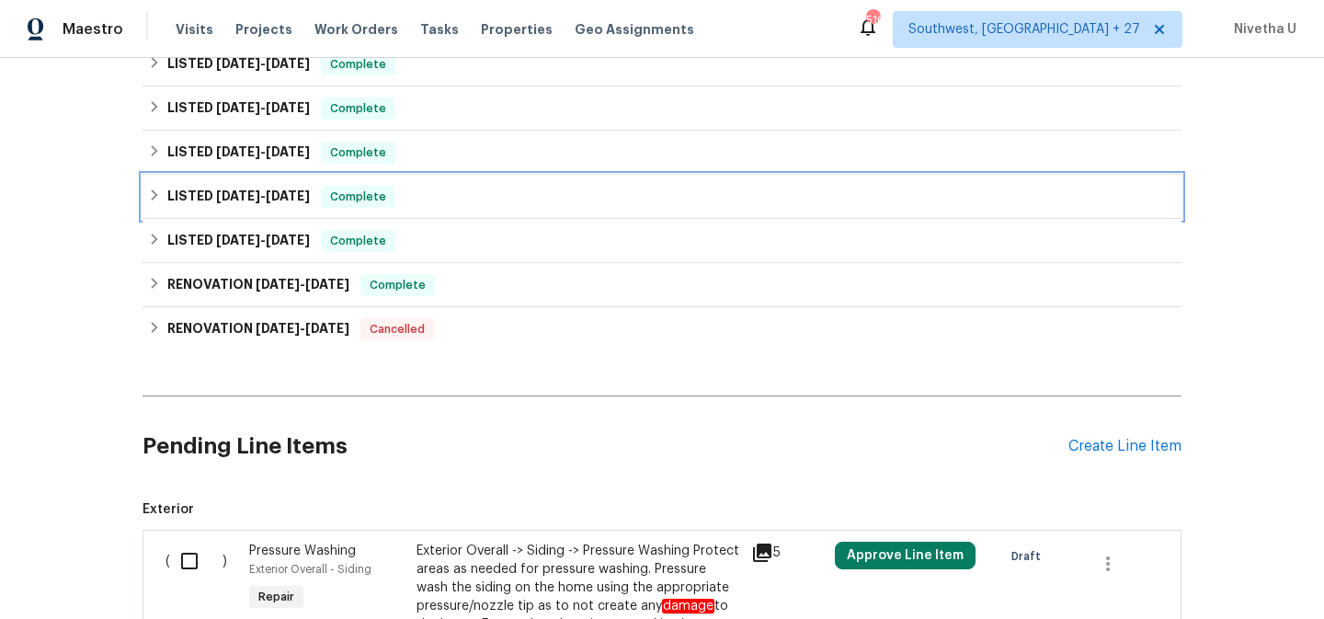
click at [421, 189] on div "LISTED 5/27/25 - 5/27/25 Complete" at bounding box center [662, 197] width 1028 height 22
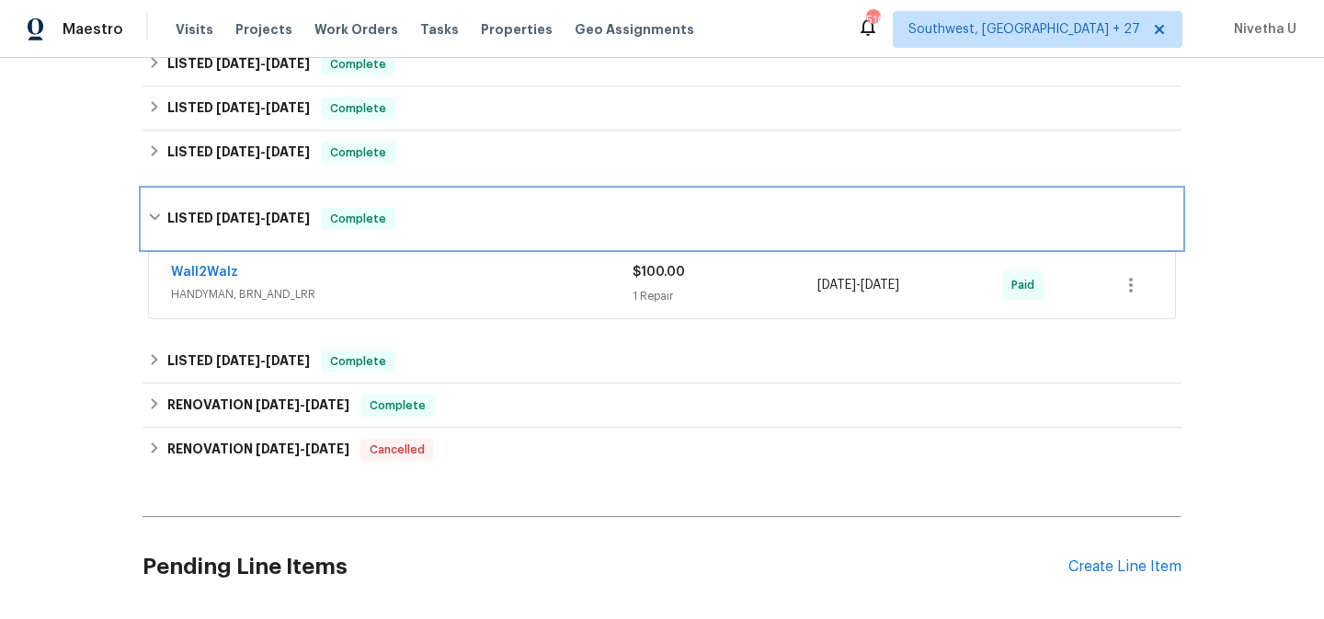
scroll to position [338, 0]
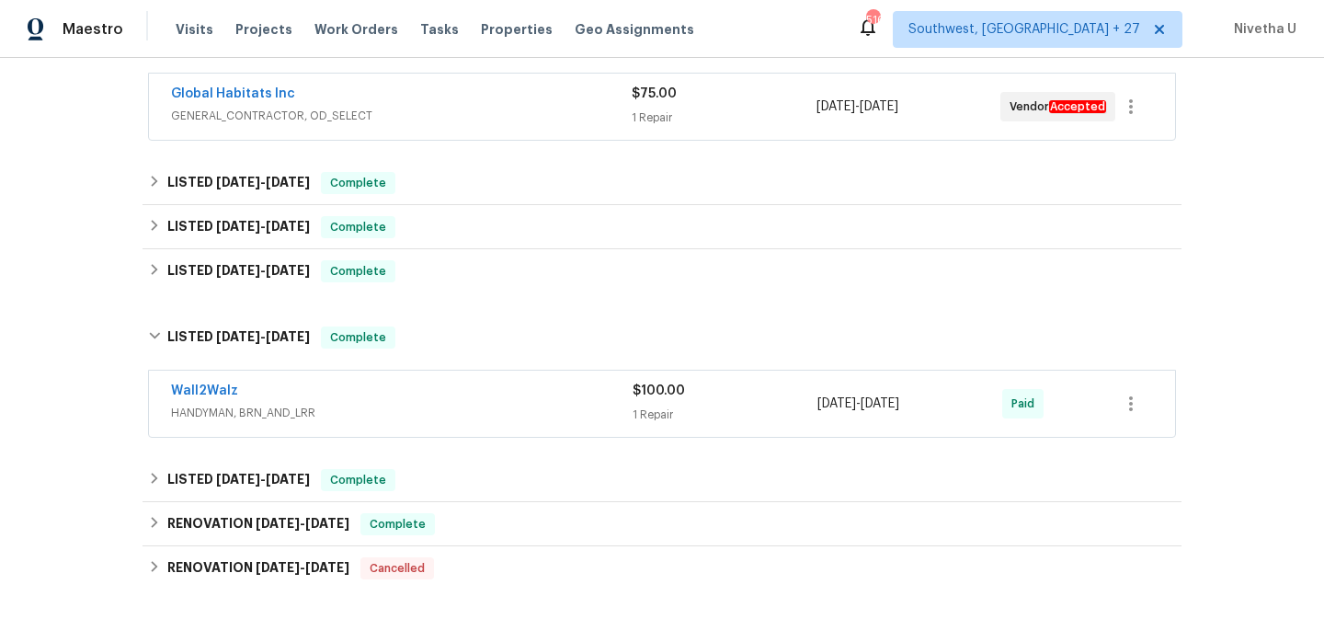
click at [419, 424] on div "Wall2Walz HANDYMAN, BRN_AND_LRR" at bounding box center [402, 404] width 462 height 44
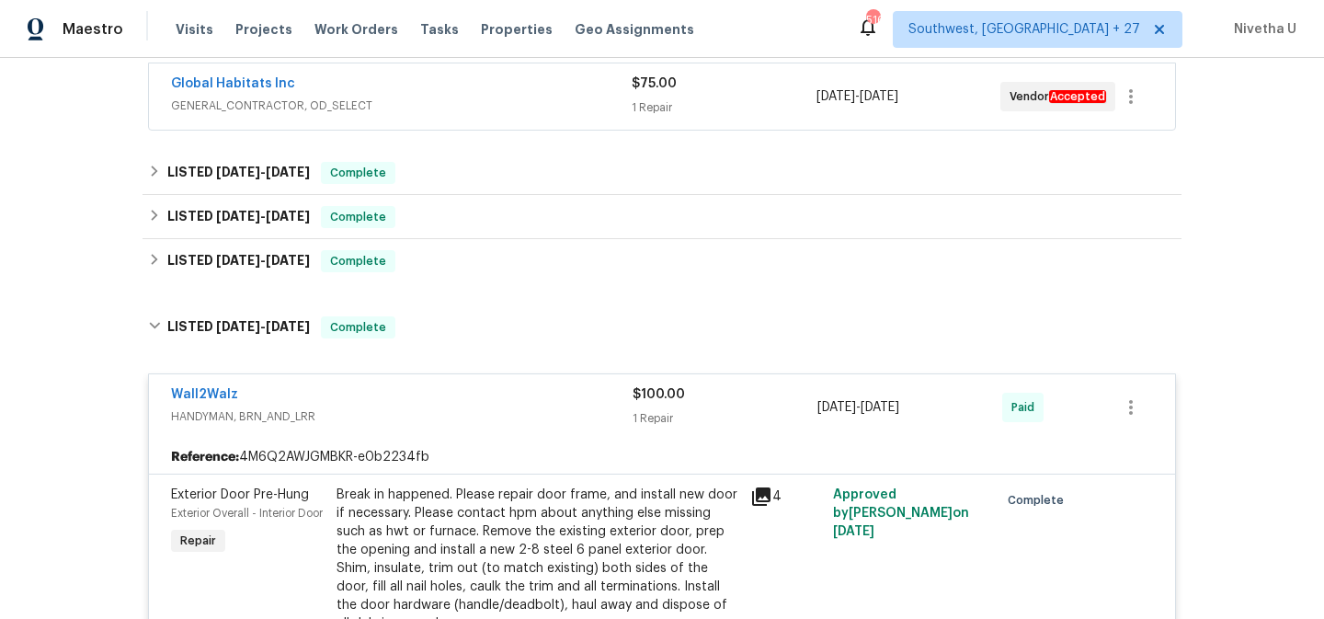
scroll to position [353, 0]
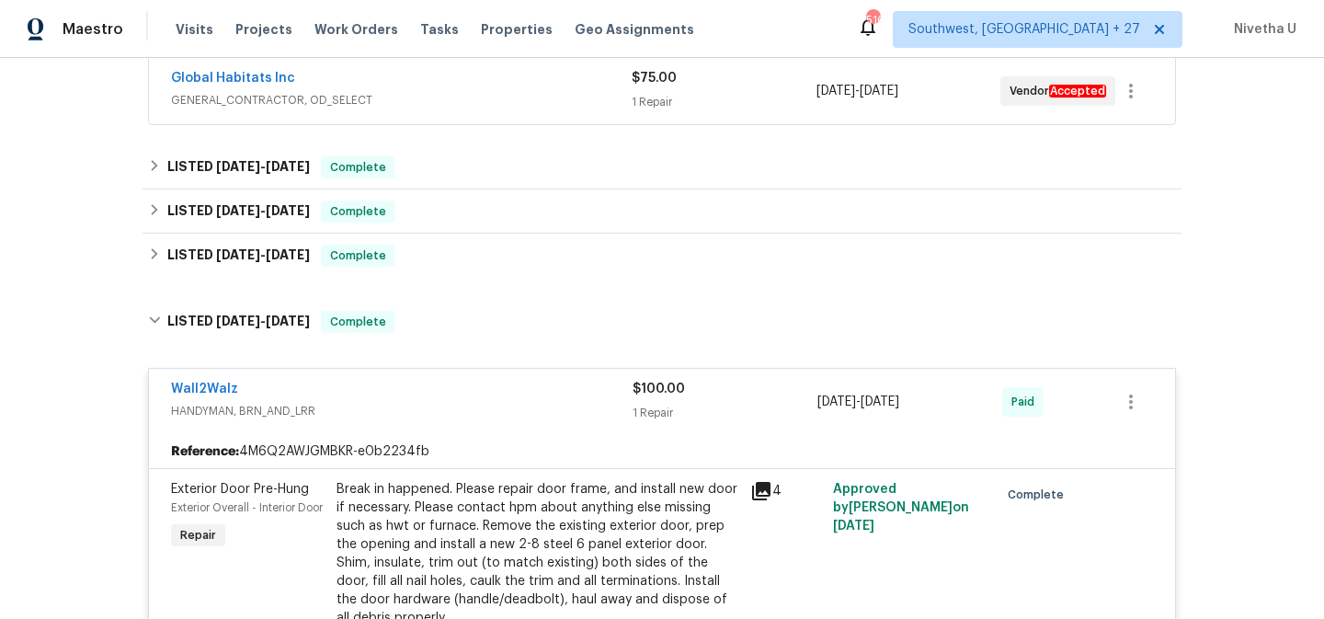
click at [418, 399] on div "Wall2Walz" at bounding box center [402, 391] width 462 height 22
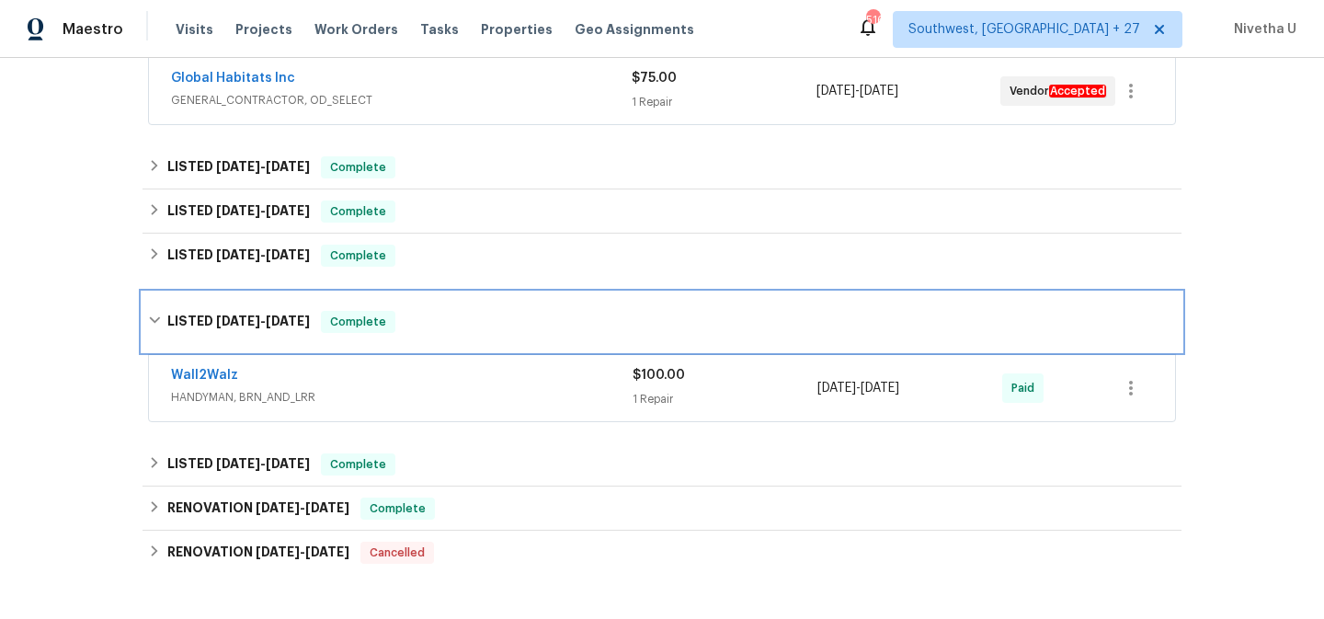
click at [413, 342] on div "LISTED 5/27/25 - 5/27/25 Complete" at bounding box center [662, 321] width 1039 height 59
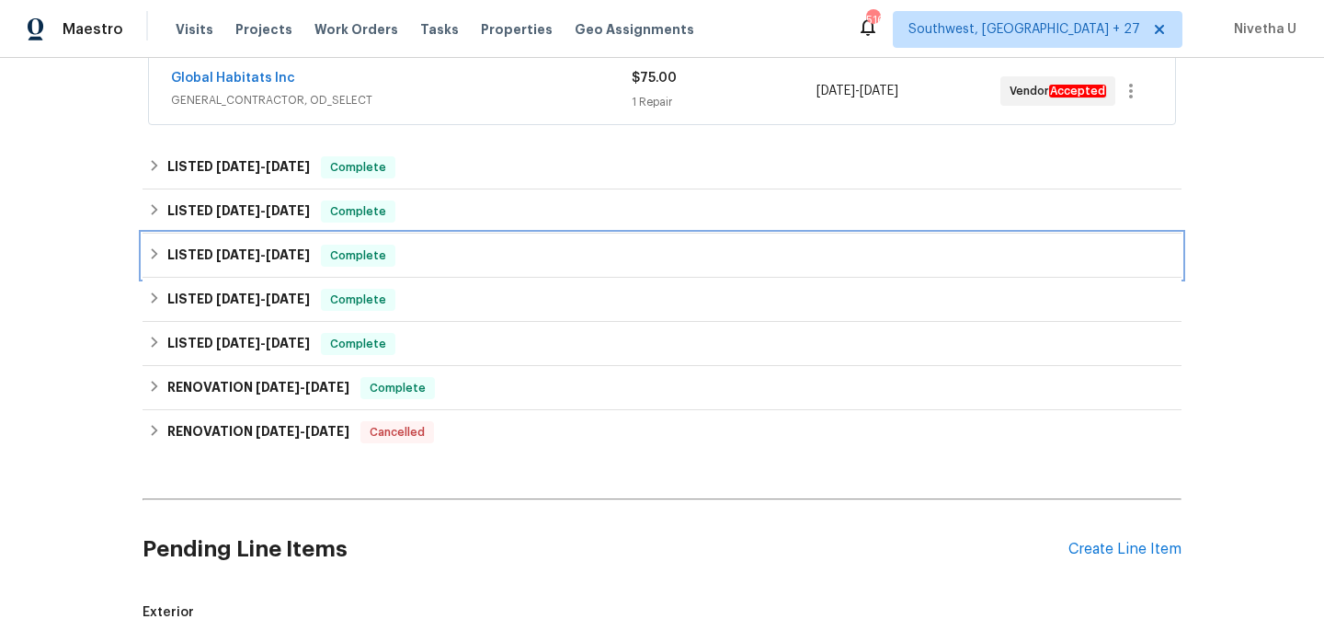
click at [398, 254] on div "LISTED 6/12/25 - 6/13/25 Complete" at bounding box center [662, 256] width 1028 height 22
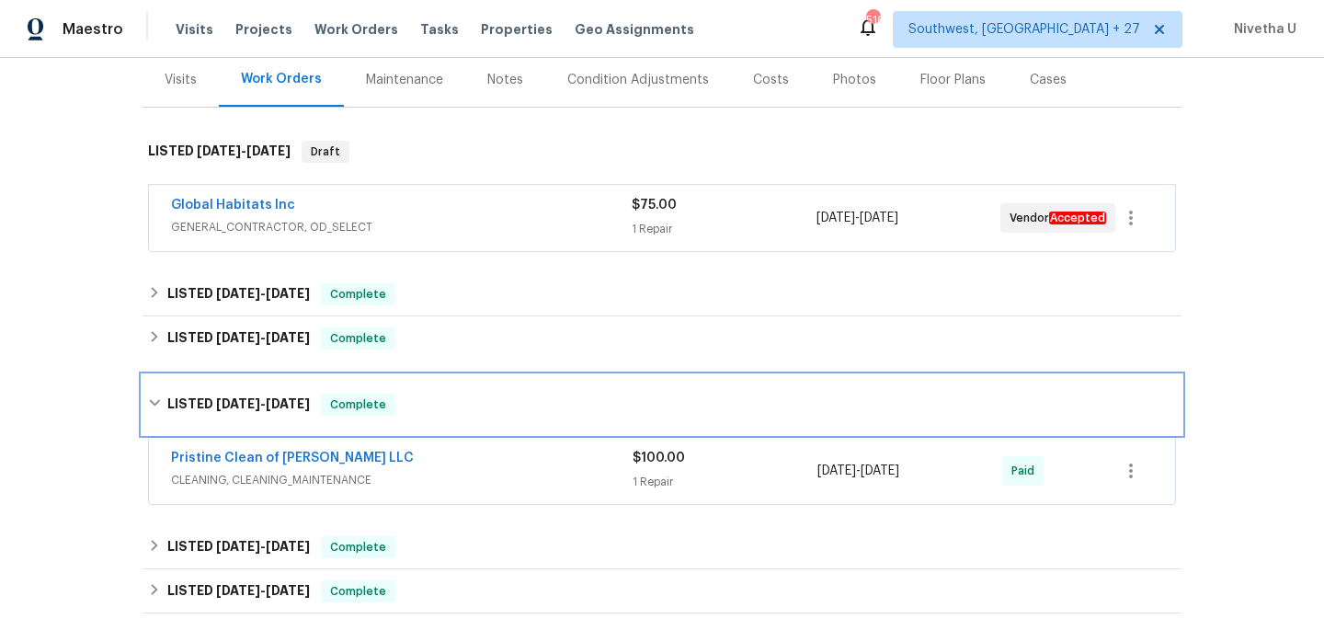
scroll to position [197, 0]
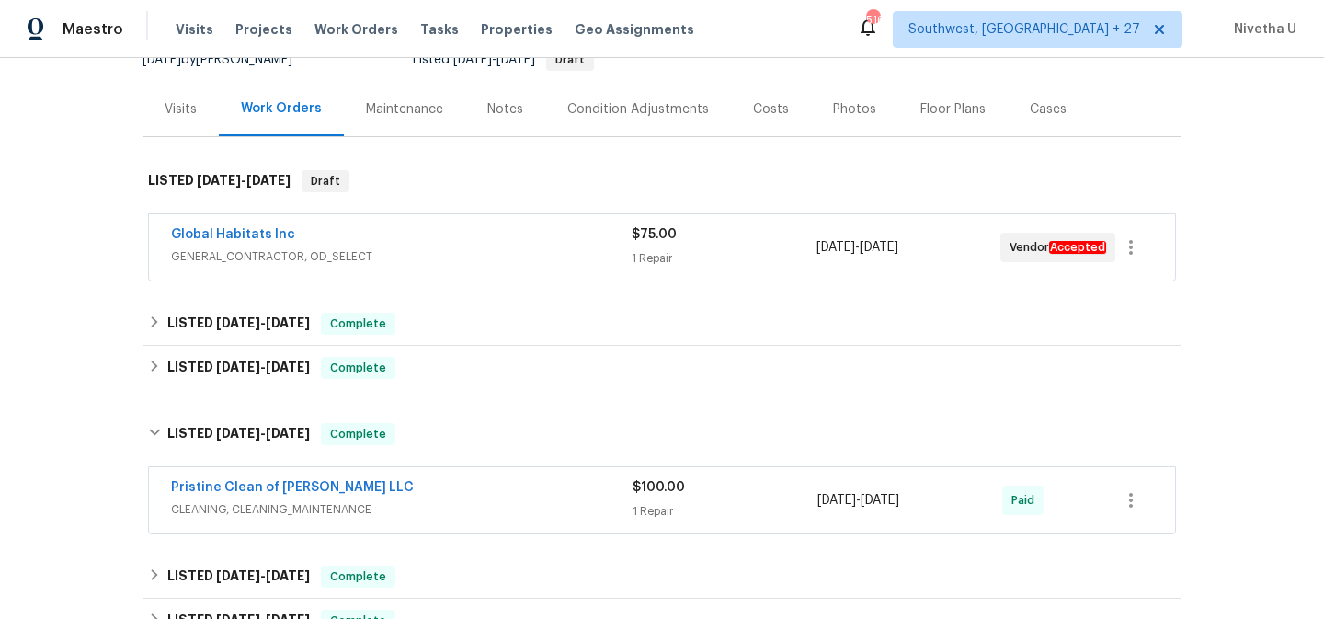
click at [417, 500] on span "CLEANING, CLEANING_MAINTENANCE" at bounding box center [402, 509] width 462 height 18
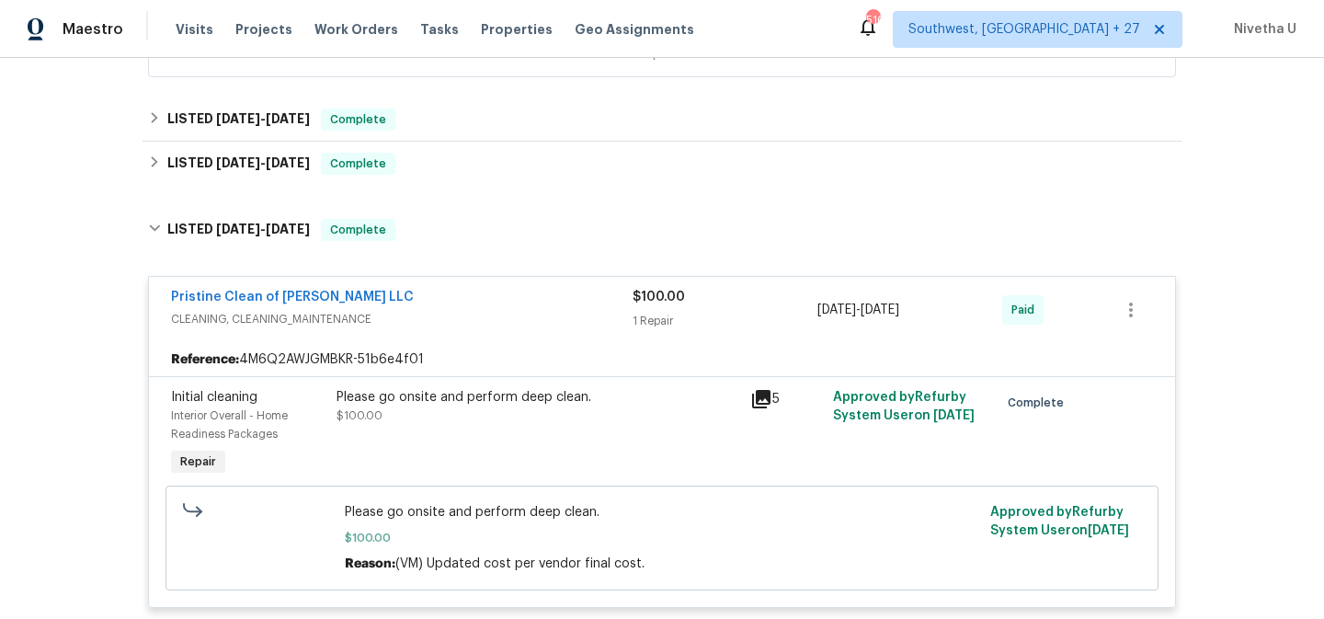
scroll to position [341, 0]
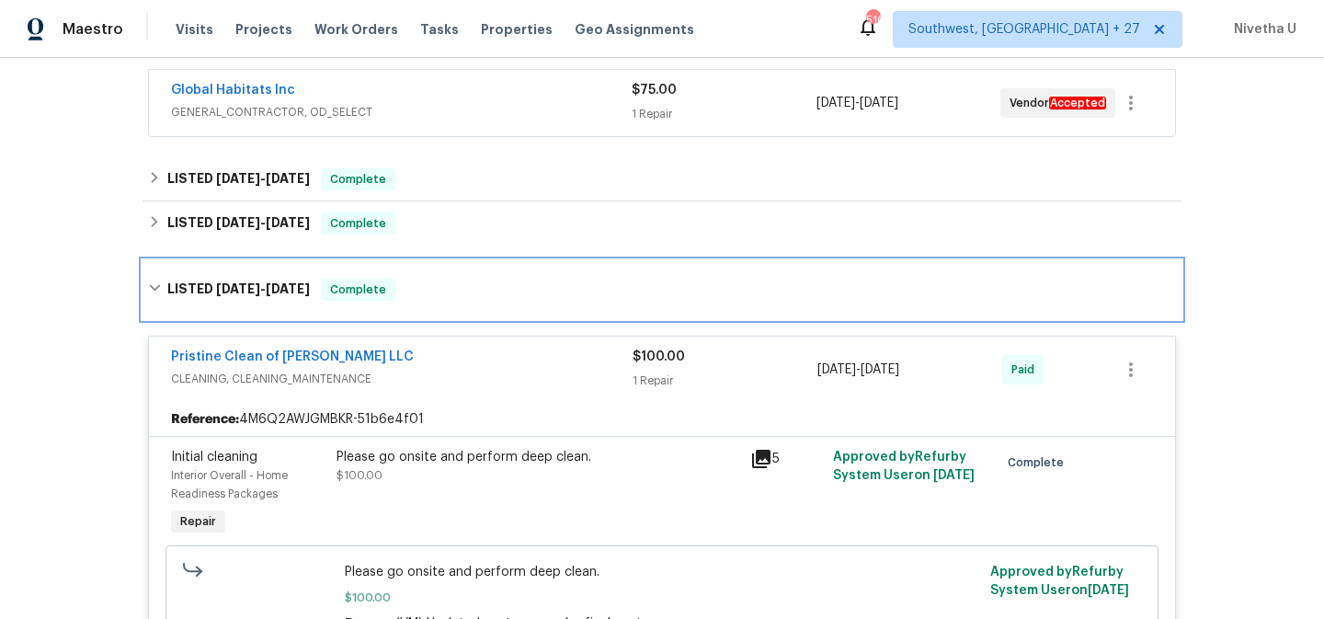
click at [396, 279] on div "LISTED 6/12/25 - 6/13/25 Complete" at bounding box center [662, 290] width 1028 height 22
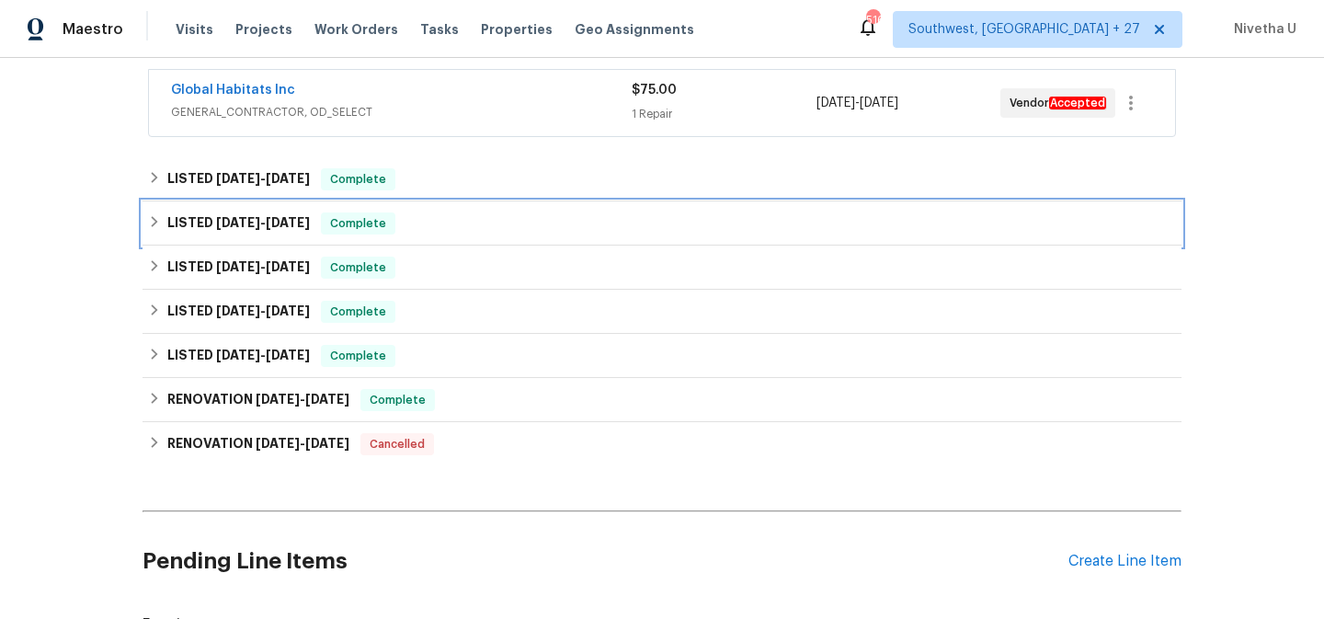
click at [387, 225] on span "Complete" at bounding box center [358, 223] width 71 height 18
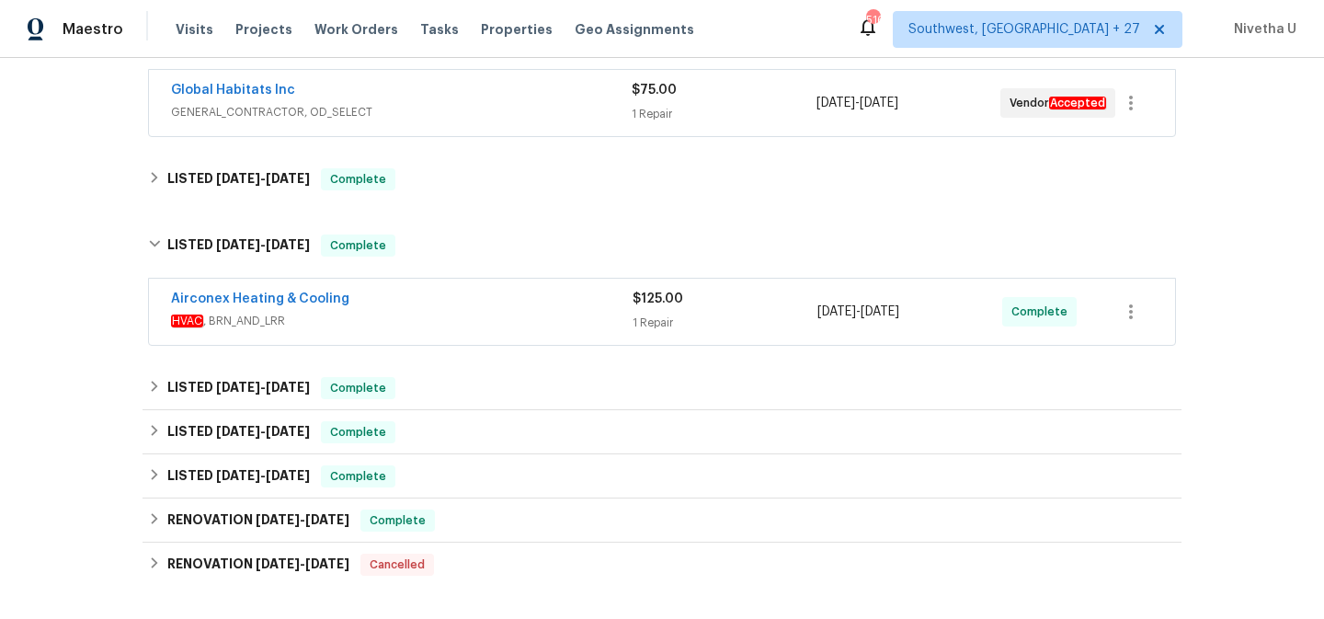
click at [453, 312] on span "HVAC , BRN_AND_LRR" at bounding box center [402, 321] width 462 height 18
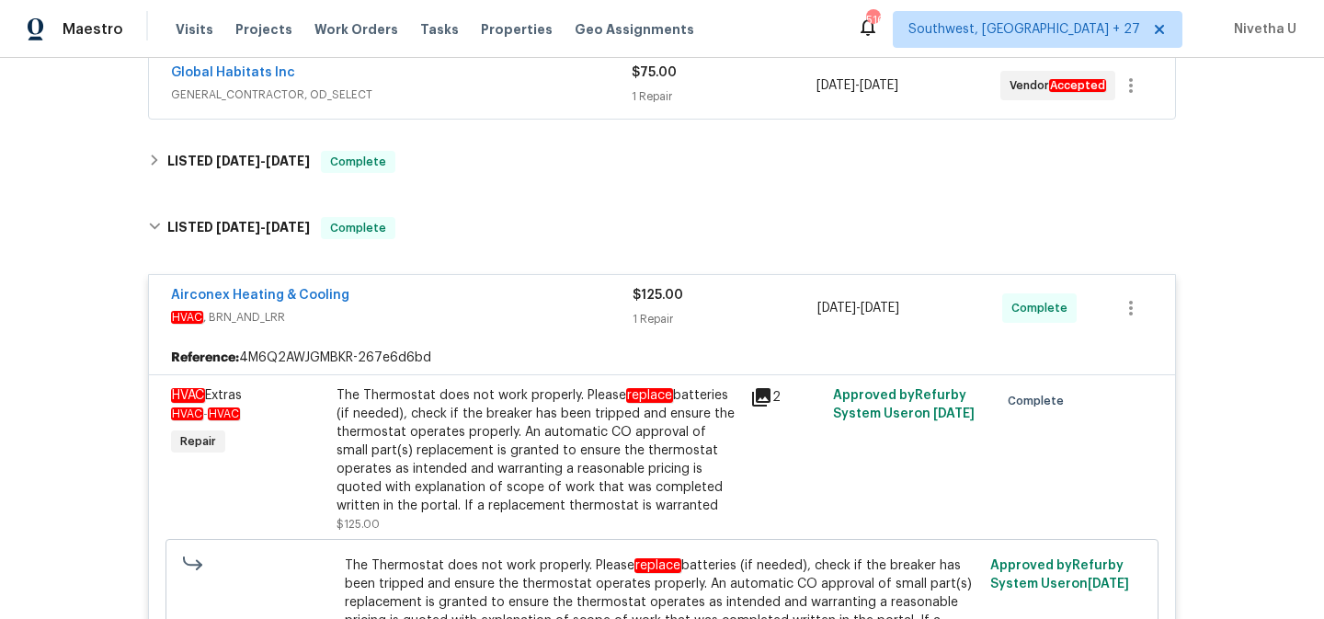
scroll to position [358, 0]
click at [440, 301] on div "Airconex Heating & Cooling" at bounding box center [402, 298] width 462 height 22
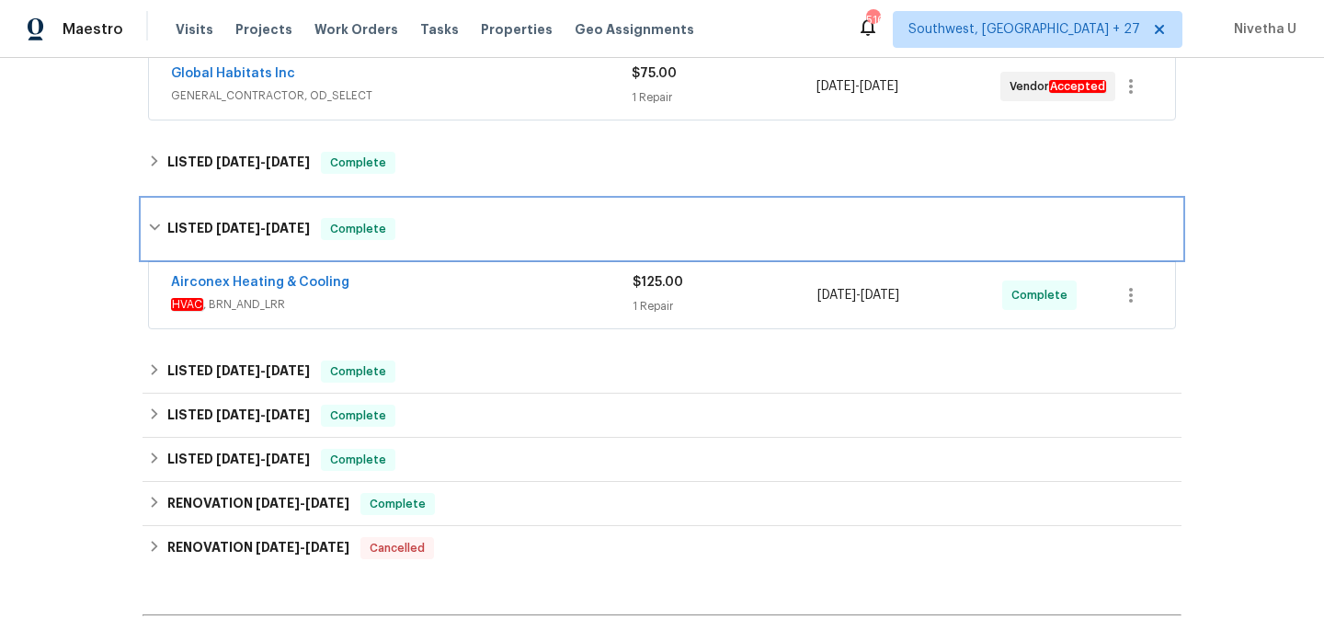
click at [425, 244] on div "LISTED 7/30/25 - 7/31/25 Complete" at bounding box center [662, 229] width 1039 height 59
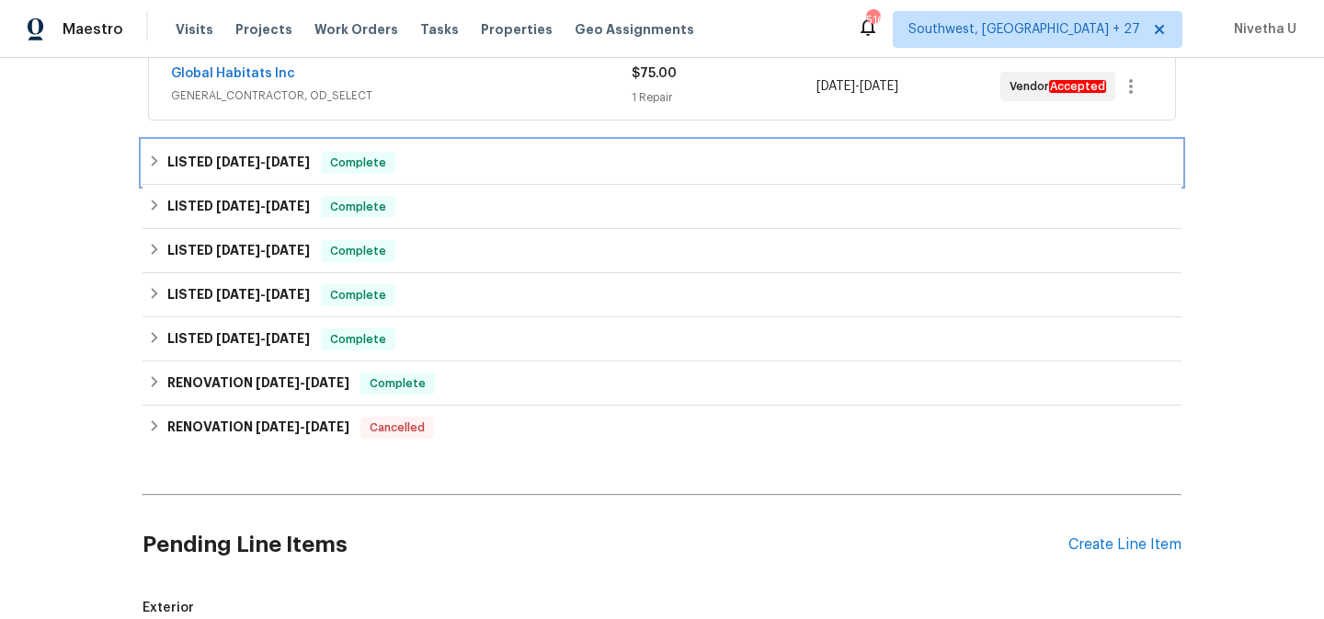
click at [414, 176] on div "LISTED 8/15/25 - 8/20/25 Complete" at bounding box center [662, 163] width 1039 height 44
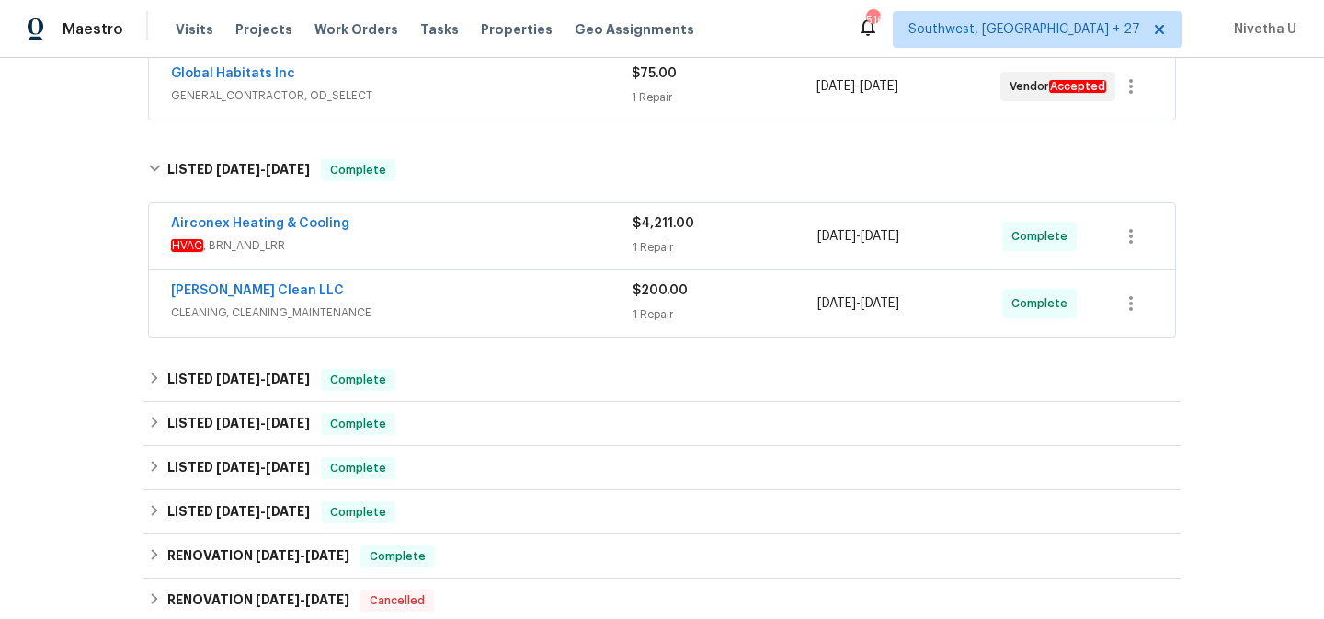
click at [463, 328] on div "Capelli Crystal Clean LLC CLEANING, CLEANING_MAINTENANCE $200.00 1 Repair 8/19/…" at bounding box center [662, 303] width 1026 height 66
click at [456, 301] on div "Capelli Crystal Clean LLC" at bounding box center [402, 292] width 462 height 22
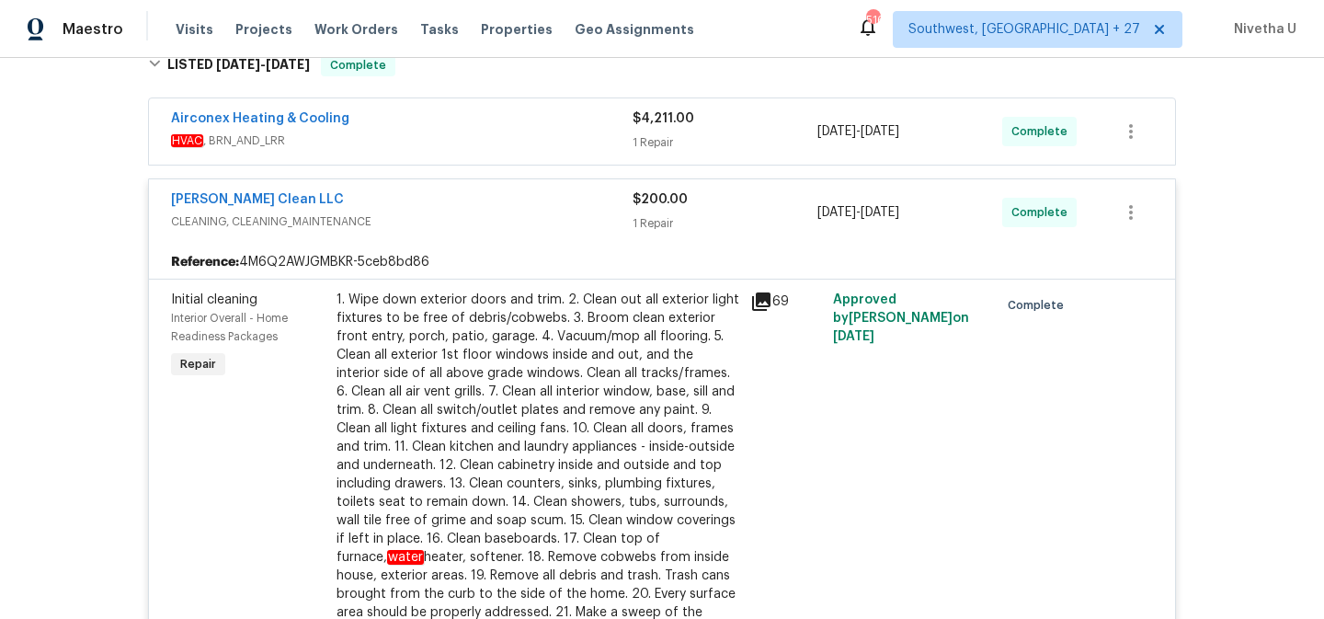
scroll to position [384, 0]
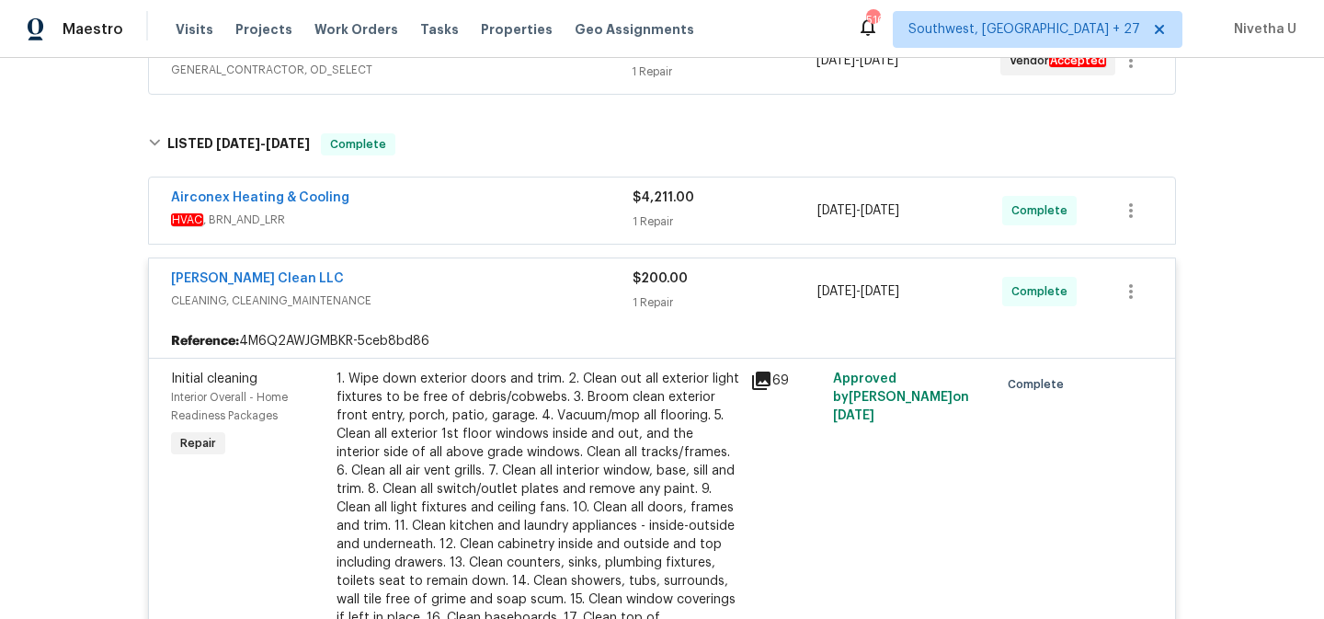
click at [456, 282] on div "Capelli Crystal Clean LLC" at bounding box center [402, 280] width 462 height 22
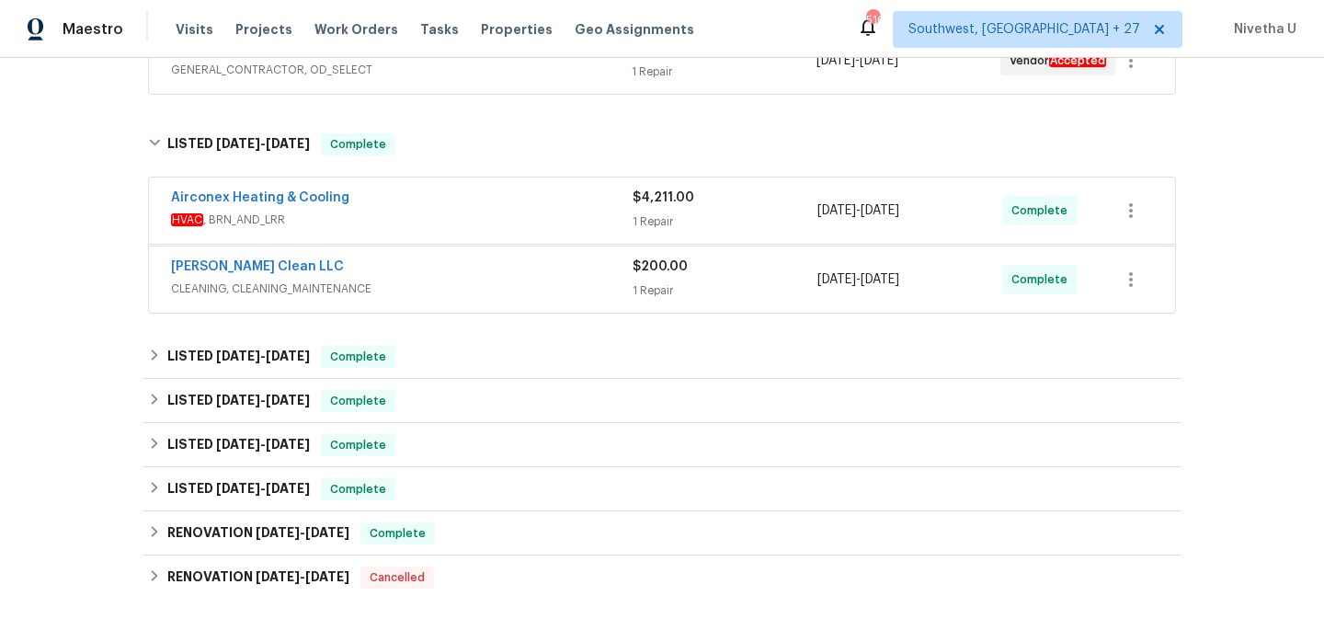
click at [448, 189] on div "Airconex Heating & Cooling" at bounding box center [402, 200] width 462 height 22
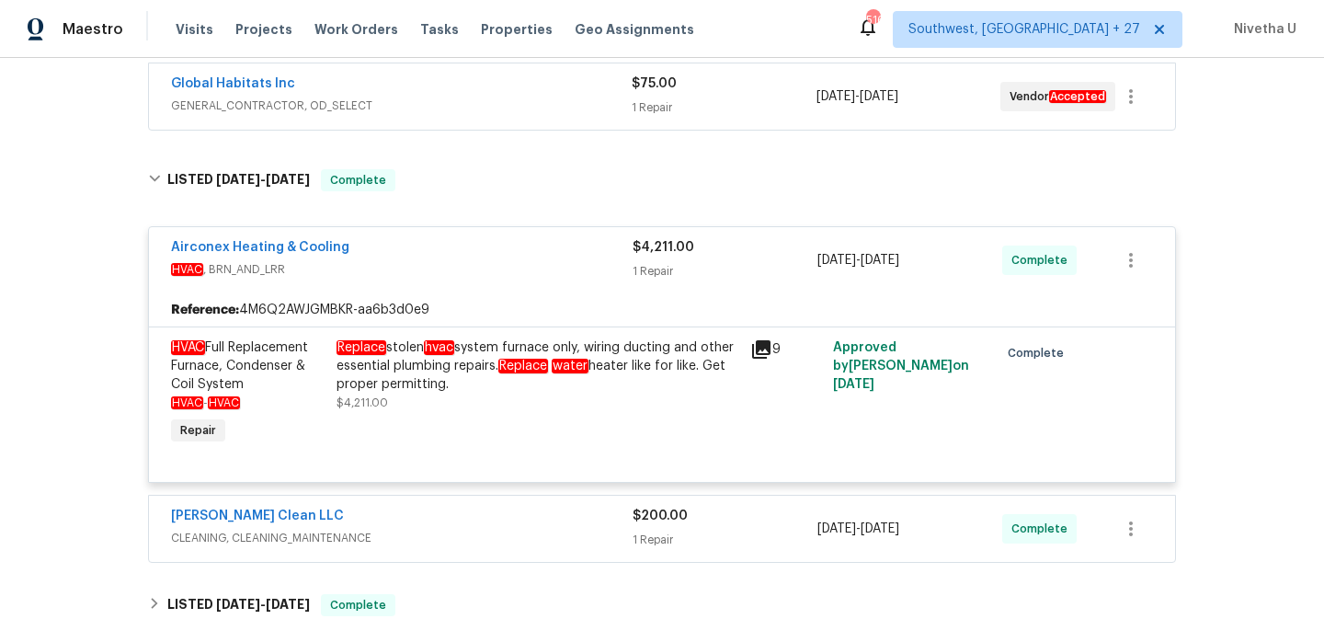
scroll to position [350, 0]
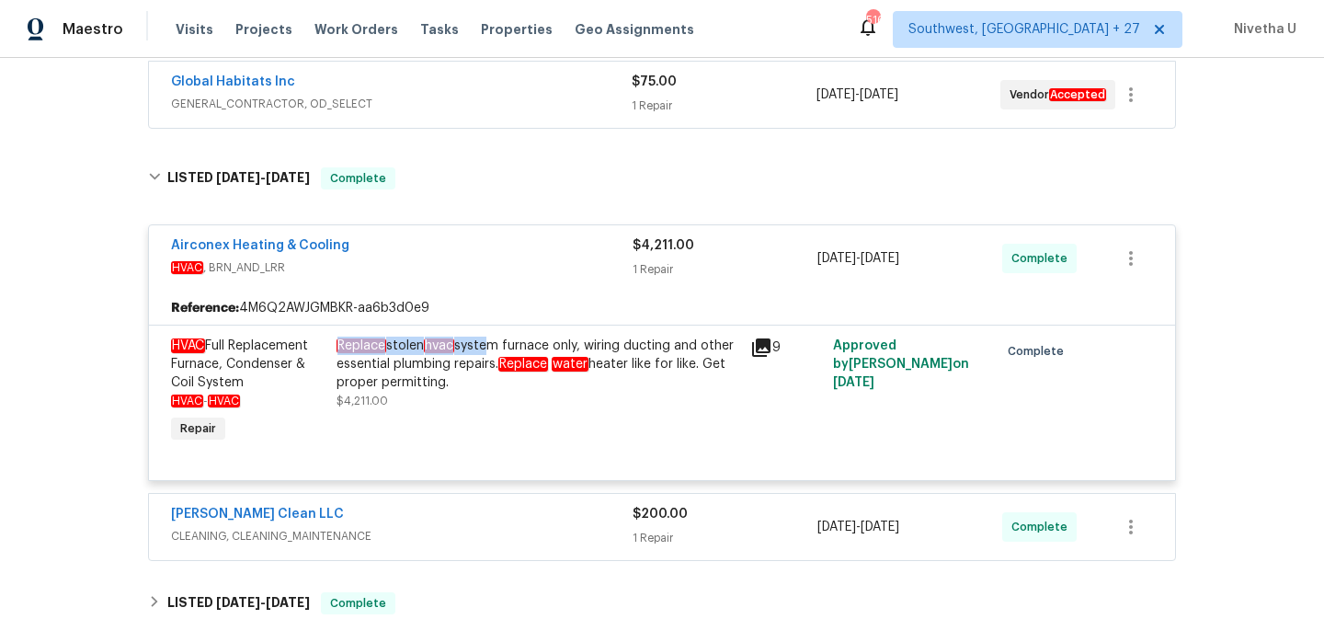
drag, startPoint x: 327, startPoint y: 346, endPoint x: 481, endPoint y: 338, distance: 153.8
click at [481, 338] on div "Replace stolen hvac system furnace only, wiring ducting and other essential plu…" at bounding box center [538, 391] width 414 height 121
drag, startPoint x: 328, startPoint y: 346, endPoint x: 577, endPoint y: 349, distance: 248.4
click at [577, 349] on div "Replace stolen hvac system furnace only, wiring ducting and other essential plu…" at bounding box center [538, 391] width 414 height 121
copy div "Replace stolen hvac system furnace only"
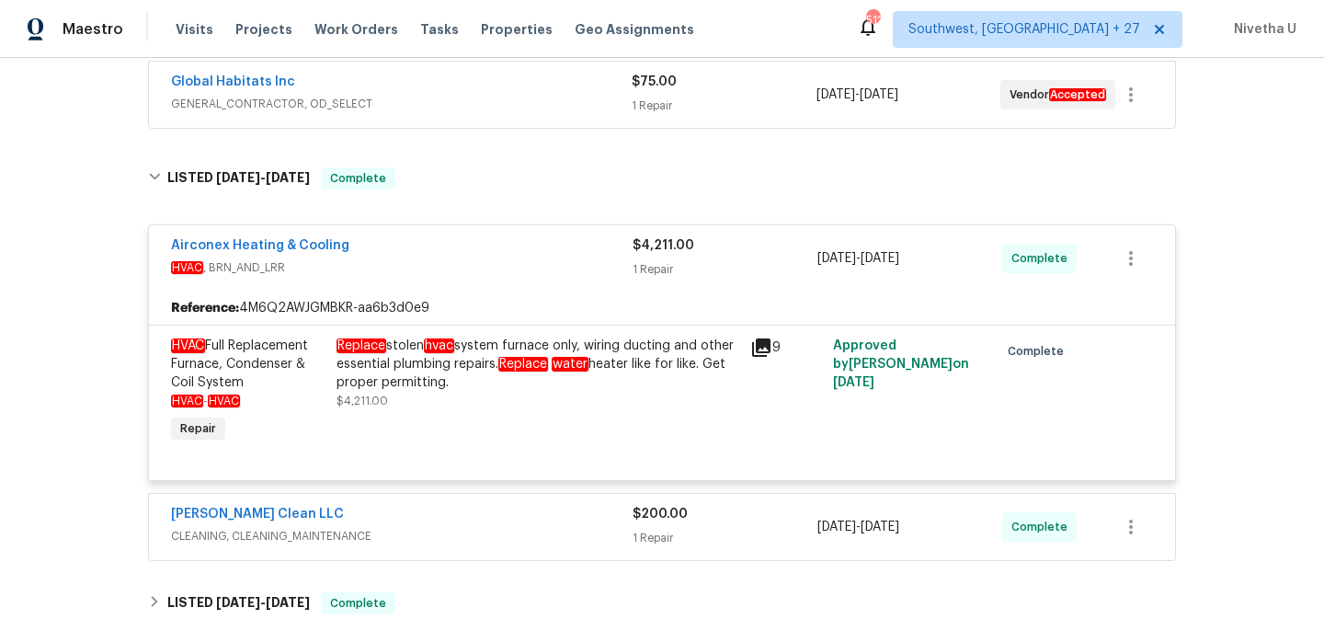
click at [543, 424] on div "Replace stolen hvac system furnace only, wiring ducting and other essential plu…" at bounding box center [538, 391] width 414 height 121
drag, startPoint x: 532, startPoint y: 372, endPoint x: 661, endPoint y: 370, distance: 129.7
click at [661, 370] on div "Replace stolen hvac system furnace only, wiring ducting and other essential plu…" at bounding box center [538, 364] width 403 height 55
copy div "Replace water heater"
click at [548, 240] on div "Airconex Heating & Cooling" at bounding box center [402, 247] width 462 height 22
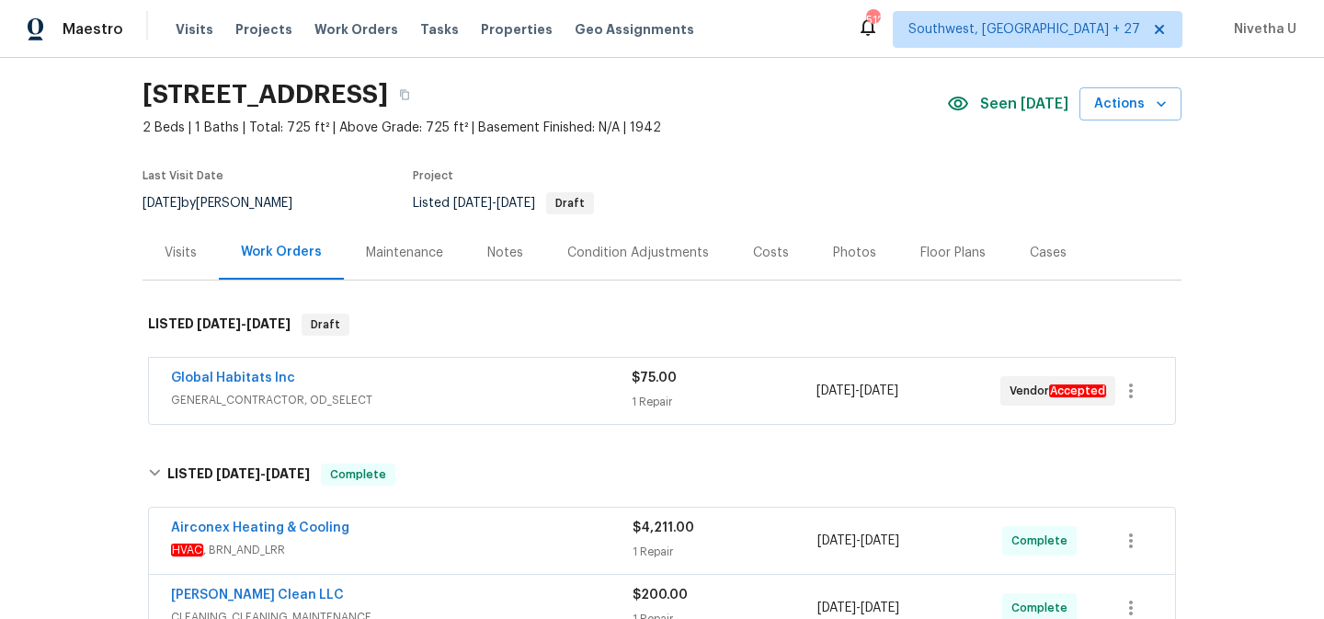
scroll to position [0, 0]
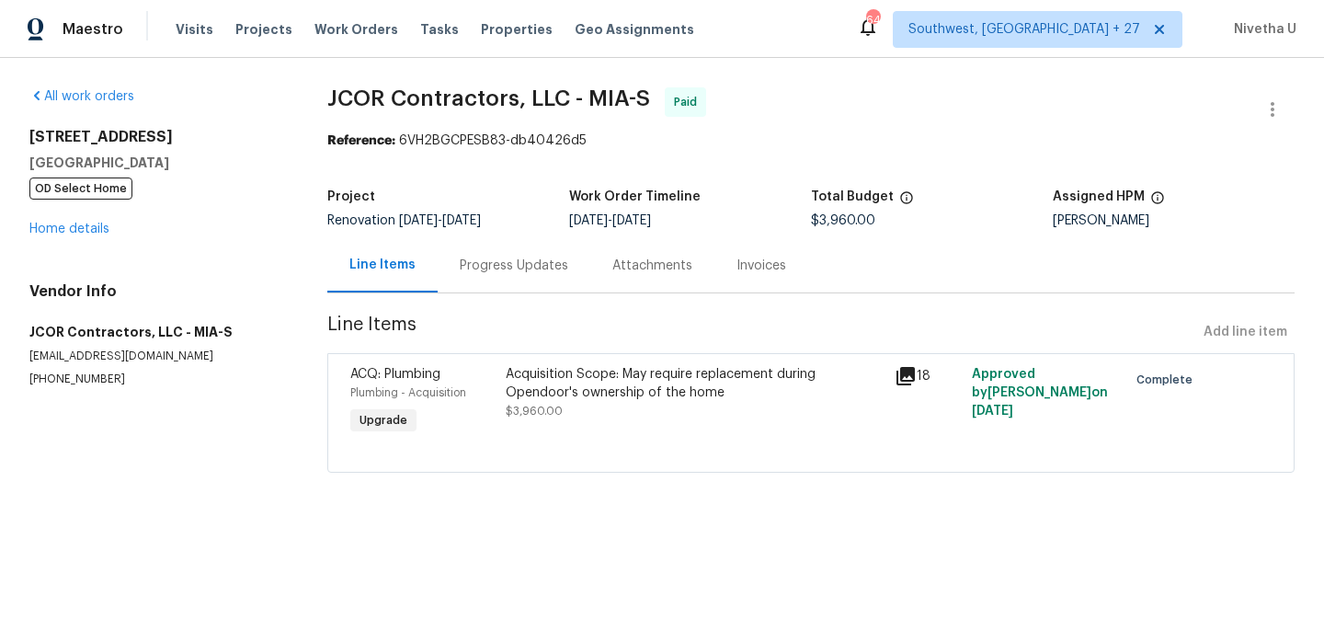
click at [481, 224] on span "[DATE]" at bounding box center [461, 220] width 39 height 13
click at [502, 277] on div "Progress Updates" at bounding box center [514, 265] width 153 height 54
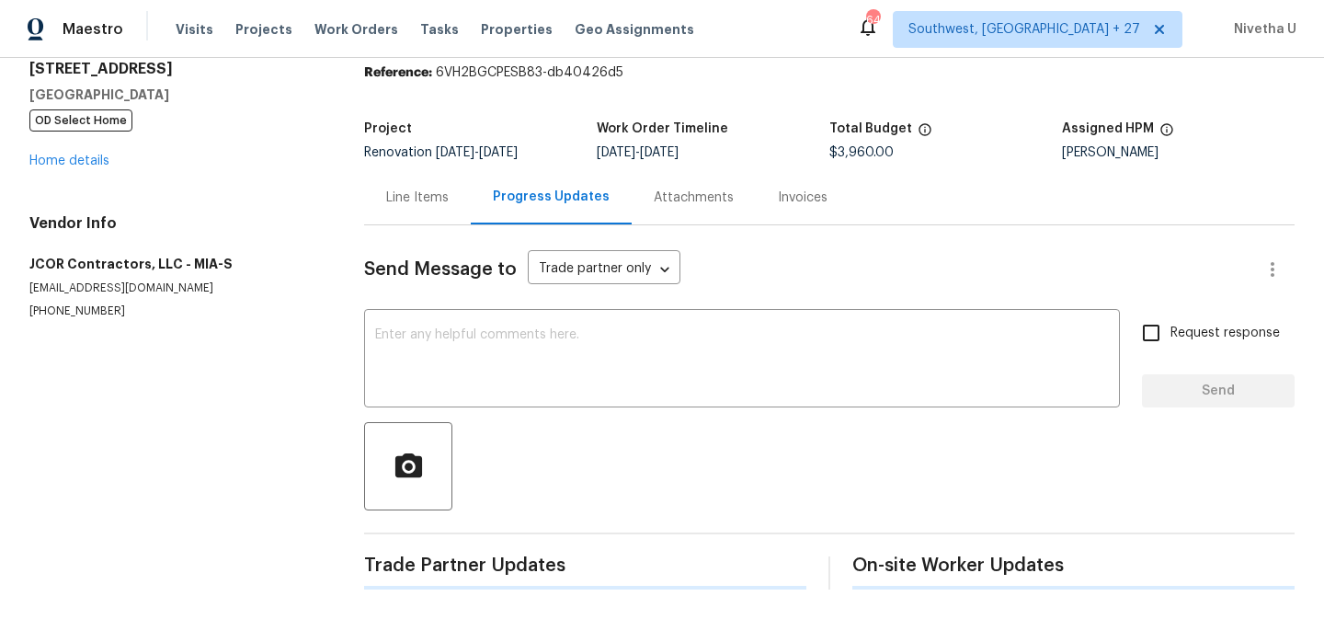
scroll to position [78, 0]
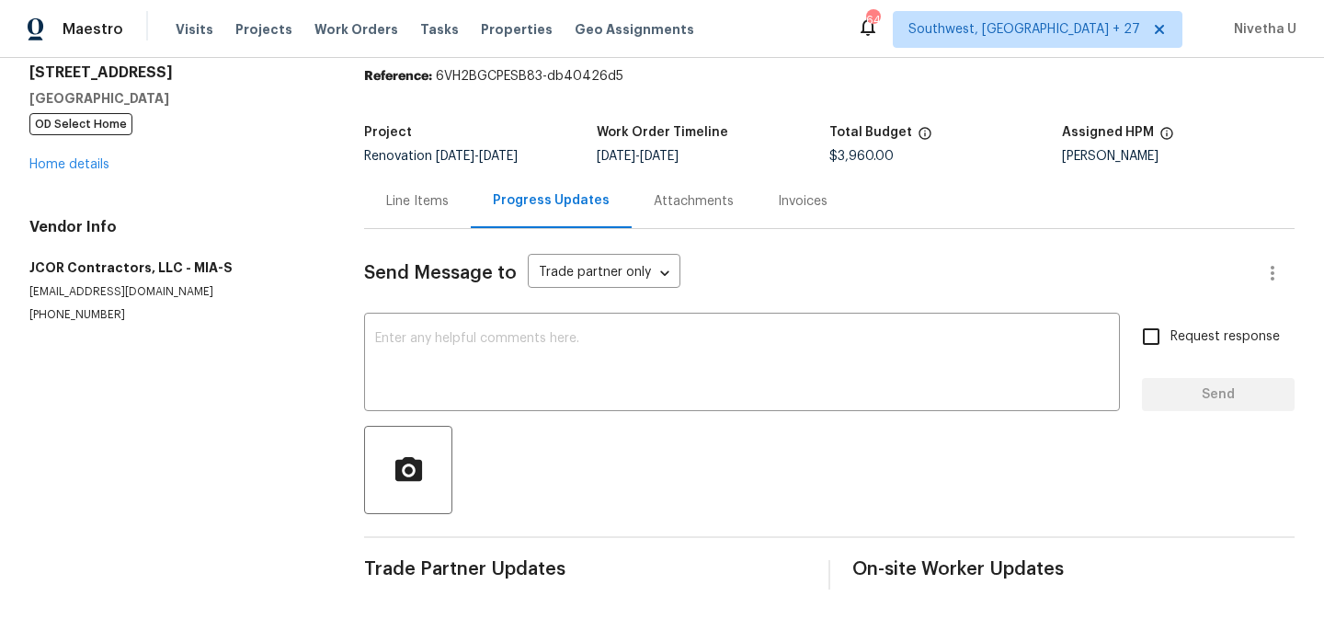
click at [794, 194] on div "Invoices" at bounding box center [803, 201] width 50 height 18
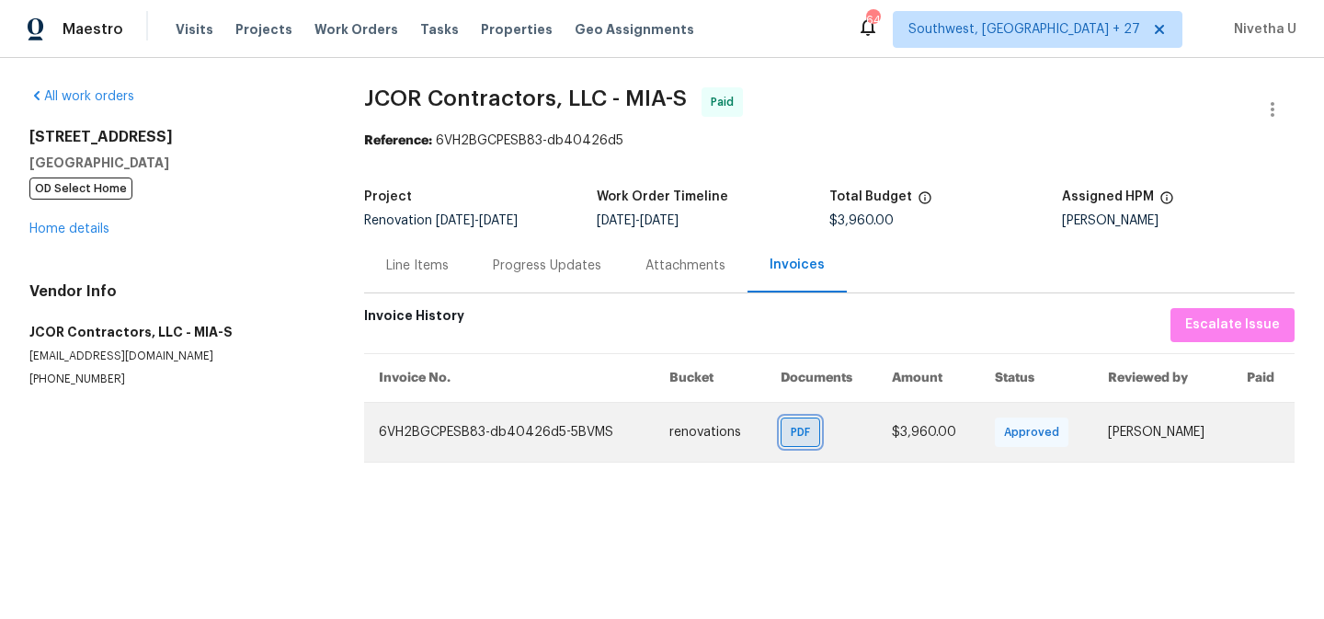
click at [791, 428] on span "PDF" at bounding box center [804, 432] width 27 height 18
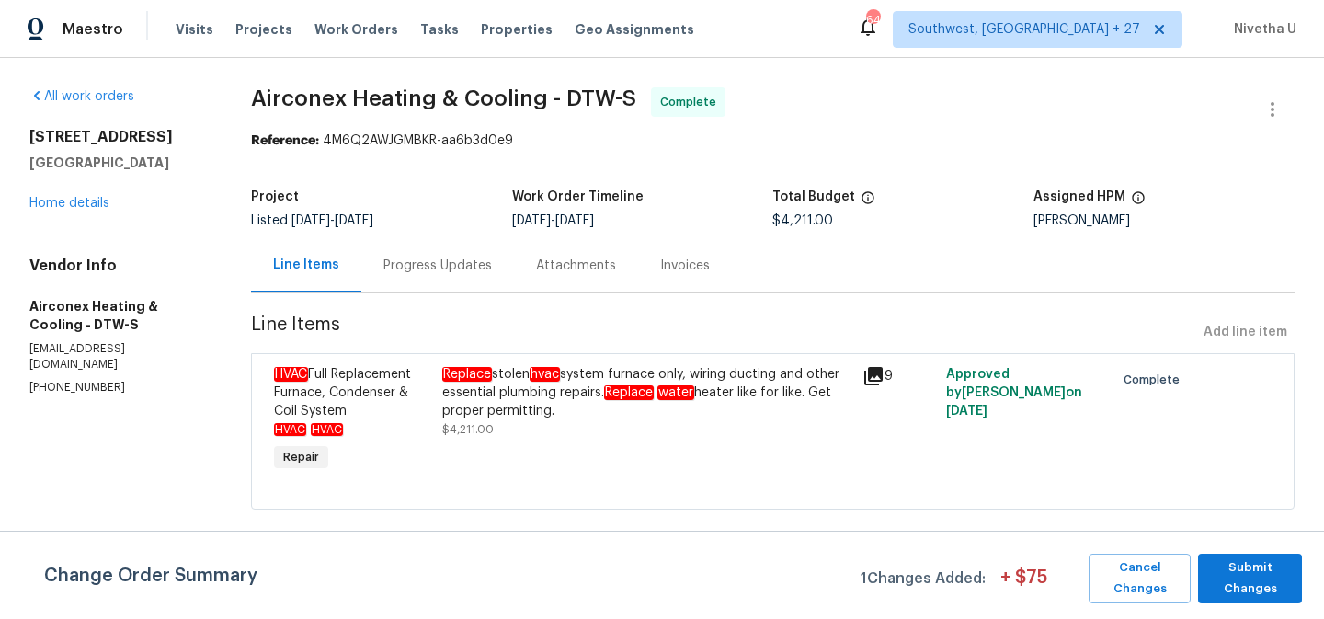
click at [453, 259] on div "Progress Updates" at bounding box center [438, 266] width 109 height 18
